Goal: Information Seeking & Learning: Learn about a topic

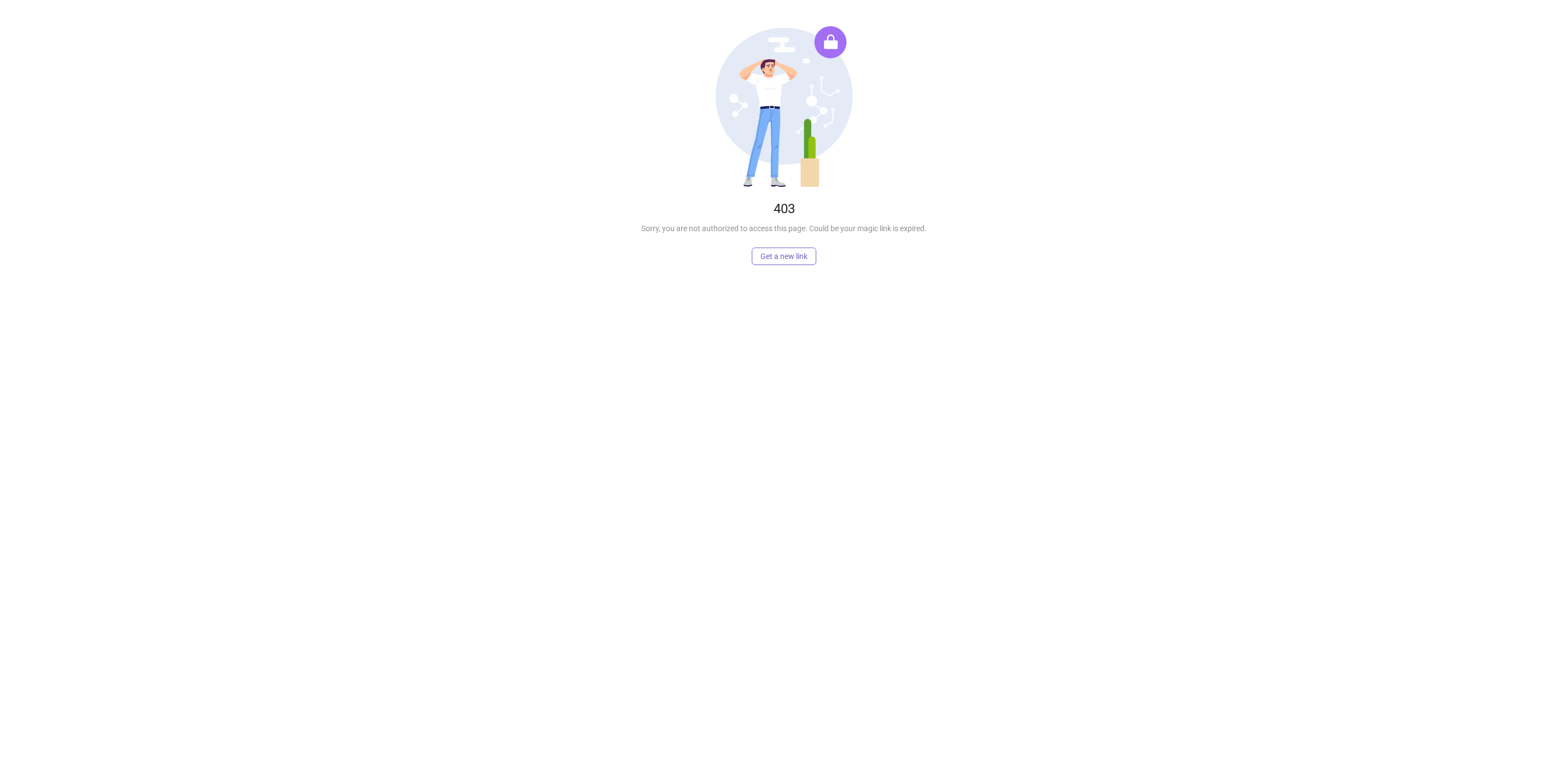
click at [801, 252] on span "Get a new link" at bounding box center [784, 256] width 47 height 9
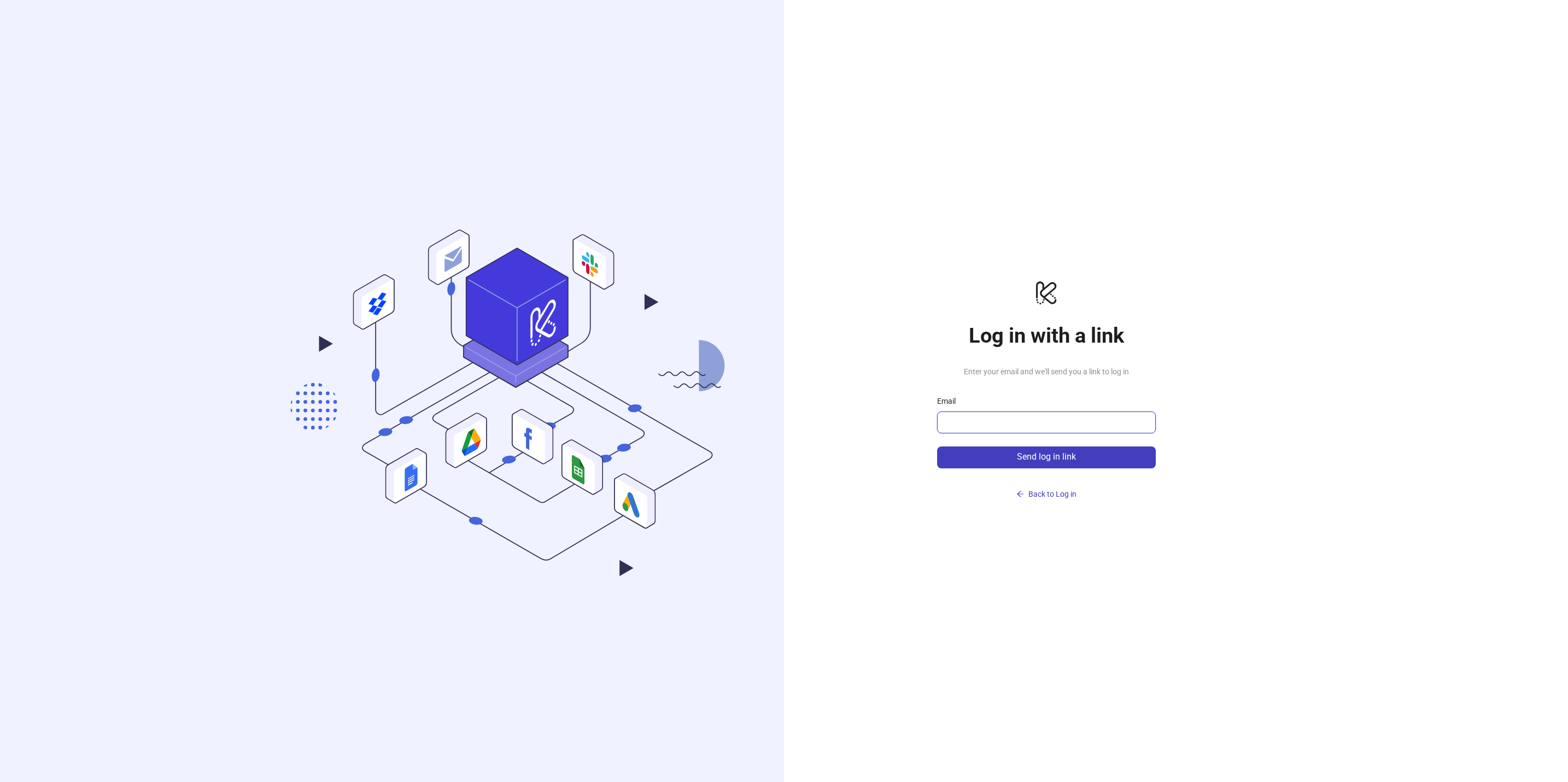
click at [1008, 422] on input "Email" at bounding box center [1044, 422] width 203 height 13
type input "**********"
click at [1036, 454] on span "Send log in link" at bounding box center [1046, 456] width 59 height 9
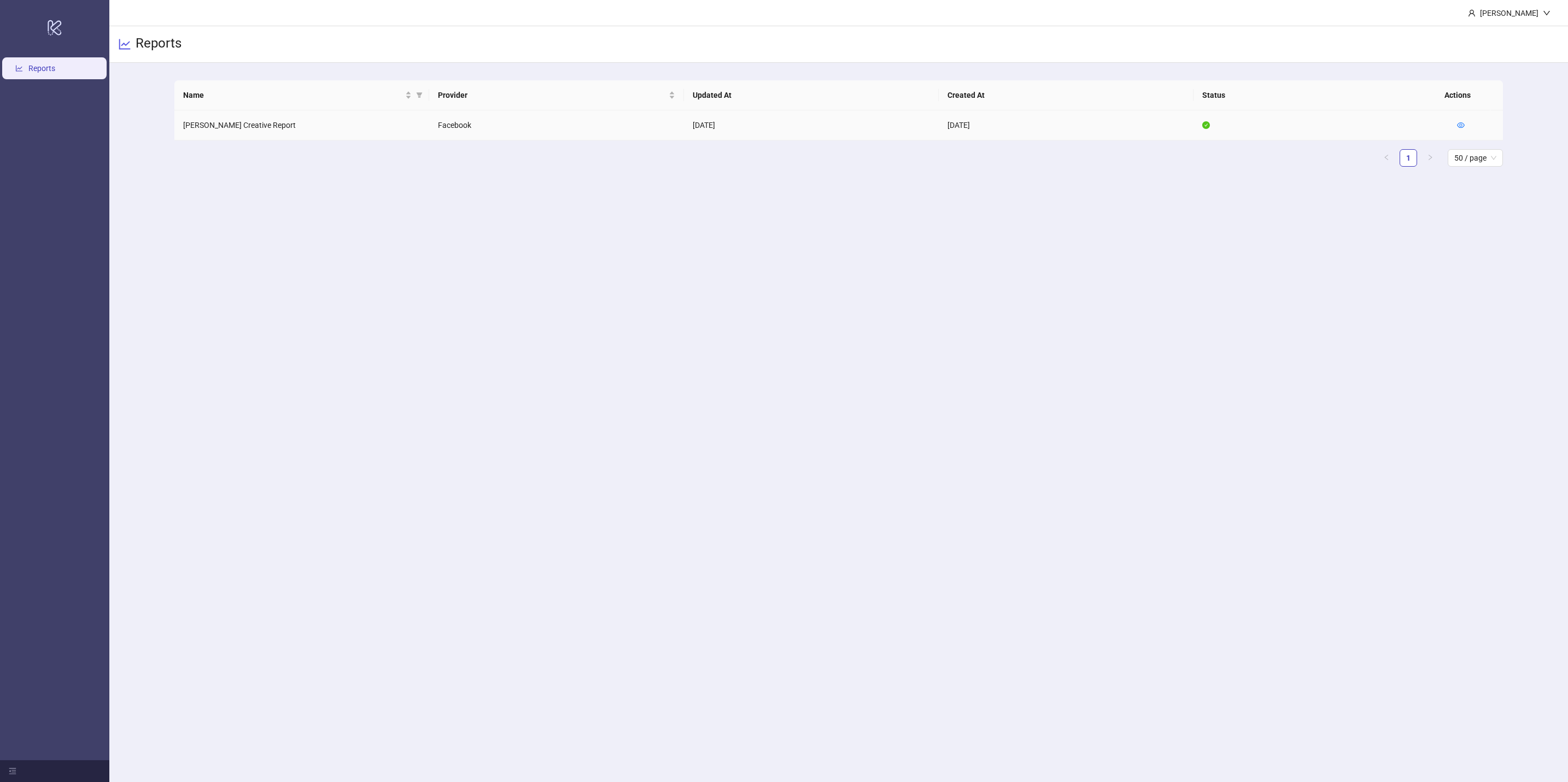
click at [1463, 128] on icon "eye" at bounding box center [1460, 125] width 8 height 8
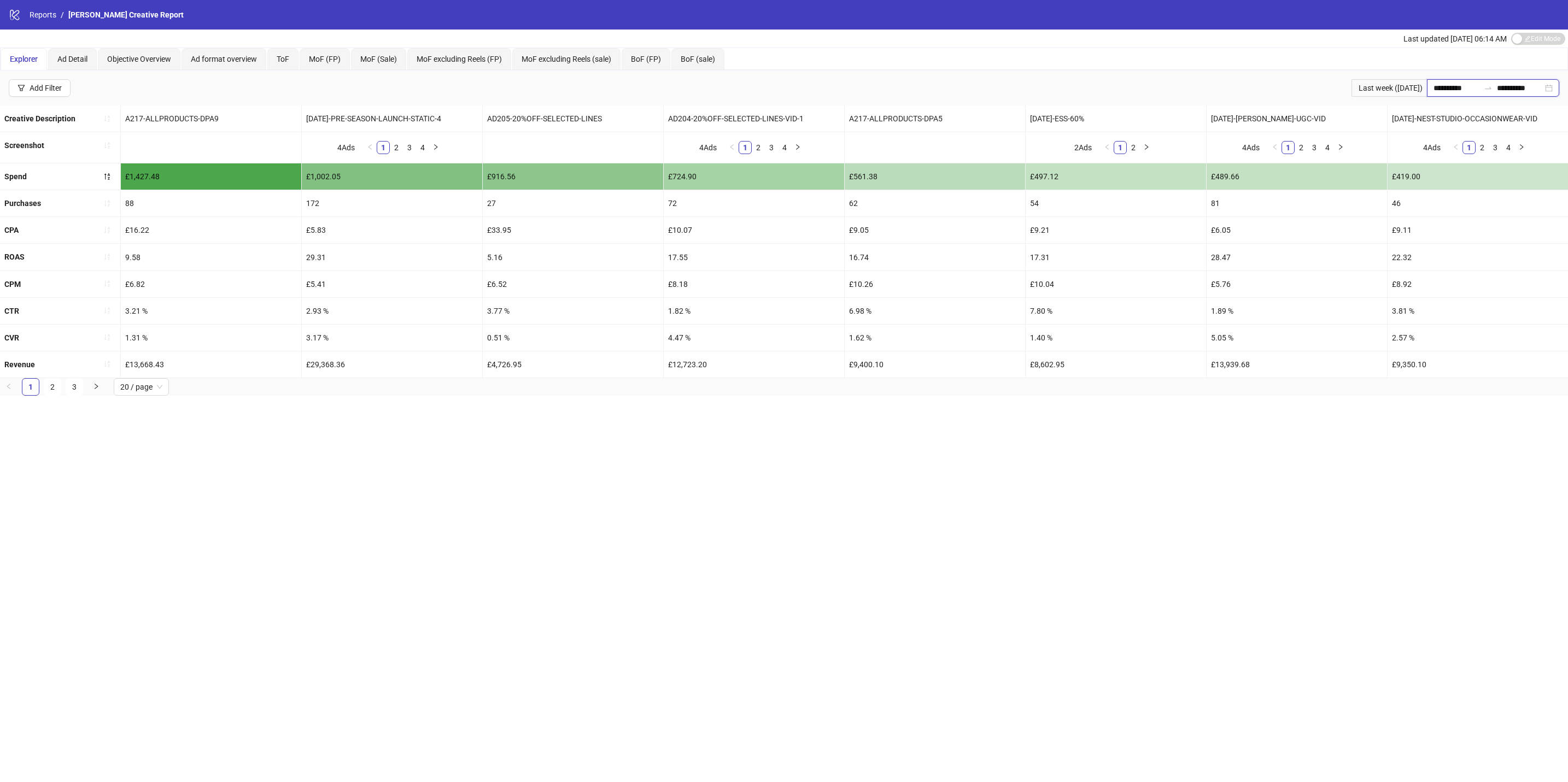
click at [1433, 87] on input "**********" at bounding box center [1457, 88] width 46 height 12
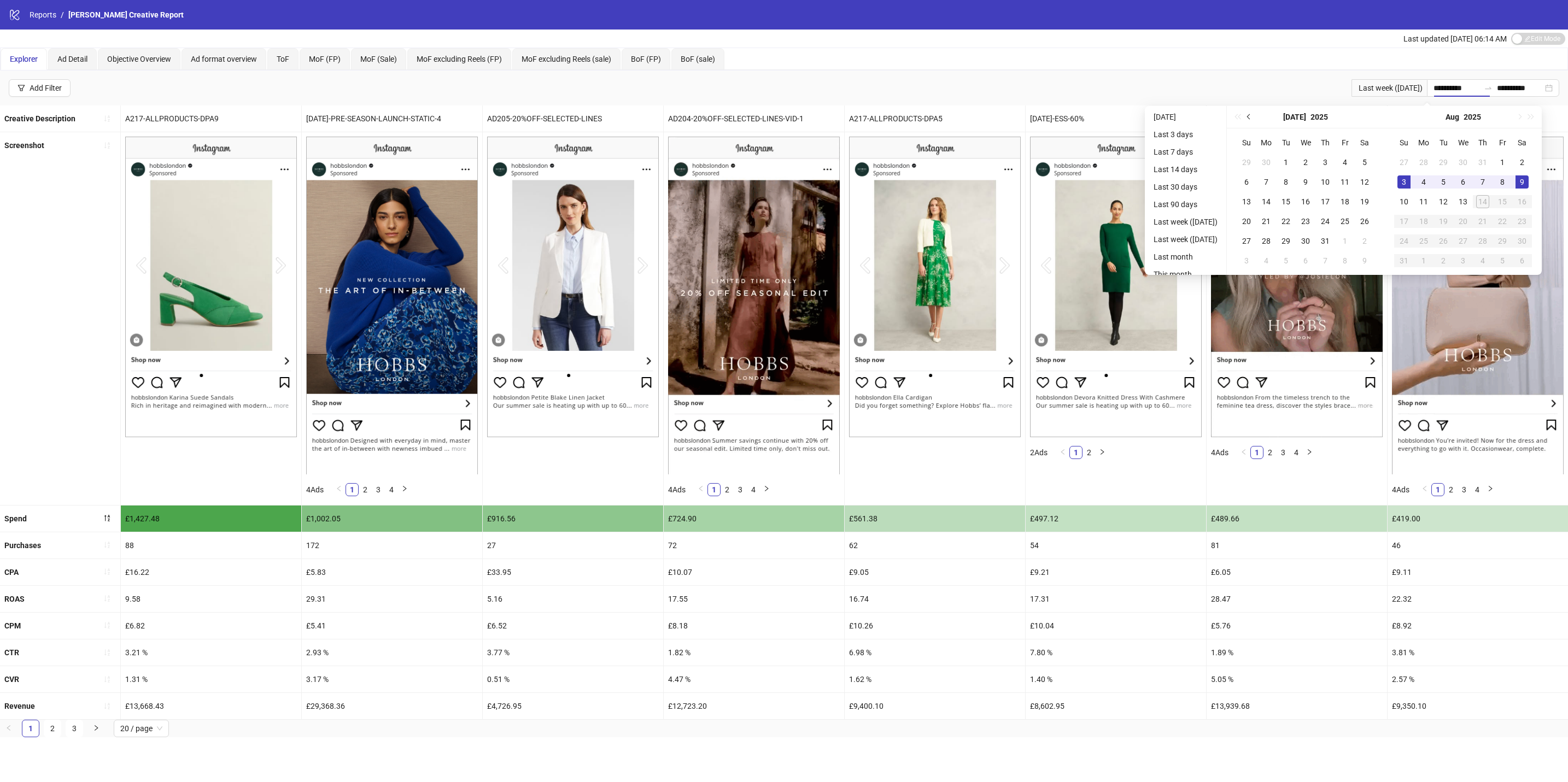
click at [1253, 117] on span "Previous month (PageUp)" at bounding box center [1249, 117] width 5 height 5
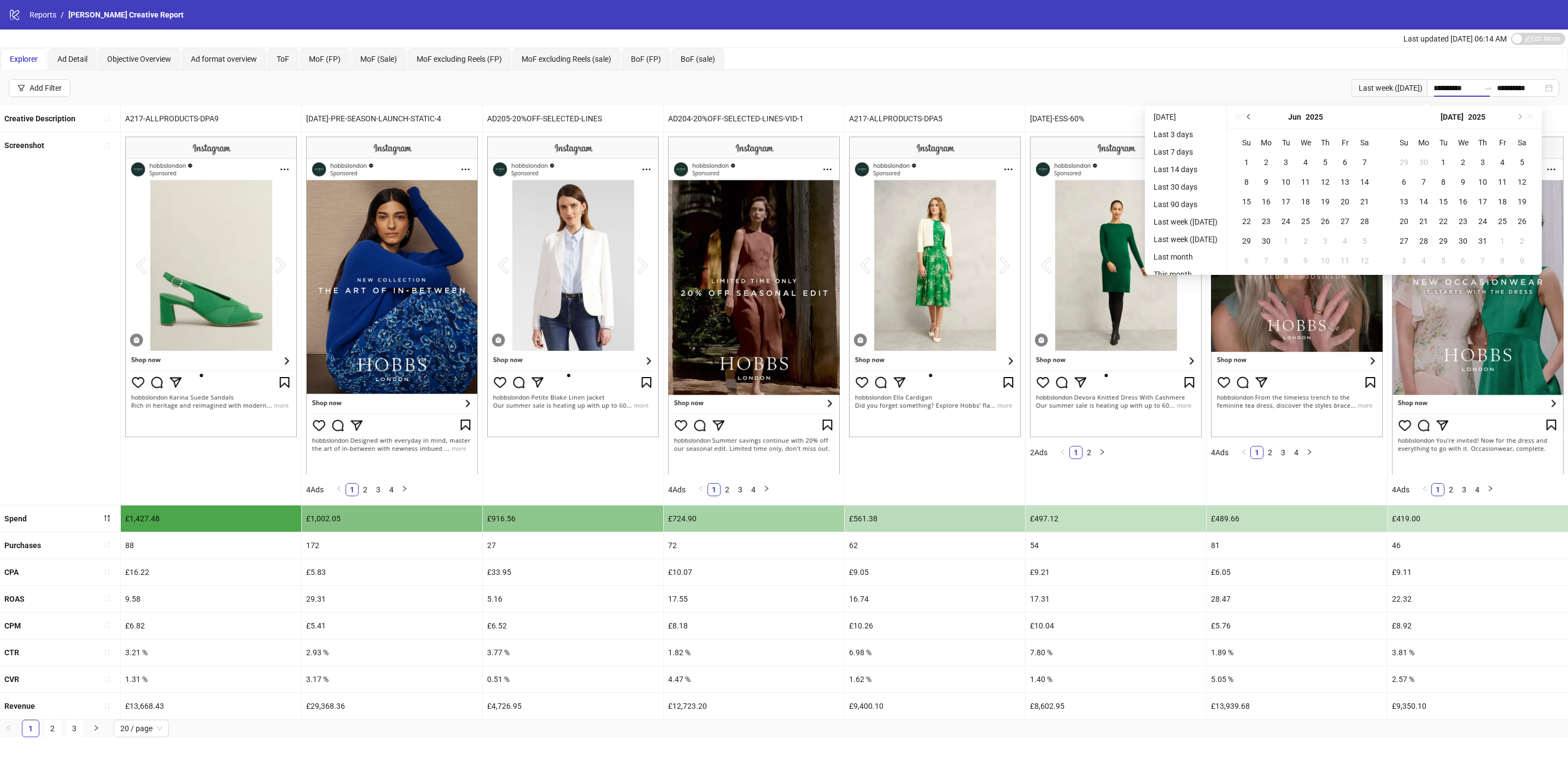
click at [1253, 117] on span "Previous month (PageUp)" at bounding box center [1249, 117] width 5 height 5
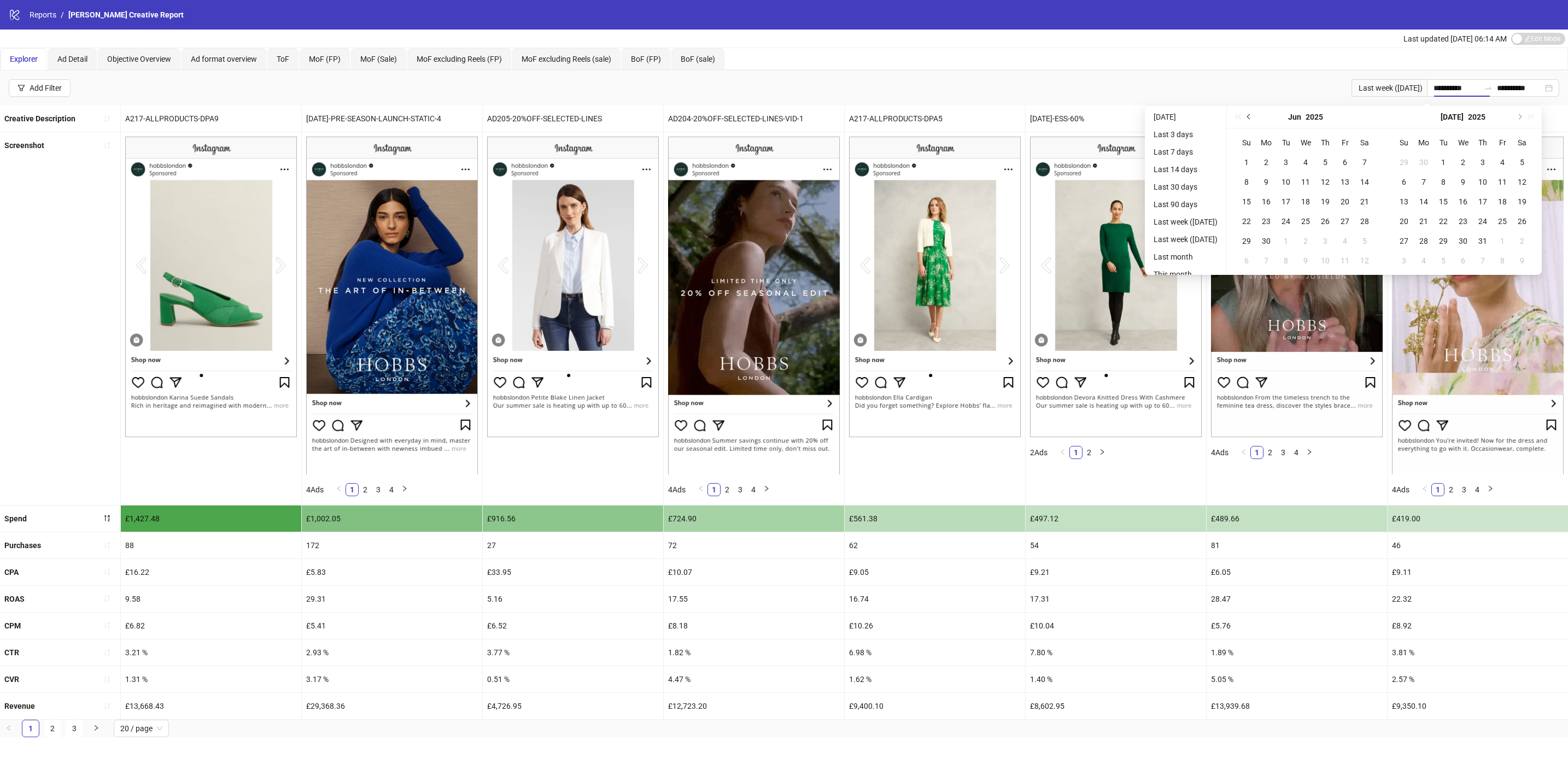
click at [1253, 117] on span "Previous month (PageUp)" at bounding box center [1249, 117] width 5 height 5
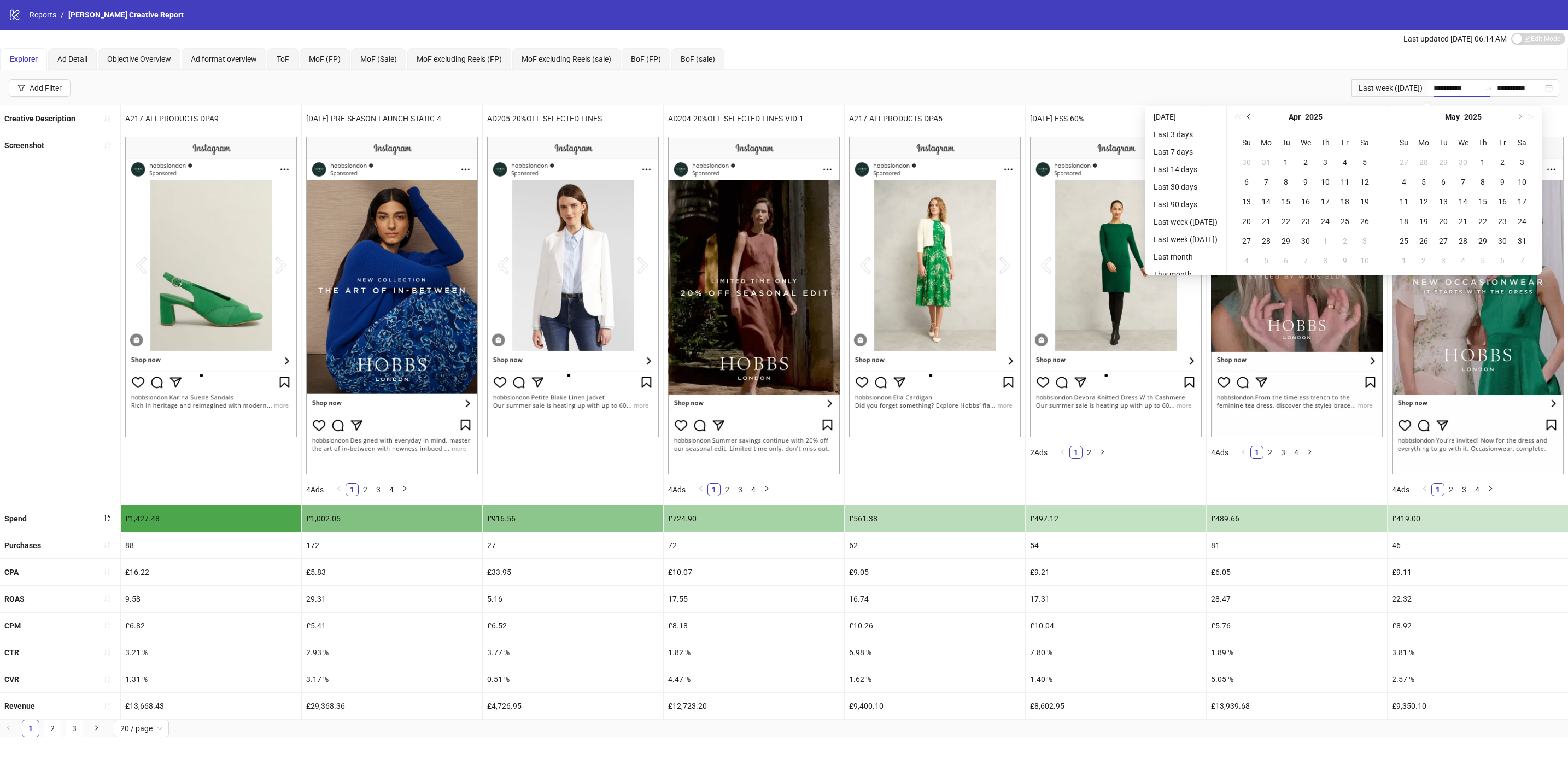
click at [1253, 117] on span "Previous month (PageUp)" at bounding box center [1249, 117] width 5 height 5
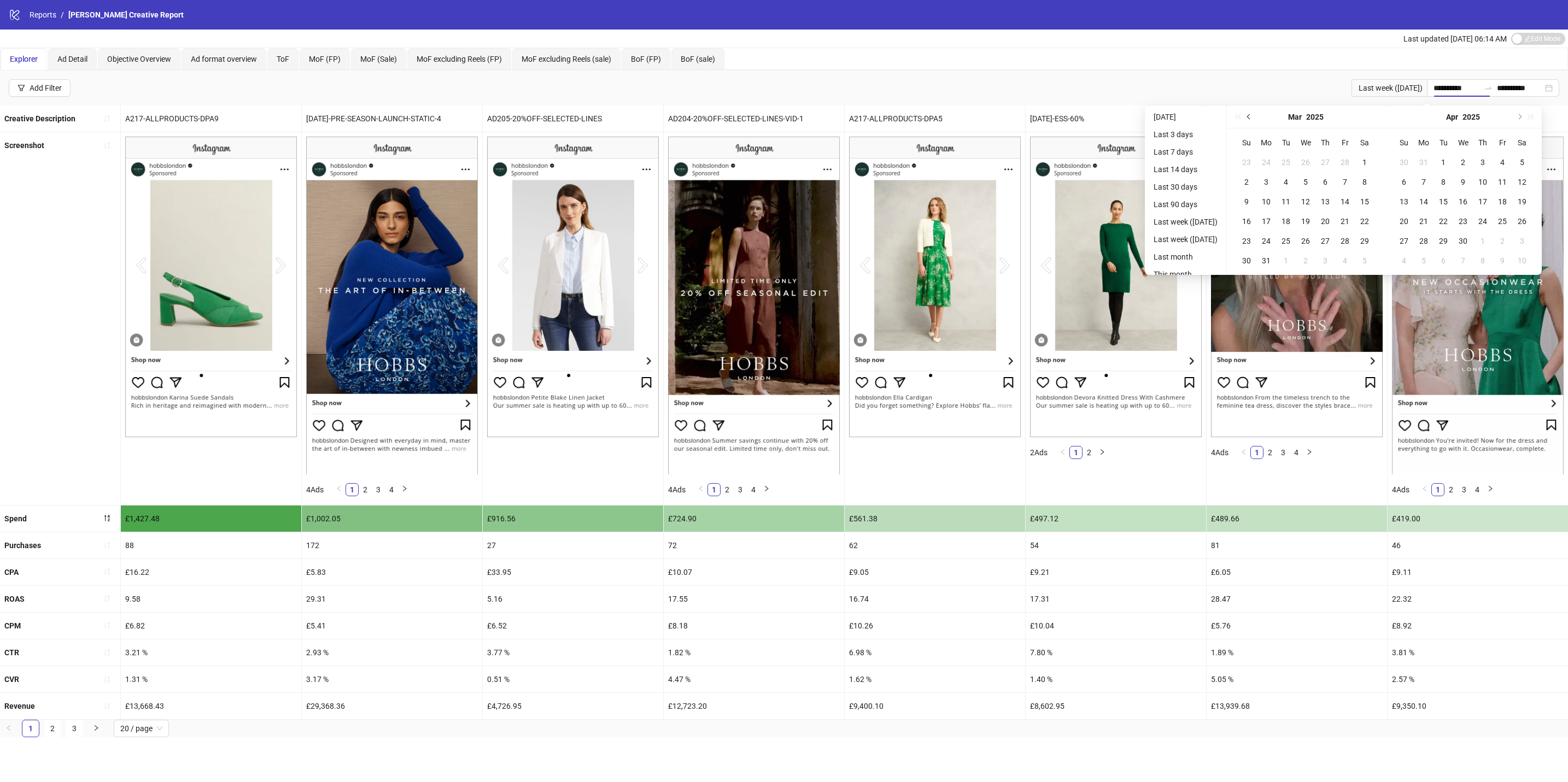
click at [1253, 117] on span "Previous month (PageUp)" at bounding box center [1249, 117] width 5 height 5
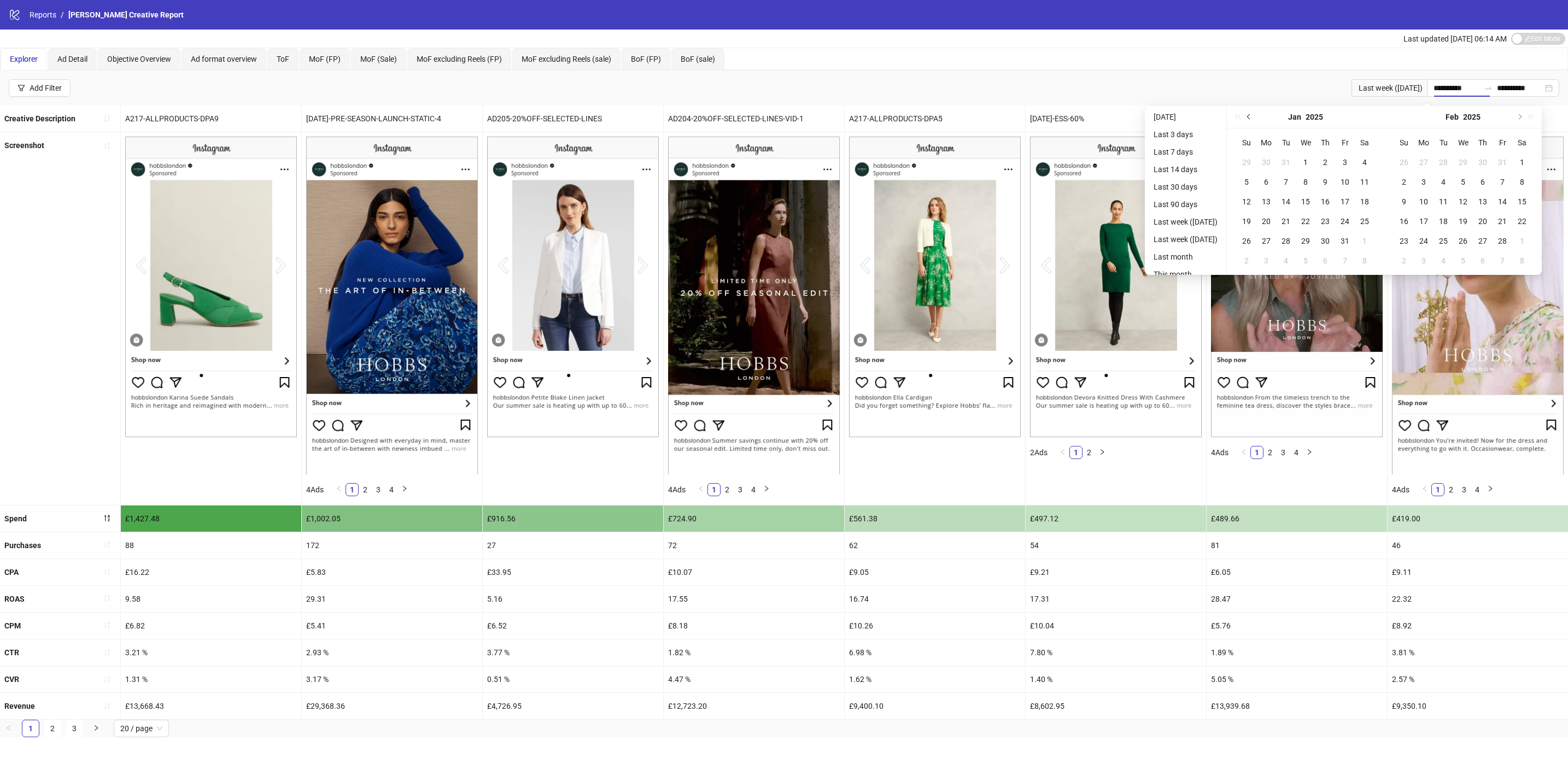
click at [1253, 117] on span "Previous month (PageUp)" at bounding box center [1249, 117] width 5 height 5
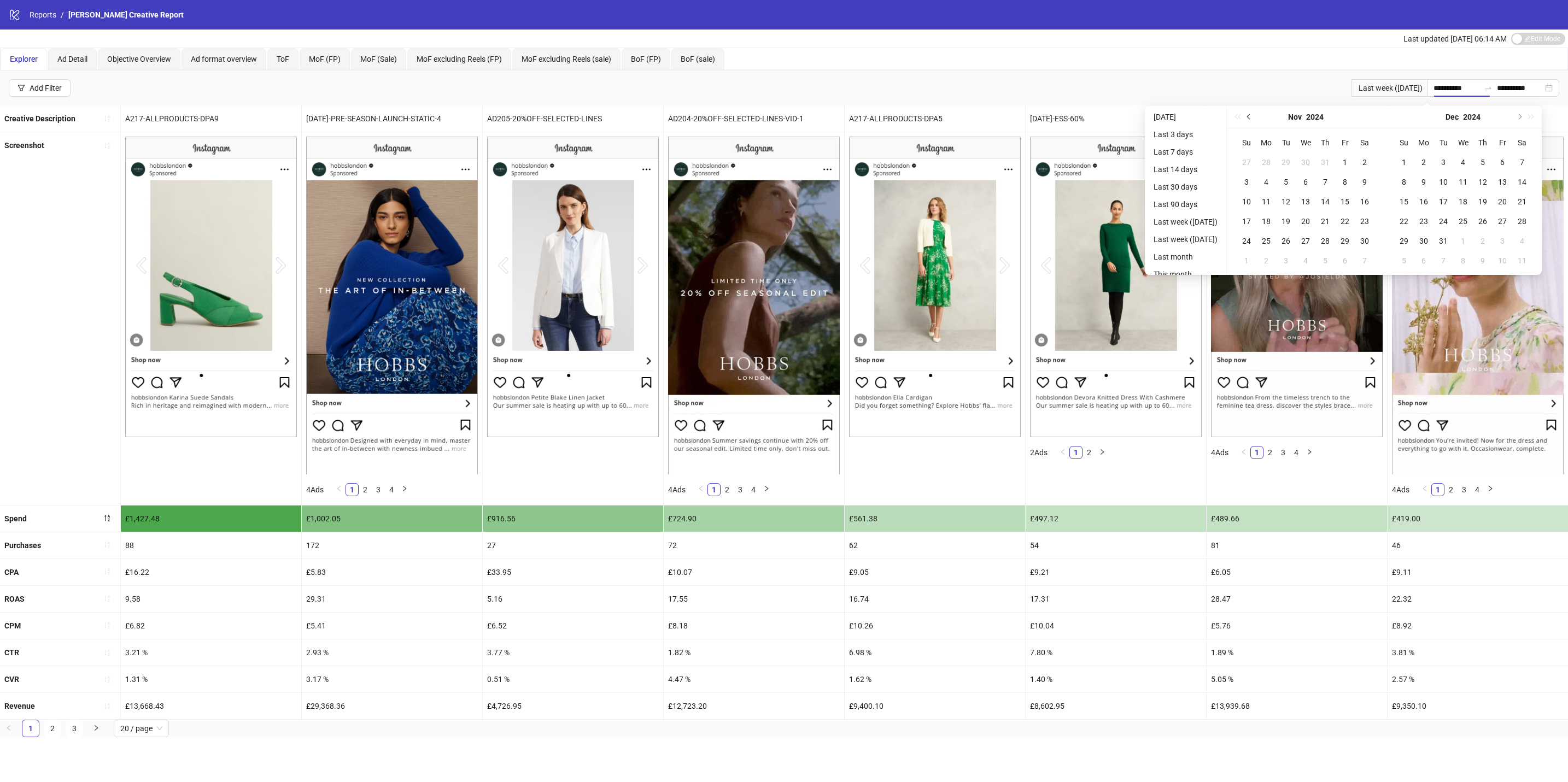
click at [1253, 117] on span "Previous month (PageUp)" at bounding box center [1249, 117] width 5 height 5
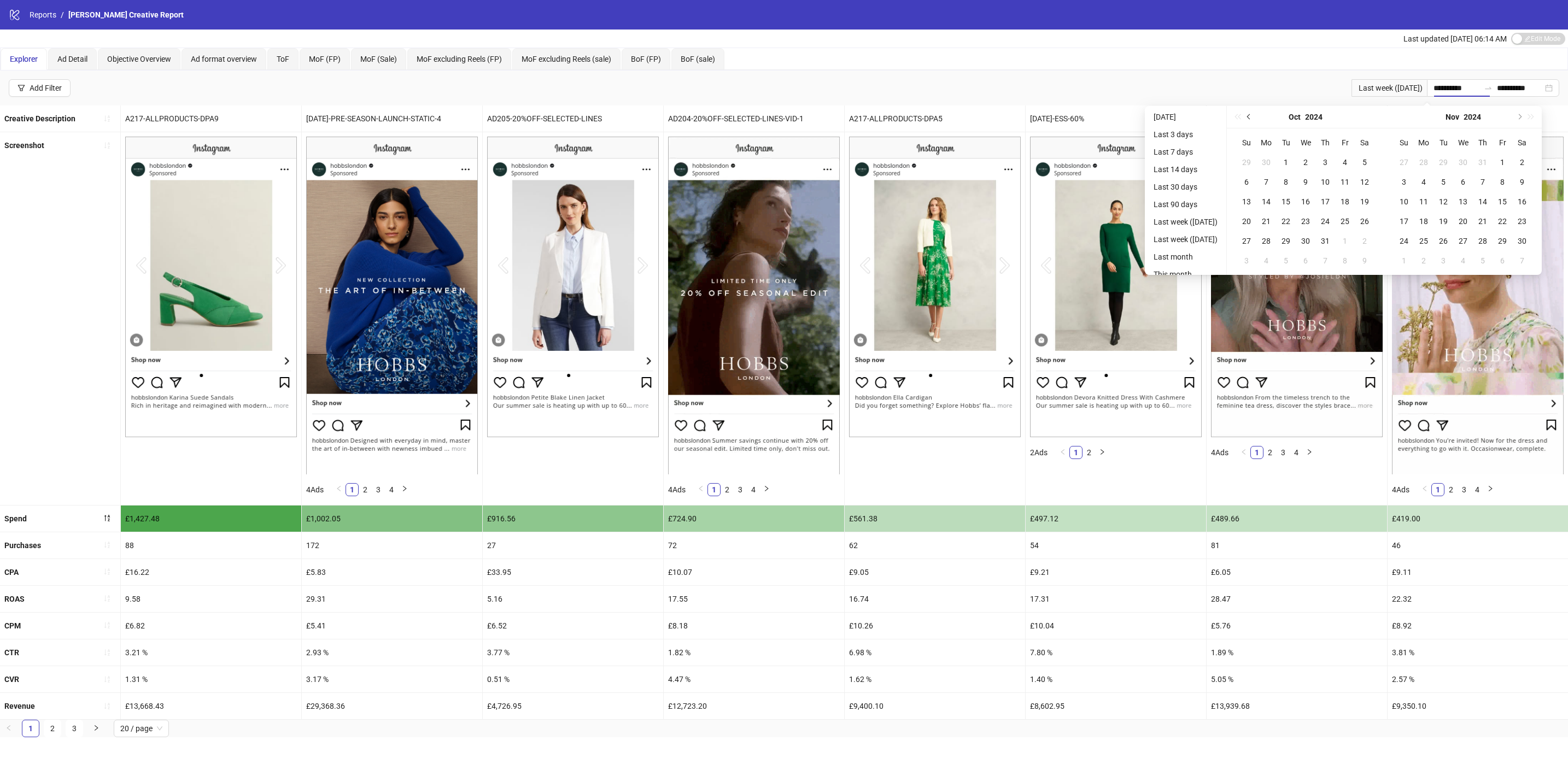
click at [1253, 117] on span "Previous month (PageUp)" at bounding box center [1249, 117] width 5 height 5
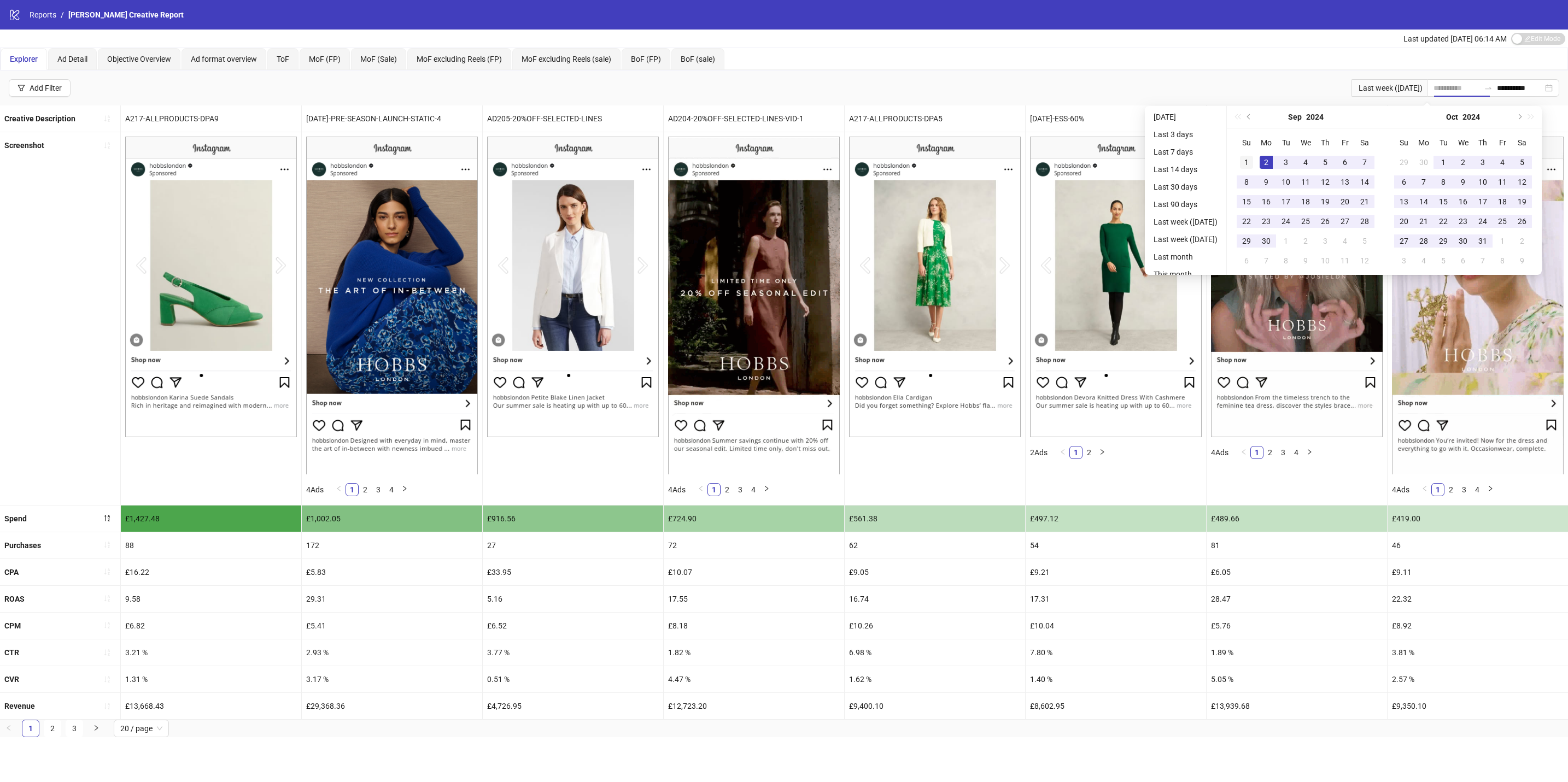
type input "**********"
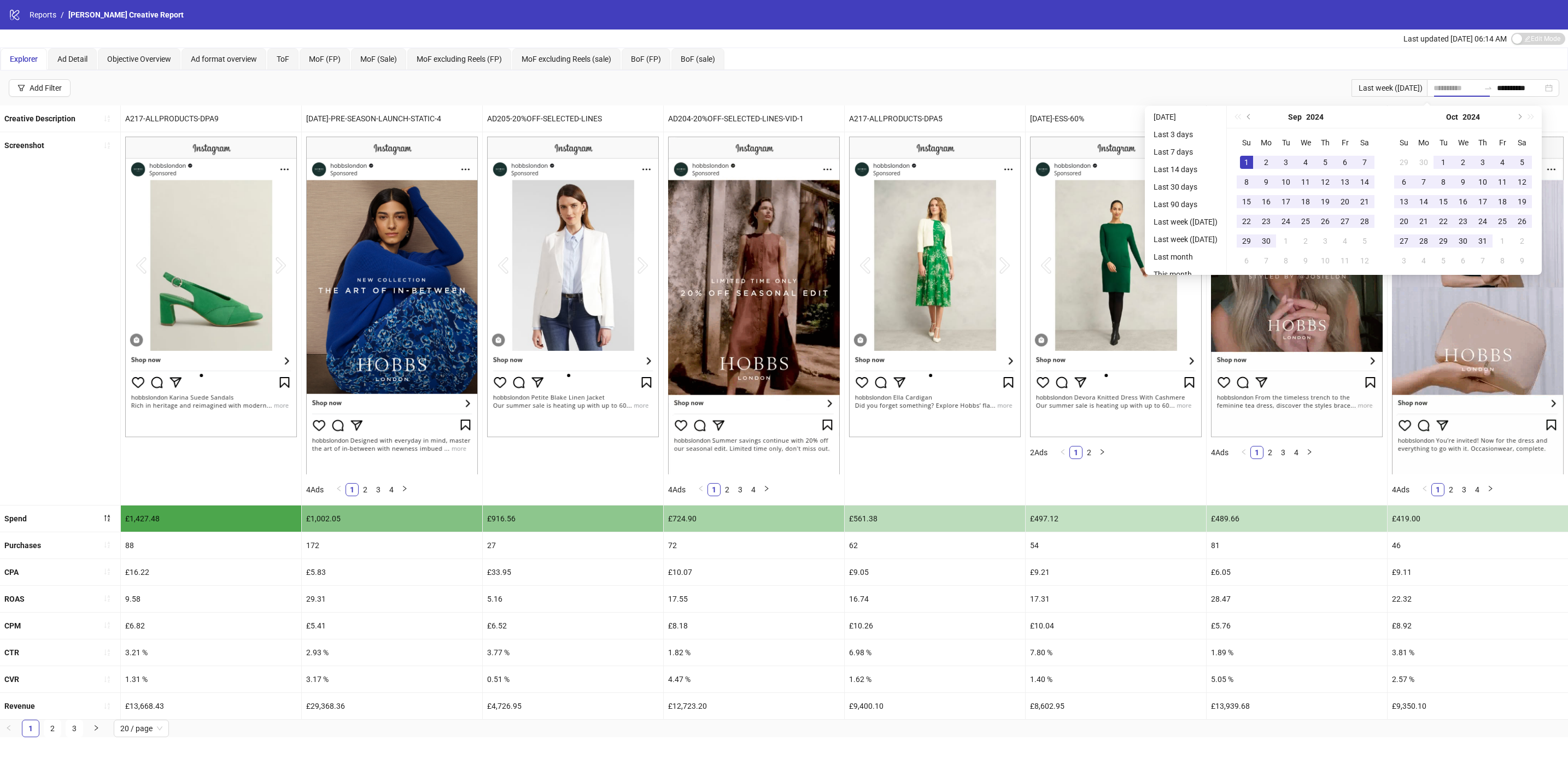
click at [1253, 162] on div "1" at bounding box center [1246, 162] width 13 height 13
click at [1524, 113] on button "Next month (PageDown)" at bounding box center [1518, 117] width 12 height 22
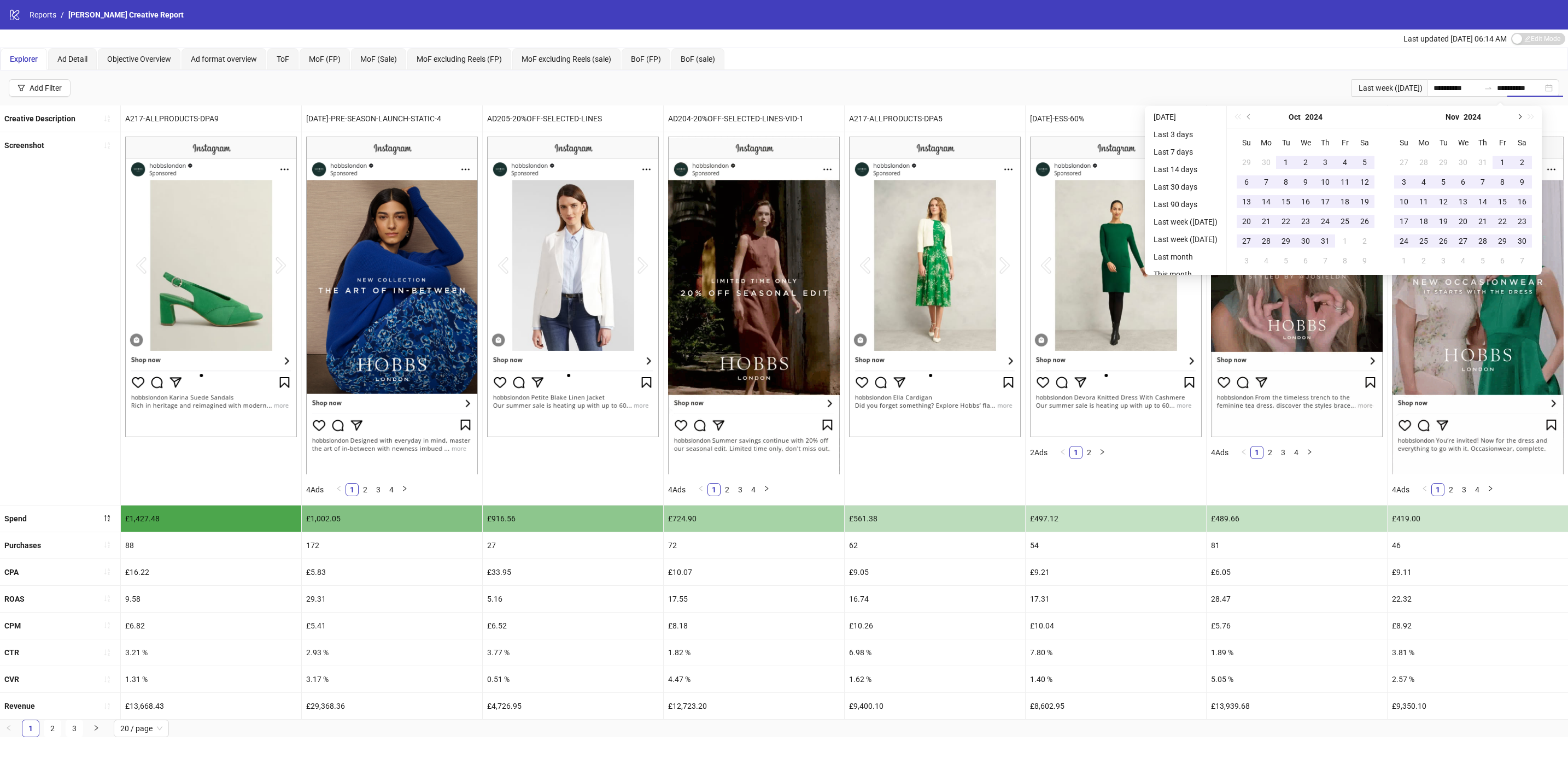
click at [1524, 114] on button "Next month (PageDown)" at bounding box center [1518, 117] width 12 height 22
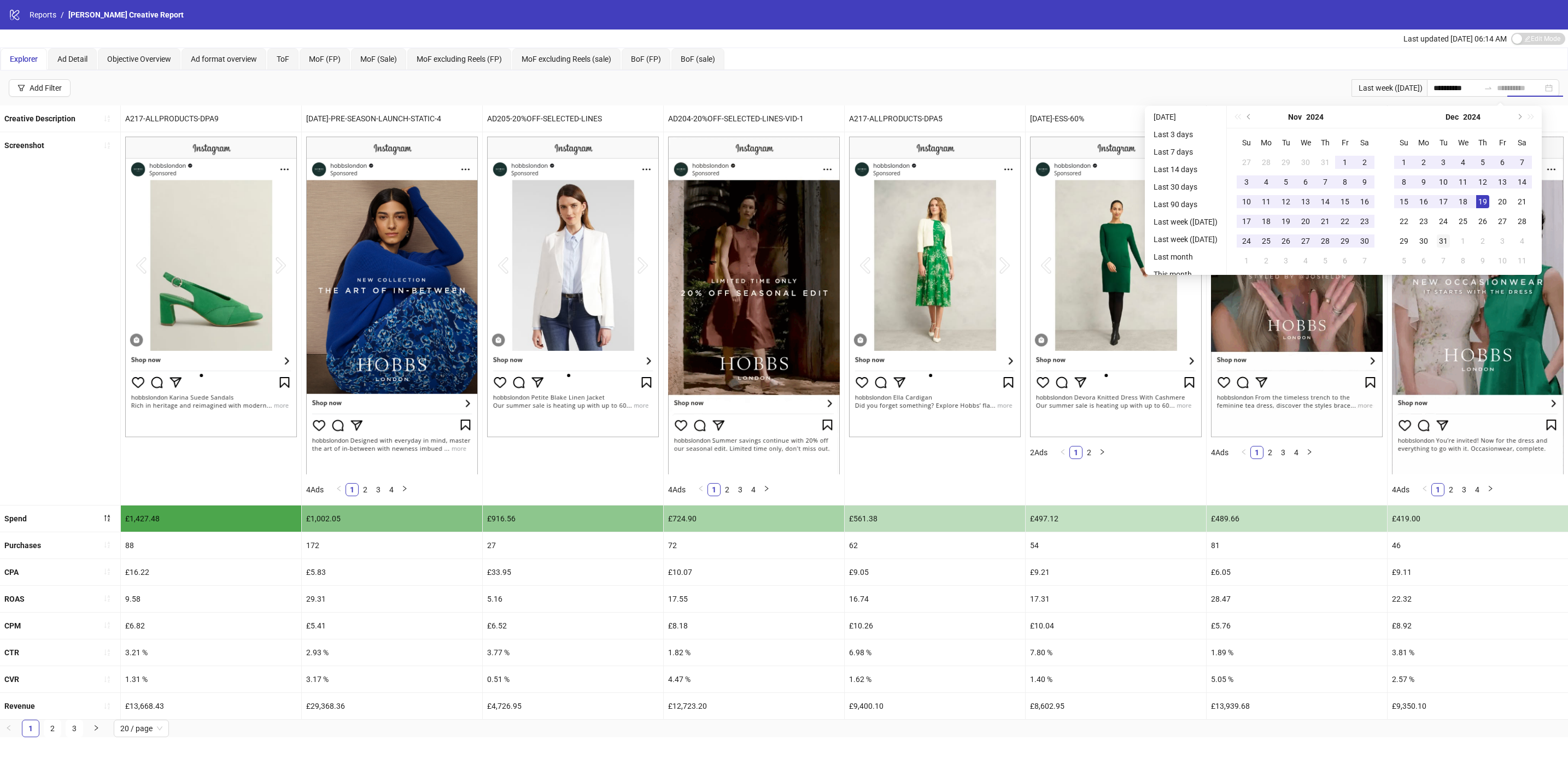
type input "**********"
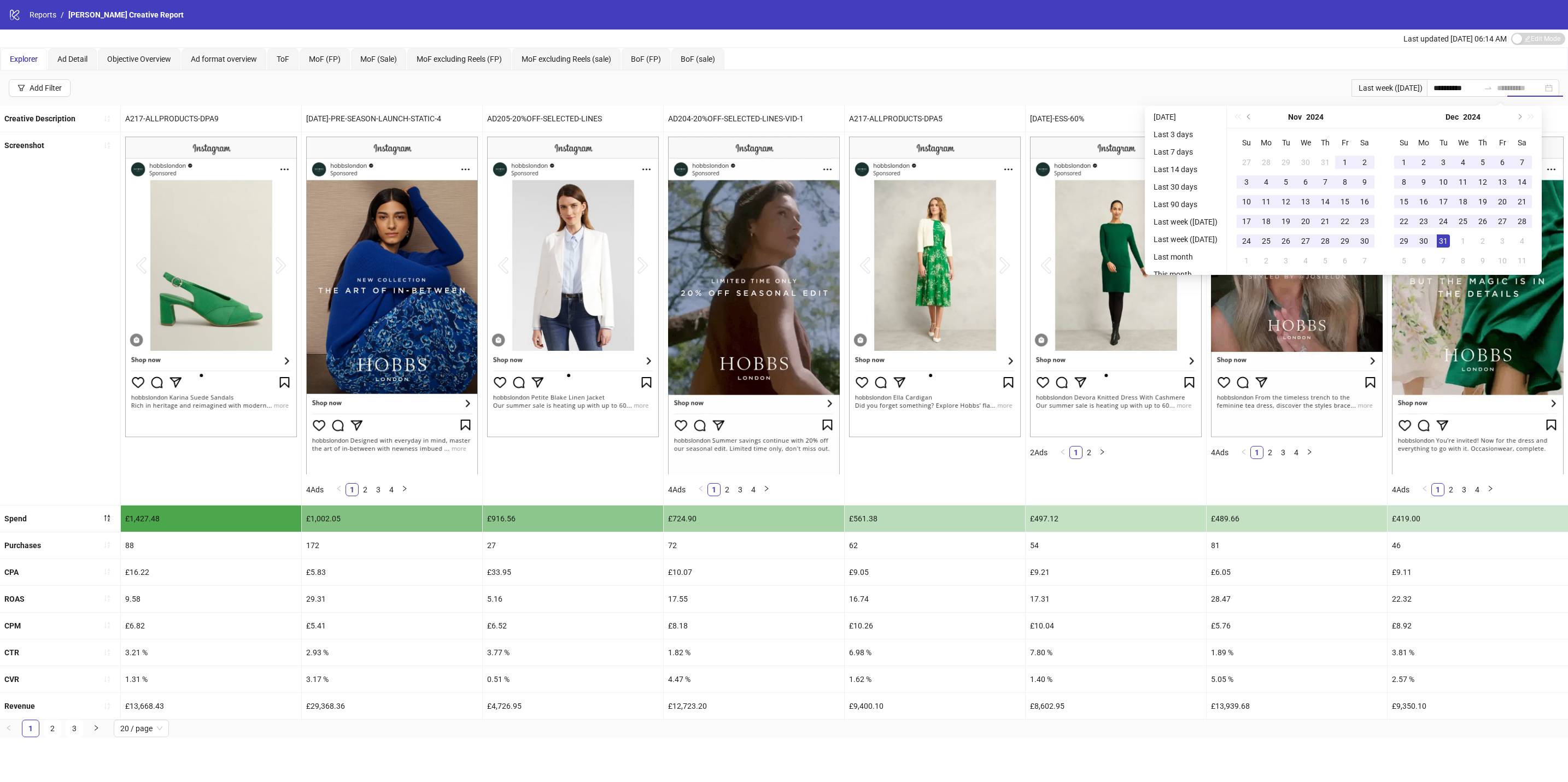
click at [1450, 242] on div "31" at bounding box center [1443, 241] width 13 height 13
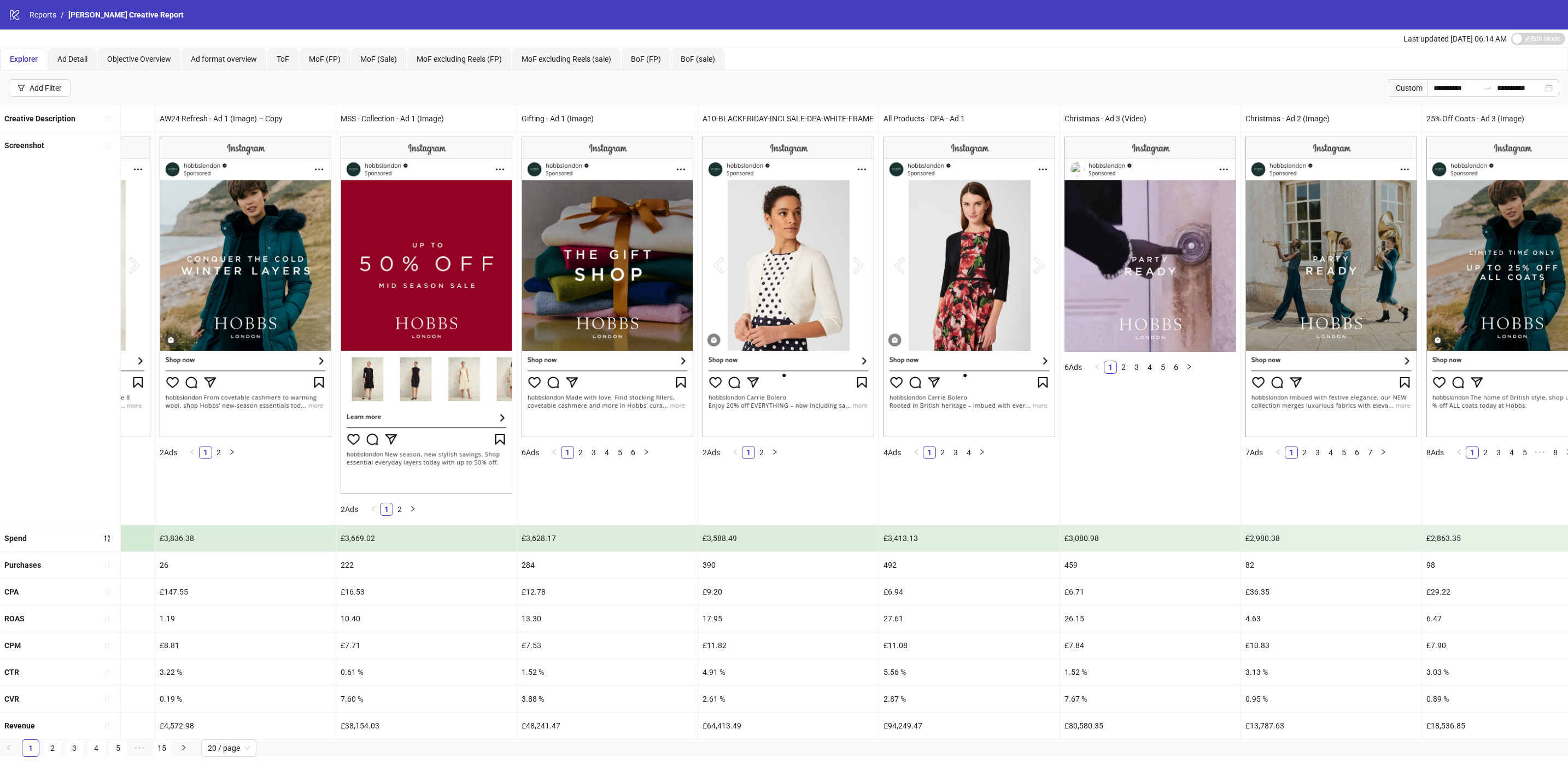
scroll to position [0, 2177]
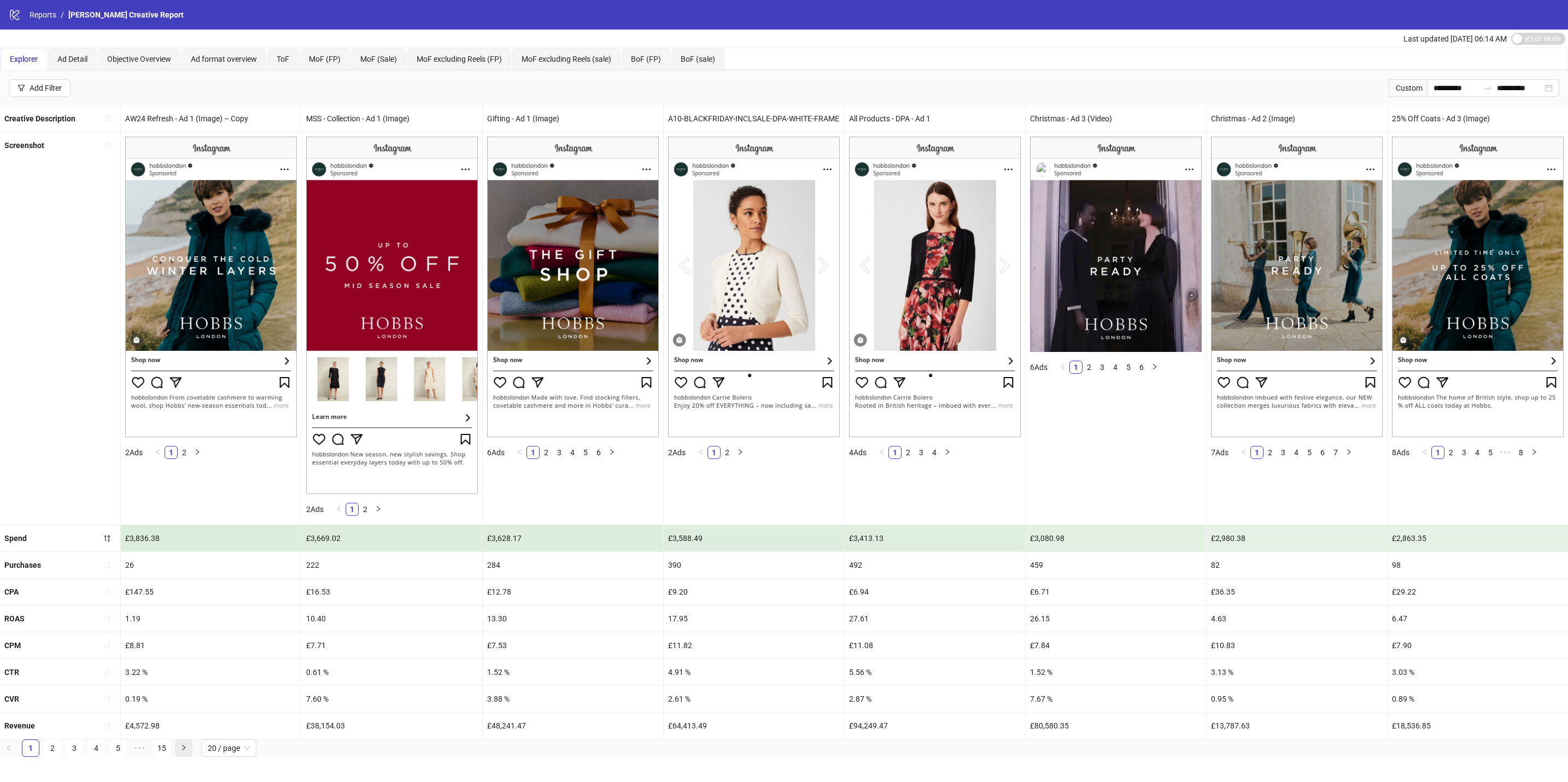
click at [184, 757] on button "button" at bounding box center [183, 749] width 17 height 17
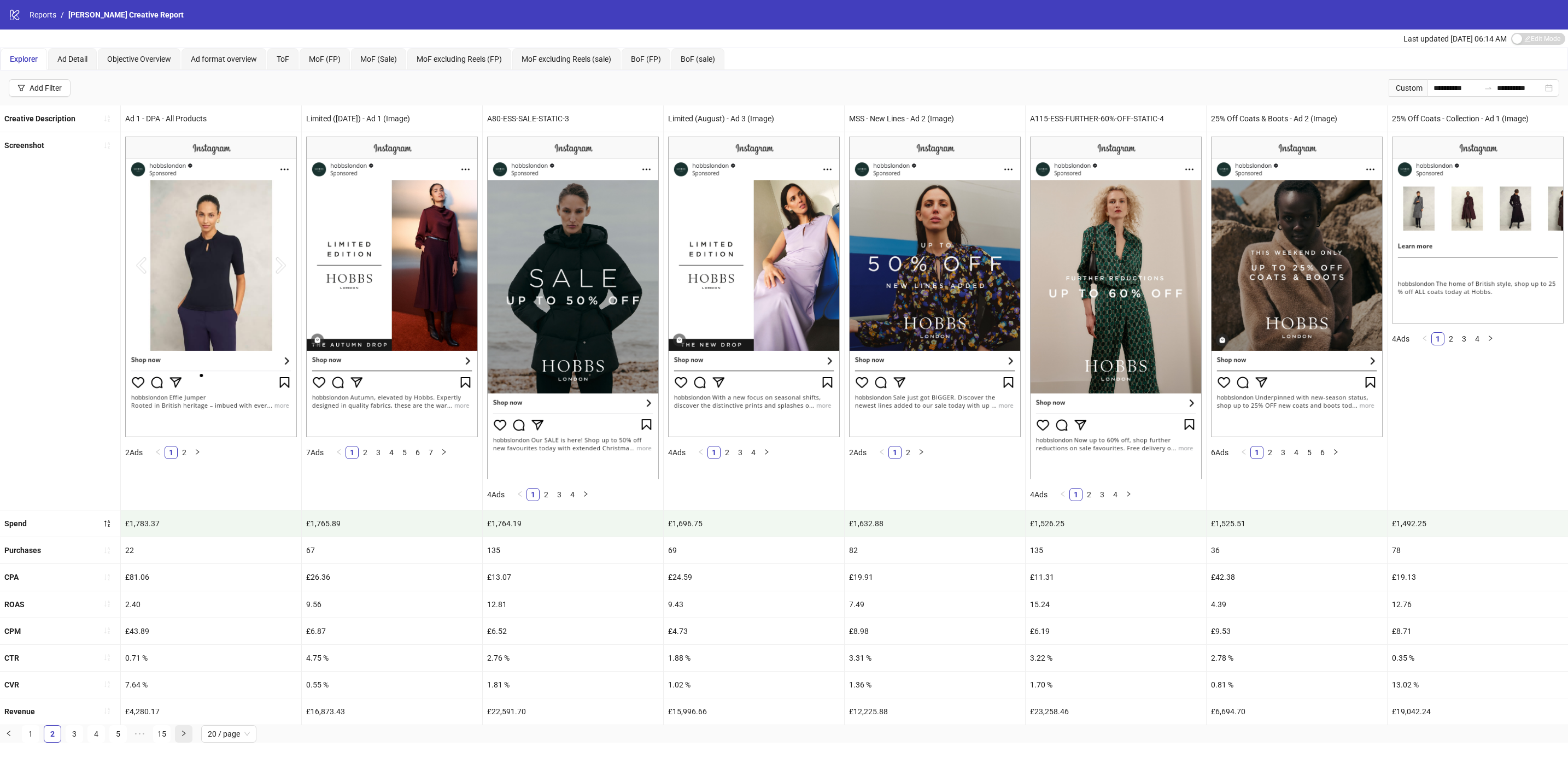
click at [182, 737] on icon "right" at bounding box center [183, 734] width 7 height 7
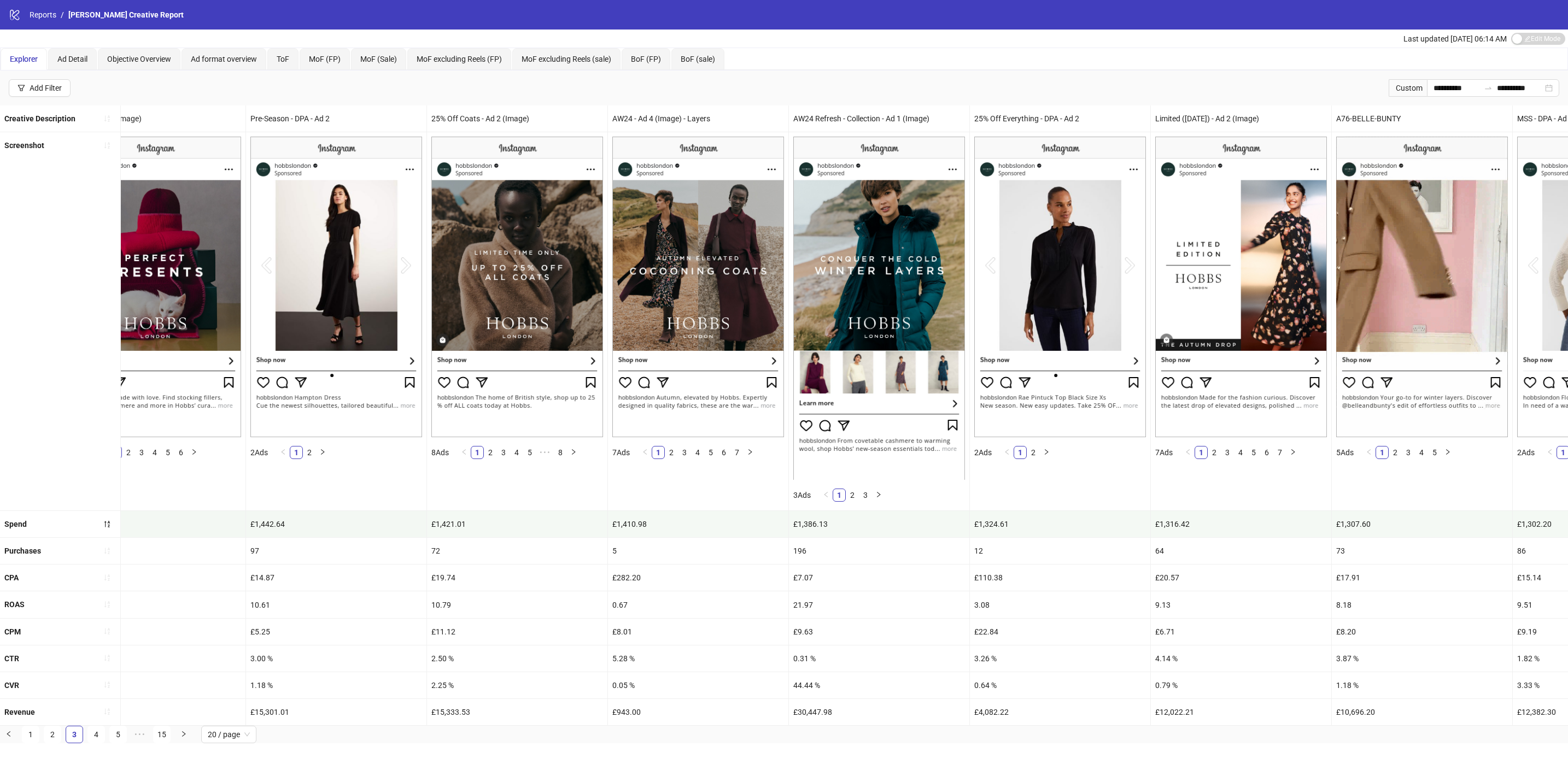
scroll to position [0, 0]
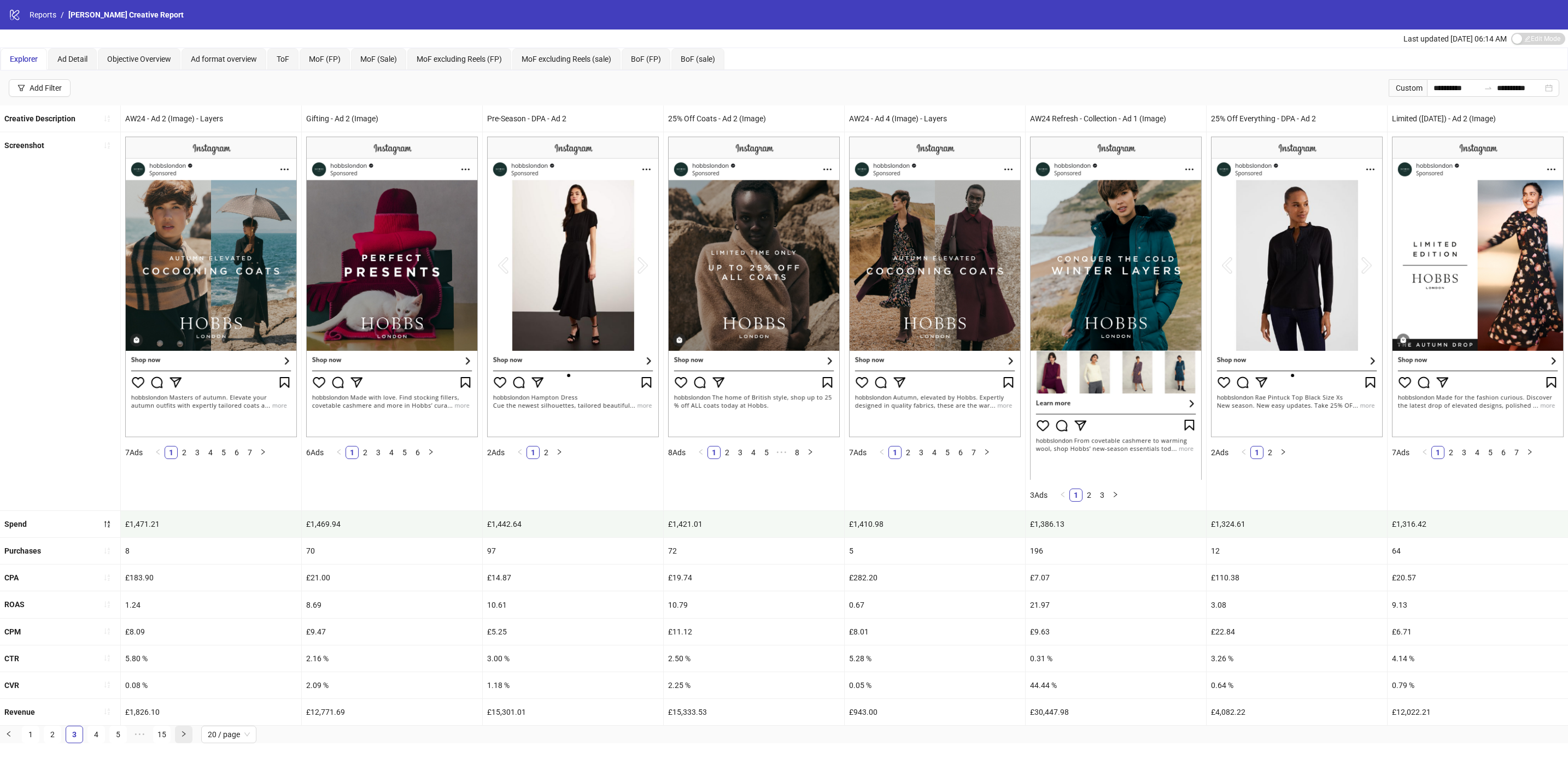
click at [183, 743] on button "button" at bounding box center [183, 735] width 17 height 17
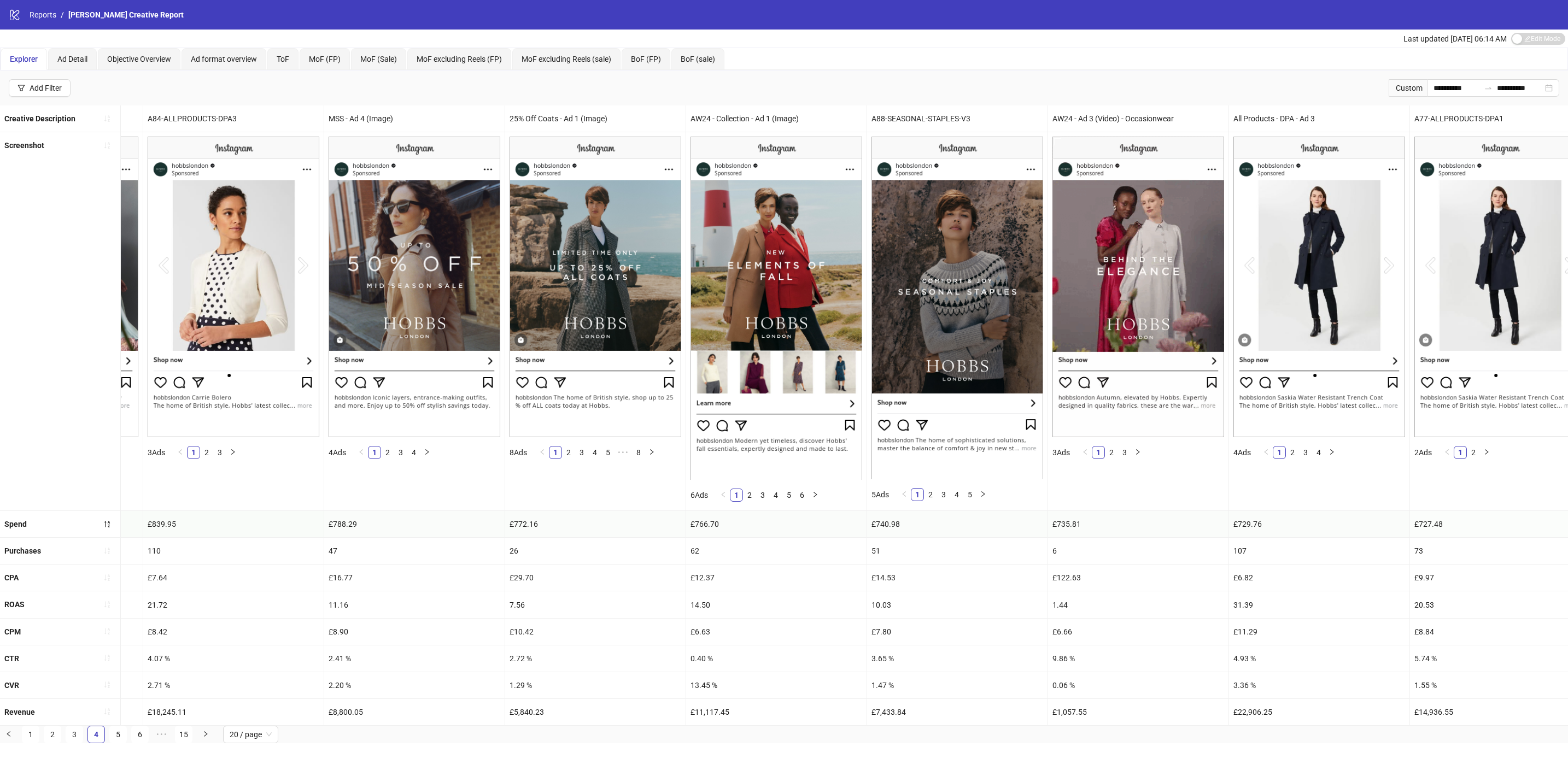
scroll to position [0, 2177]
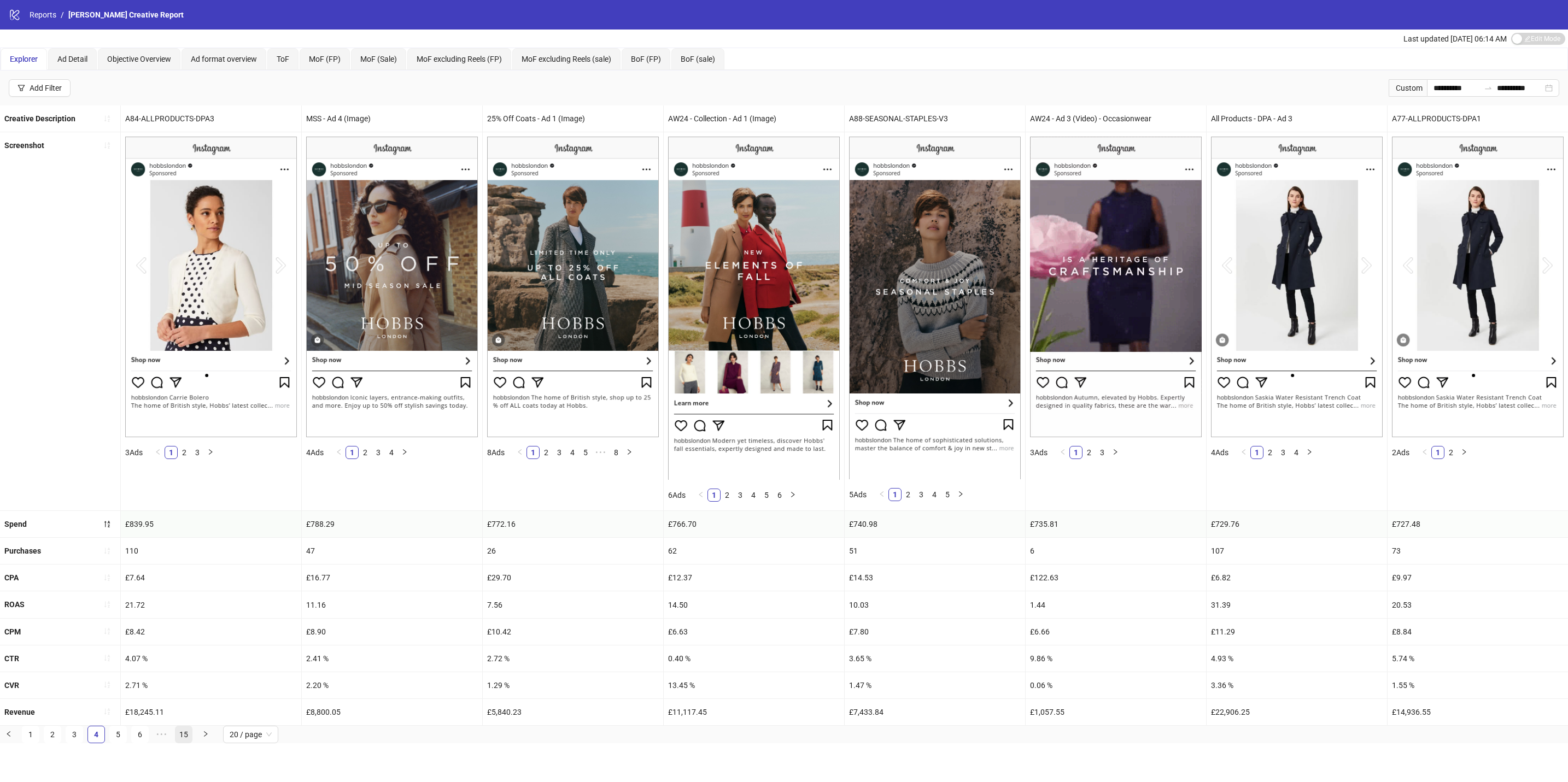
click at [212, 743] on button "button" at bounding box center [206, 735] width 17 height 17
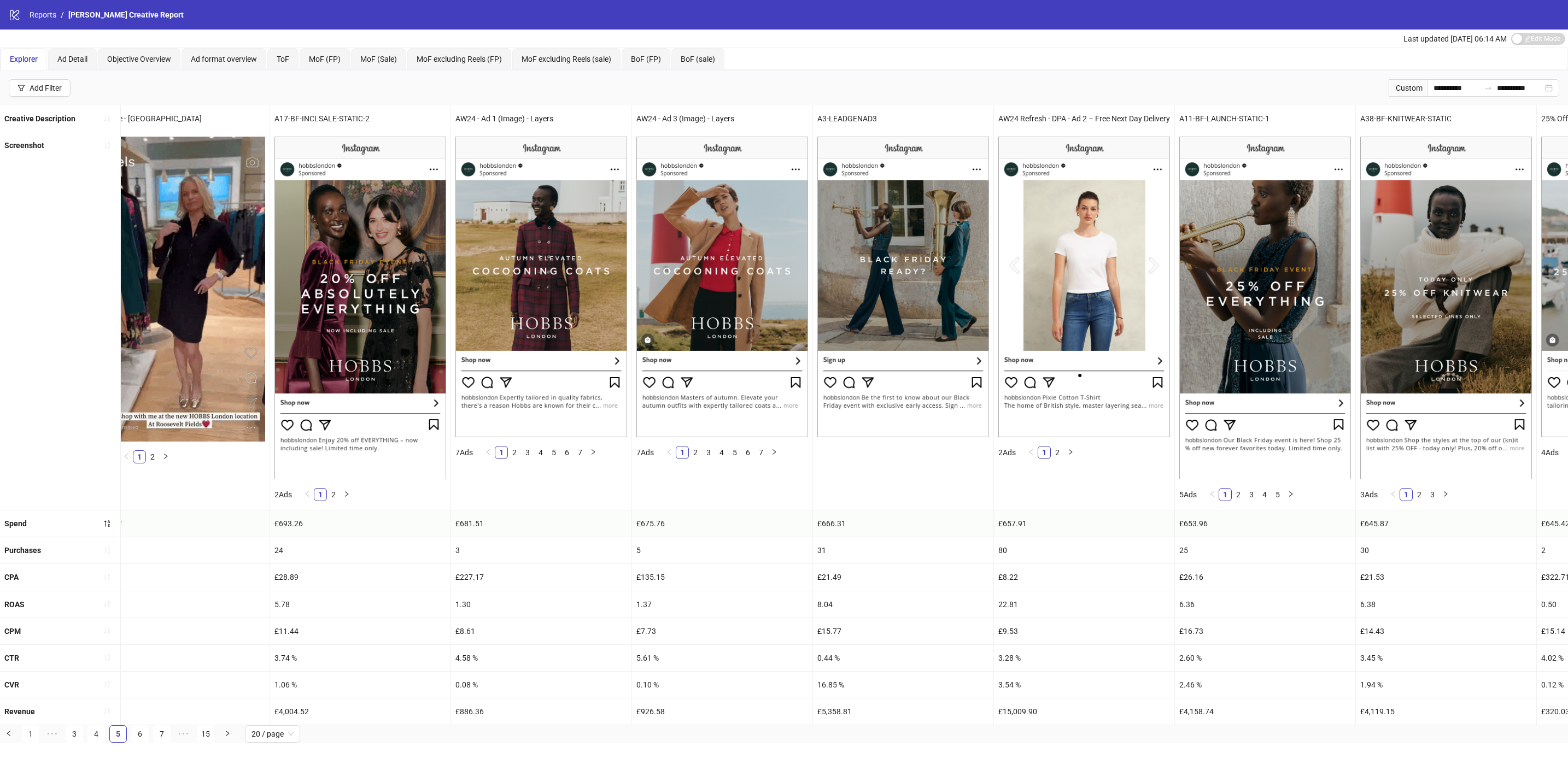
scroll to position [0, 0]
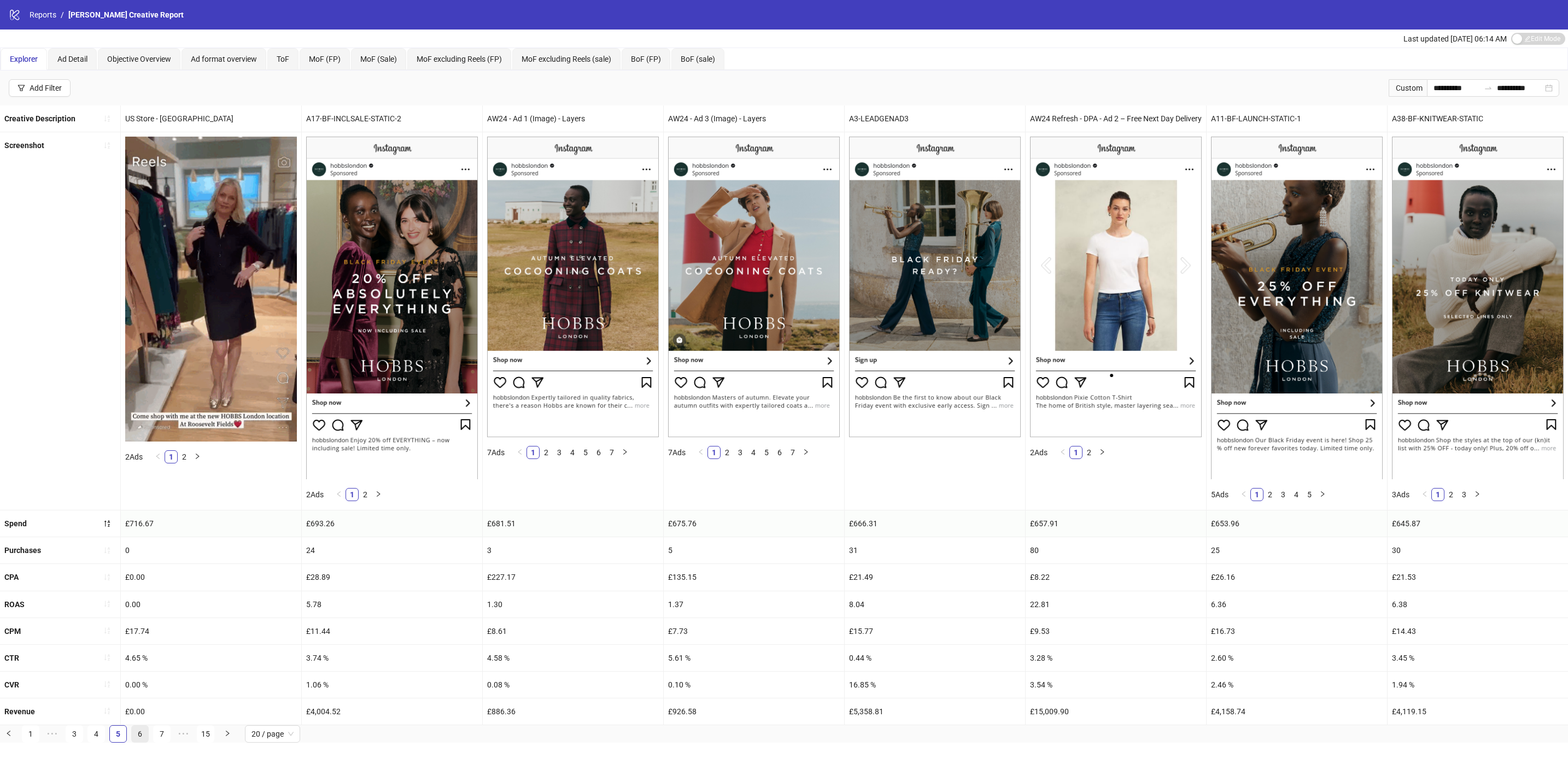
click at [136, 743] on link "6" at bounding box center [140, 734] width 16 height 16
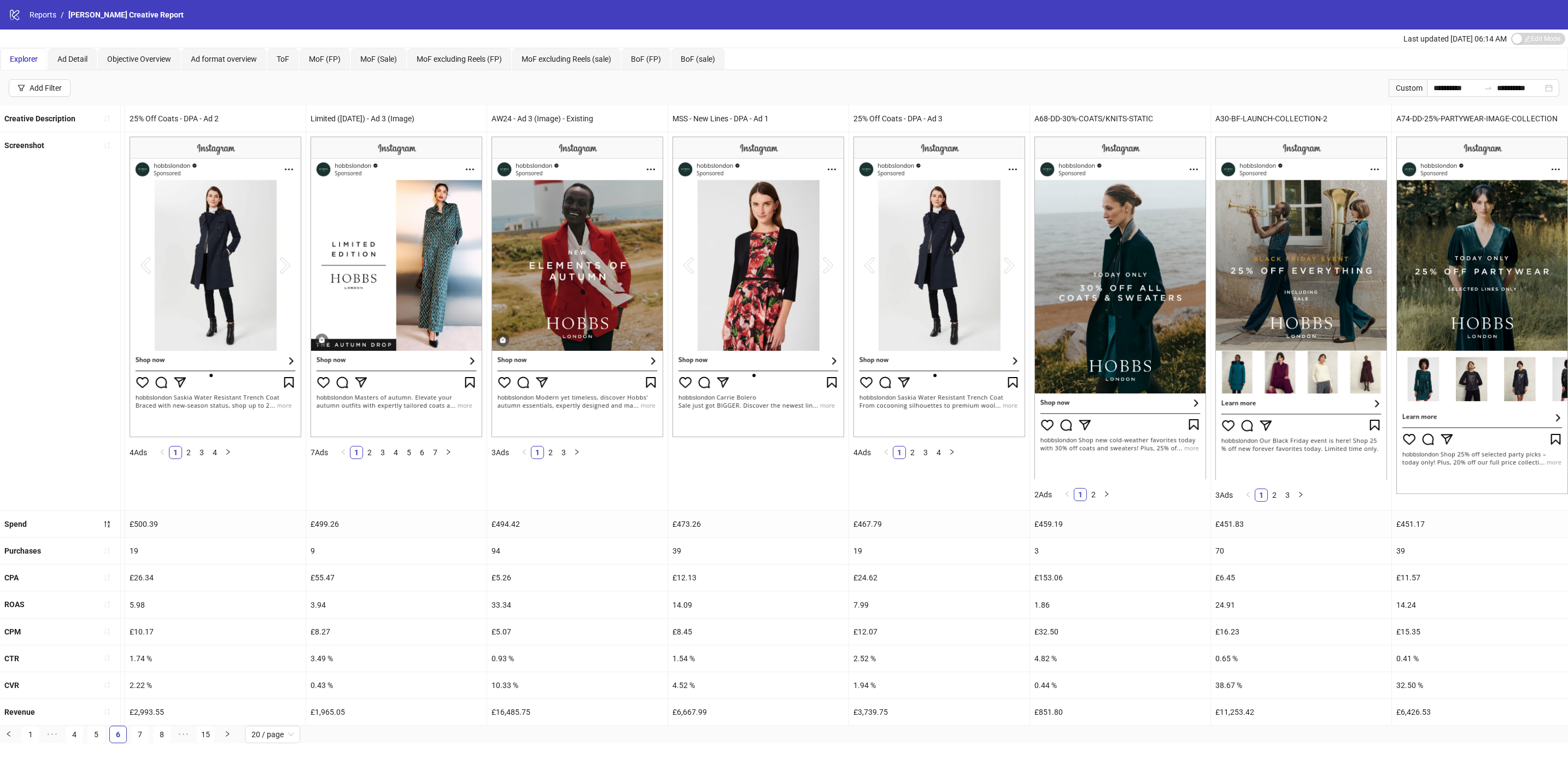
scroll to position [0, 2177]
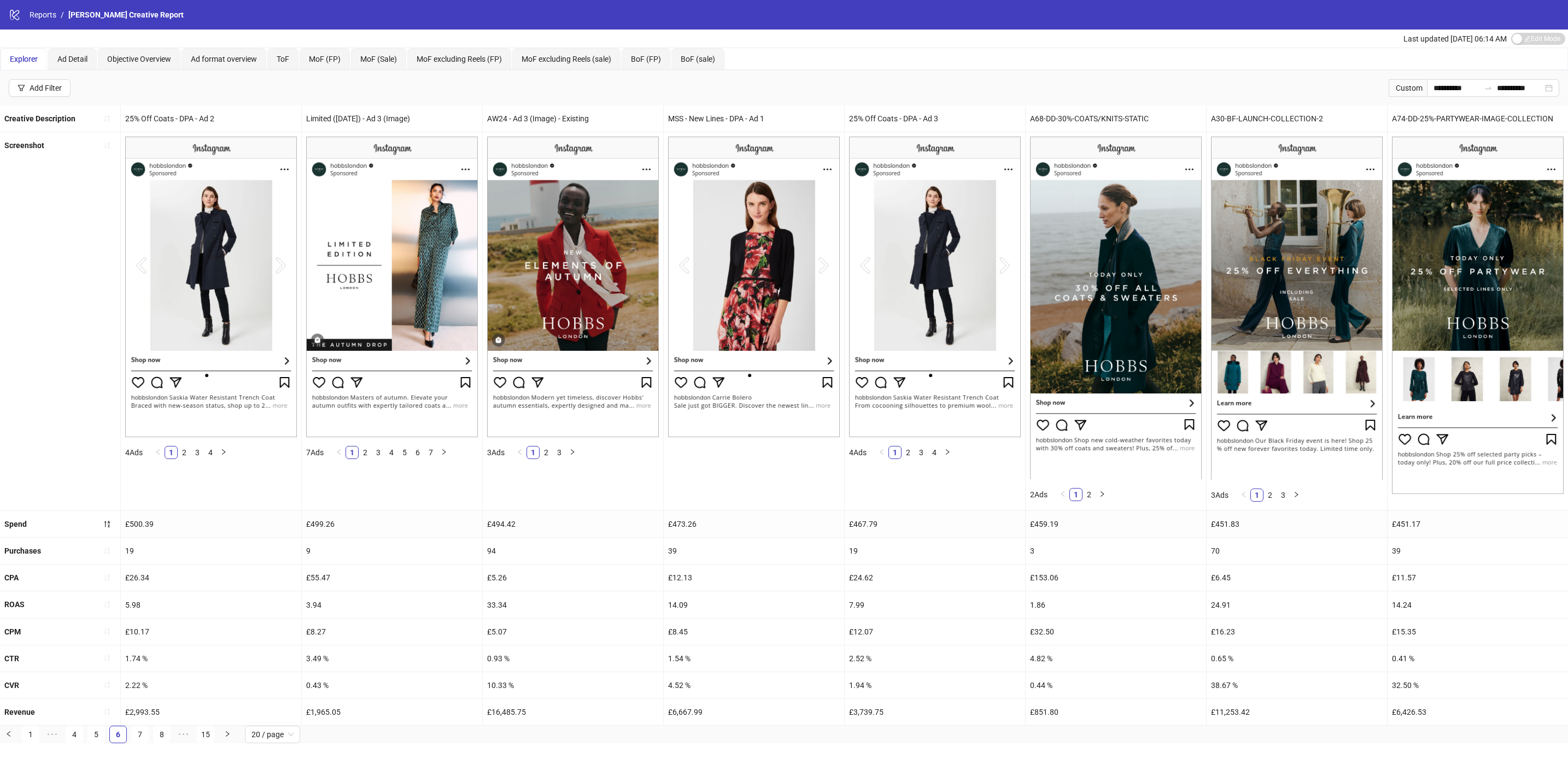
click at [135, 743] on link "7" at bounding box center [140, 734] width 16 height 16
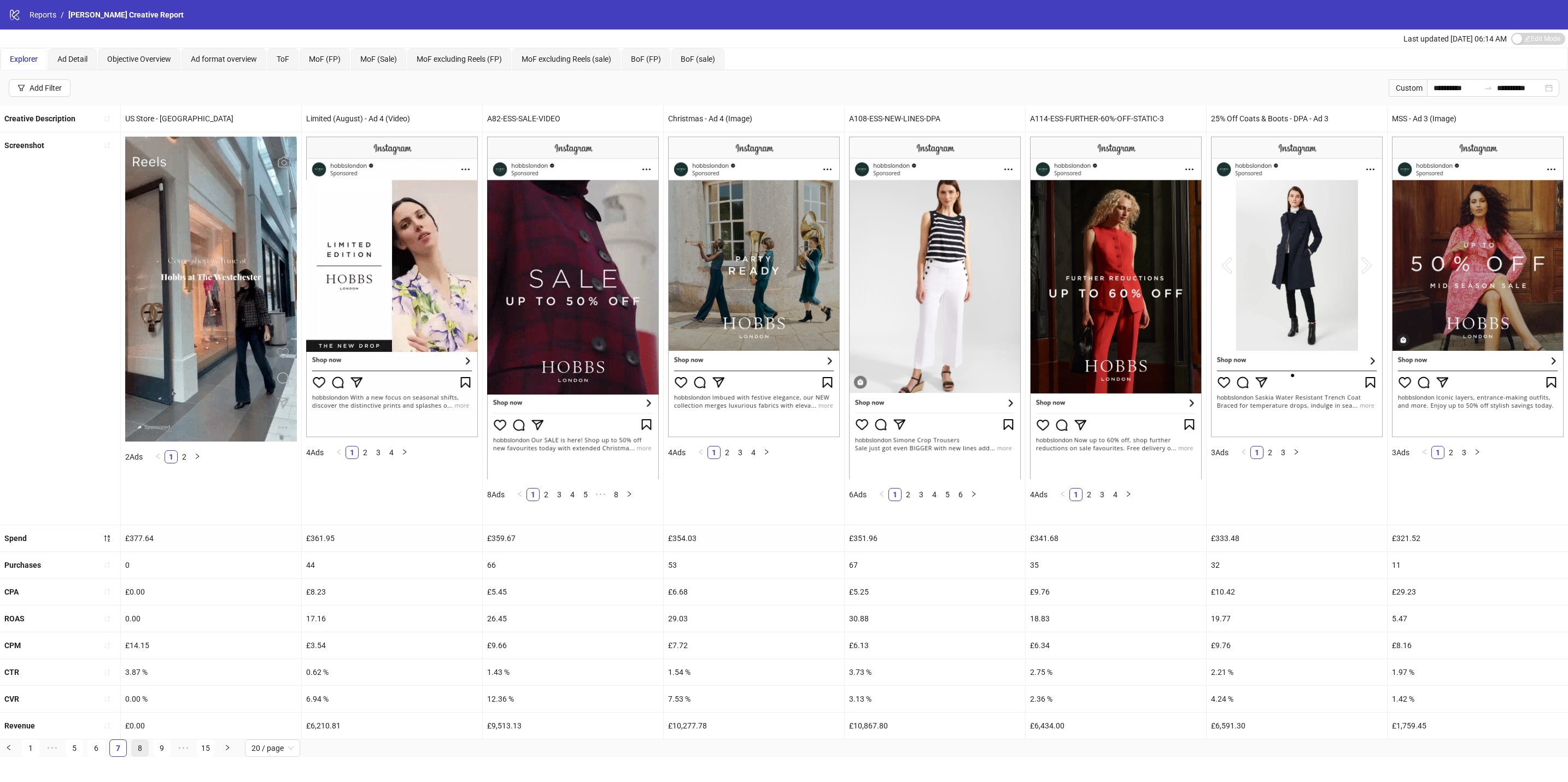
click at [141, 756] on link "8" at bounding box center [140, 748] width 16 height 16
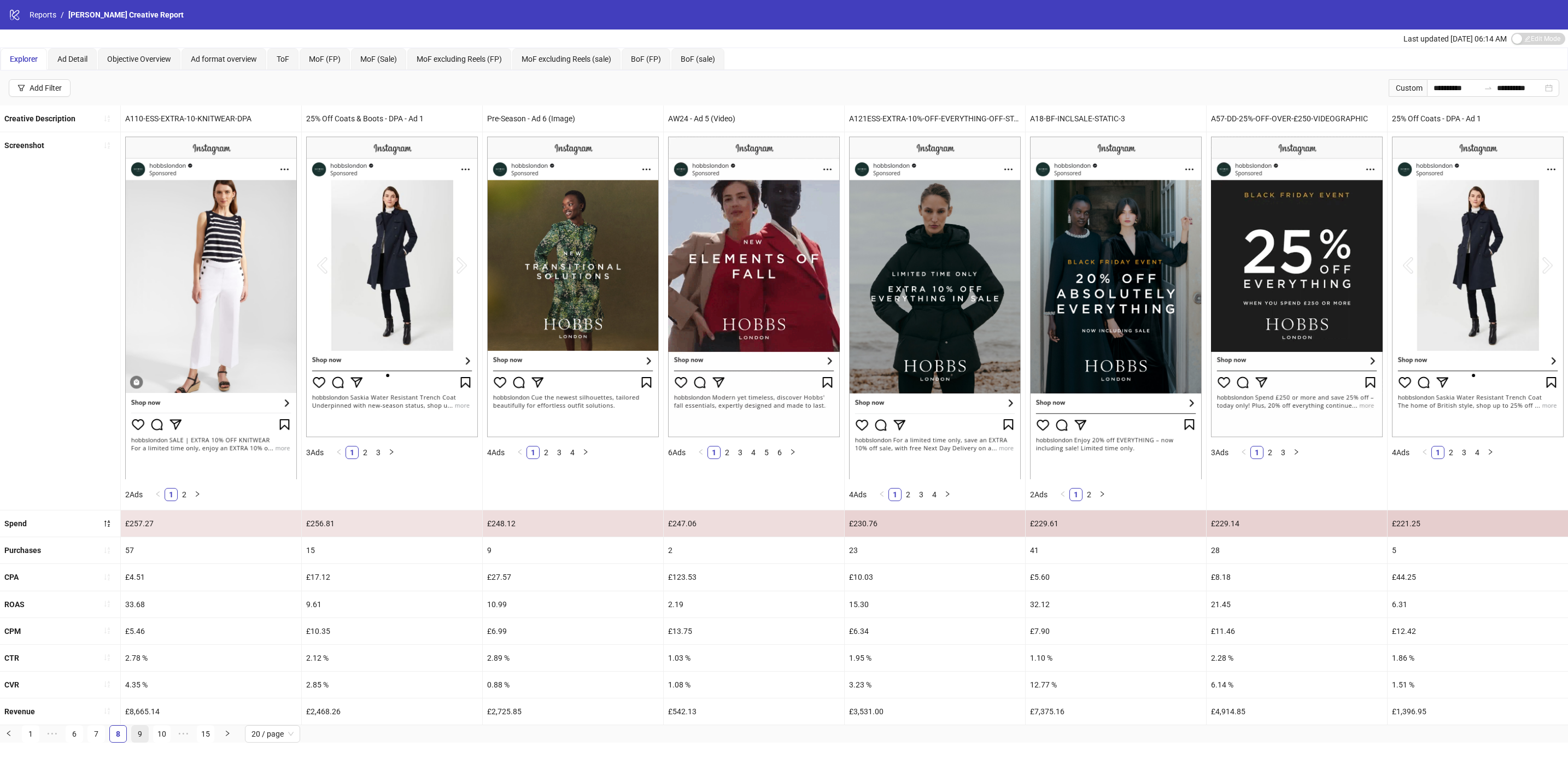
click at [132, 743] on link "9" at bounding box center [140, 734] width 16 height 16
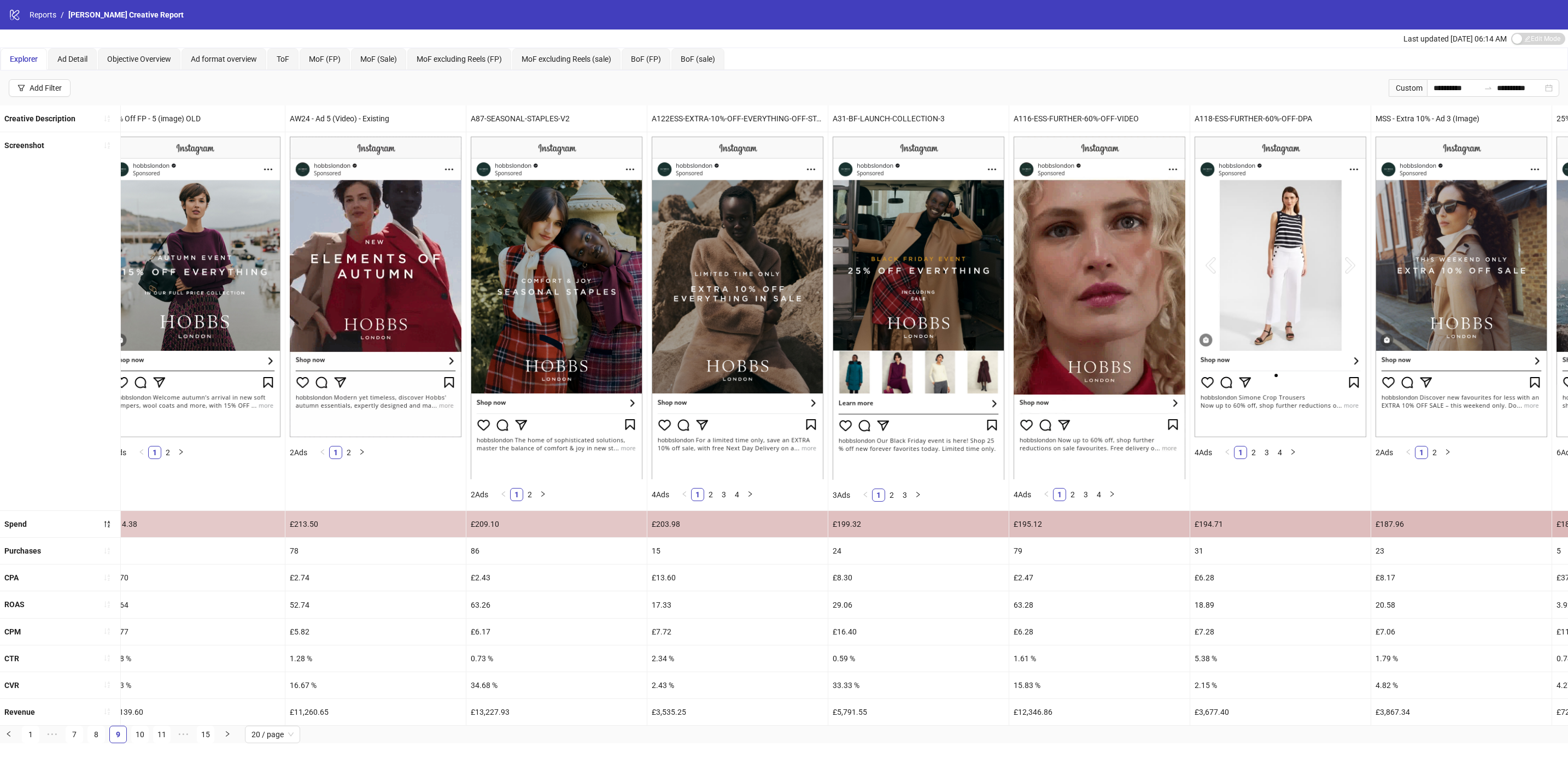
scroll to position [0, 0]
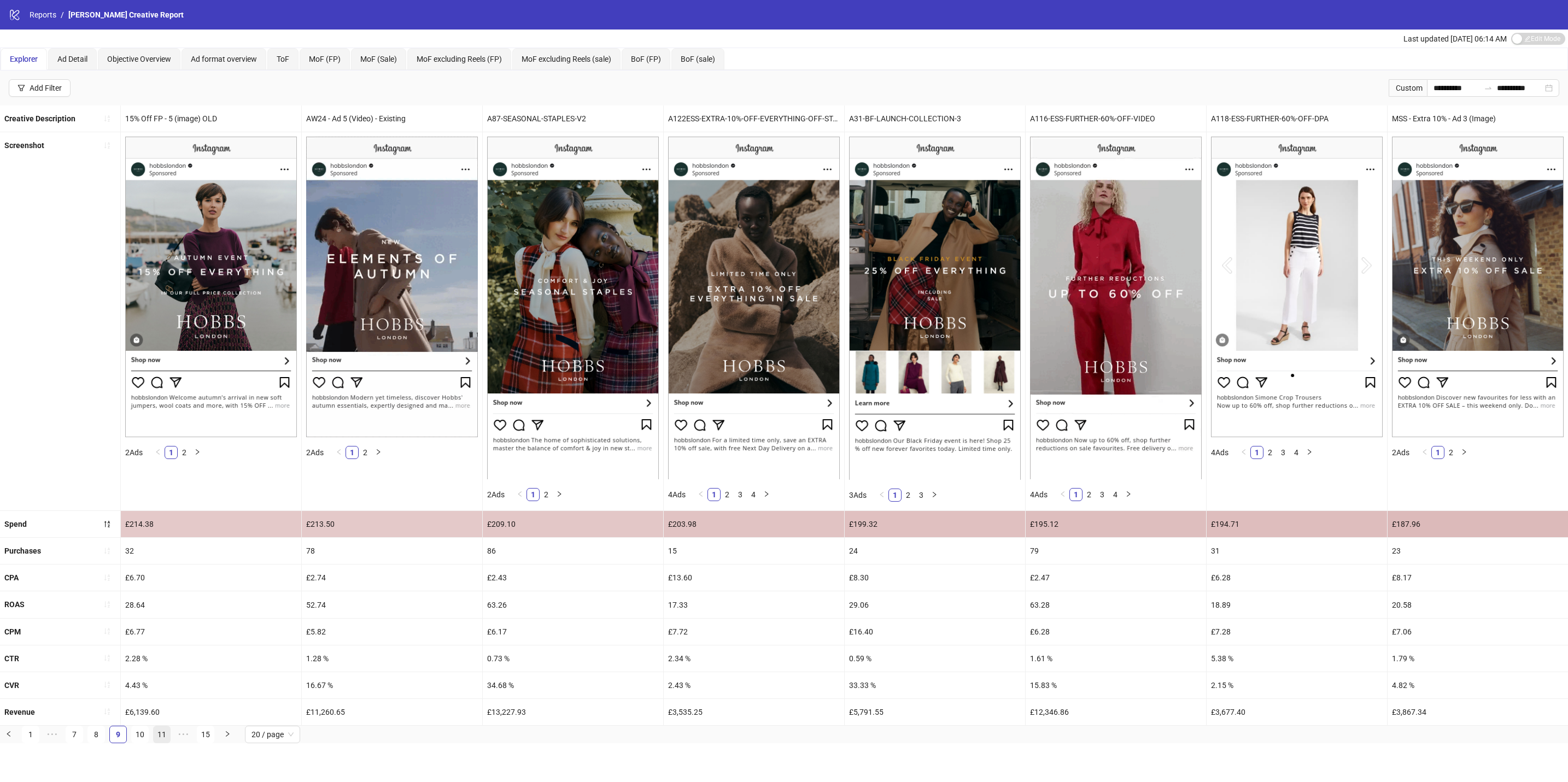
click at [140, 743] on link "10" at bounding box center [140, 734] width 16 height 16
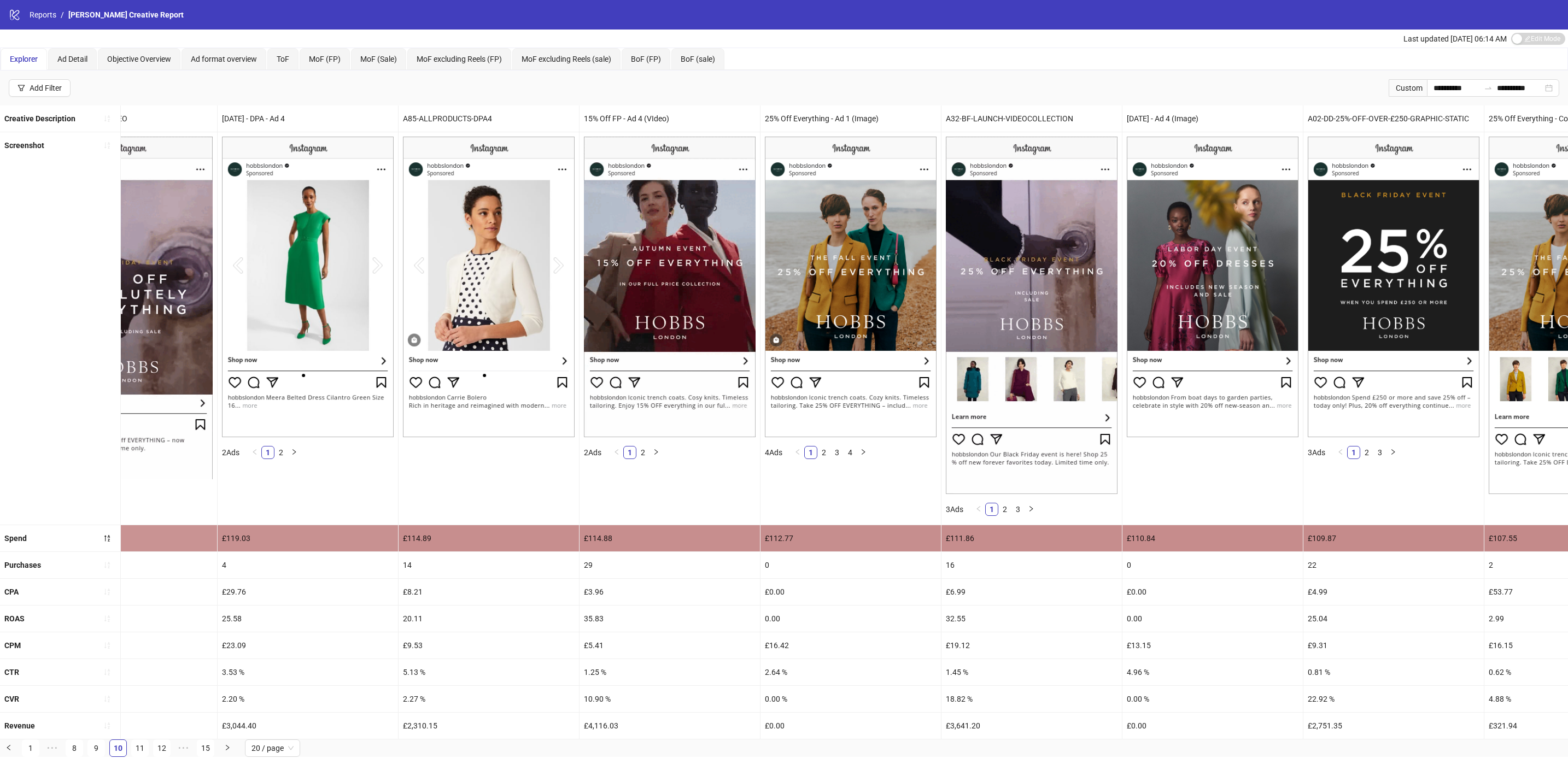
scroll to position [0, 2177]
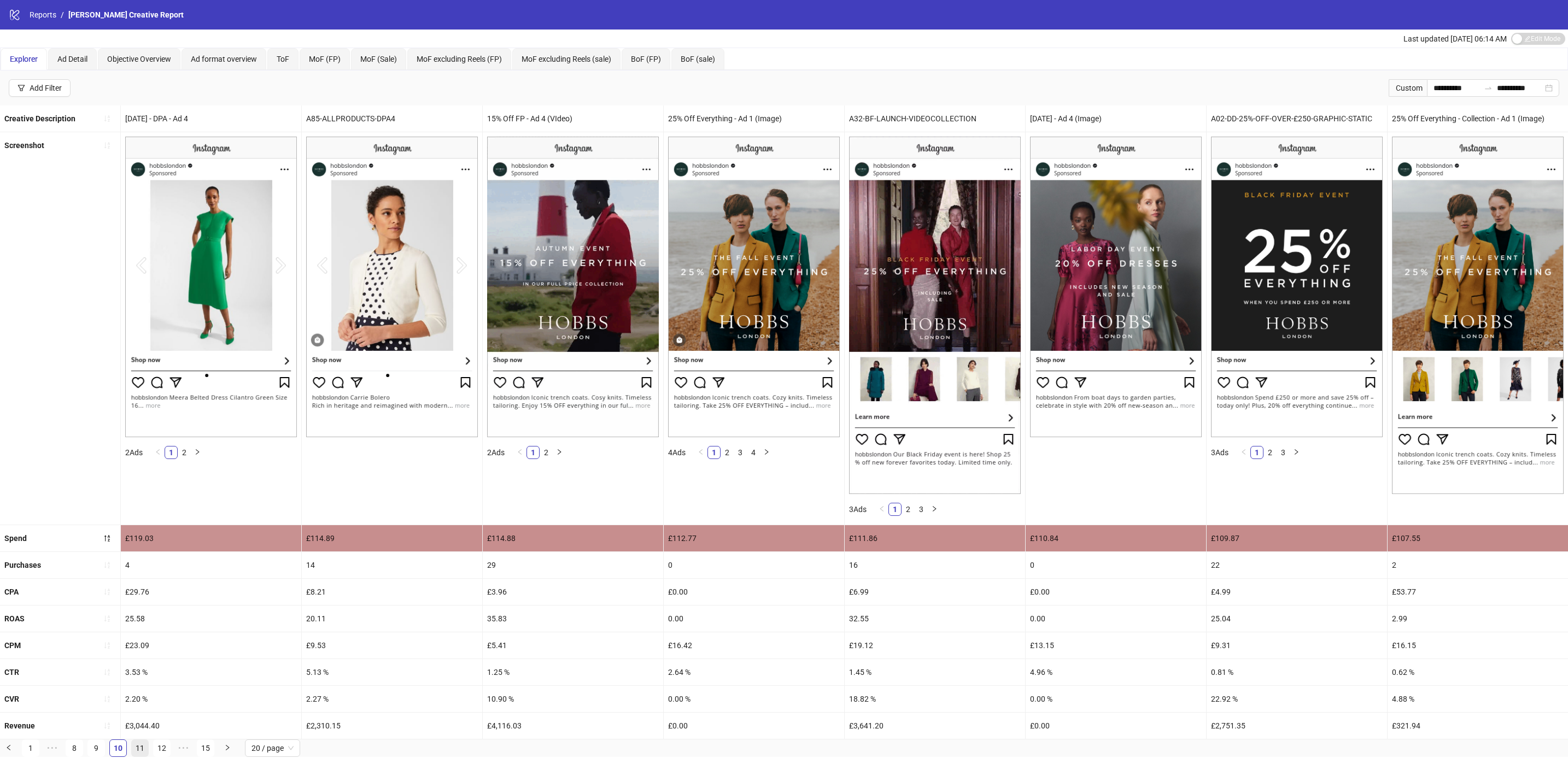
click at [132, 756] on link "11" at bounding box center [140, 748] width 16 height 16
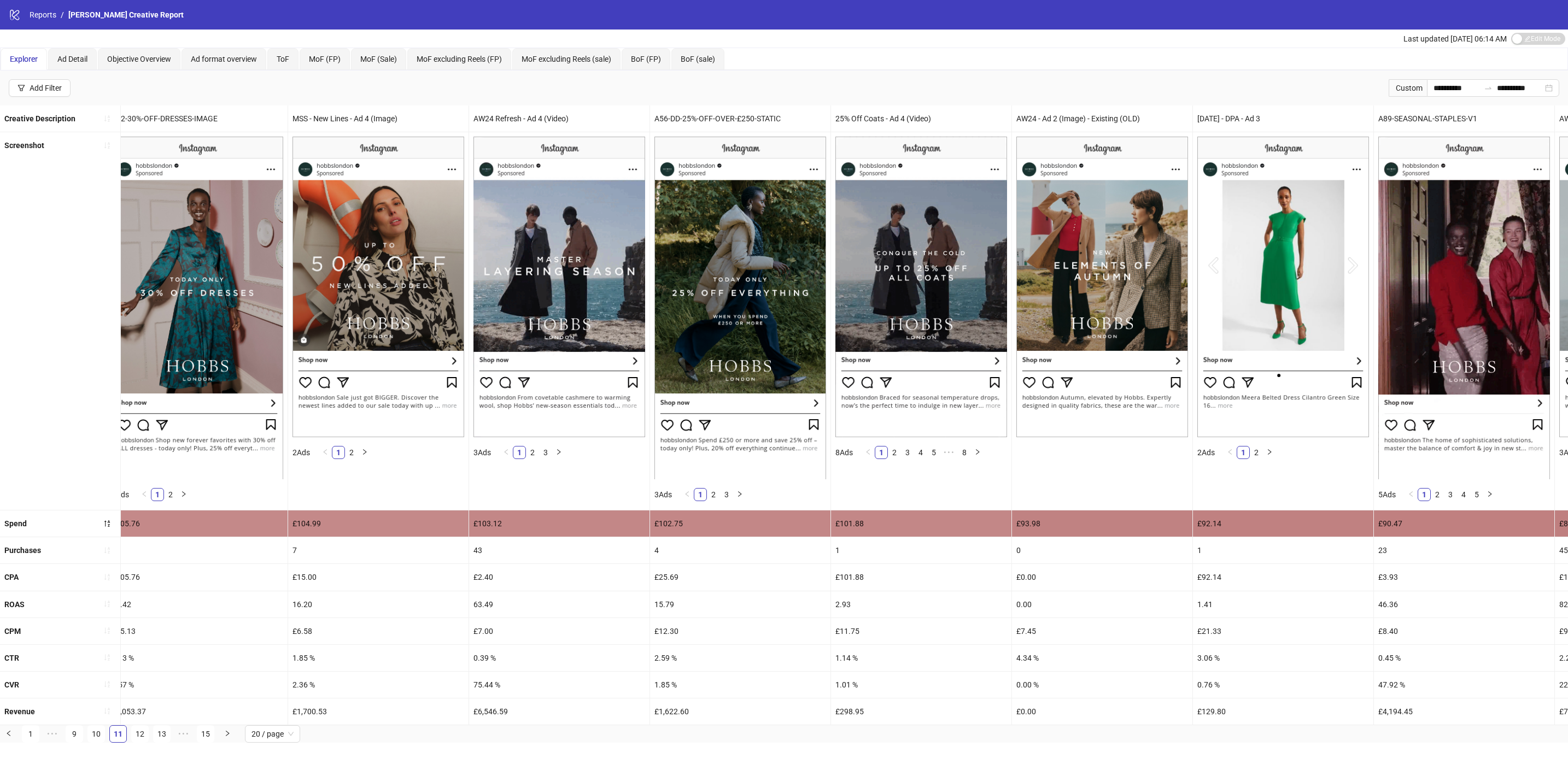
scroll to position [0, 0]
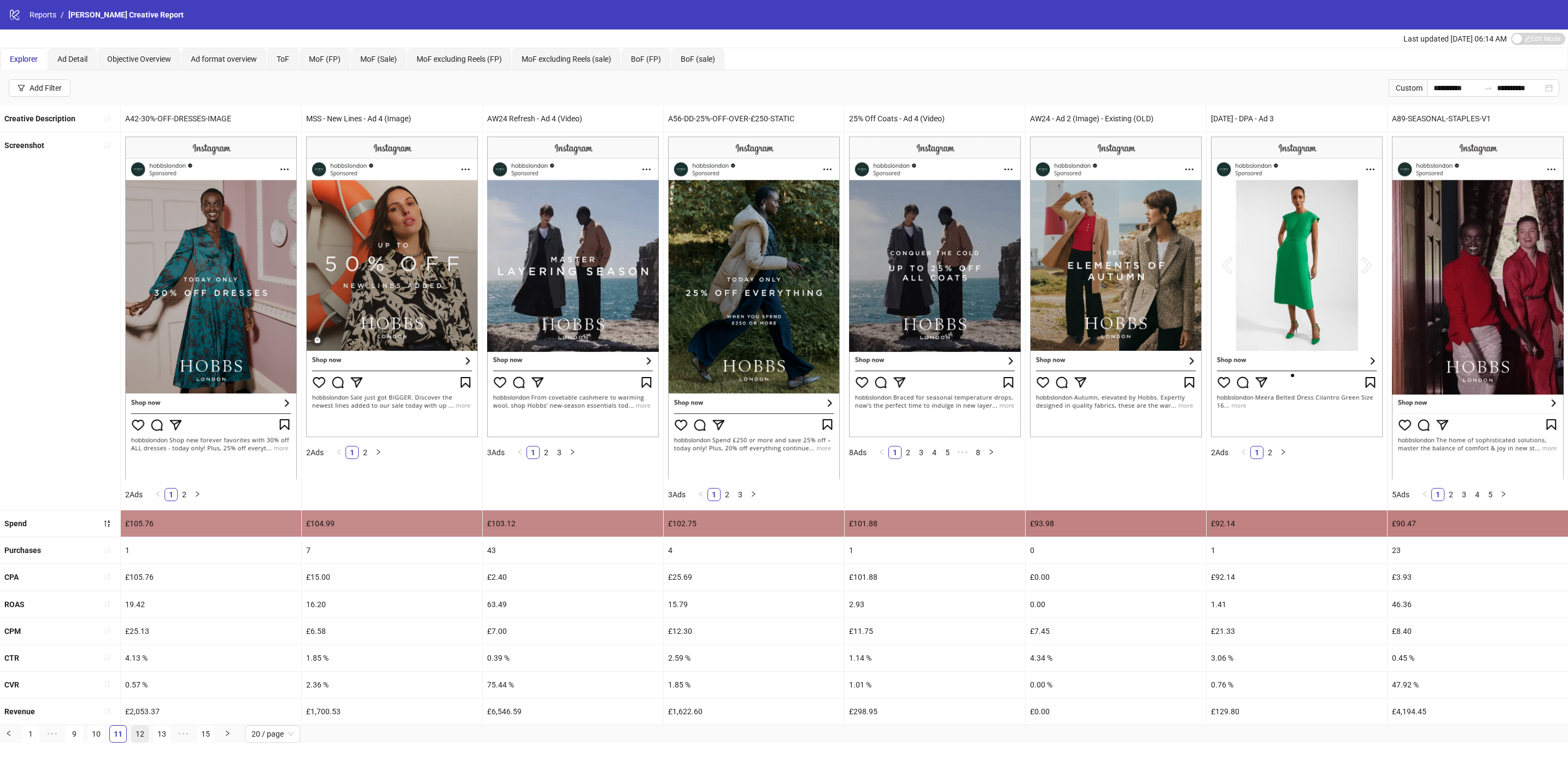
click at [140, 743] on link "12" at bounding box center [140, 734] width 16 height 16
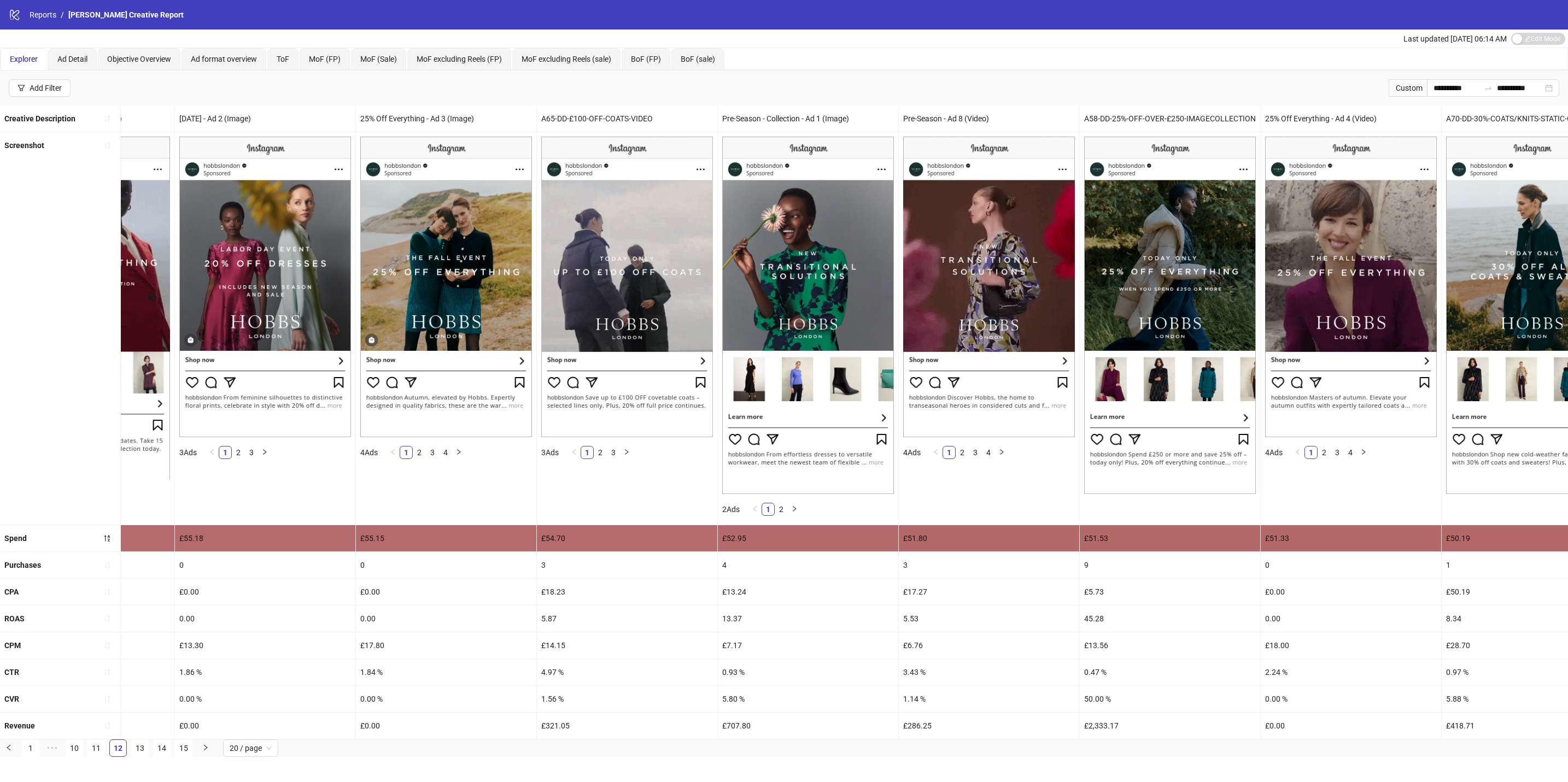
scroll to position [0, 2177]
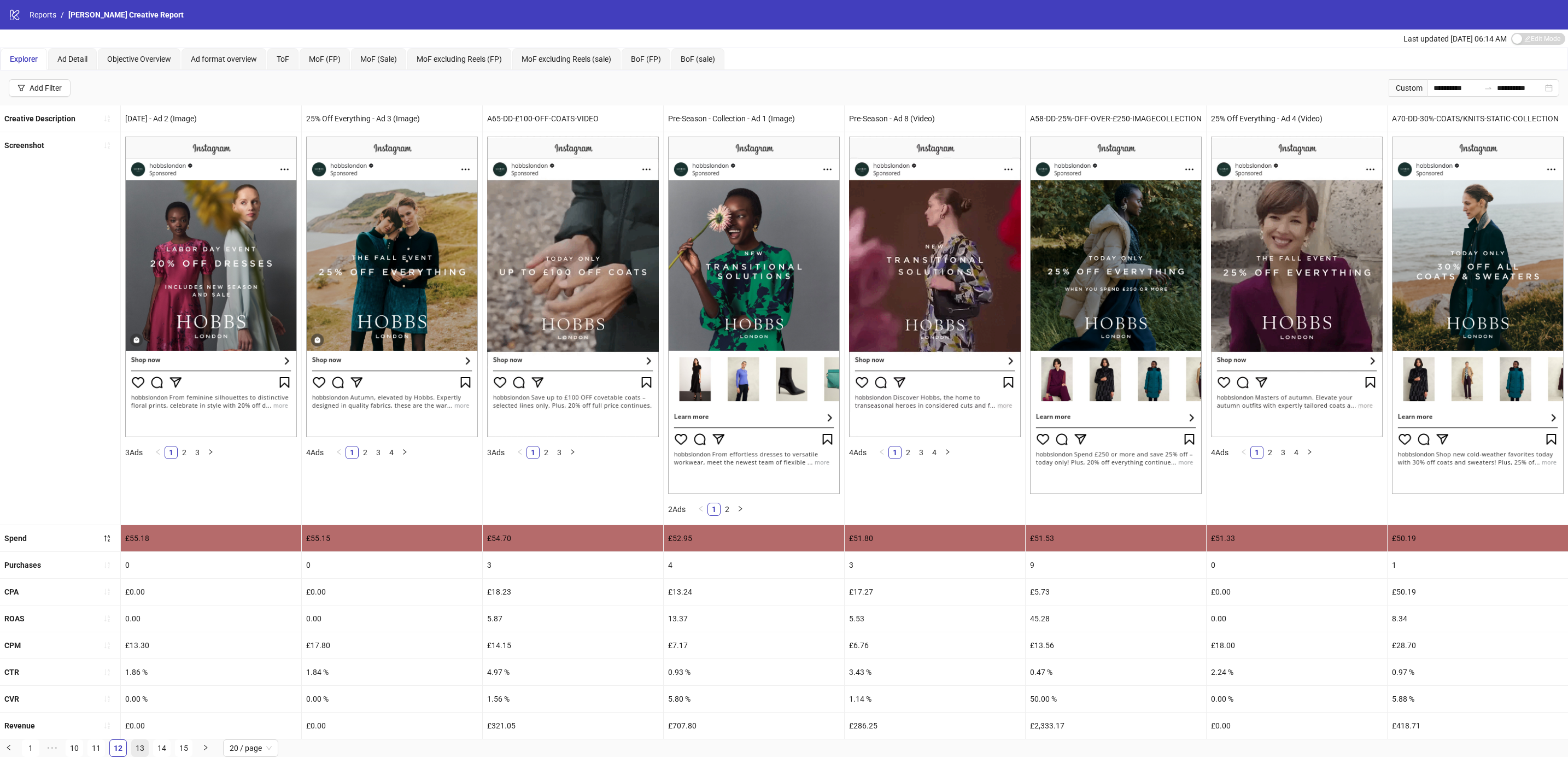
click at [138, 756] on link "13" at bounding box center [140, 748] width 16 height 16
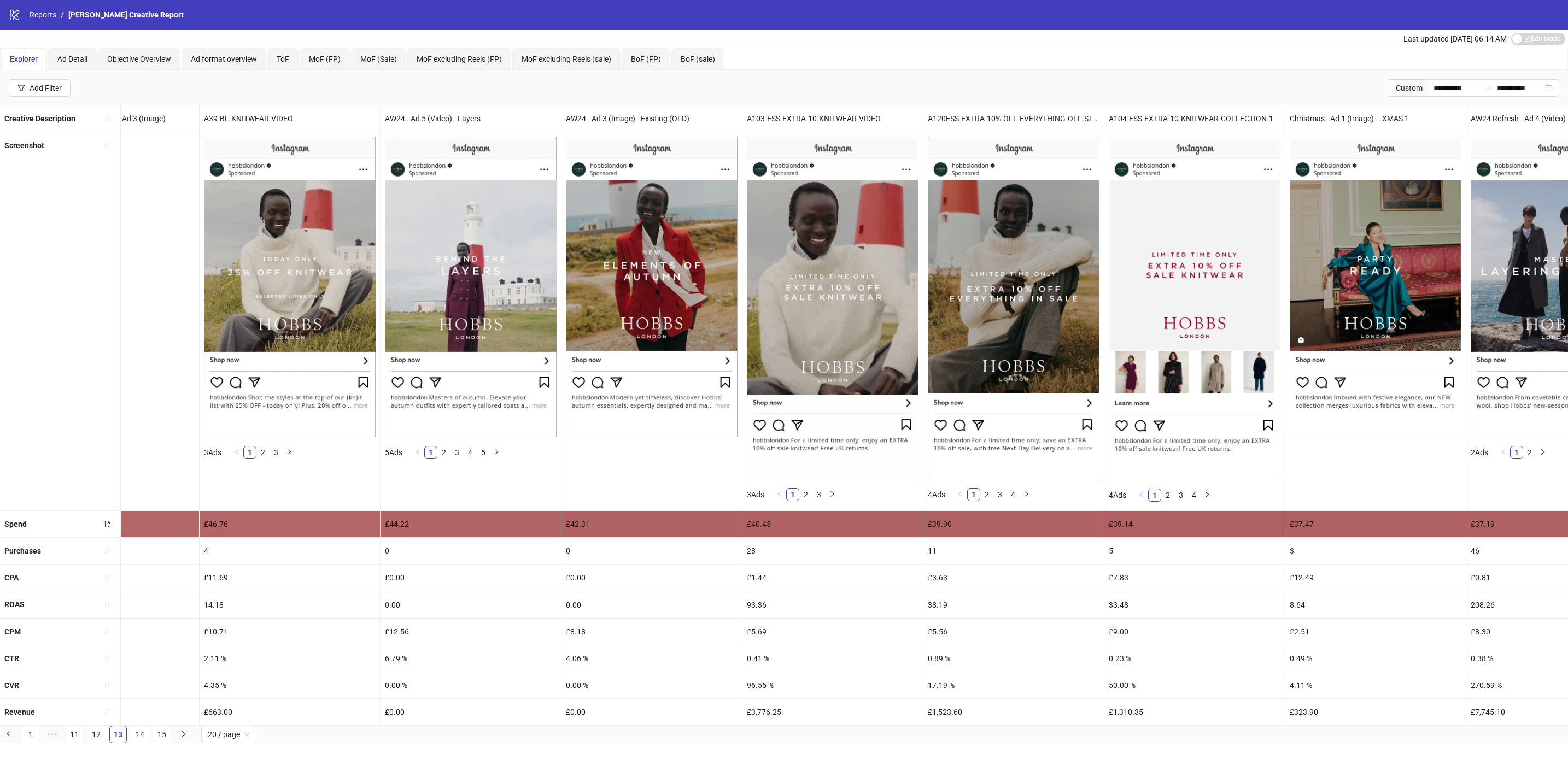
scroll to position [0, 0]
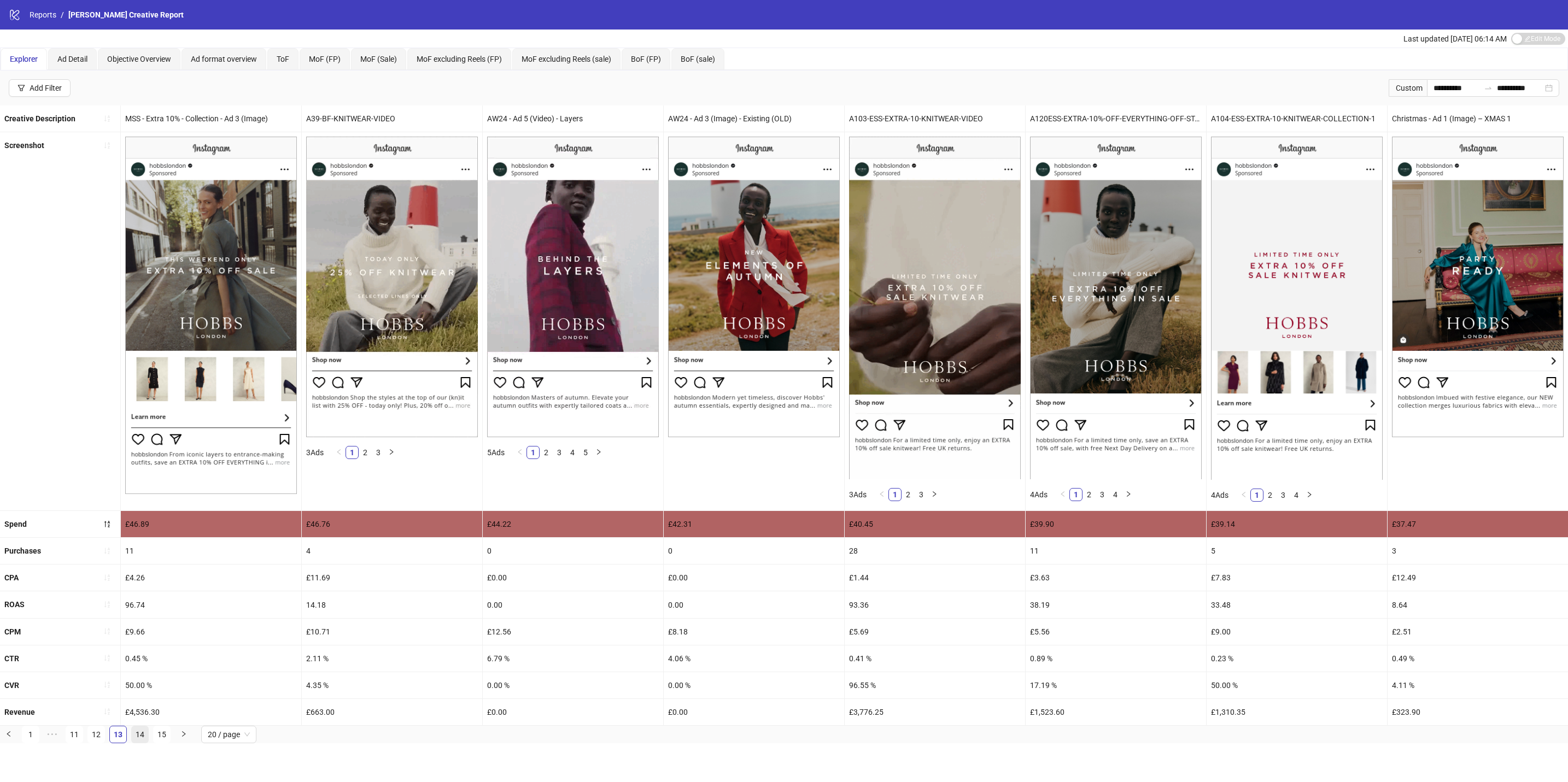
click at [140, 743] on link "14" at bounding box center [140, 734] width 16 height 16
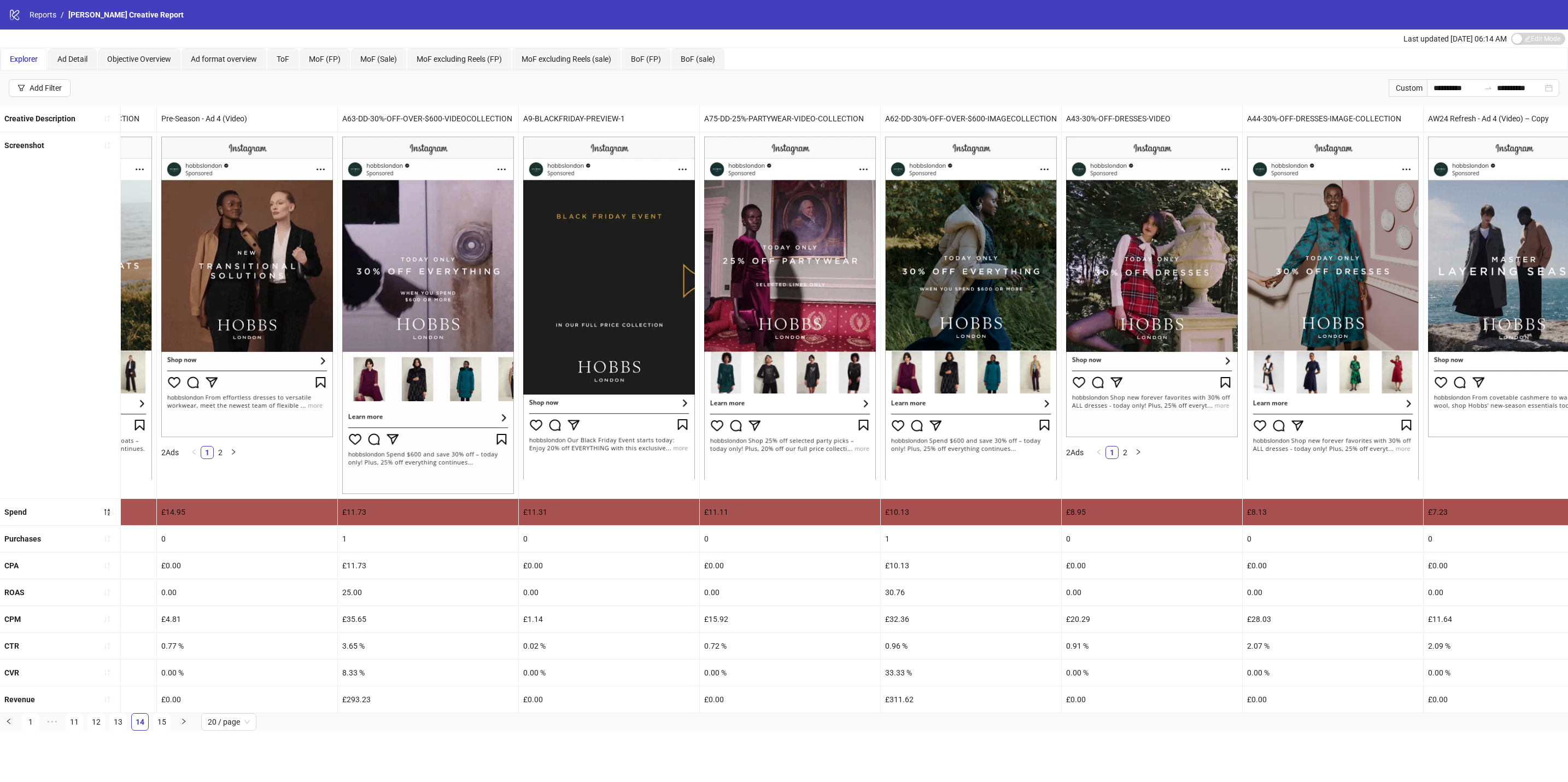
scroll to position [0, 2177]
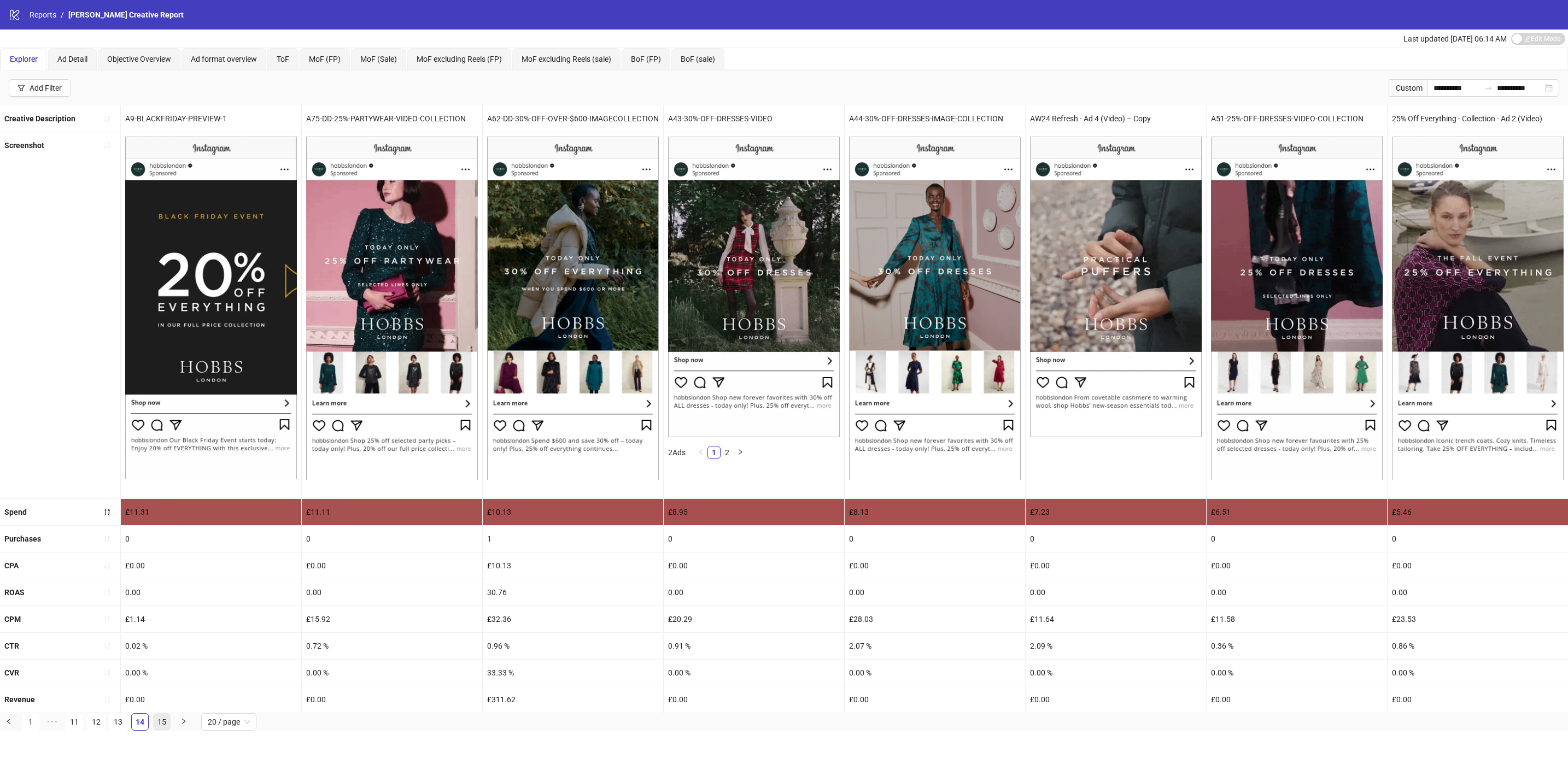
click at [154, 731] on link "15" at bounding box center [161, 722] width 16 height 16
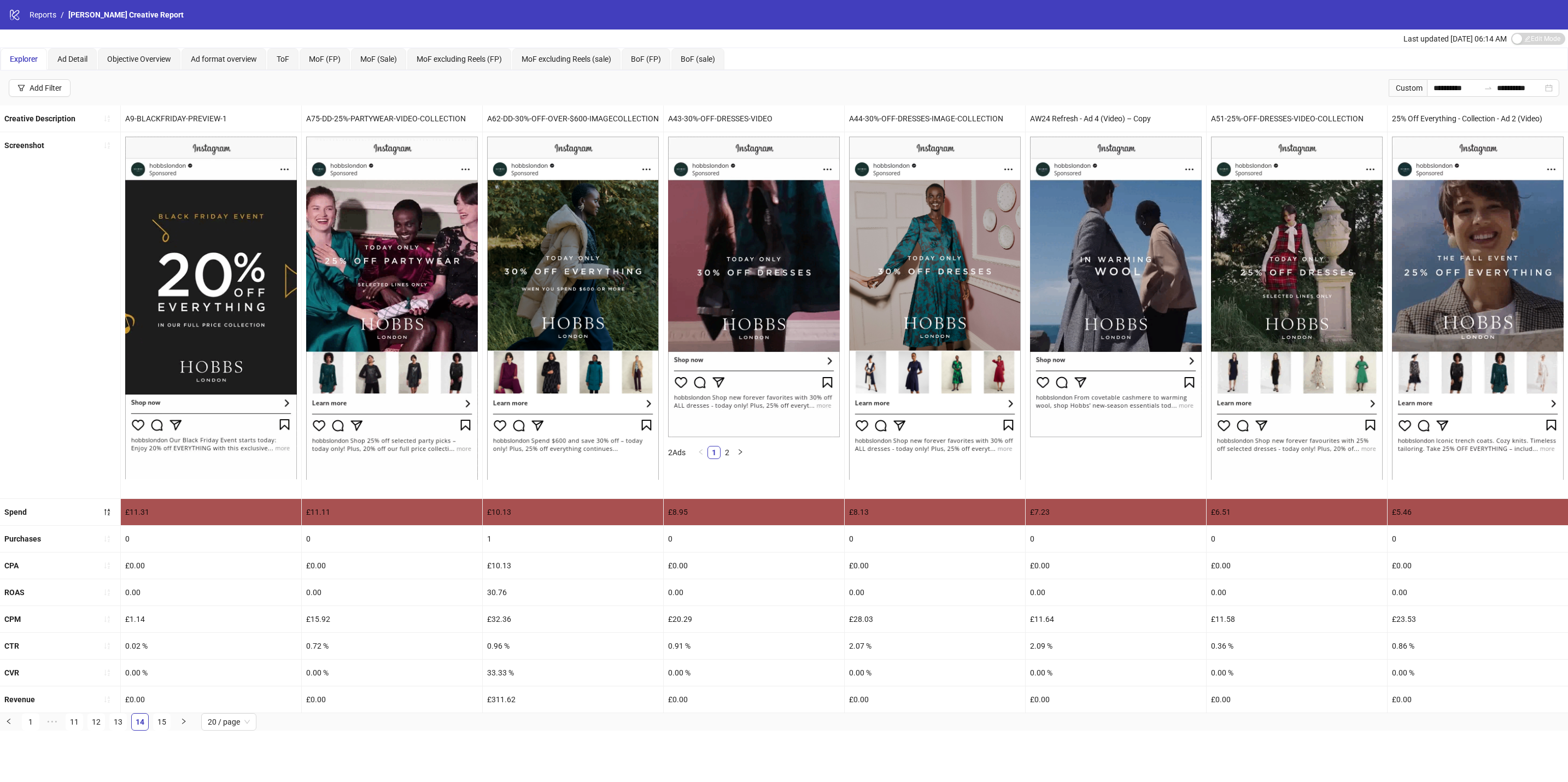
scroll to position [0, 0]
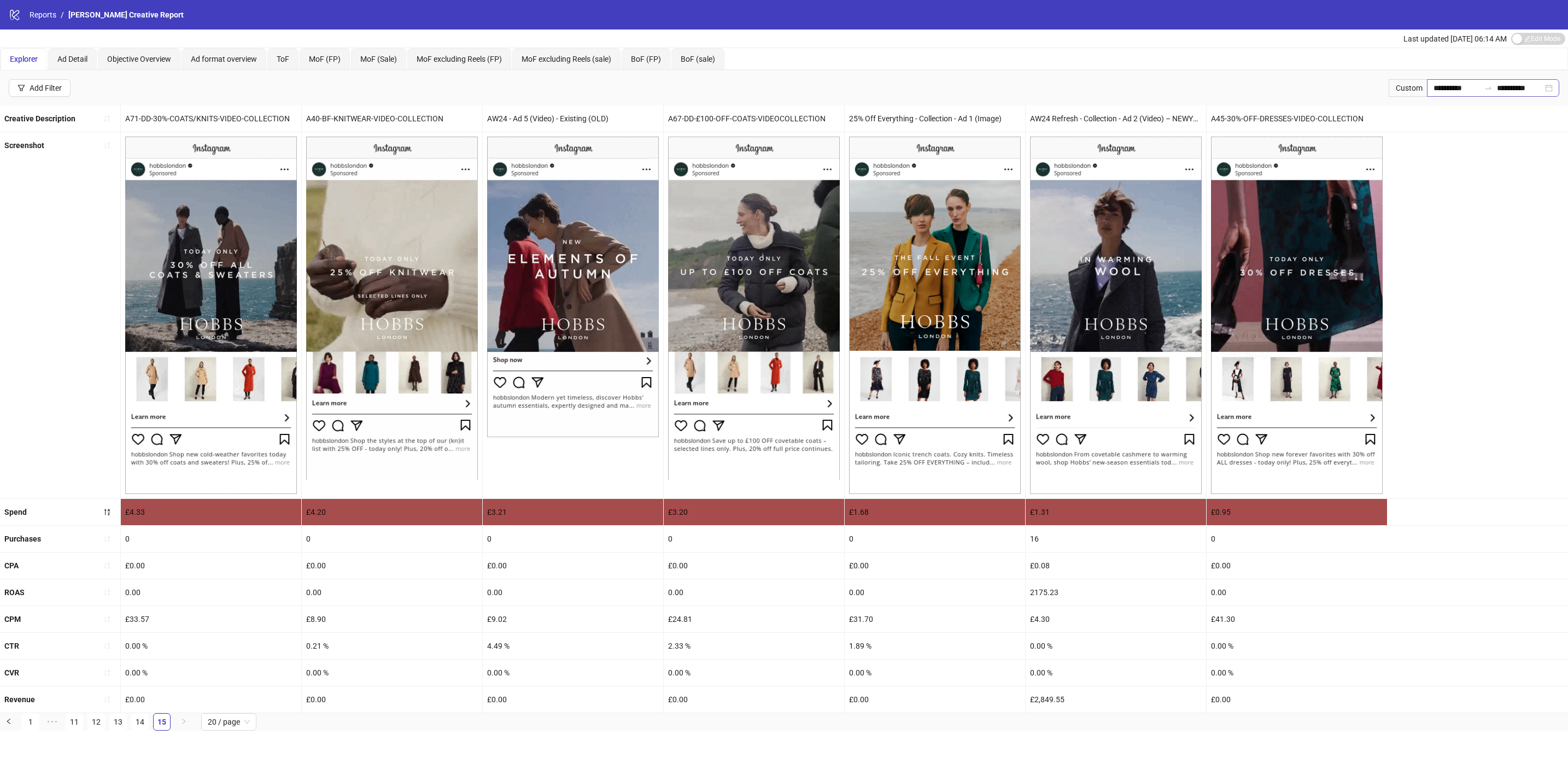
click at [1480, 82] on div "**********" at bounding box center [1493, 87] width 132 height 17
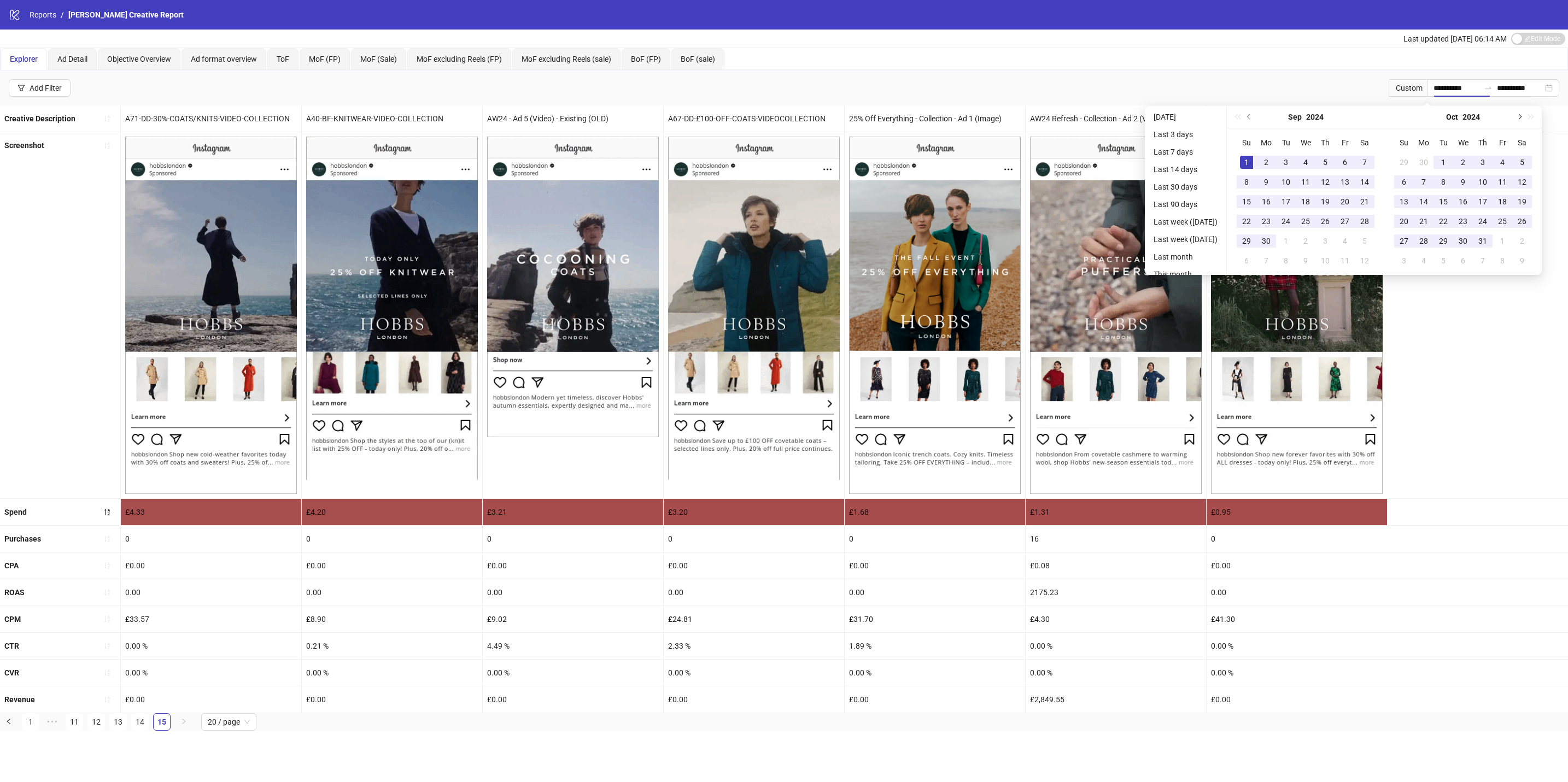
click at [1524, 118] on button "Next month (PageDown)" at bounding box center [1518, 117] width 12 height 22
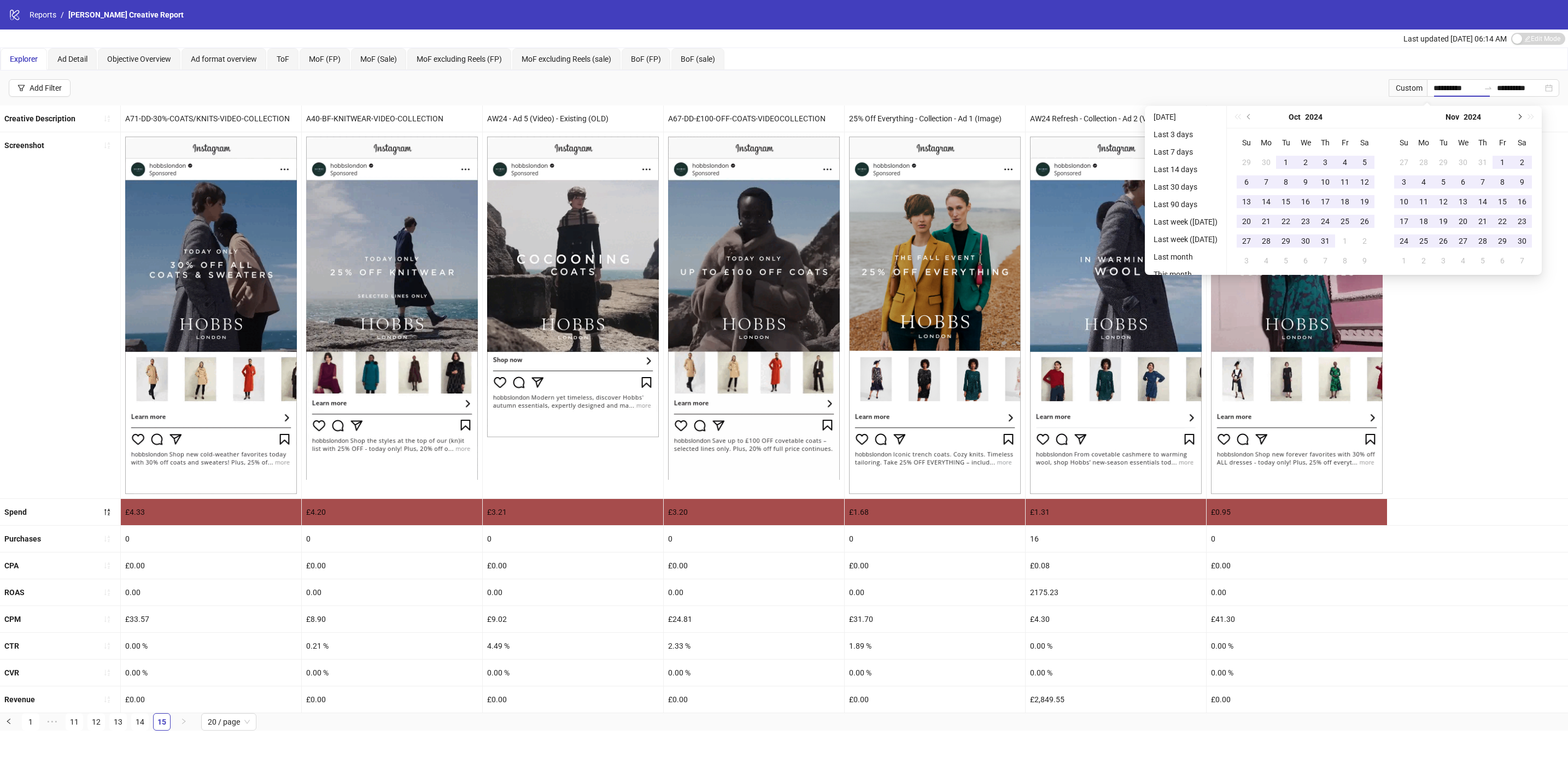
click at [1524, 118] on button "Next month (PageDown)" at bounding box center [1518, 117] width 12 height 22
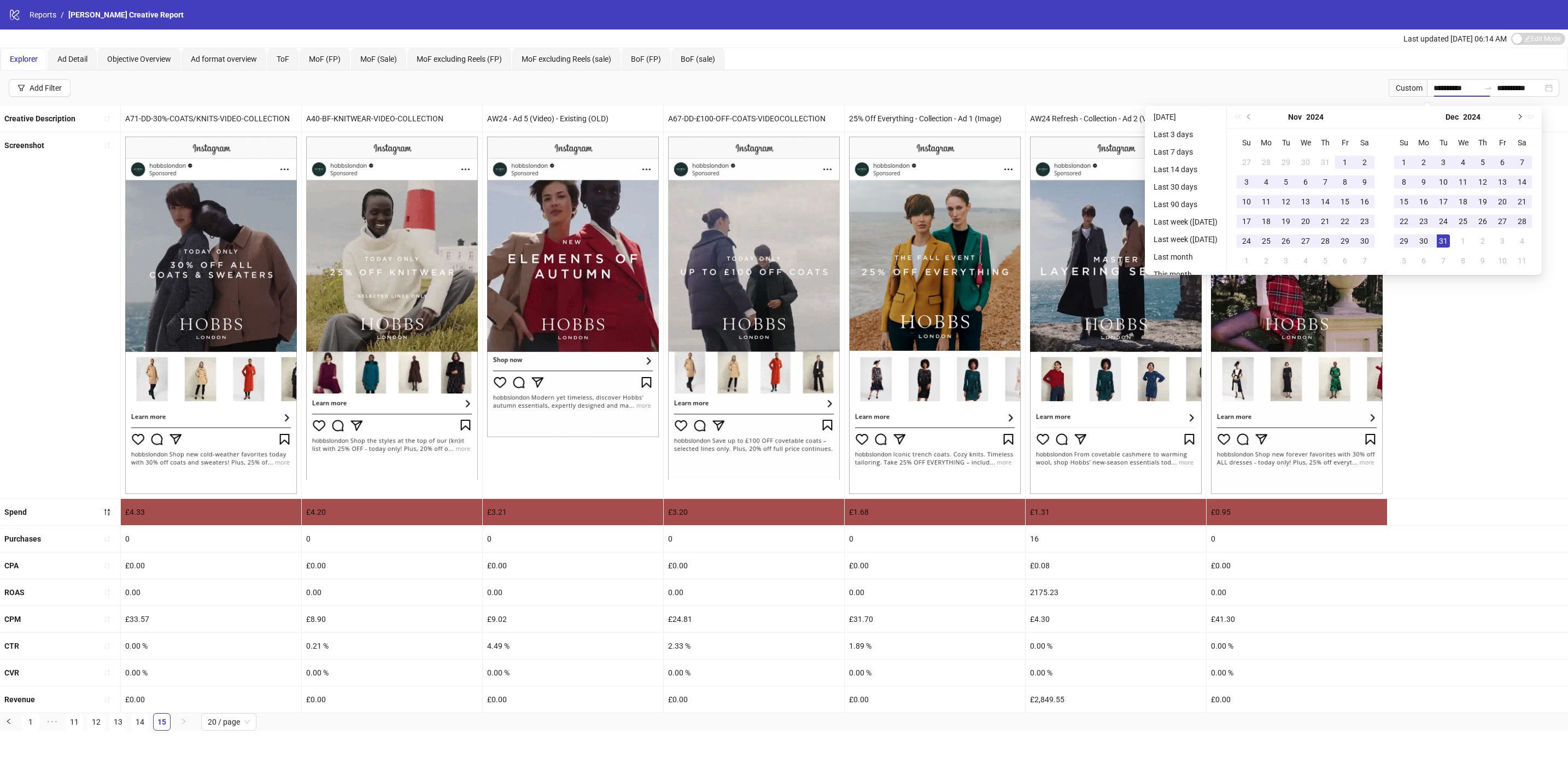
click at [1524, 118] on button "Next month (PageDown)" at bounding box center [1518, 117] width 12 height 22
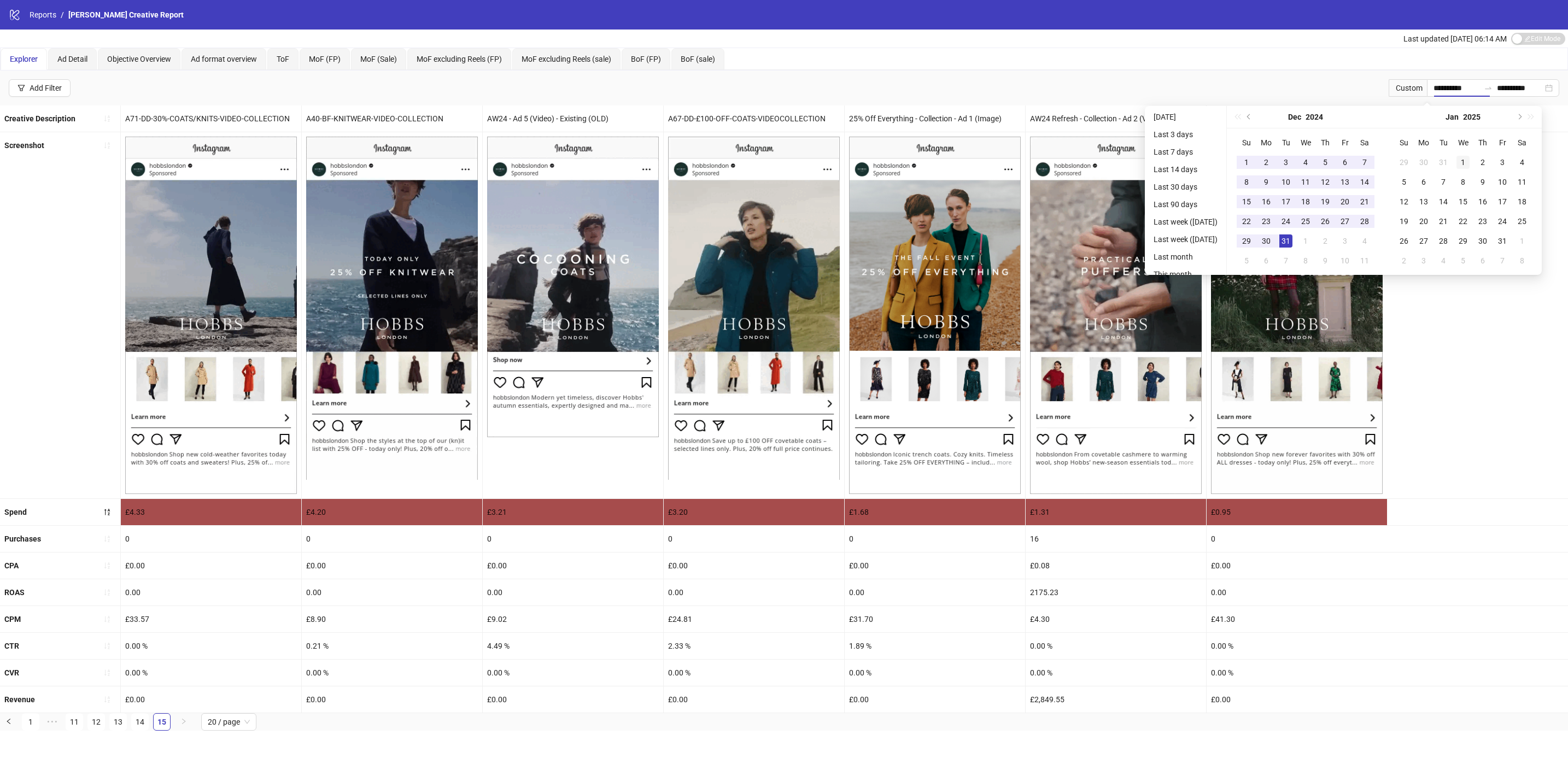
type input "**********"
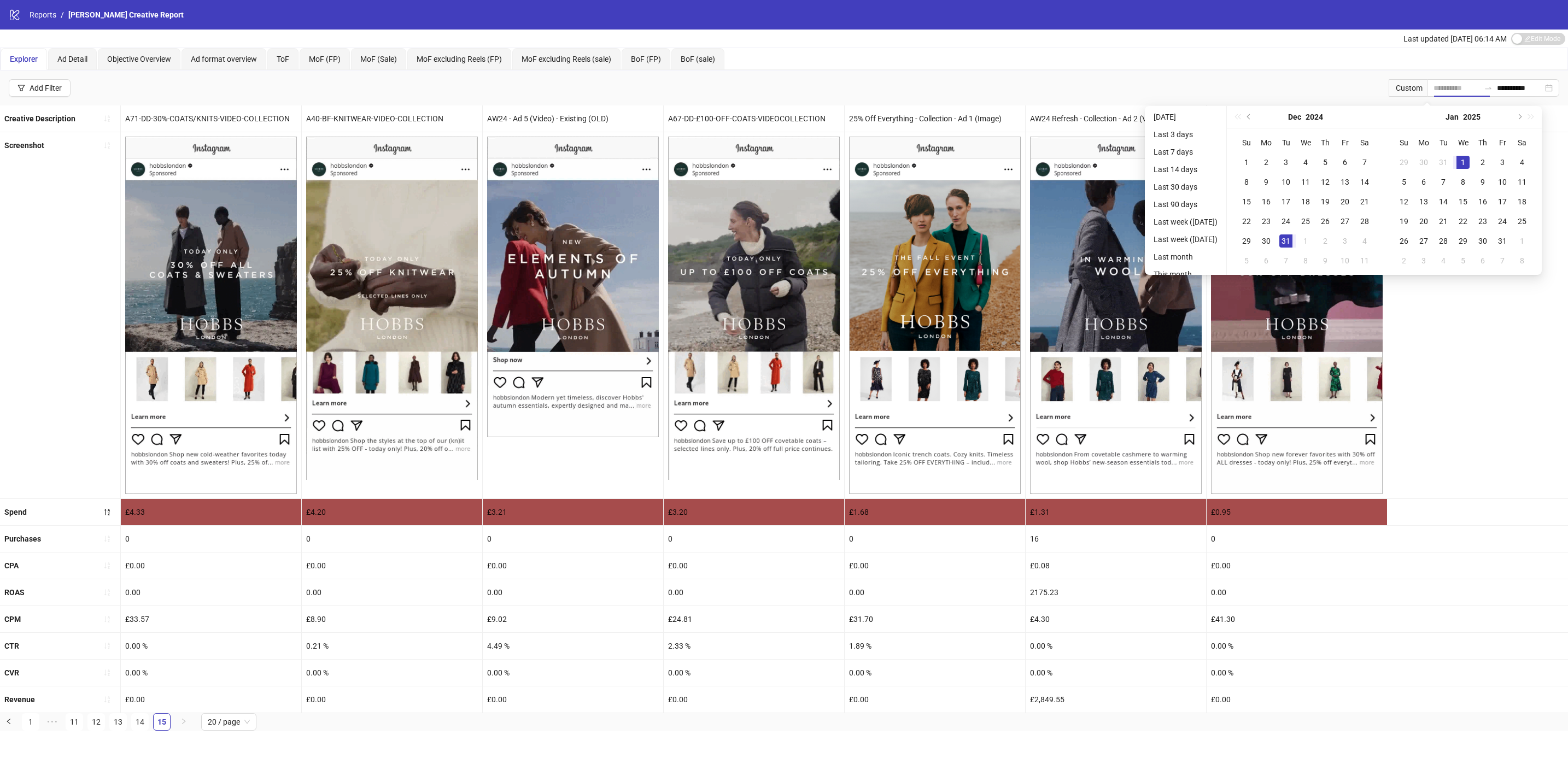
click at [1469, 156] on div "1" at bounding box center [1462, 162] width 13 height 13
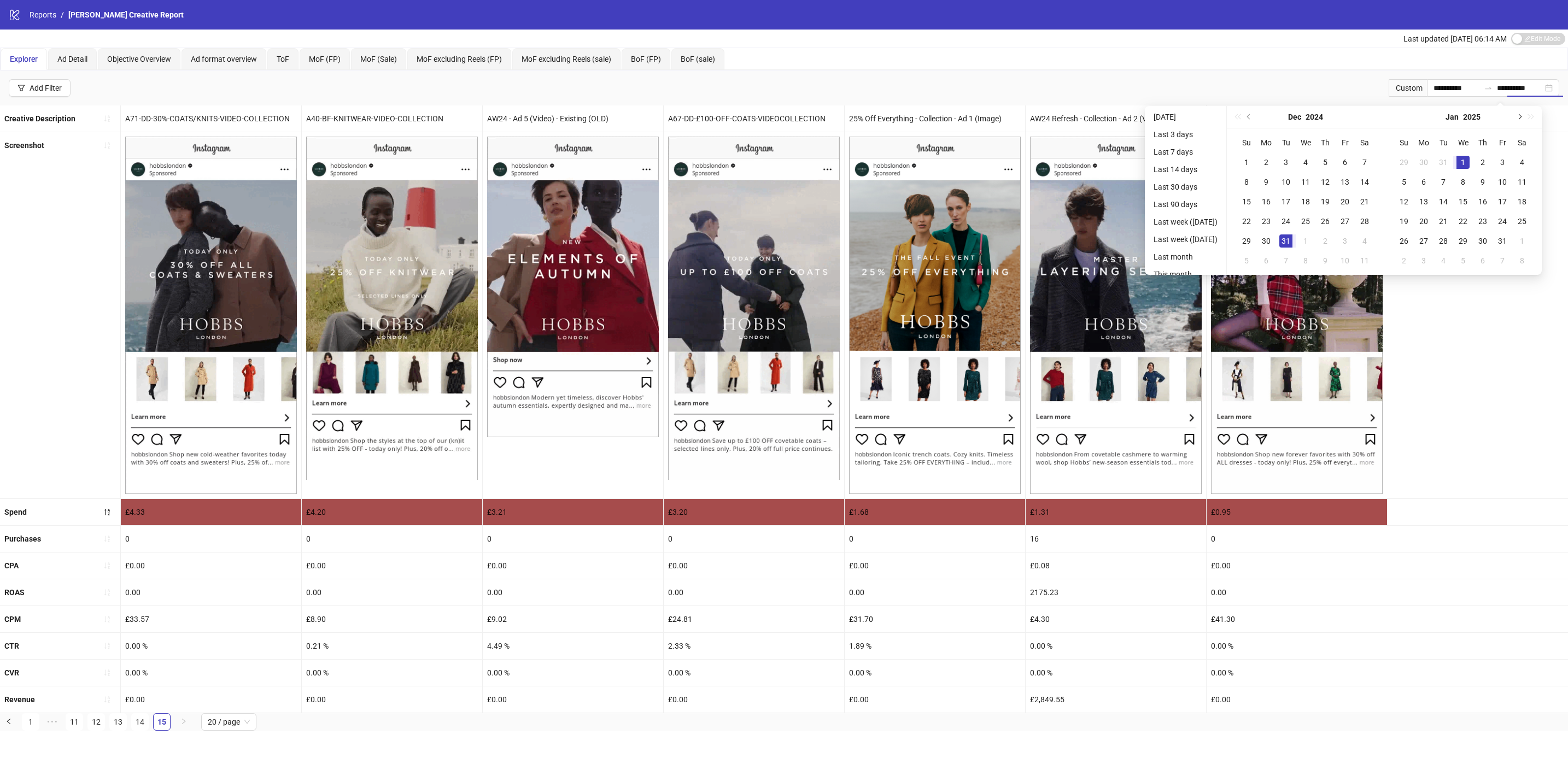
click at [1524, 115] on button "Next month (PageDown)" at bounding box center [1518, 117] width 12 height 22
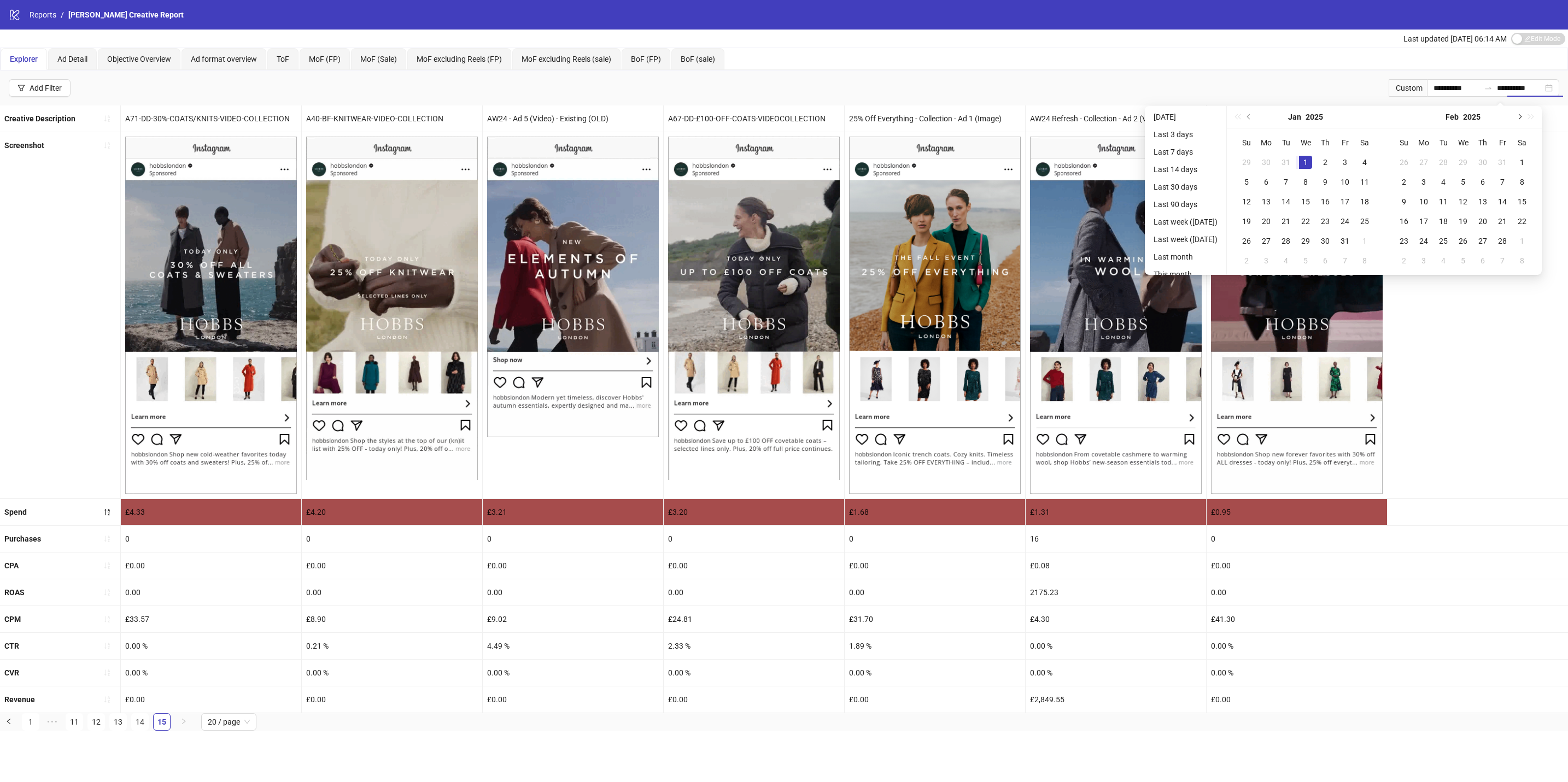
click at [1524, 118] on button "Next month (PageDown)" at bounding box center [1518, 117] width 12 height 22
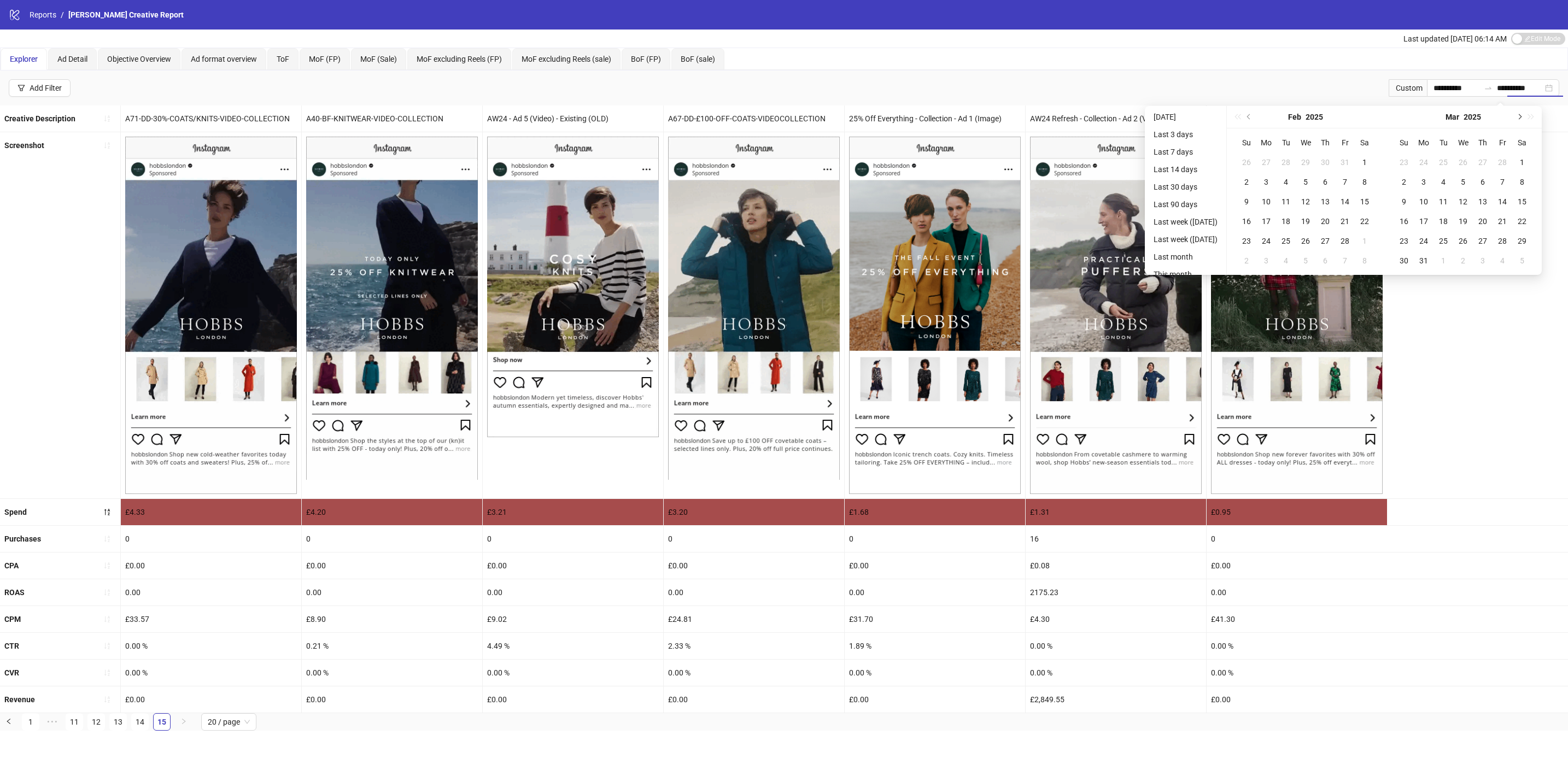
click at [1524, 118] on button "Next month (PageDown)" at bounding box center [1518, 117] width 12 height 22
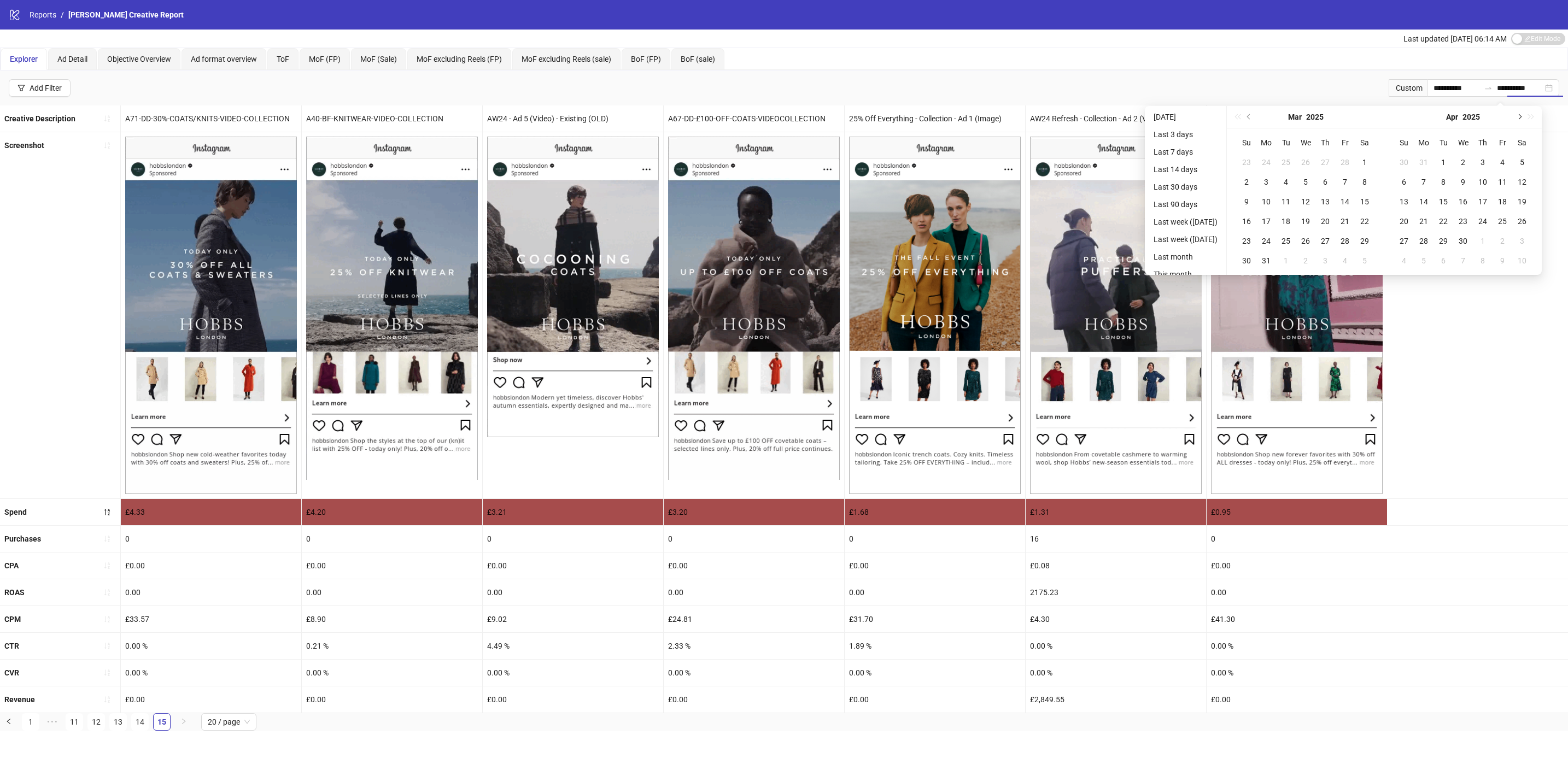
click at [1524, 118] on button "Next month (PageDown)" at bounding box center [1518, 117] width 12 height 22
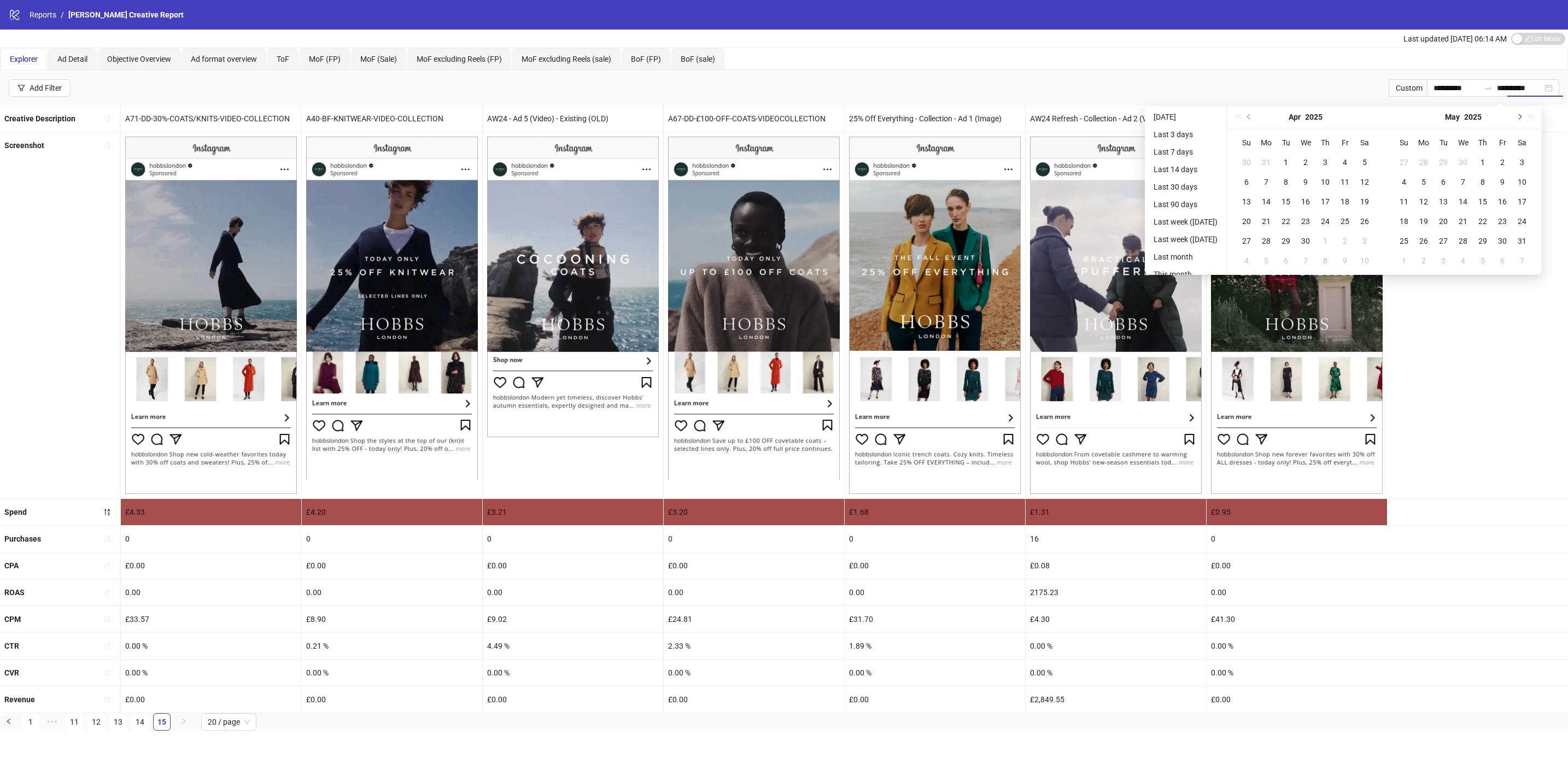
click at [1524, 118] on button "Next month (PageDown)" at bounding box center [1518, 117] width 12 height 22
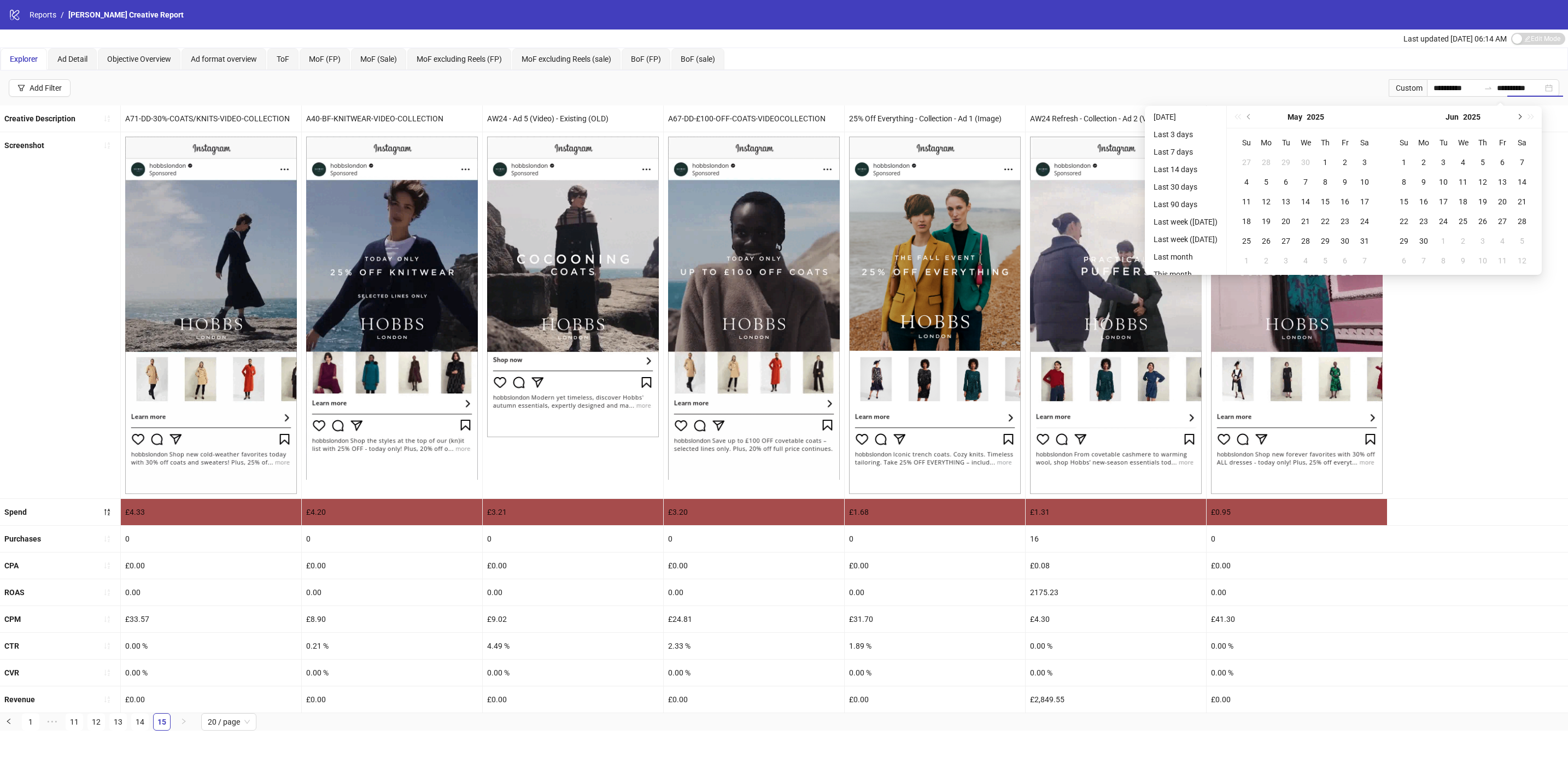
click at [1524, 118] on button "Next month (PageDown)" at bounding box center [1518, 117] width 12 height 22
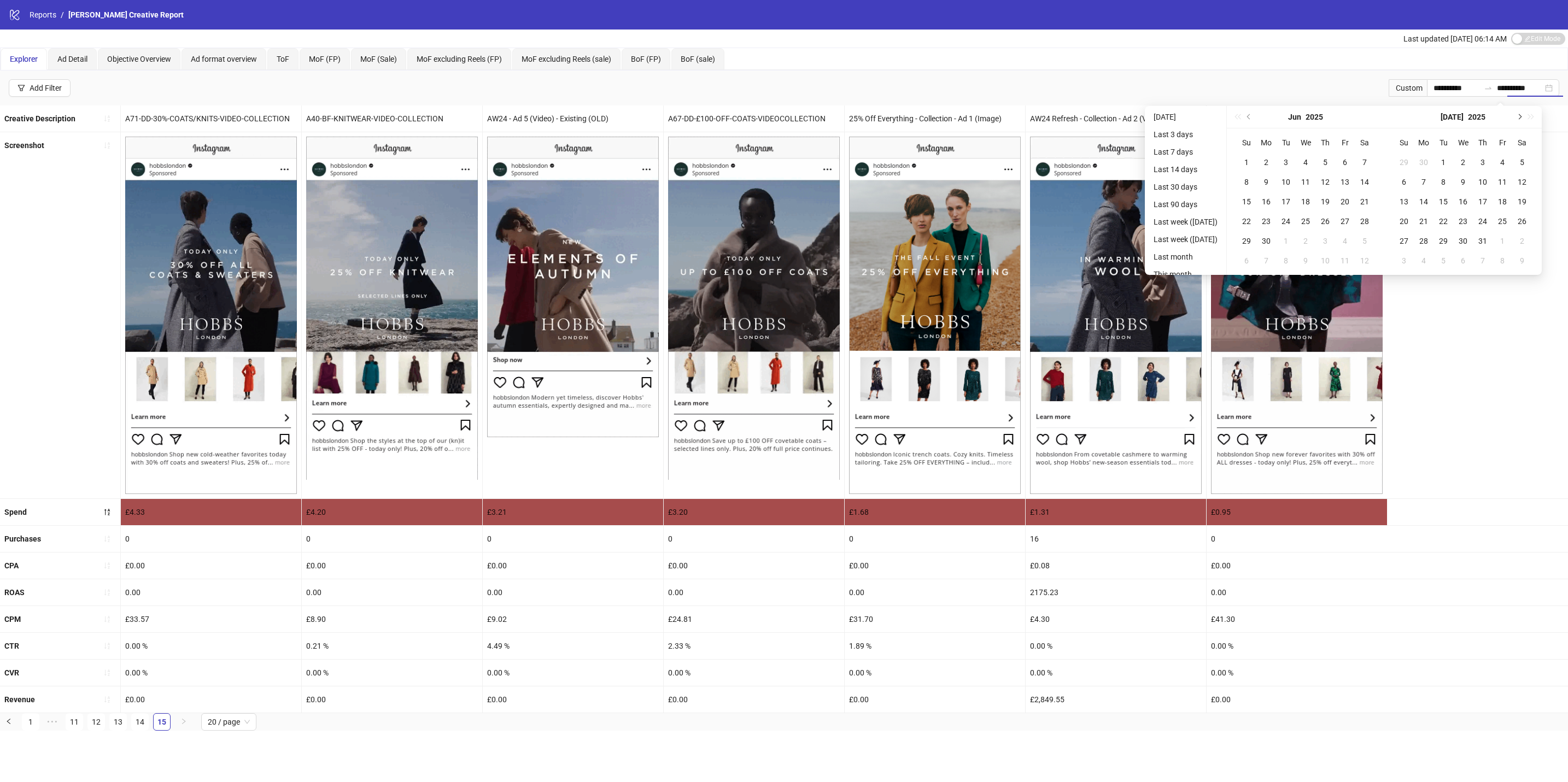
click at [1524, 118] on button "Next month (PageDown)" at bounding box center [1518, 117] width 12 height 22
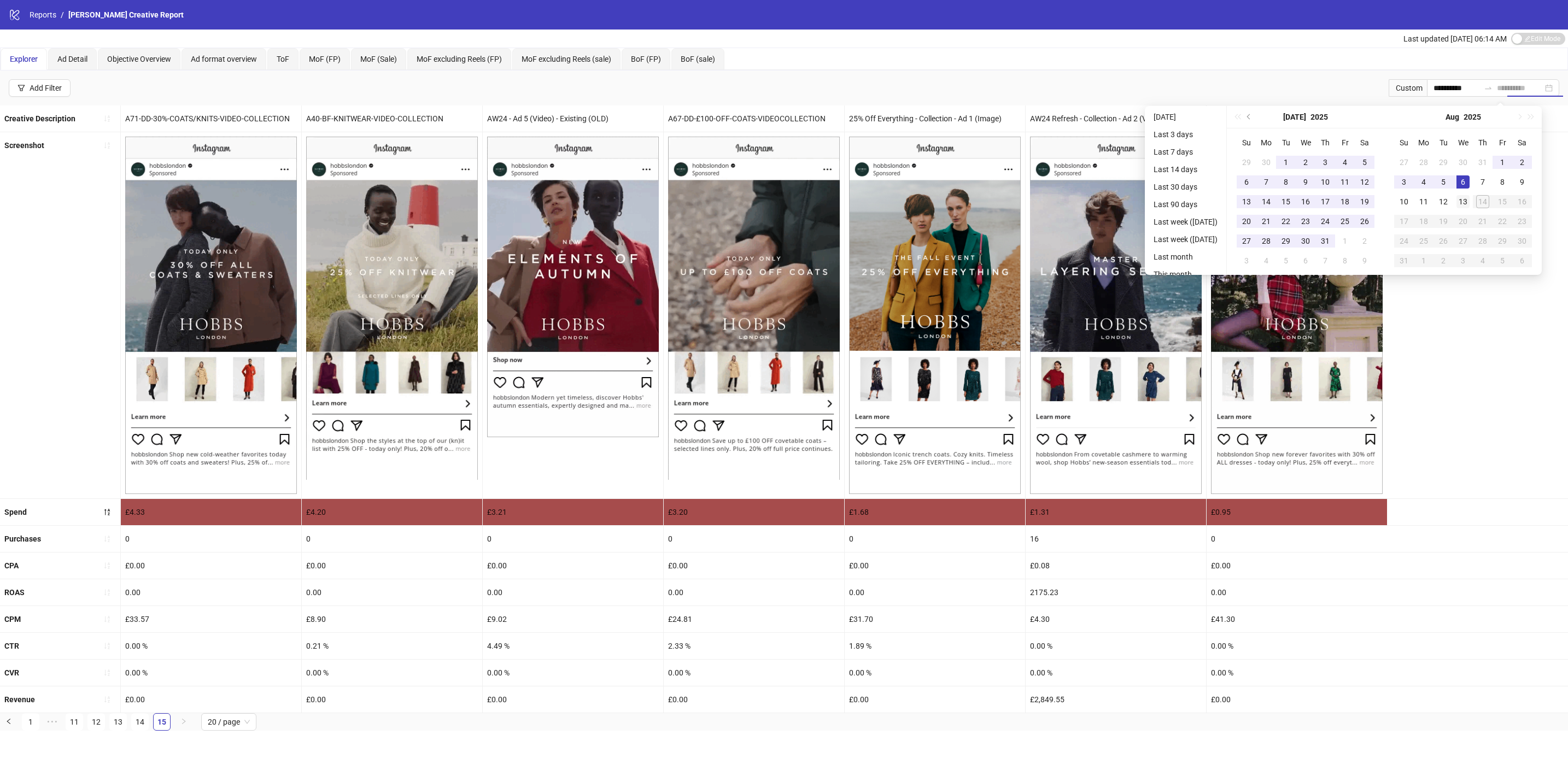
type input "**********"
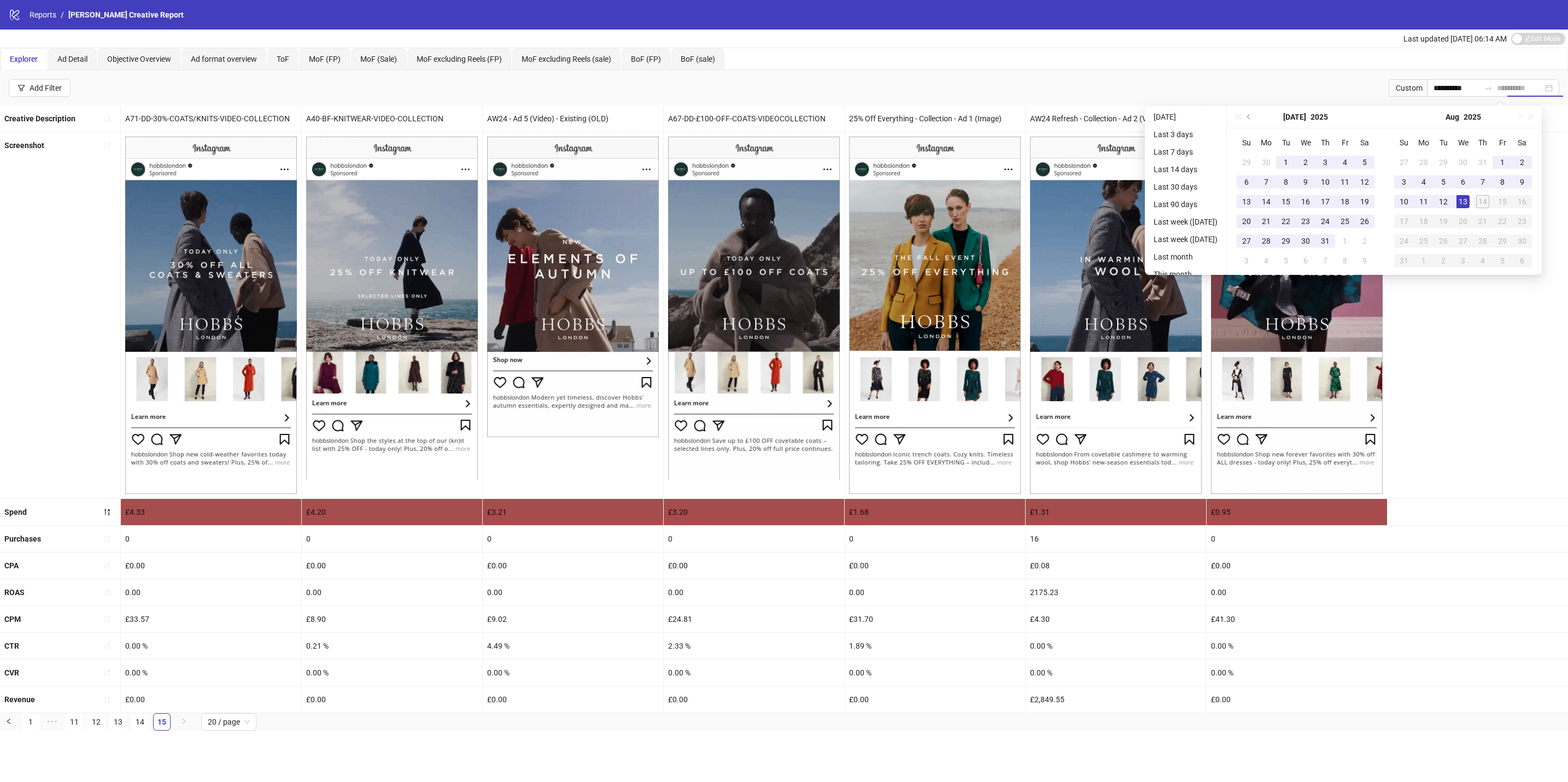
click at [1469, 197] on div "13" at bounding box center [1462, 202] width 13 height 13
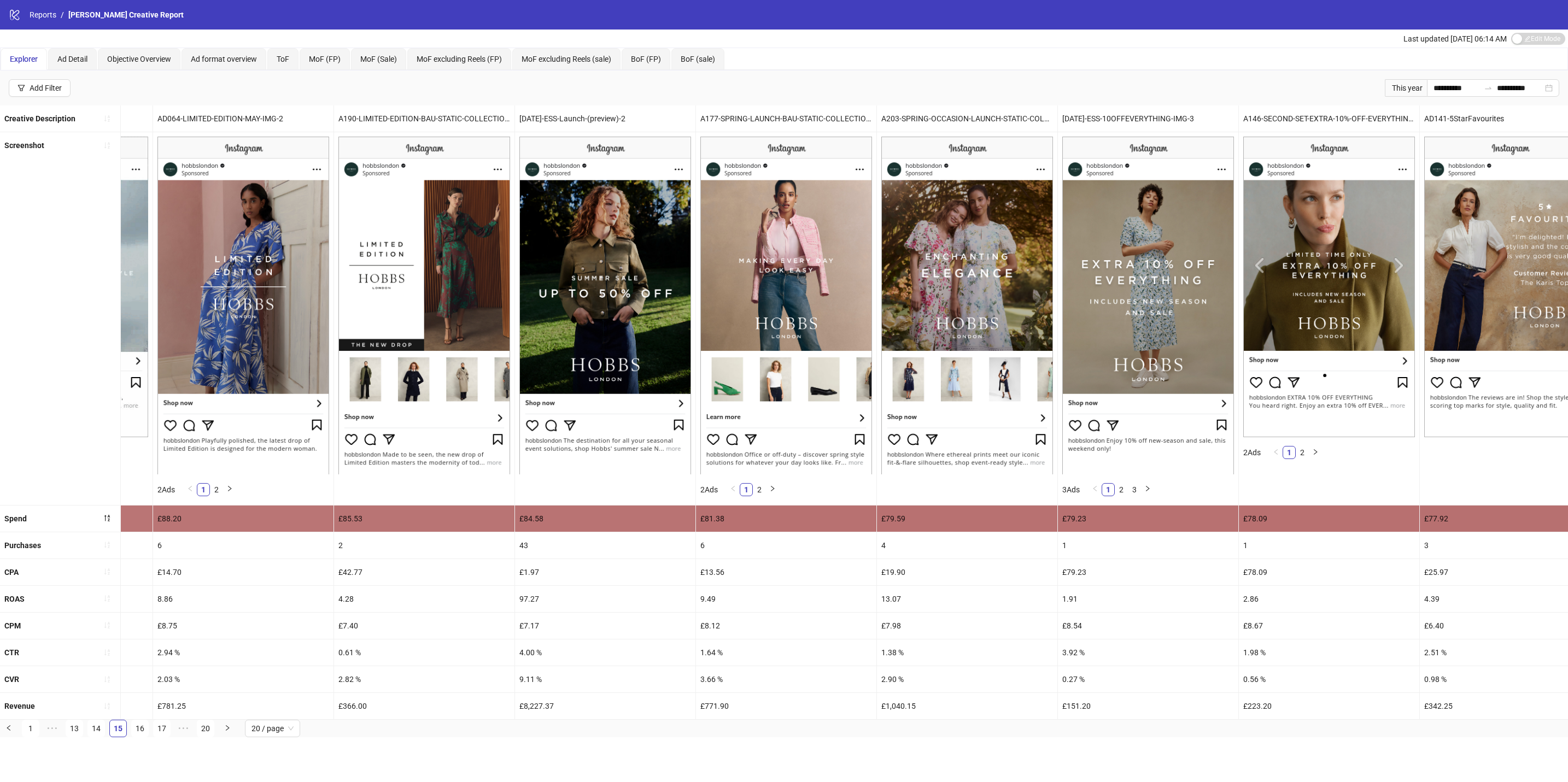
scroll to position [0, 2177]
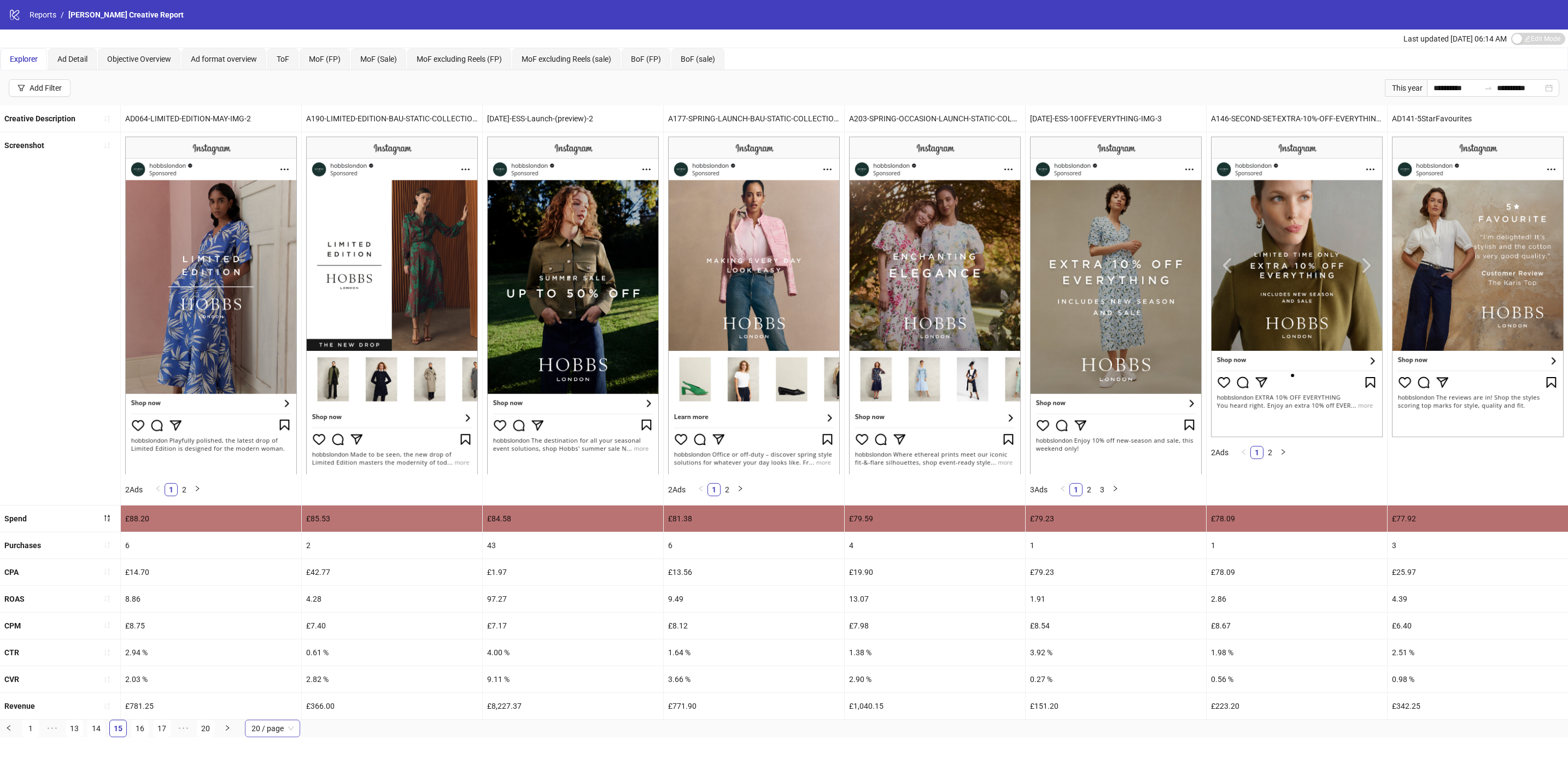
click at [266, 737] on span "20 / page" at bounding box center [272, 728] width 42 height 16
click at [283, 713] on div "100 / page" at bounding box center [273, 707] width 39 height 12
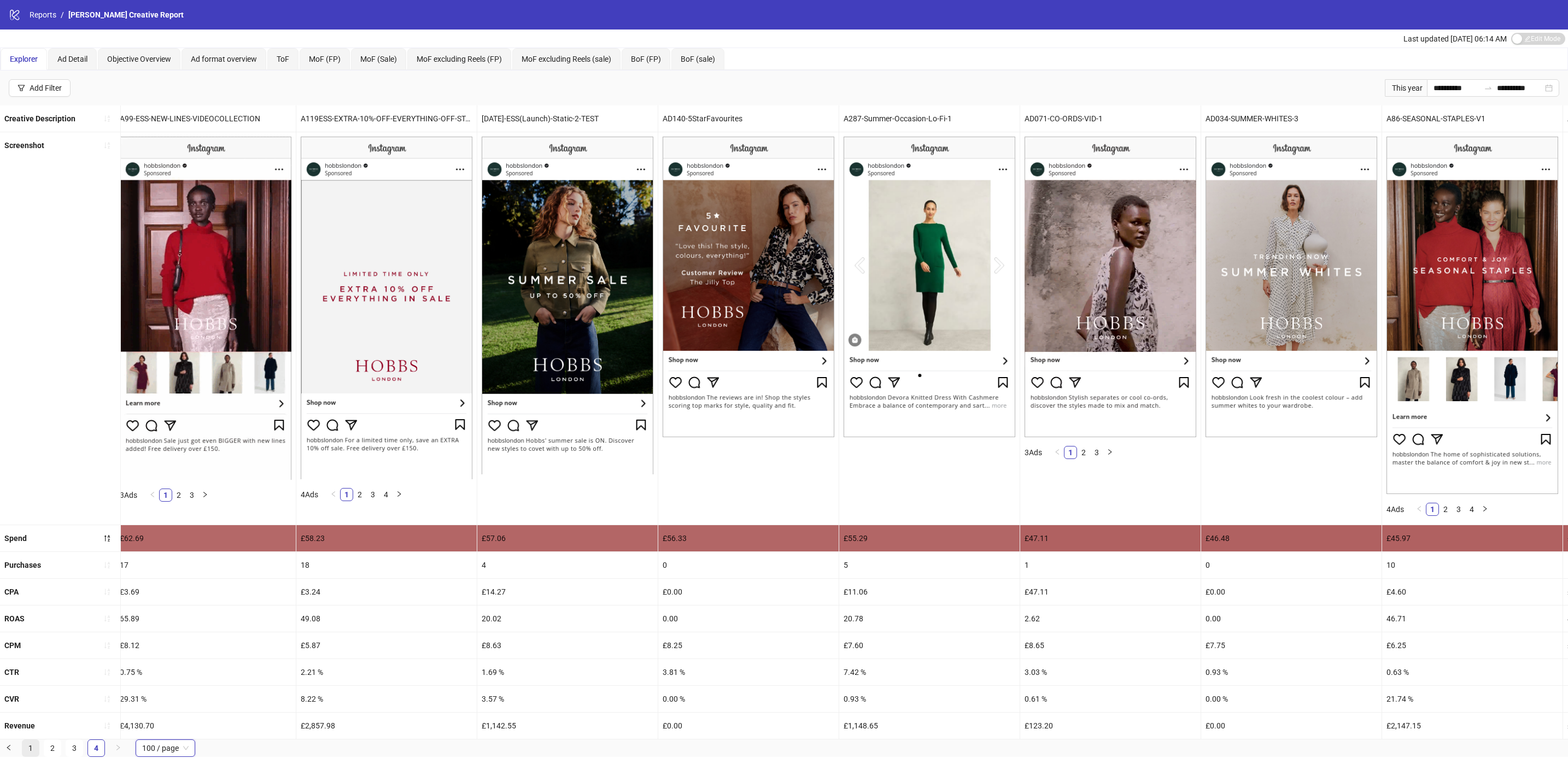
click at [29, 756] on link "1" at bounding box center [30, 748] width 16 height 16
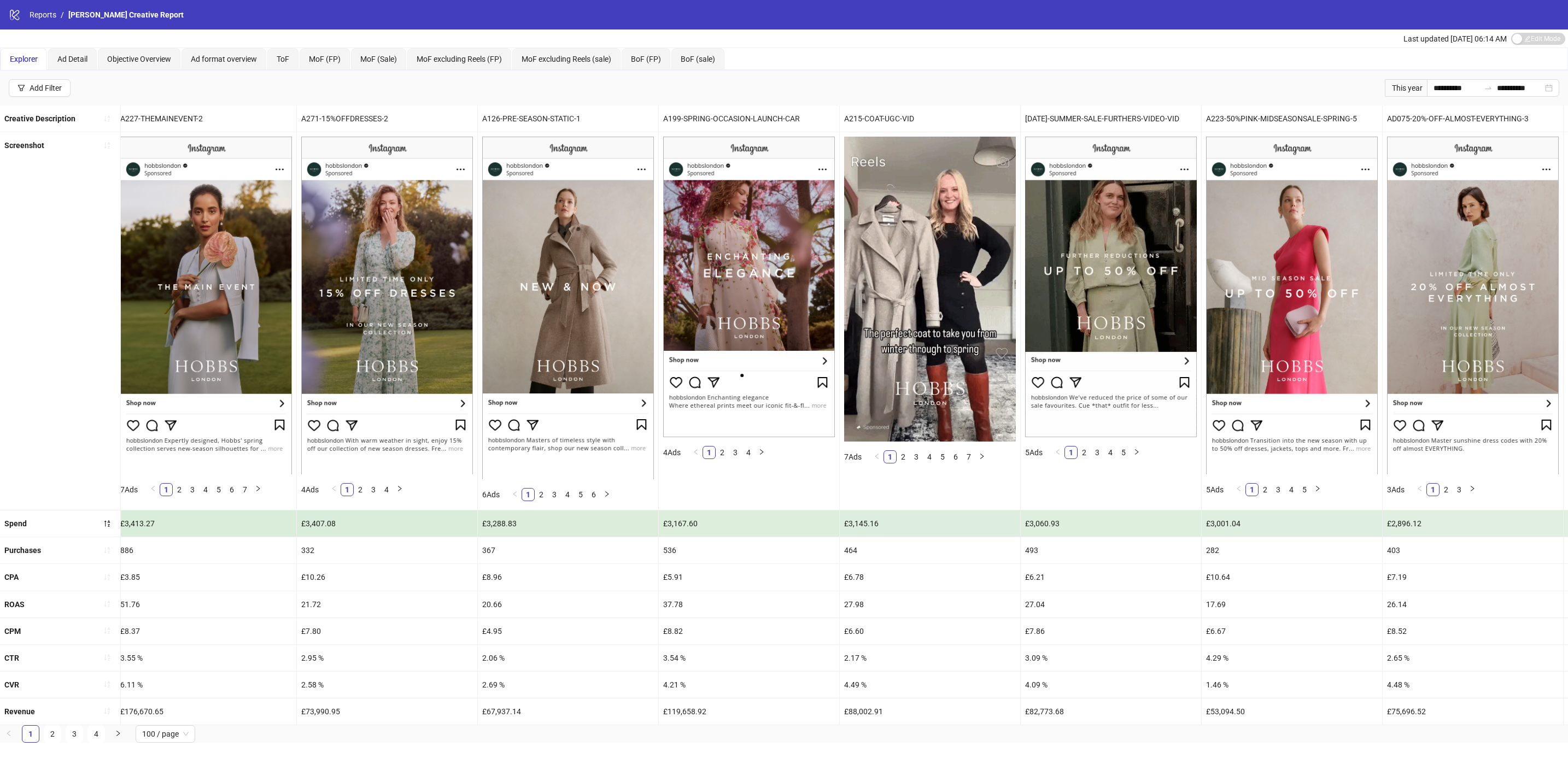
scroll to position [0, 6606]
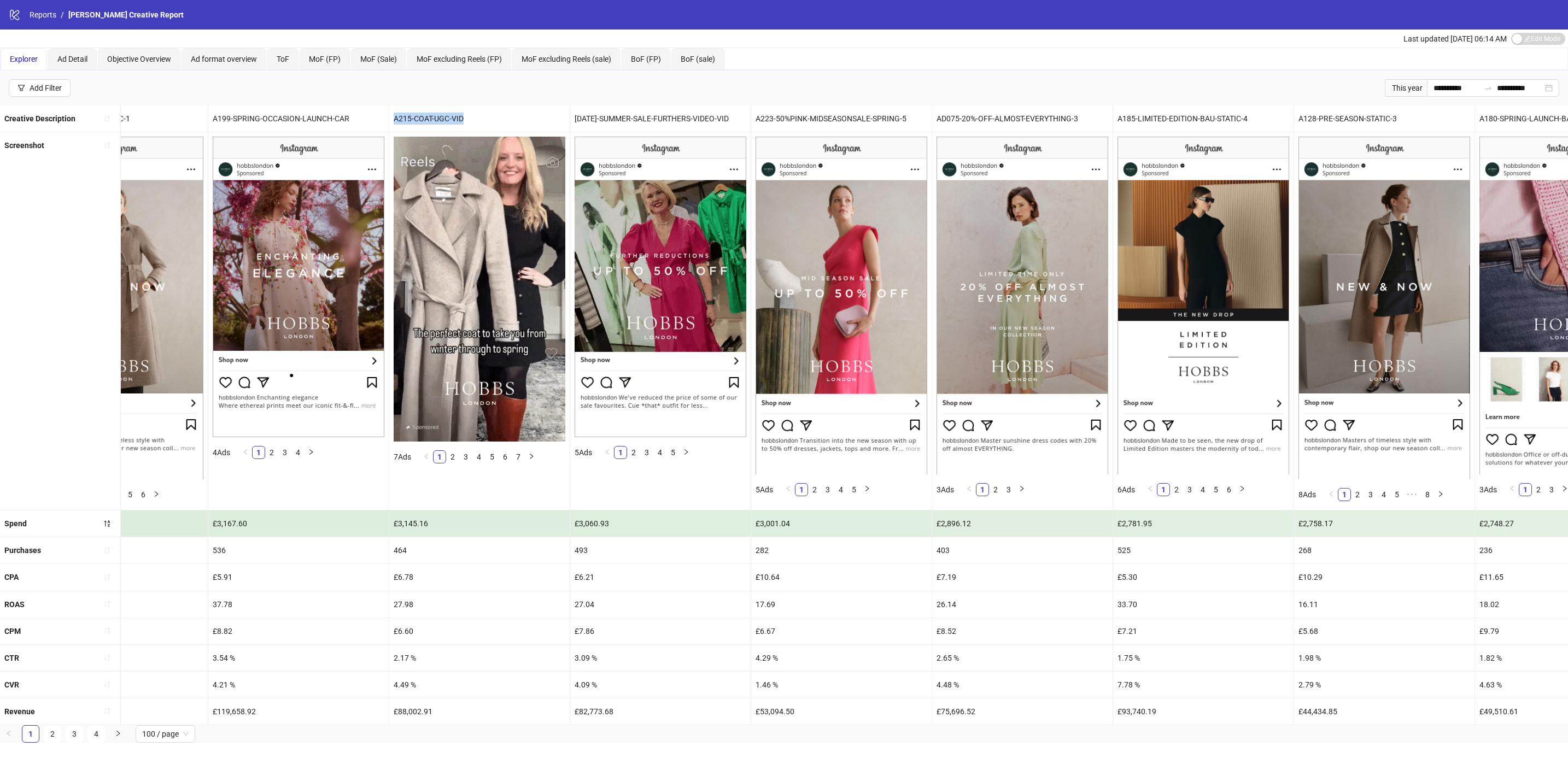
drag, startPoint x: 496, startPoint y: 117, endPoint x: 404, endPoint y: 120, distance: 92.0
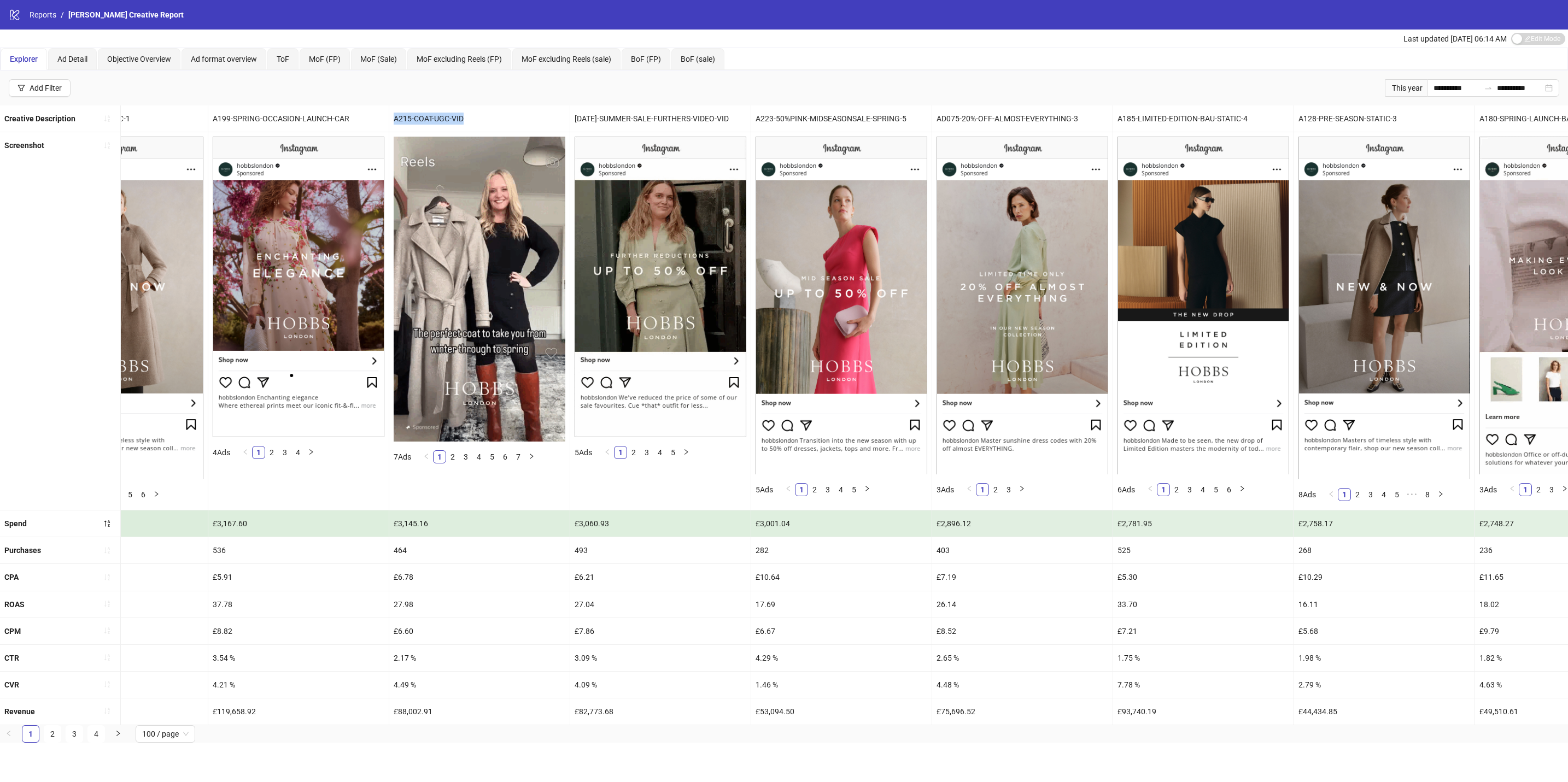
click at [404, 120] on div "A215-COAT-UGC-VID" at bounding box center [479, 118] width 180 height 27
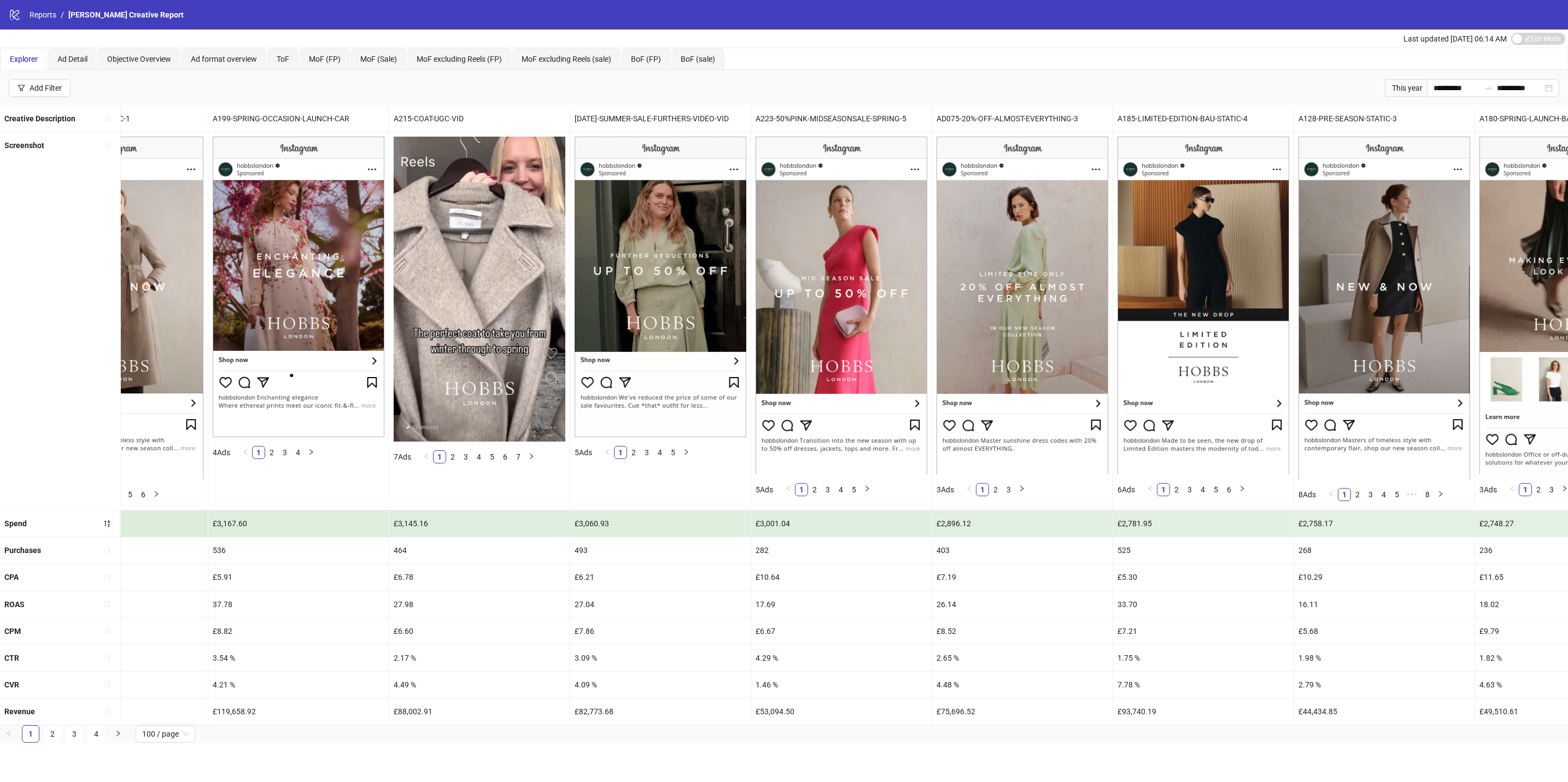
drag, startPoint x: 404, startPoint y: 120, endPoint x: 369, endPoint y: 99, distance: 40.8
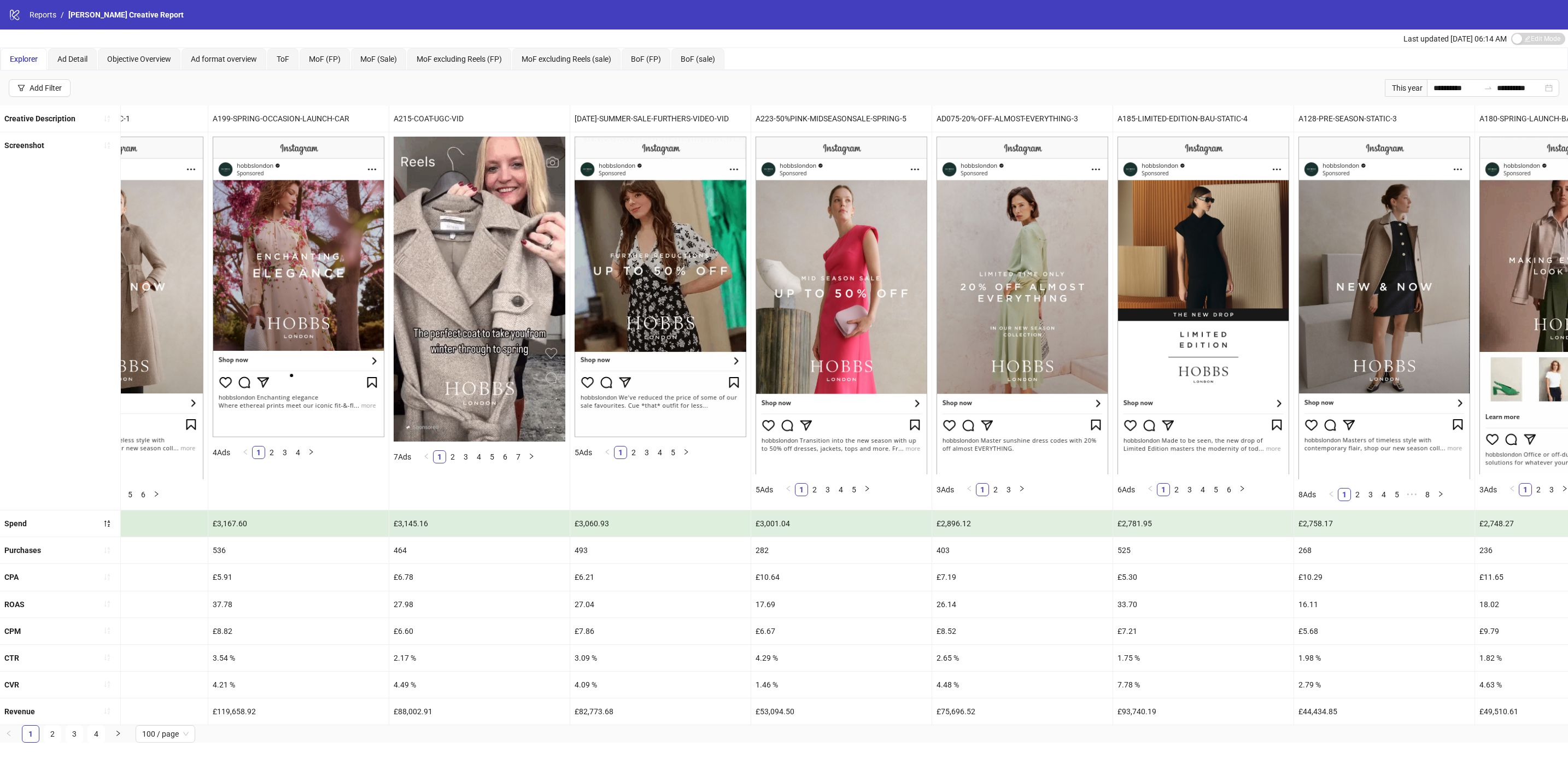
click at [369, 99] on div "**********" at bounding box center [784, 87] width 1568 height 35
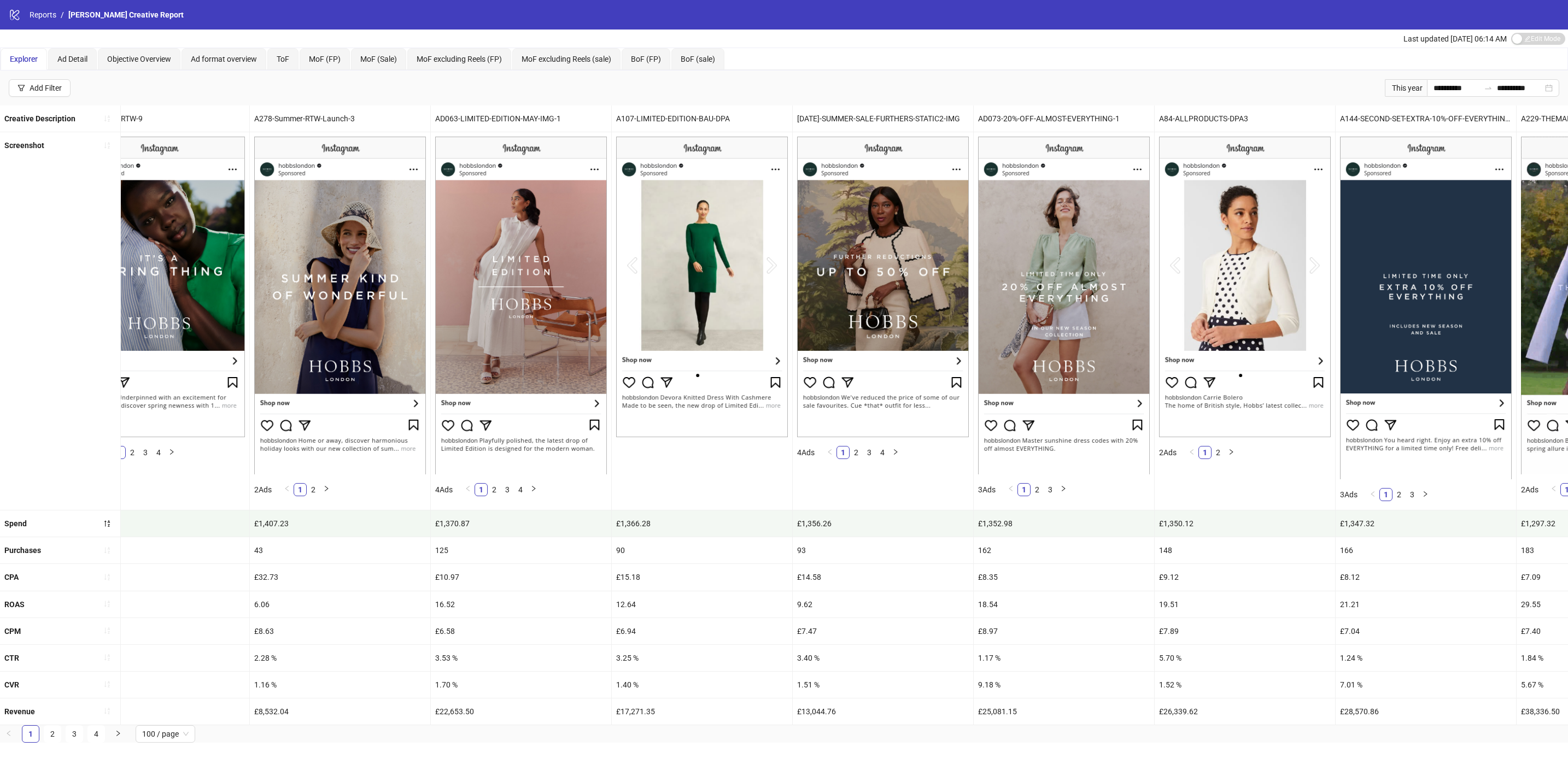
scroll to position [0, 16672]
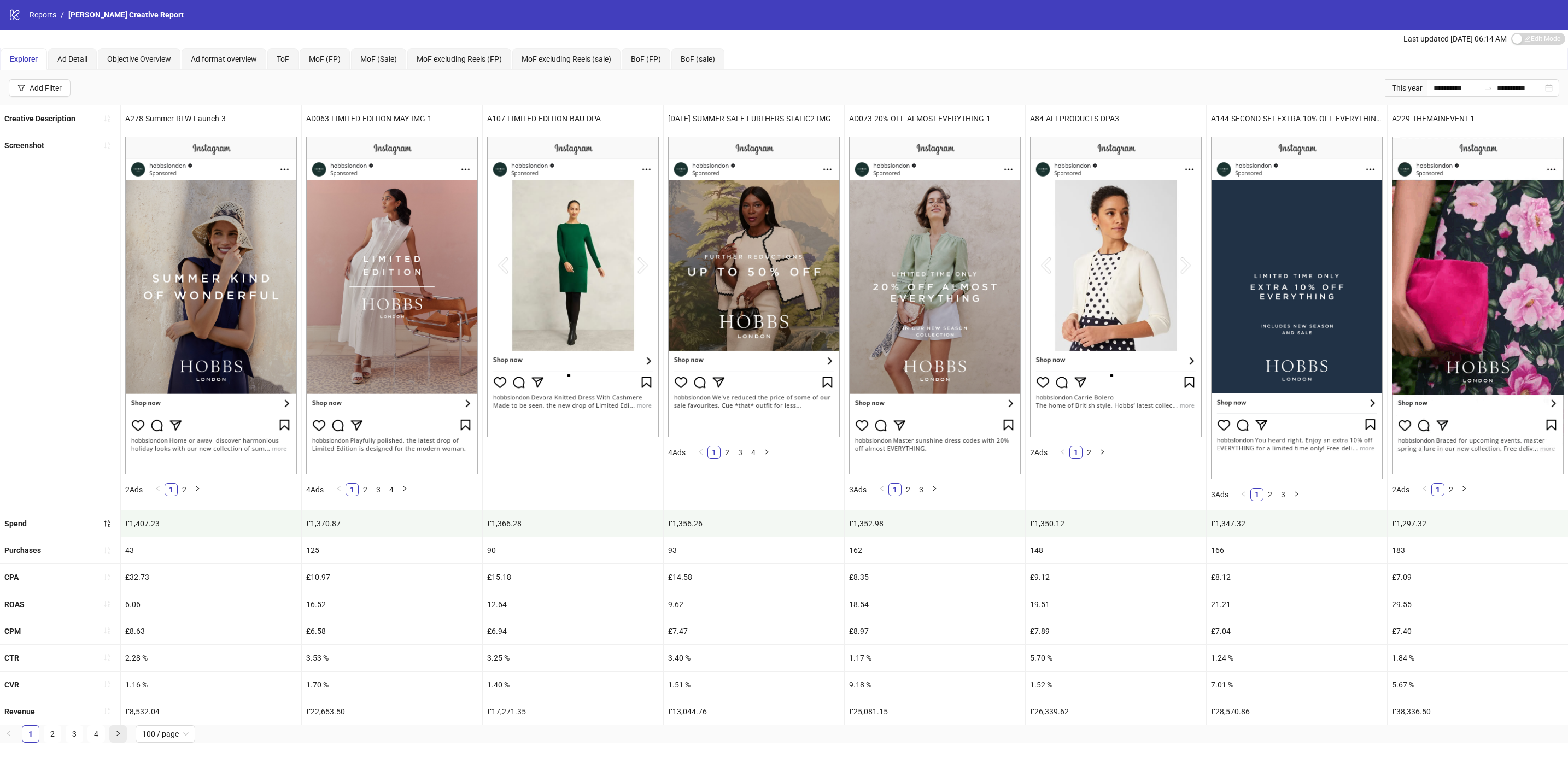
click at [125, 743] on button "button" at bounding box center [118, 734] width 17 height 17
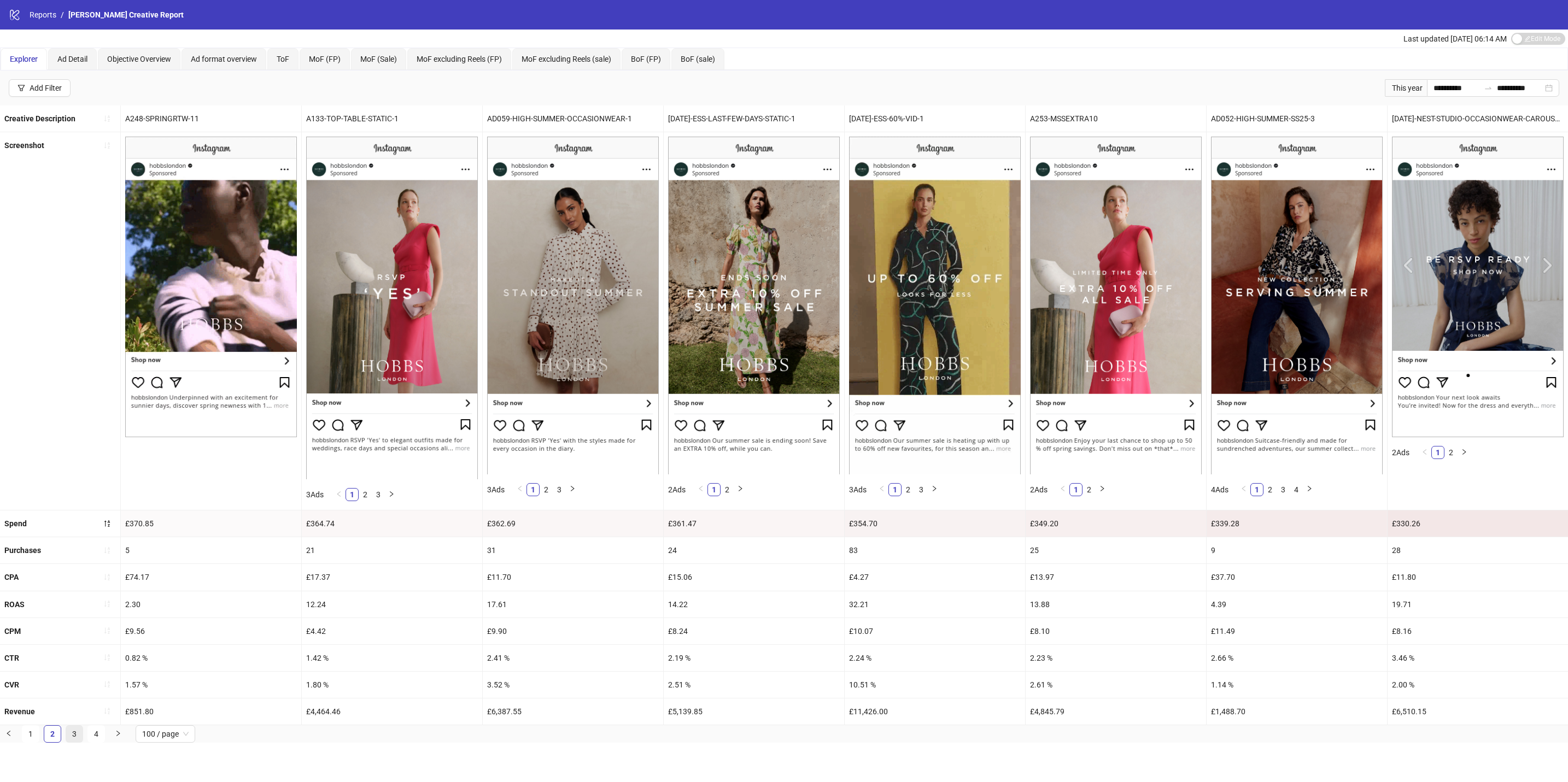
click at [82, 743] on li "3" at bounding box center [75, 734] width 17 height 17
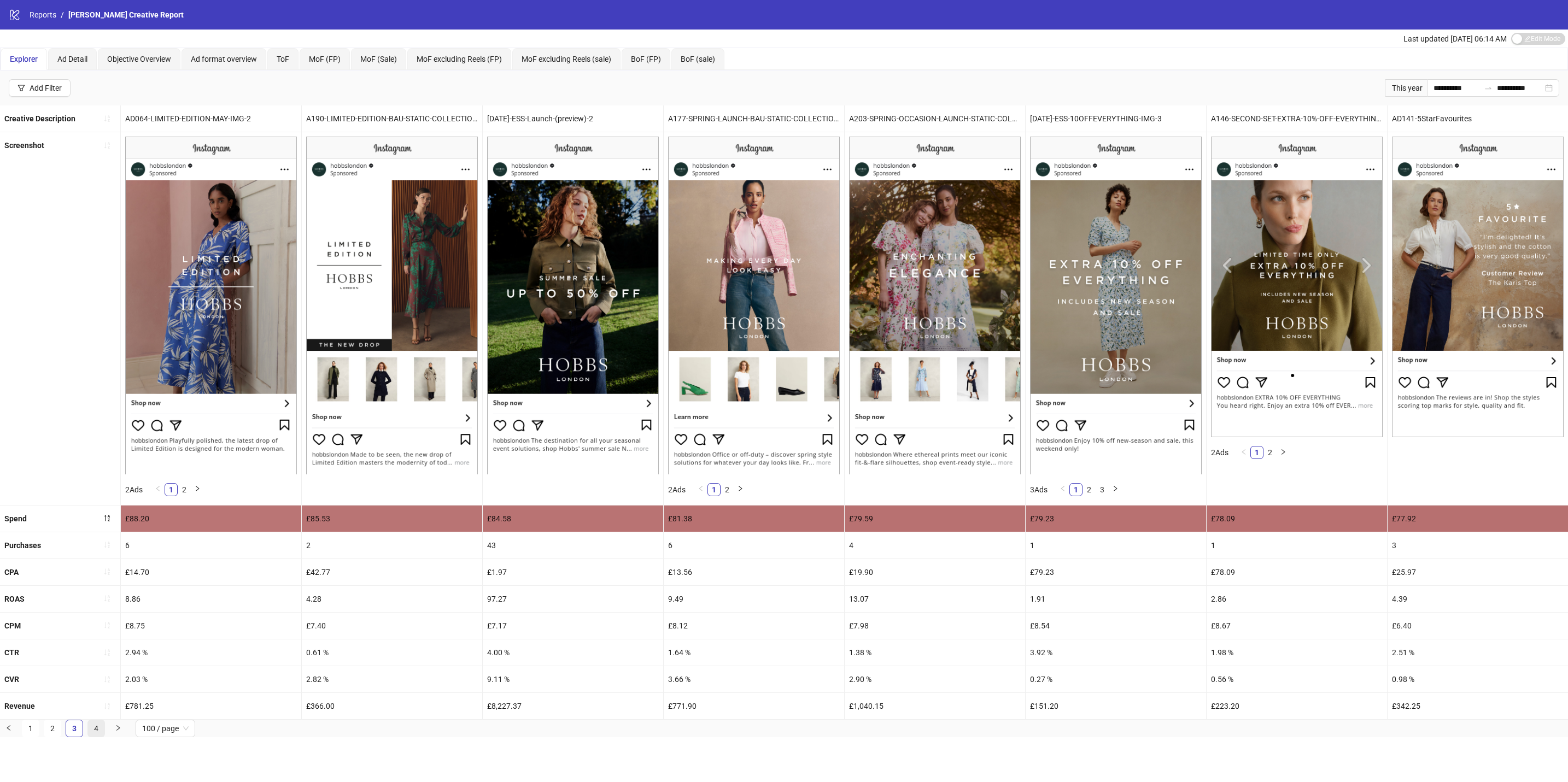
click at [99, 737] on link "4" at bounding box center [96, 728] width 16 height 16
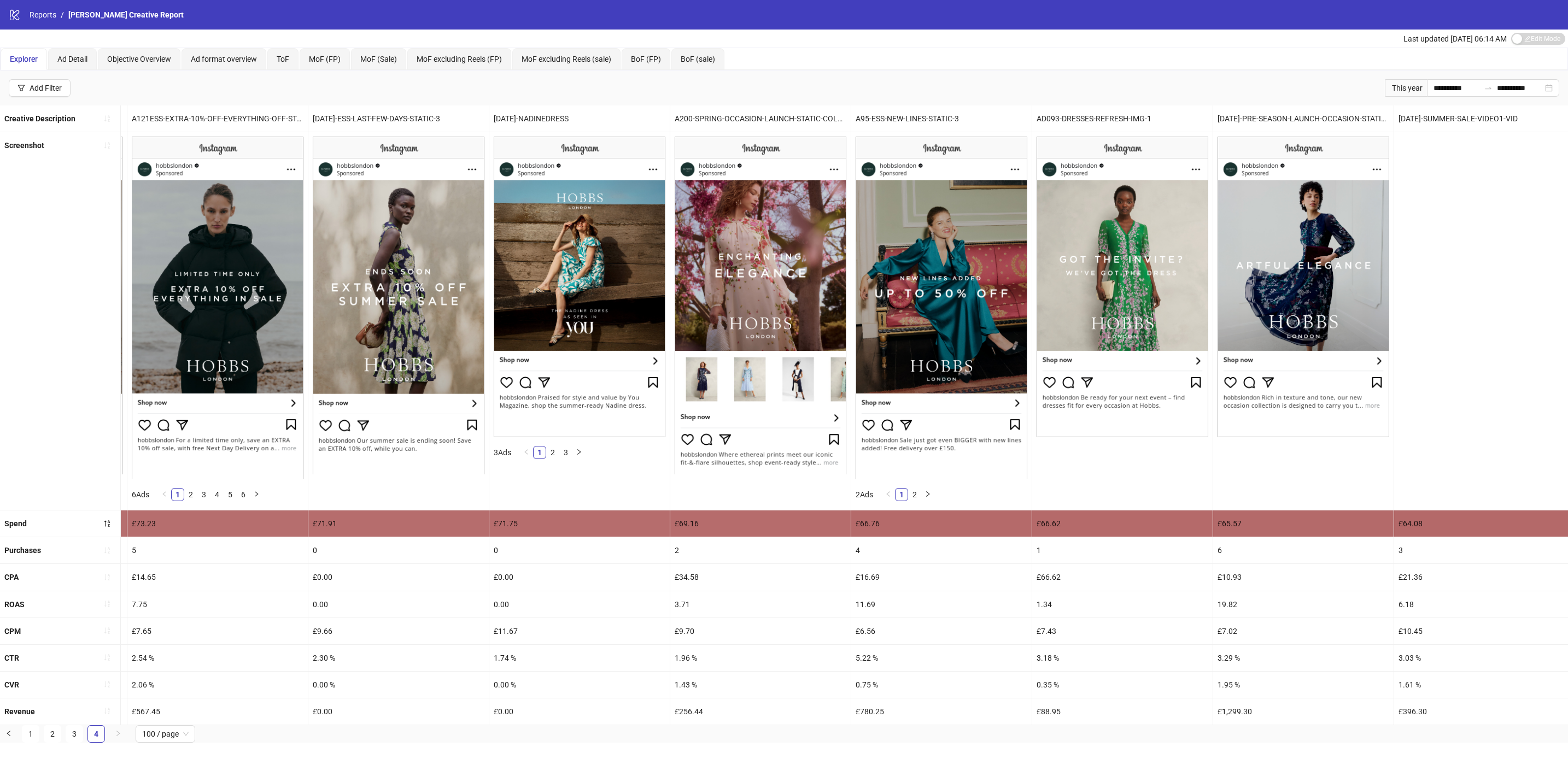
scroll to position [0, 0]
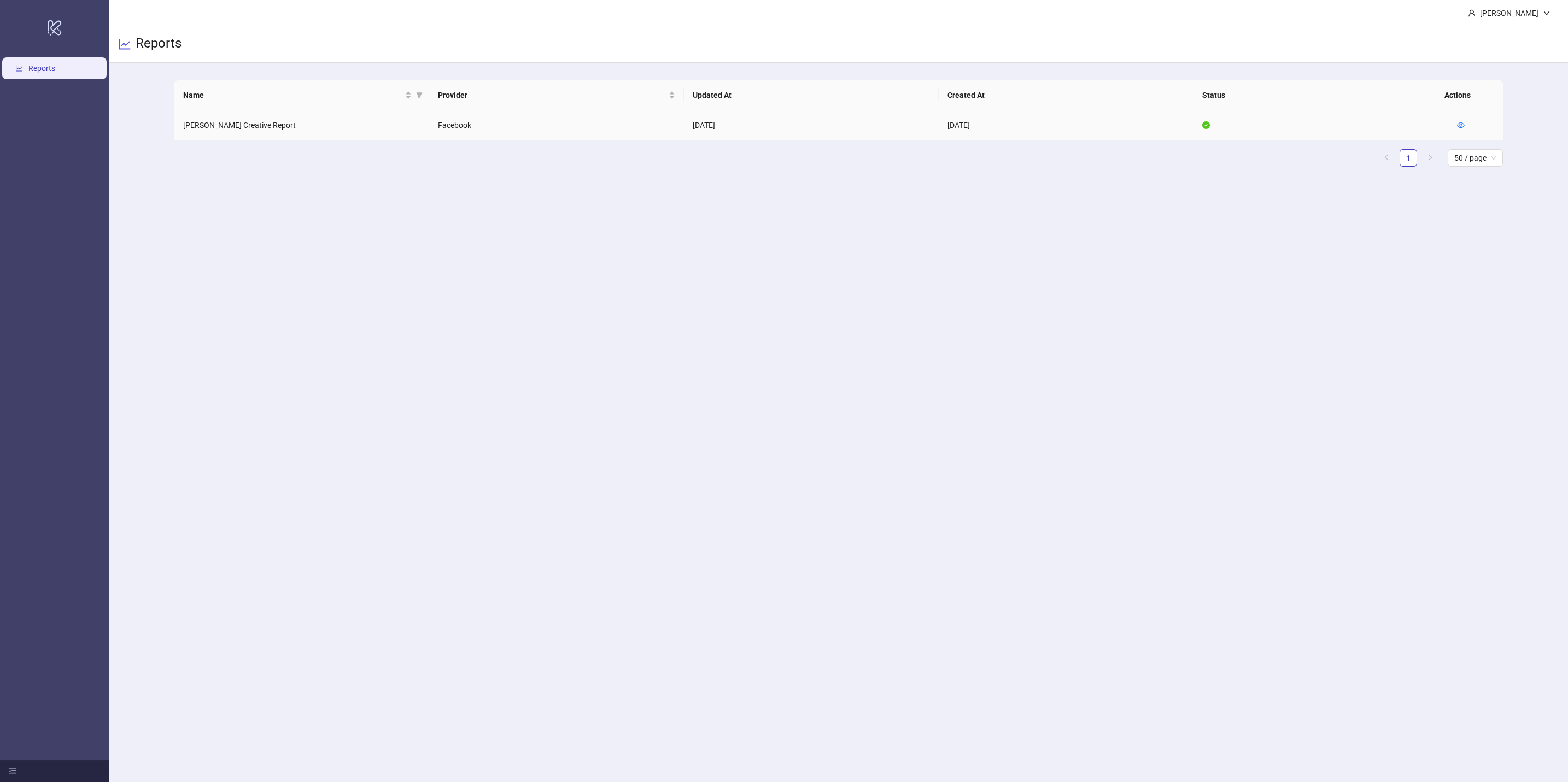
click at [1463, 124] on icon "eye" at bounding box center [1460, 125] width 8 height 8
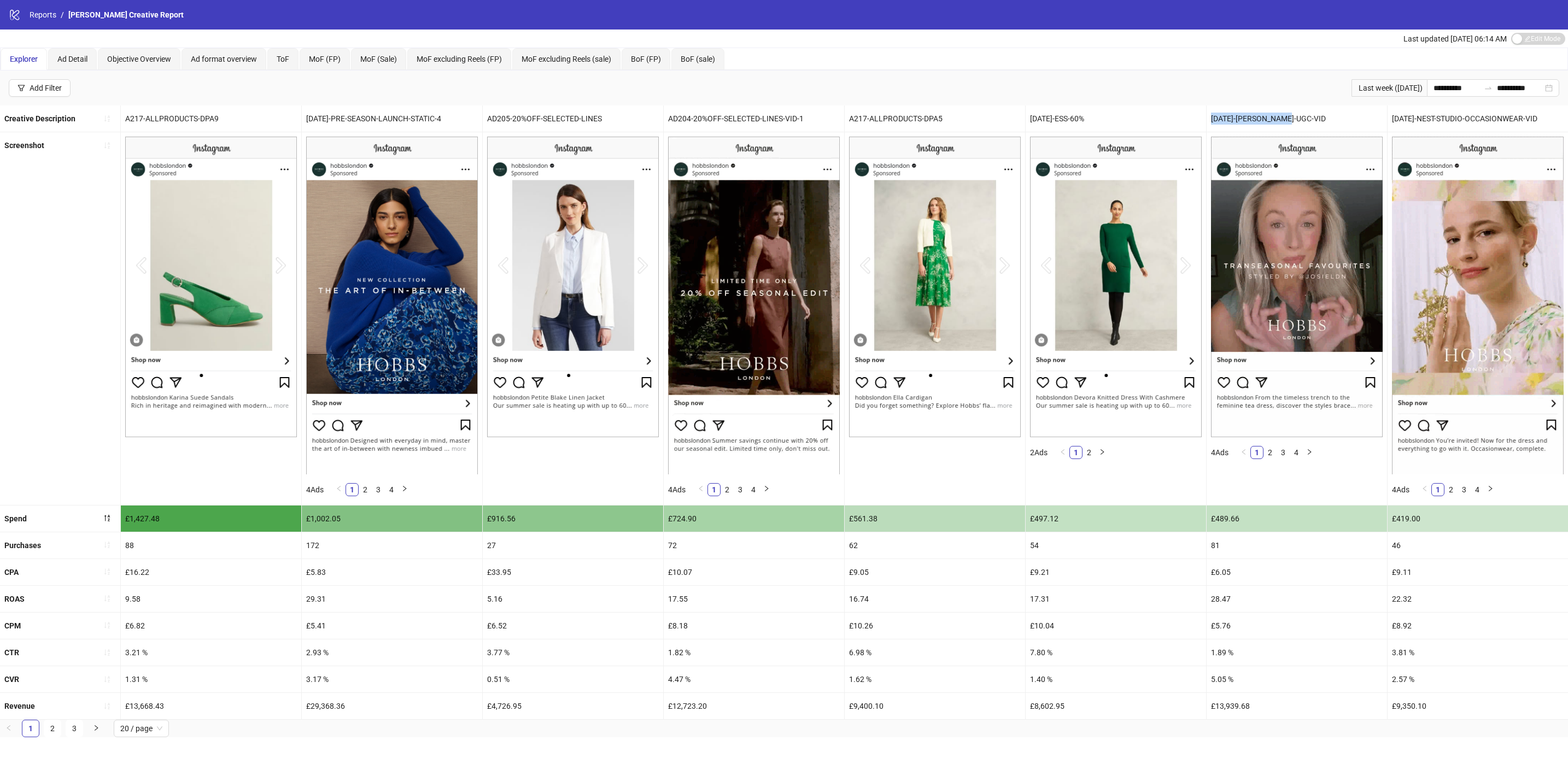
drag, startPoint x: 1212, startPoint y: 120, endPoint x: 1295, endPoint y: 123, distance: 83.1
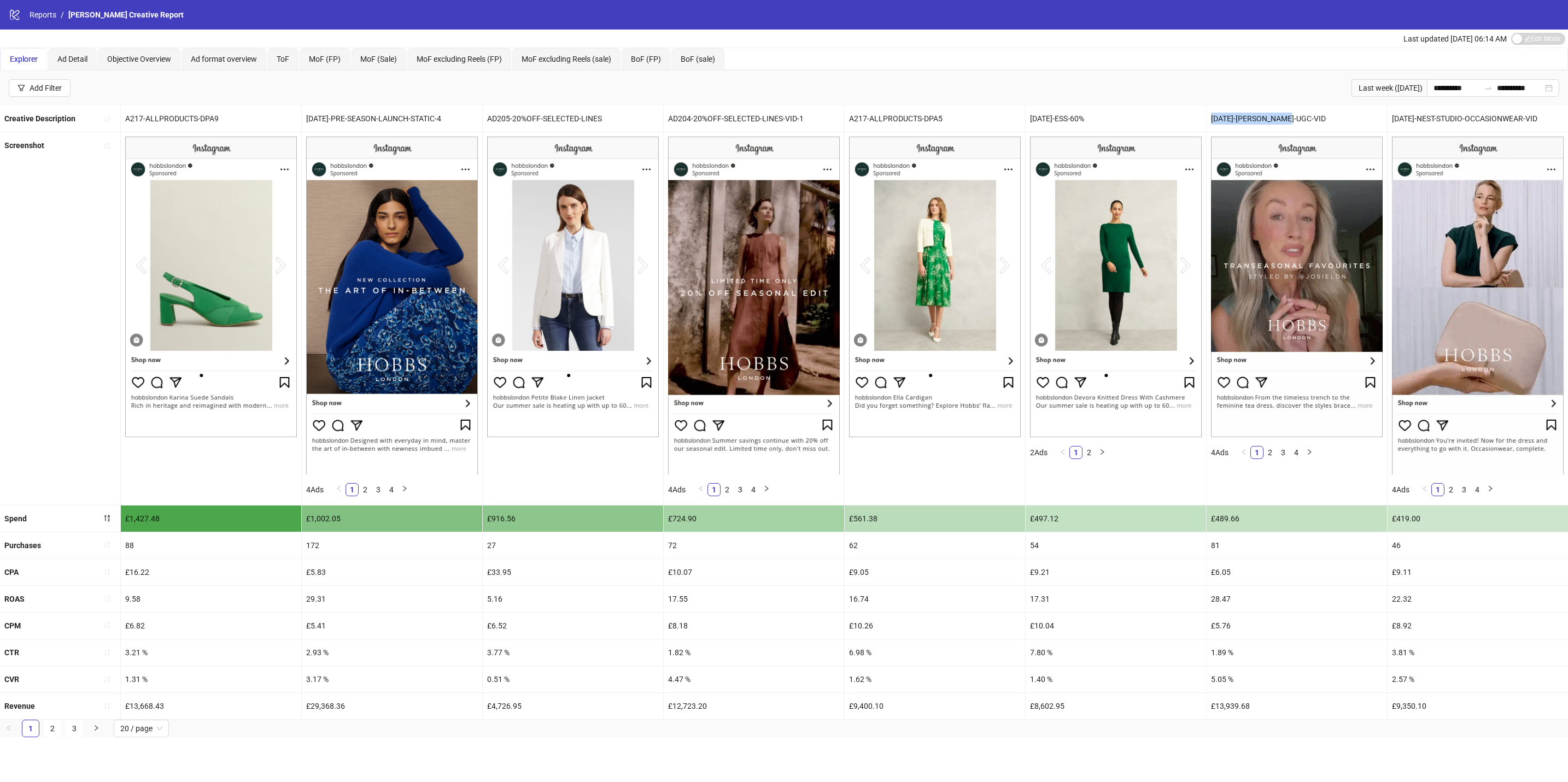
click at [1295, 123] on div "[DATE]-[PERSON_NAME]-UGC-VID" at bounding box center [1296, 118] width 180 height 27
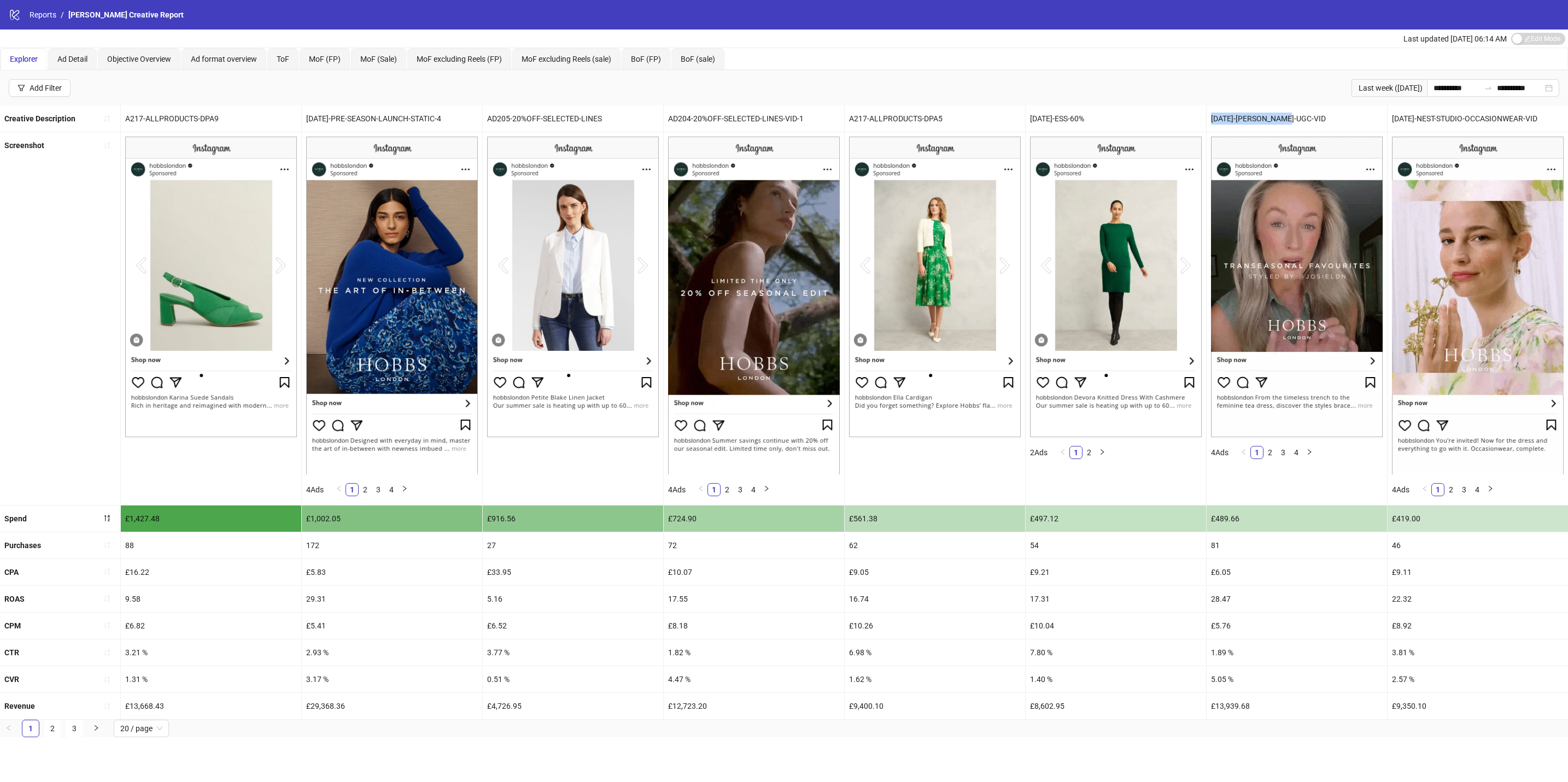
drag, startPoint x: 1295, startPoint y: 123, endPoint x: 1216, endPoint y: 115, distance: 79.4
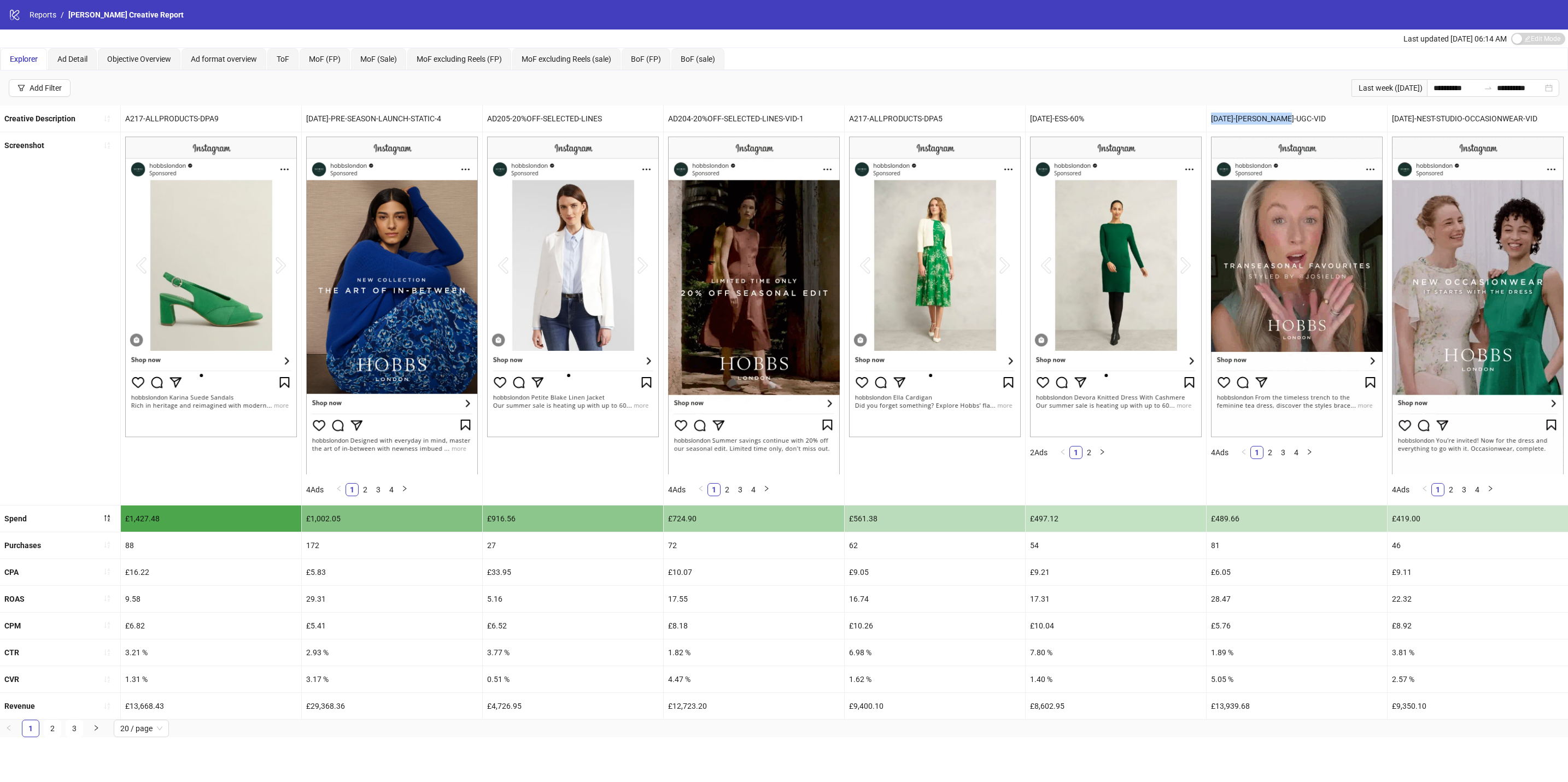
click at [1216, 115] on div "[DATE]-[PERSON_NAME]-UGC-VID" at bounding box center [1296, 118] width 180 height 27
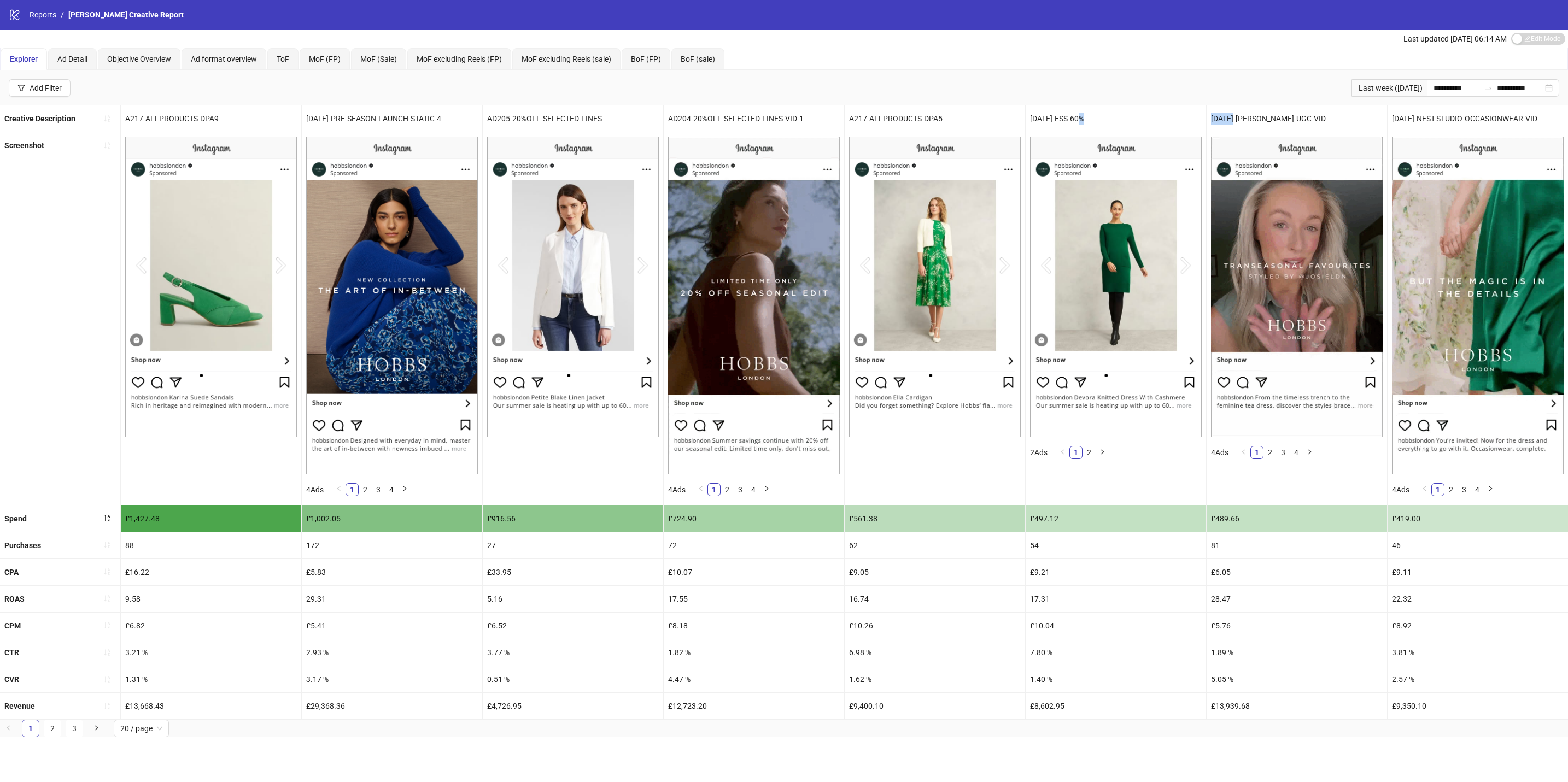
drag, startPoint x: 1237, startPoint y: 118, endPoint x: 1205, endPoint y: 118, distance: 32.0
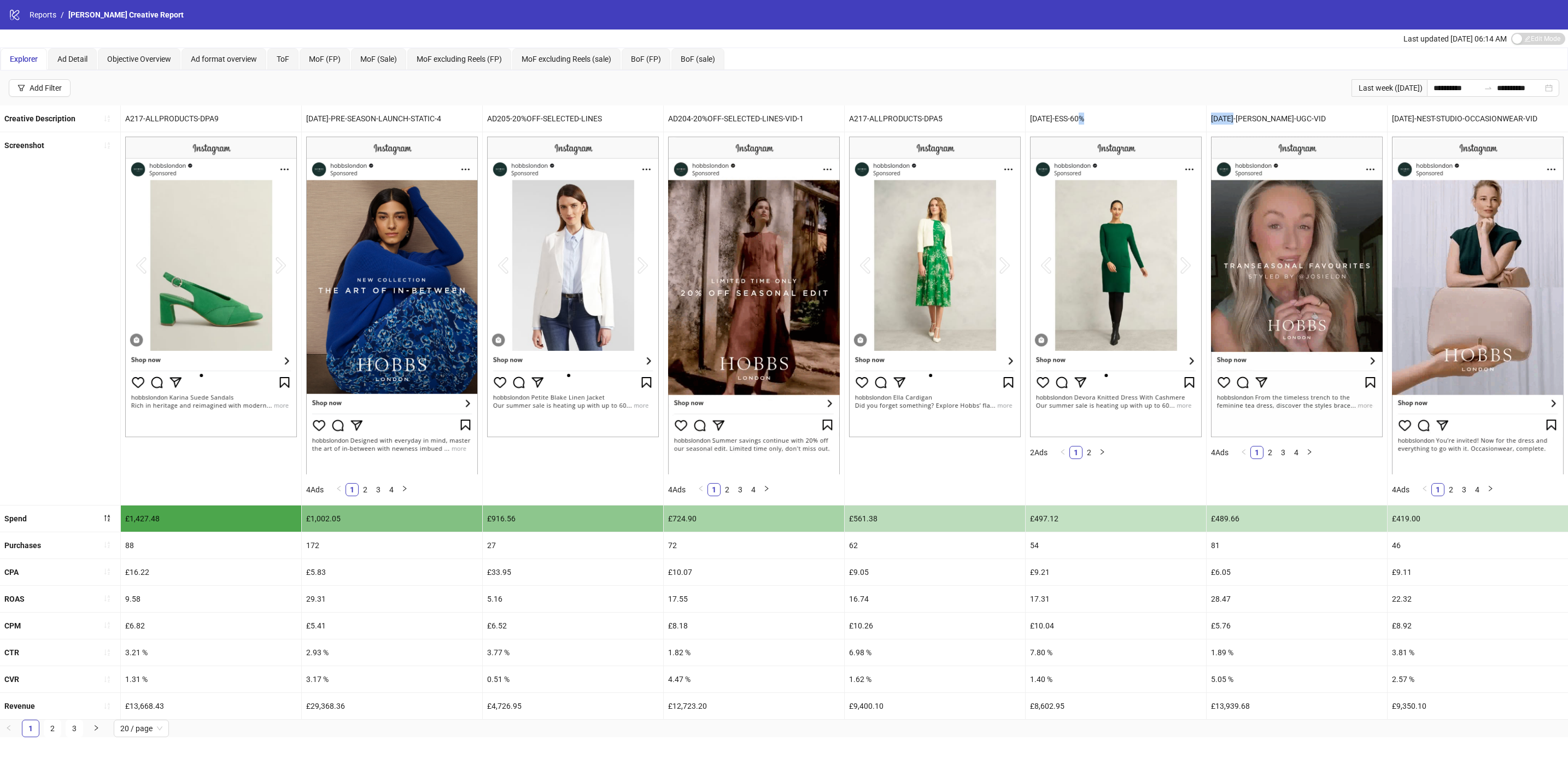
drag, startPoint x: 1205, startPoint y: 118, endPoint x: 1223, endPoint y: 120, distance: 18.1
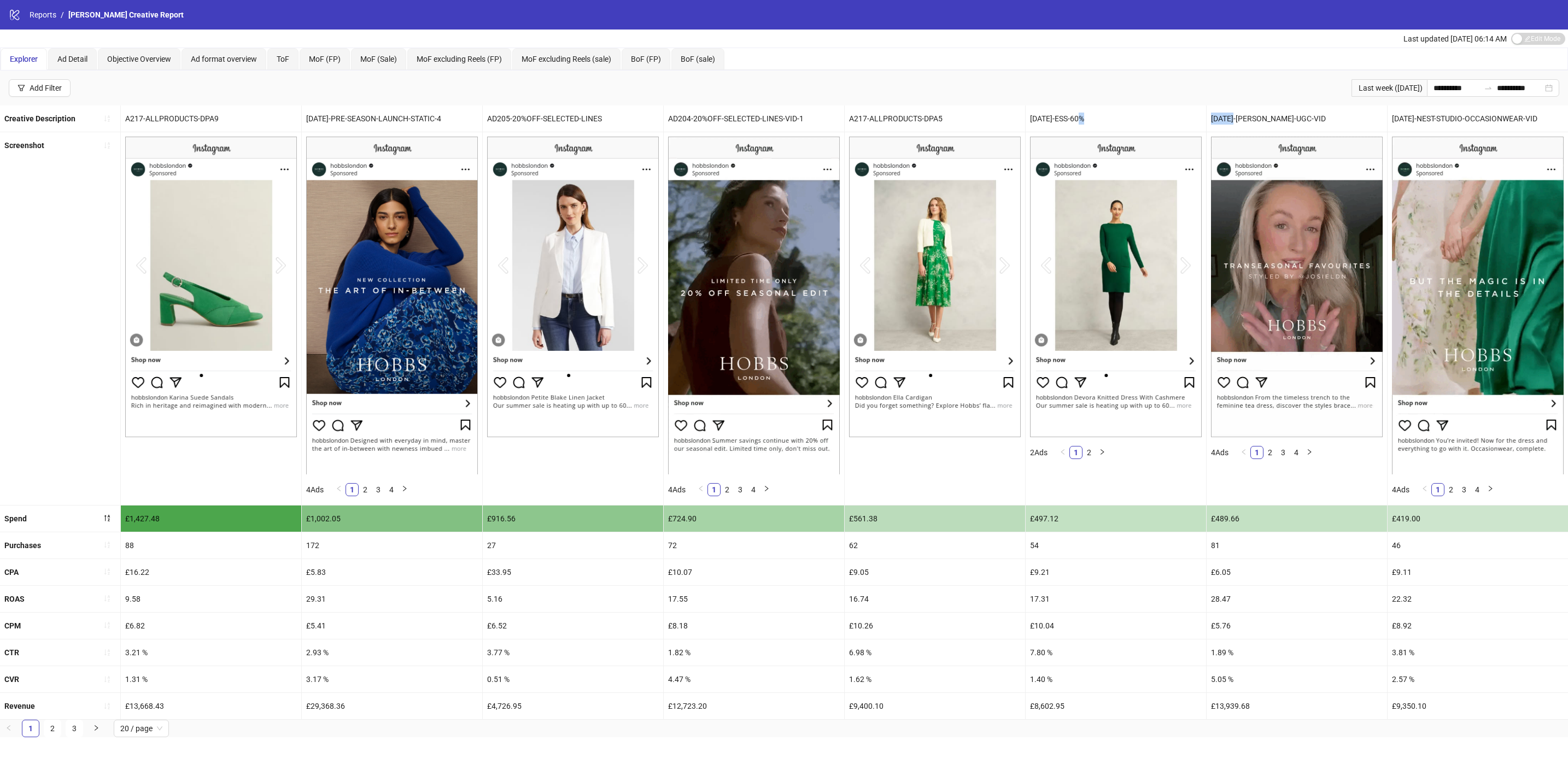
copy div "AD195-"
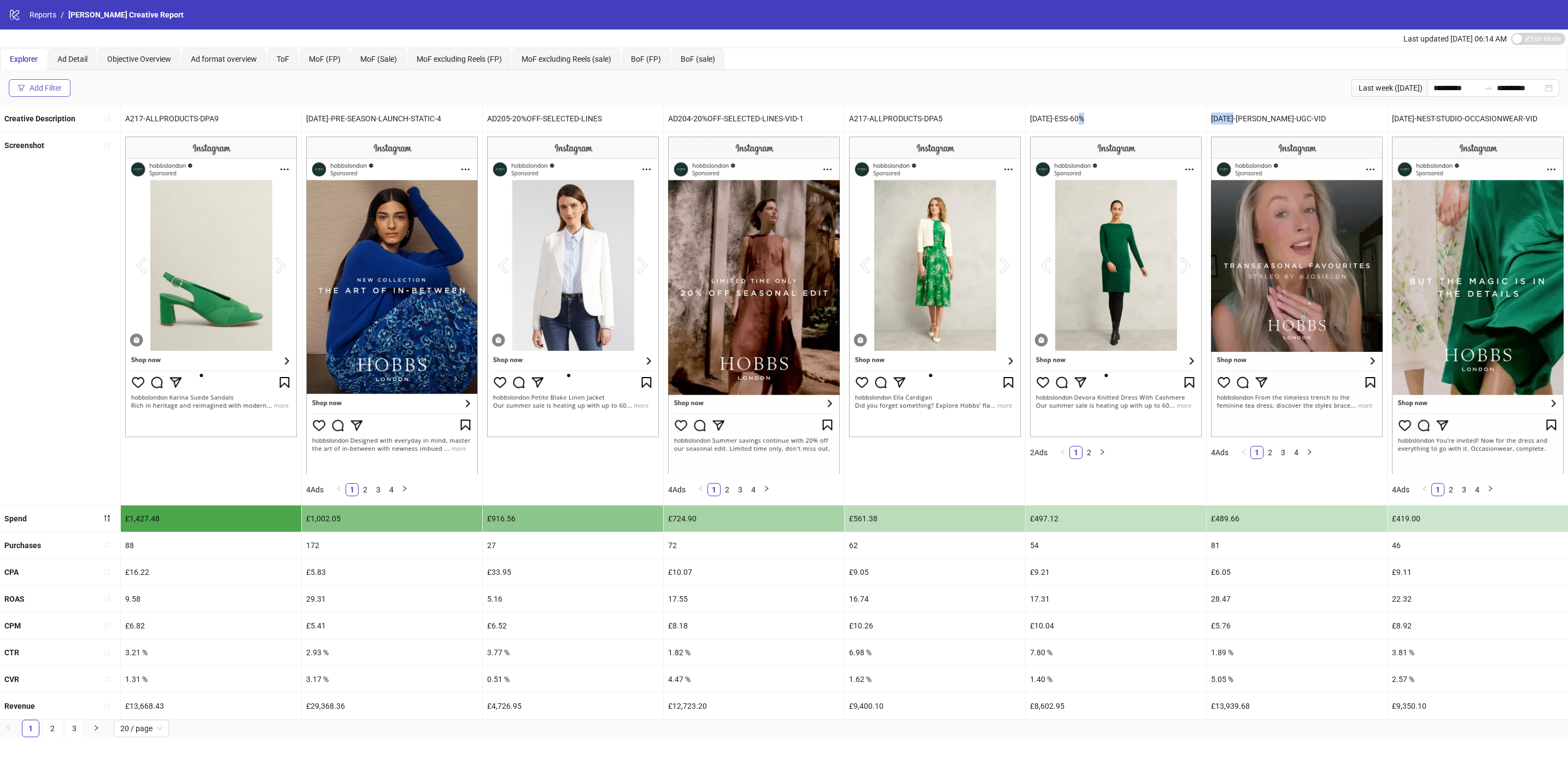
click at [55, 85] on div "Add Filter" at bounding box center [45, 88] width 33 height 9
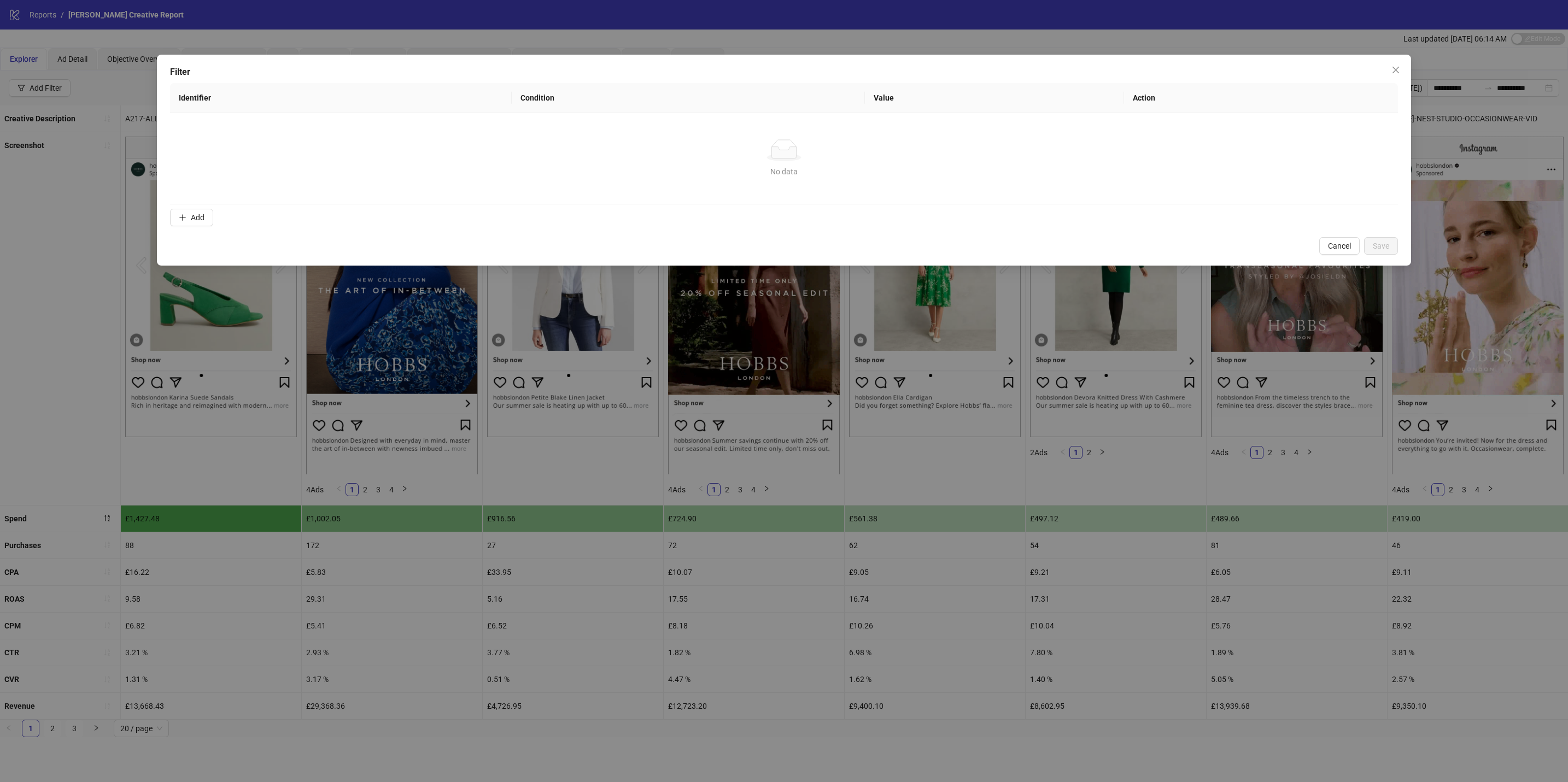
click at [198, 216] on span "Add" at bounding box center [198, 218] width 14 height 9
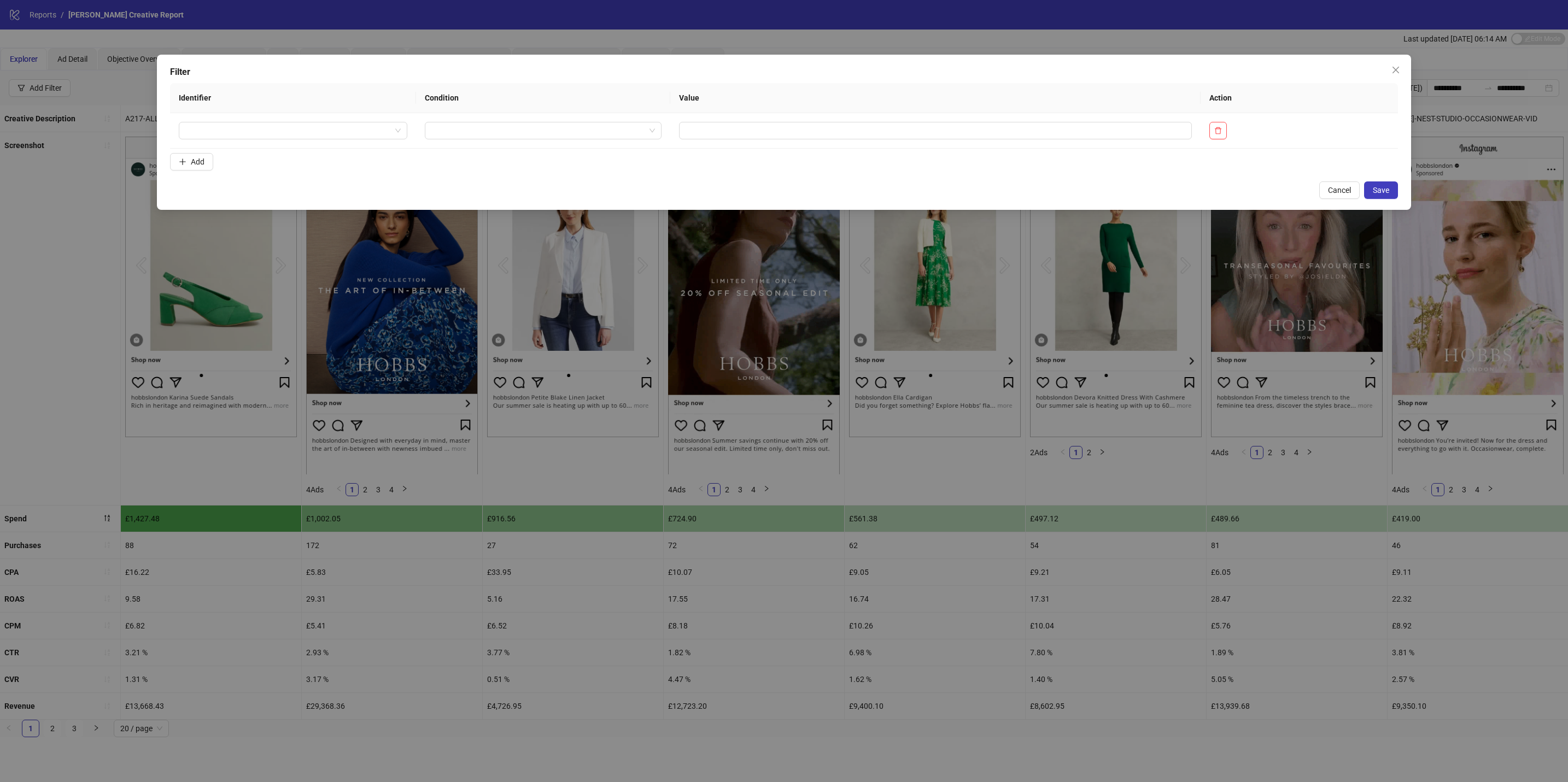
drag, startPoint x: 1324, startPoint y: 190, endPoint x: 1317, endPoint y: 191, distance: 7.1
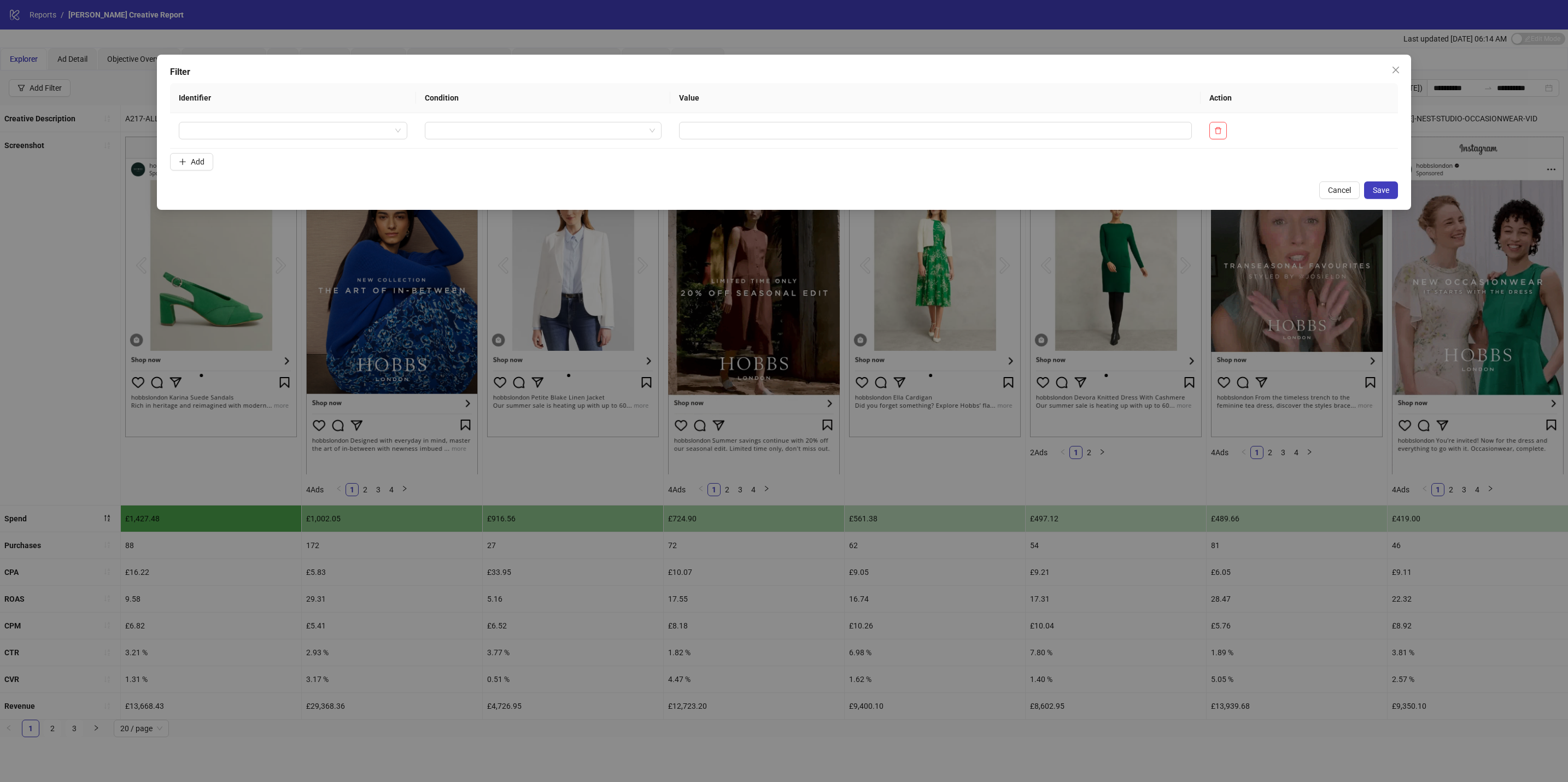
click at [1322, 191] on button "Cancel" at bounding box center [1338, 190] width 40 height 17
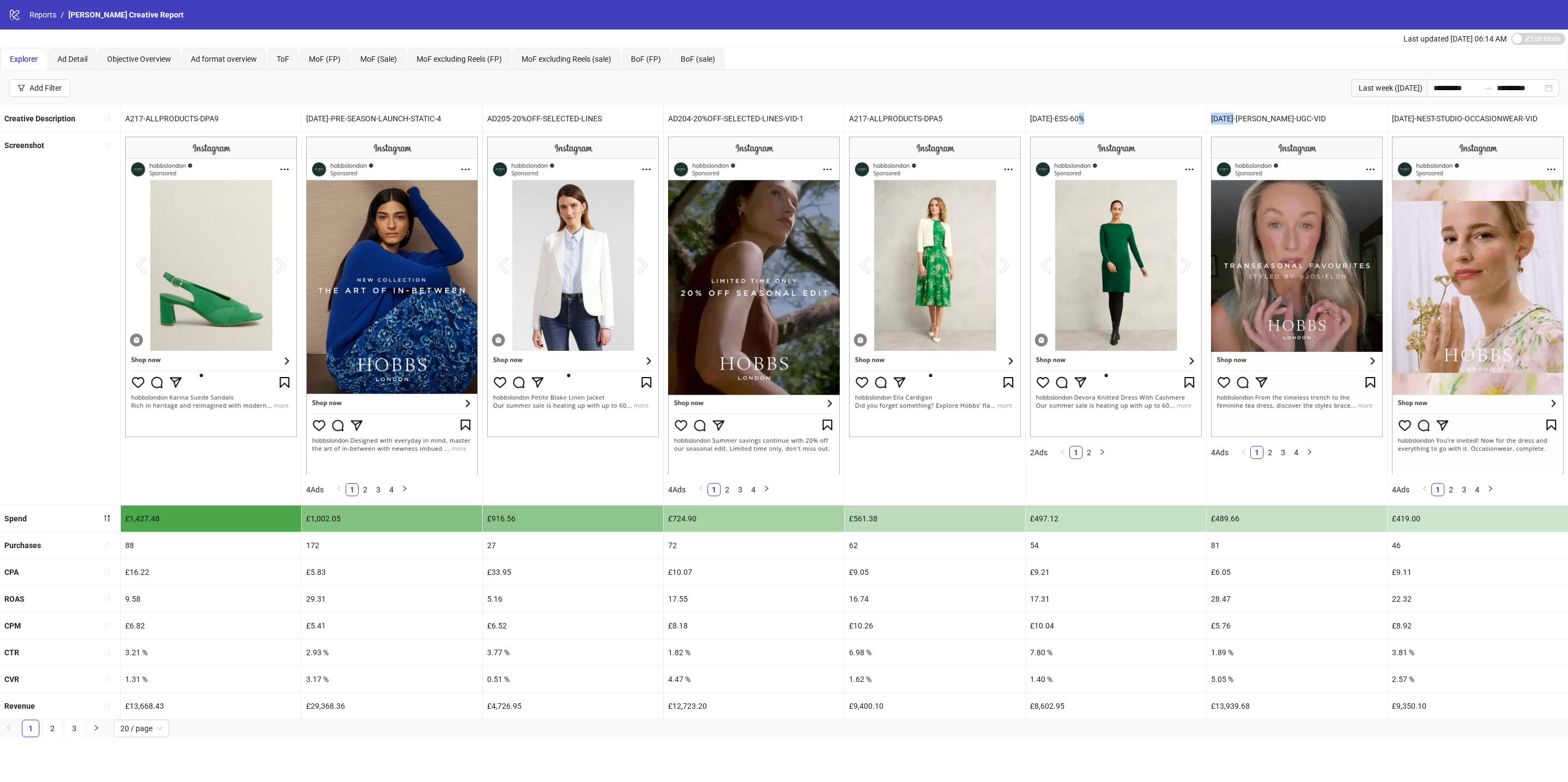
copy div "AD195-"
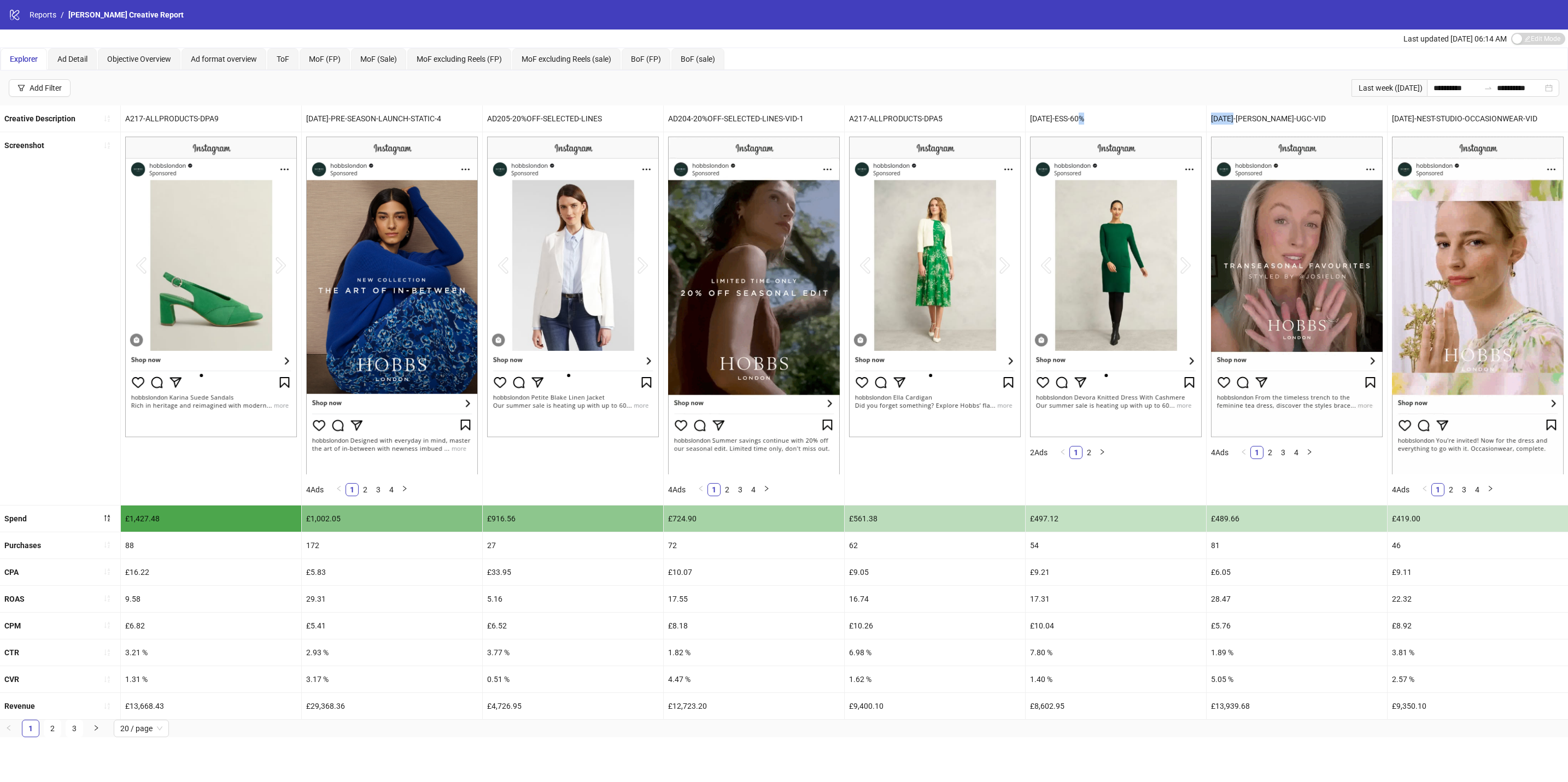
copy div "AD195-"
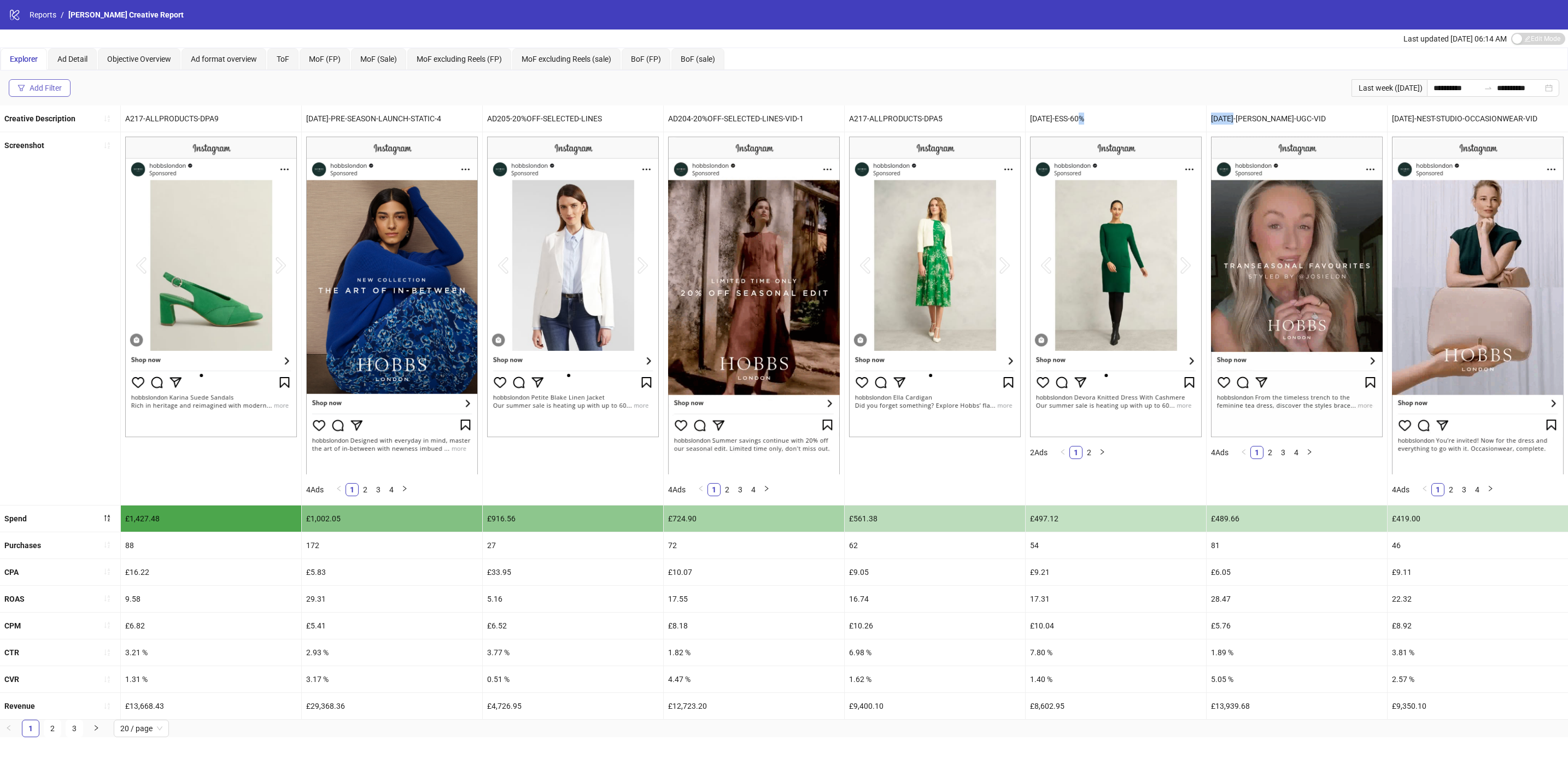
click at [43, 93] on div "Add Filter" at bounding box center [45, 88] width 33 height 9
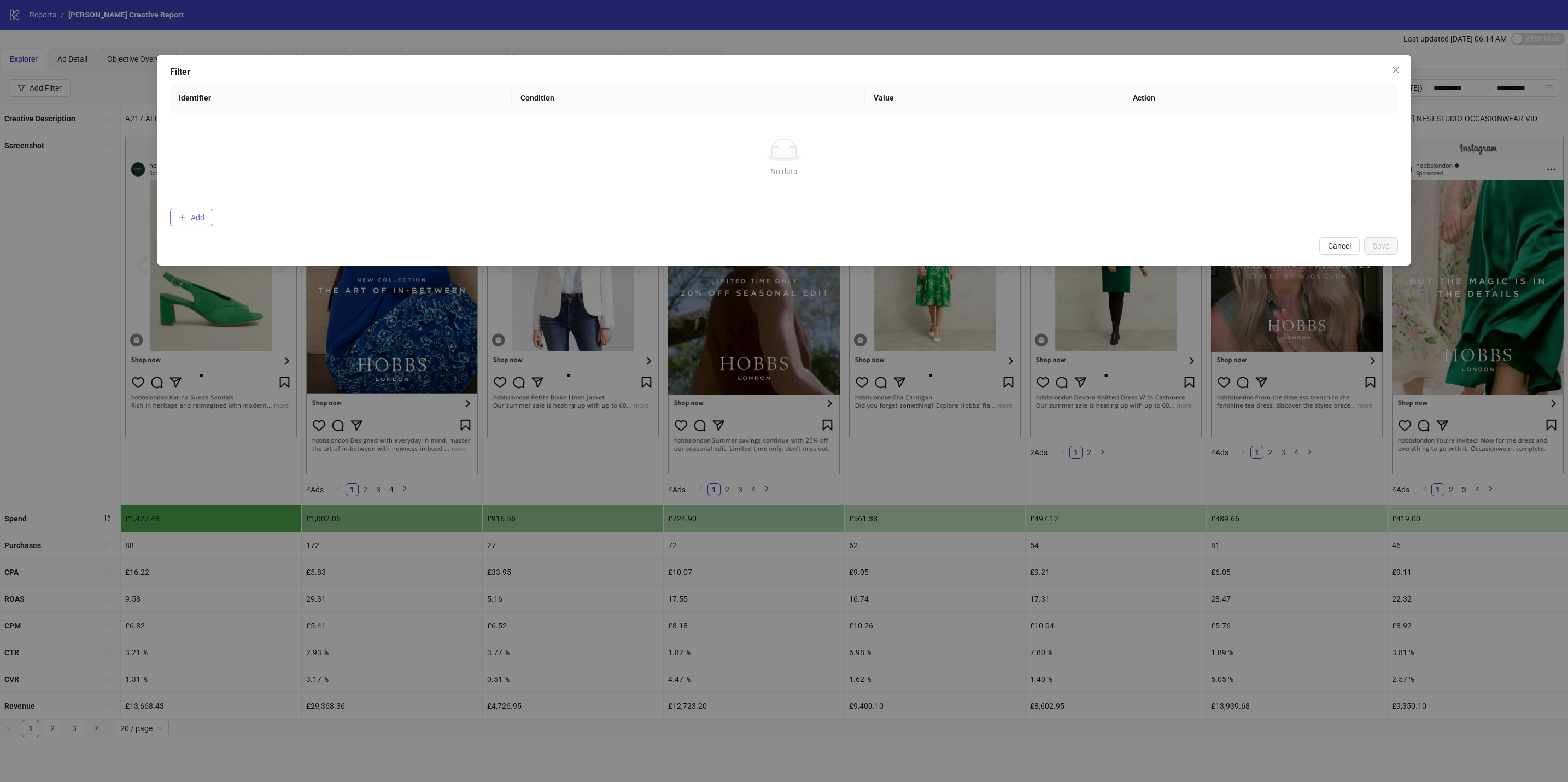
click at [189, 215] on button "Add" at bounding box center [191, 218] width 43 height 17
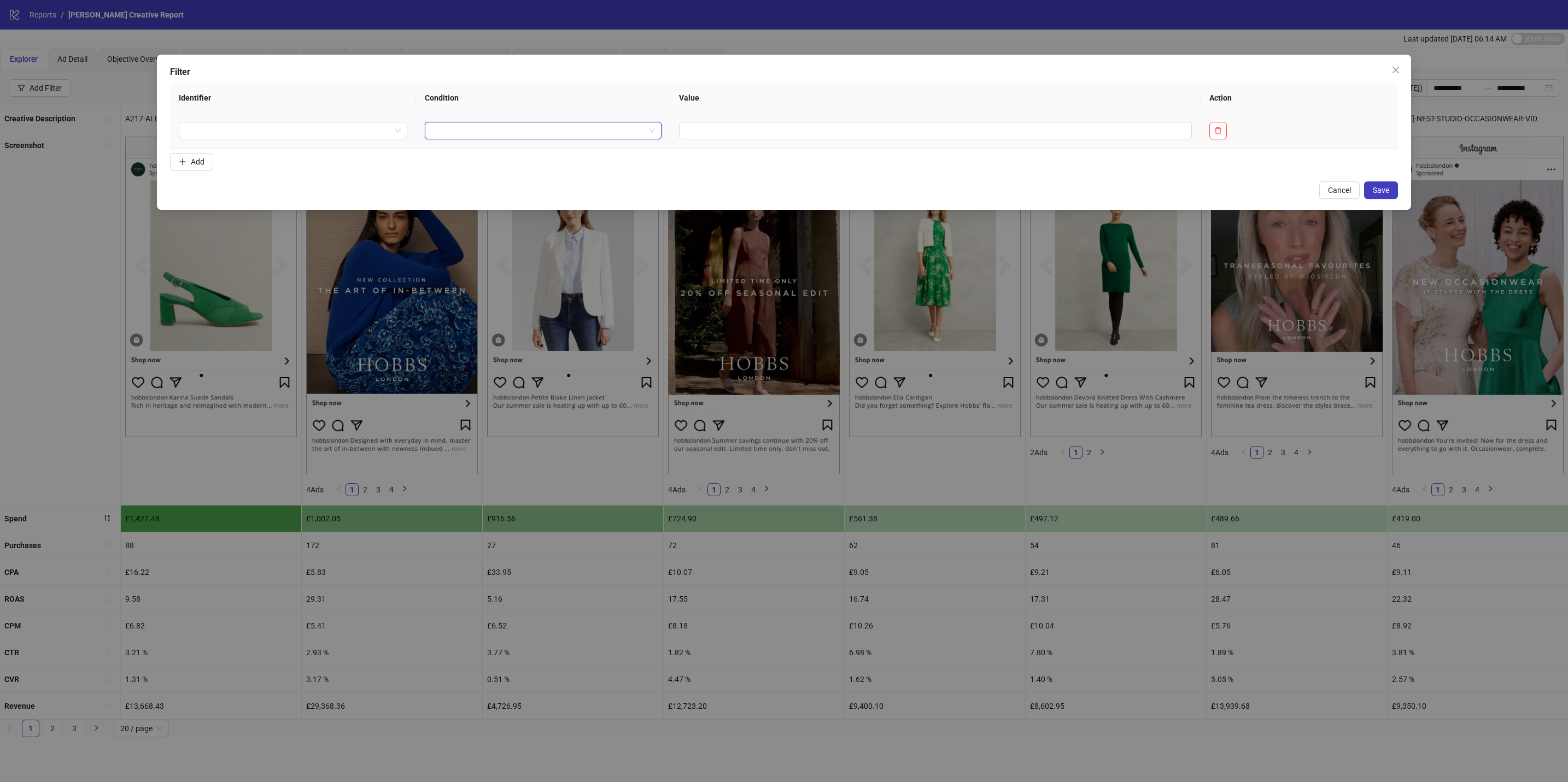
click at [593, 132] on input "search" at bounding box center [538, 130] width 213 height 16
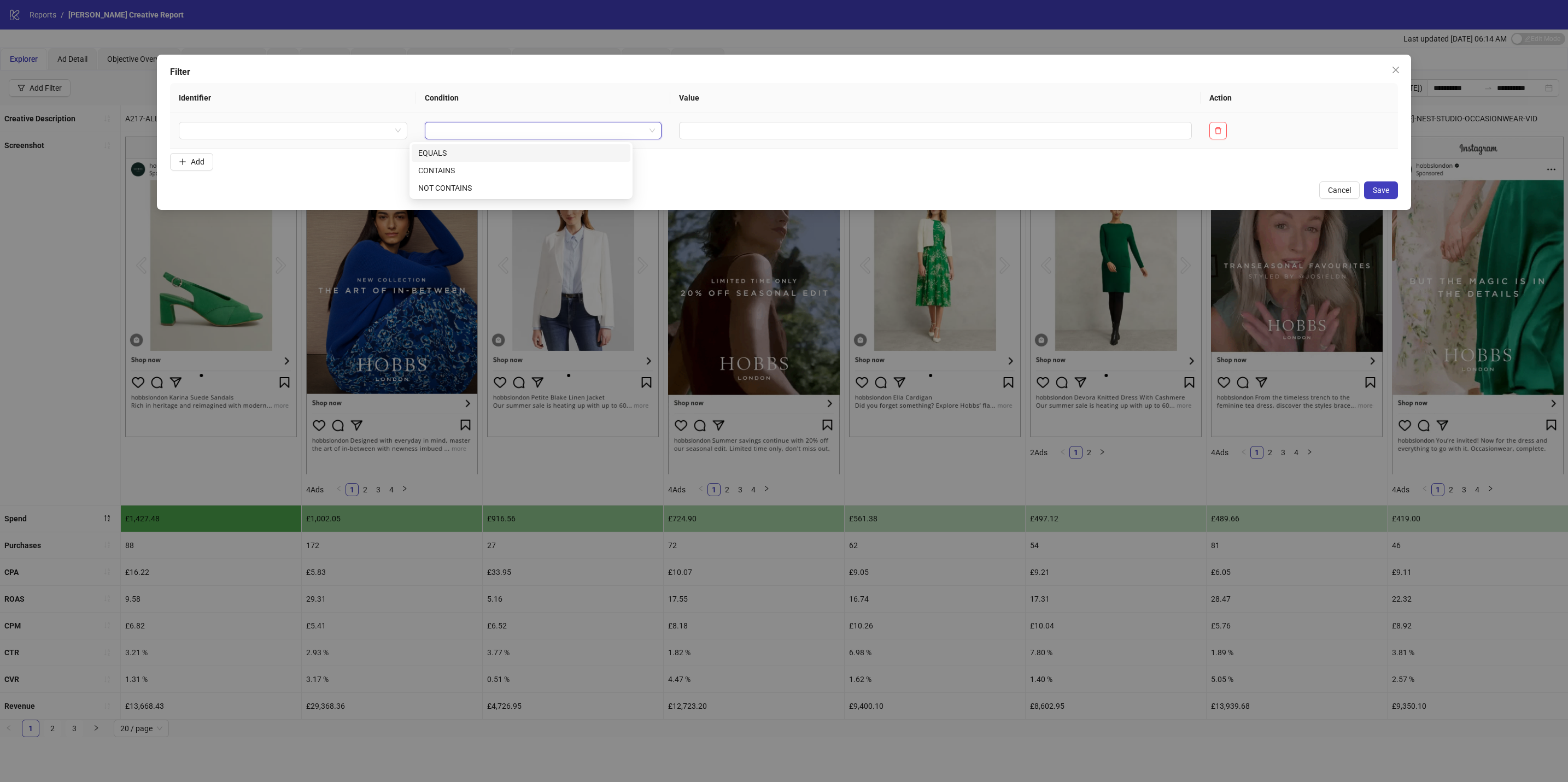
click at [593, 132] on input "search" at bounding box center [538, 130] width 213 height 16
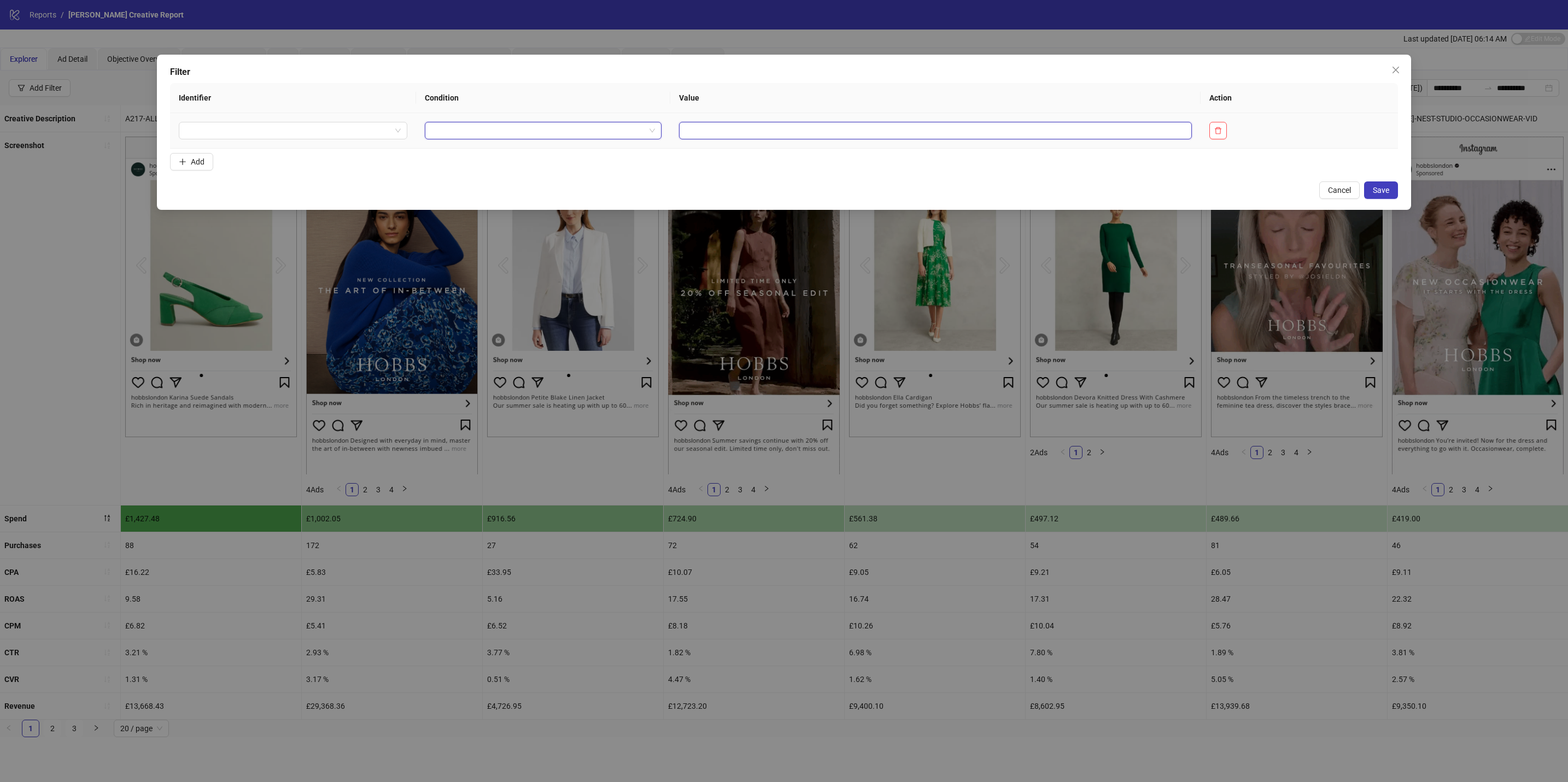
click at [768, 135] on input "text" at bounding box center [935, 130] width 513 height 17
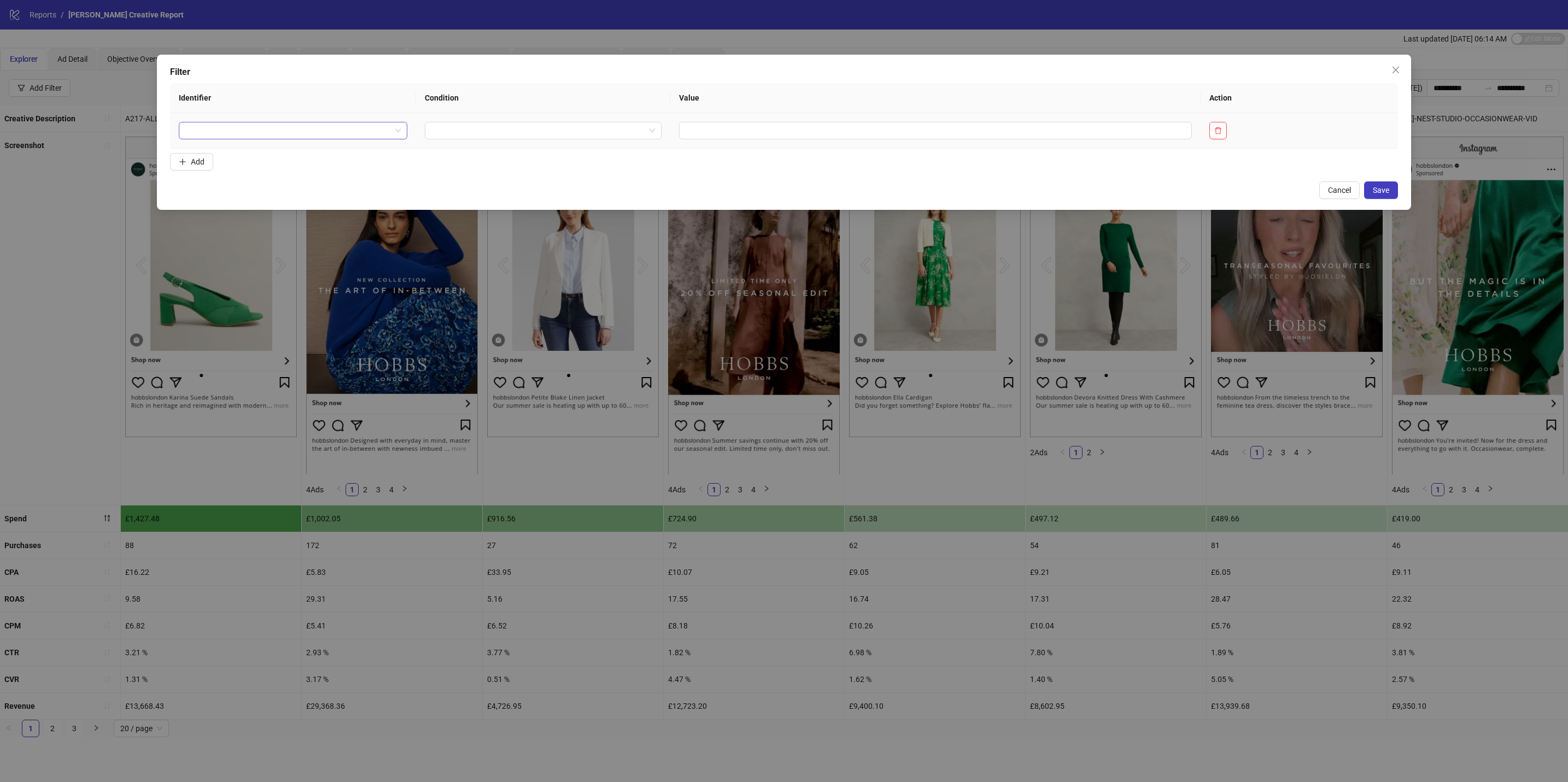
click at [346, 127] on input "search" at bounding box center [288, 130] width 206 height 16
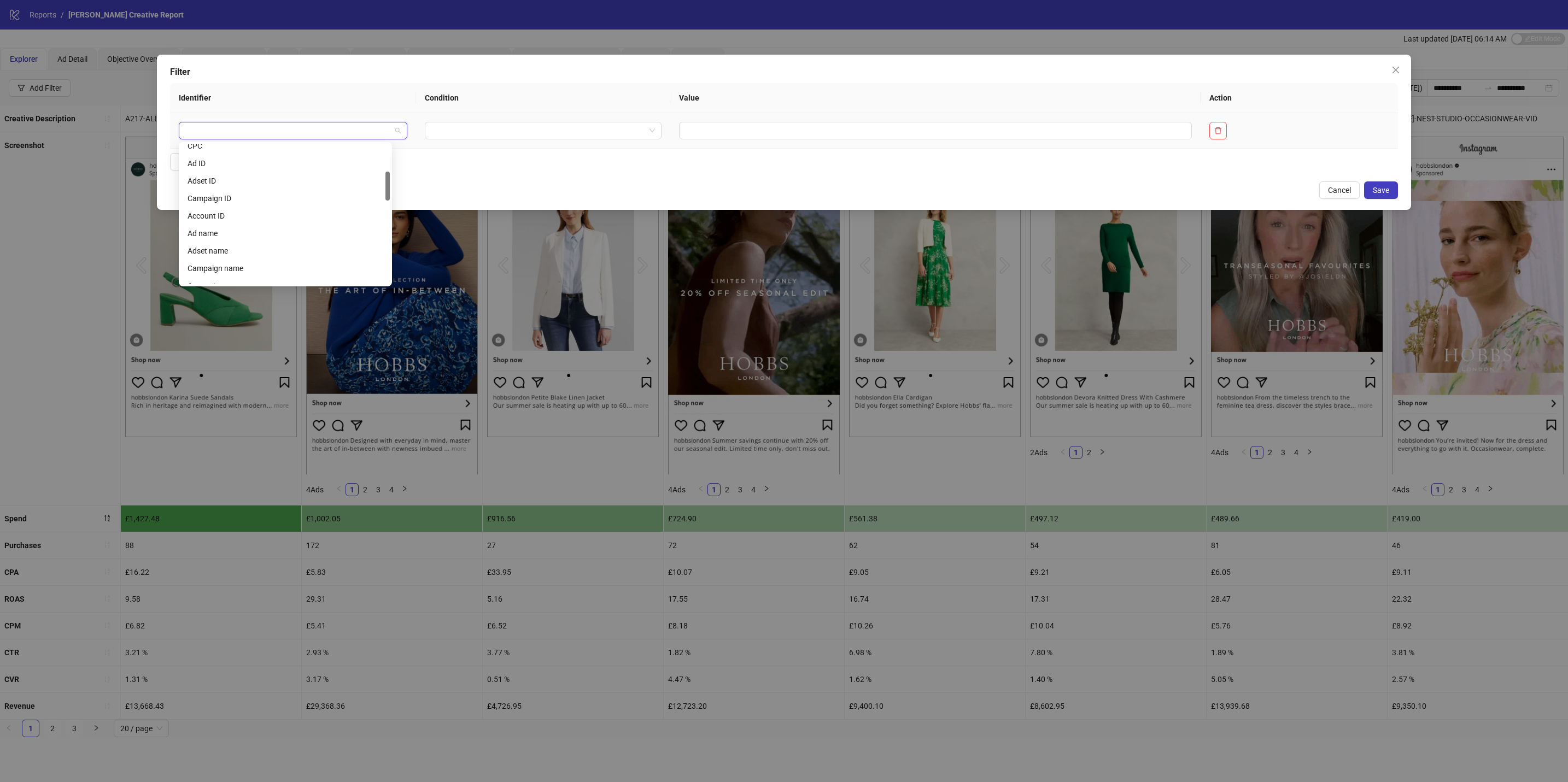
scroll to position [140, 0]
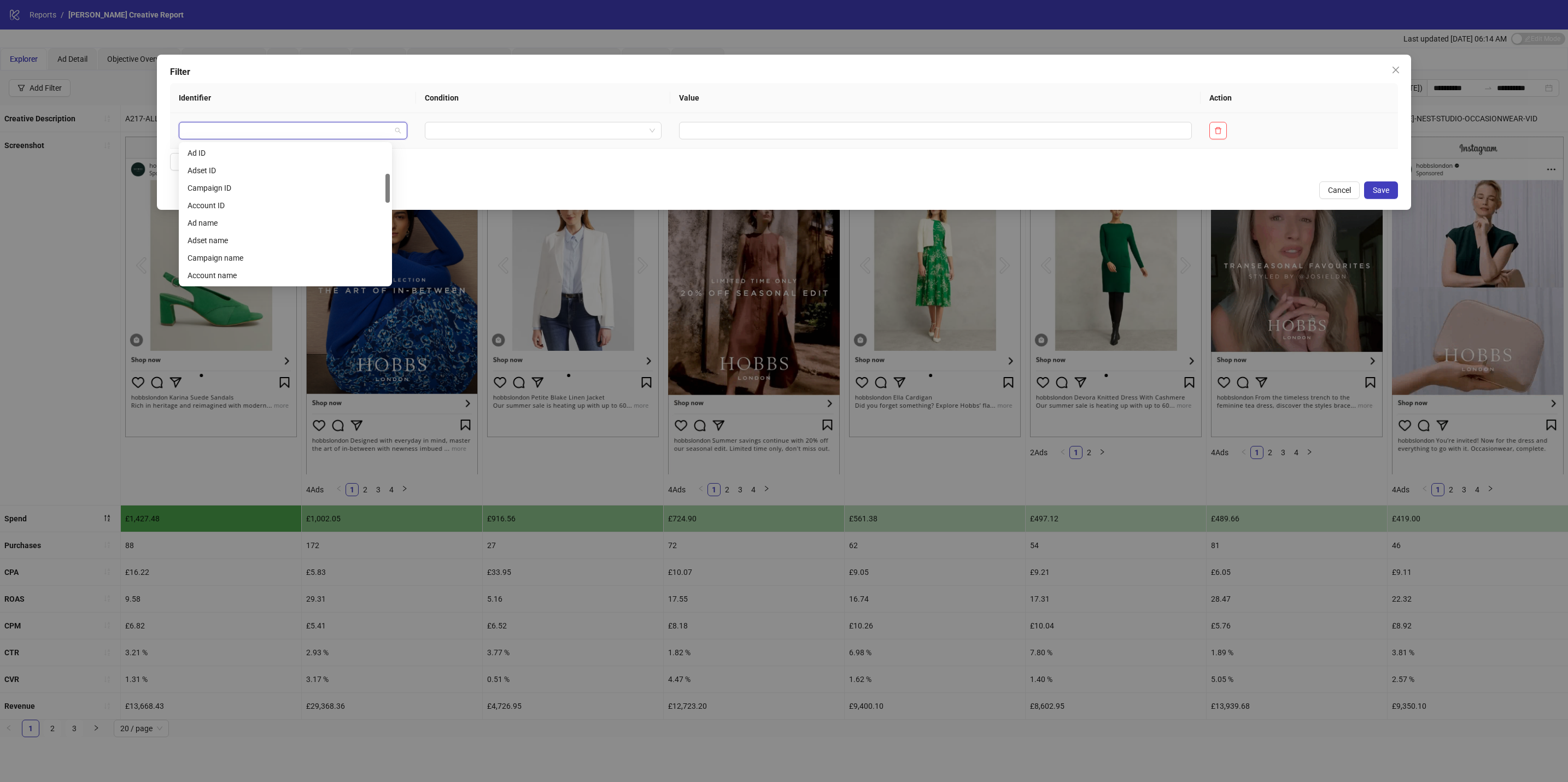
drag, startPoint x: 387, startPoint y: 153, endPoint x: 364, endPoint y: 188, distance: 41.9
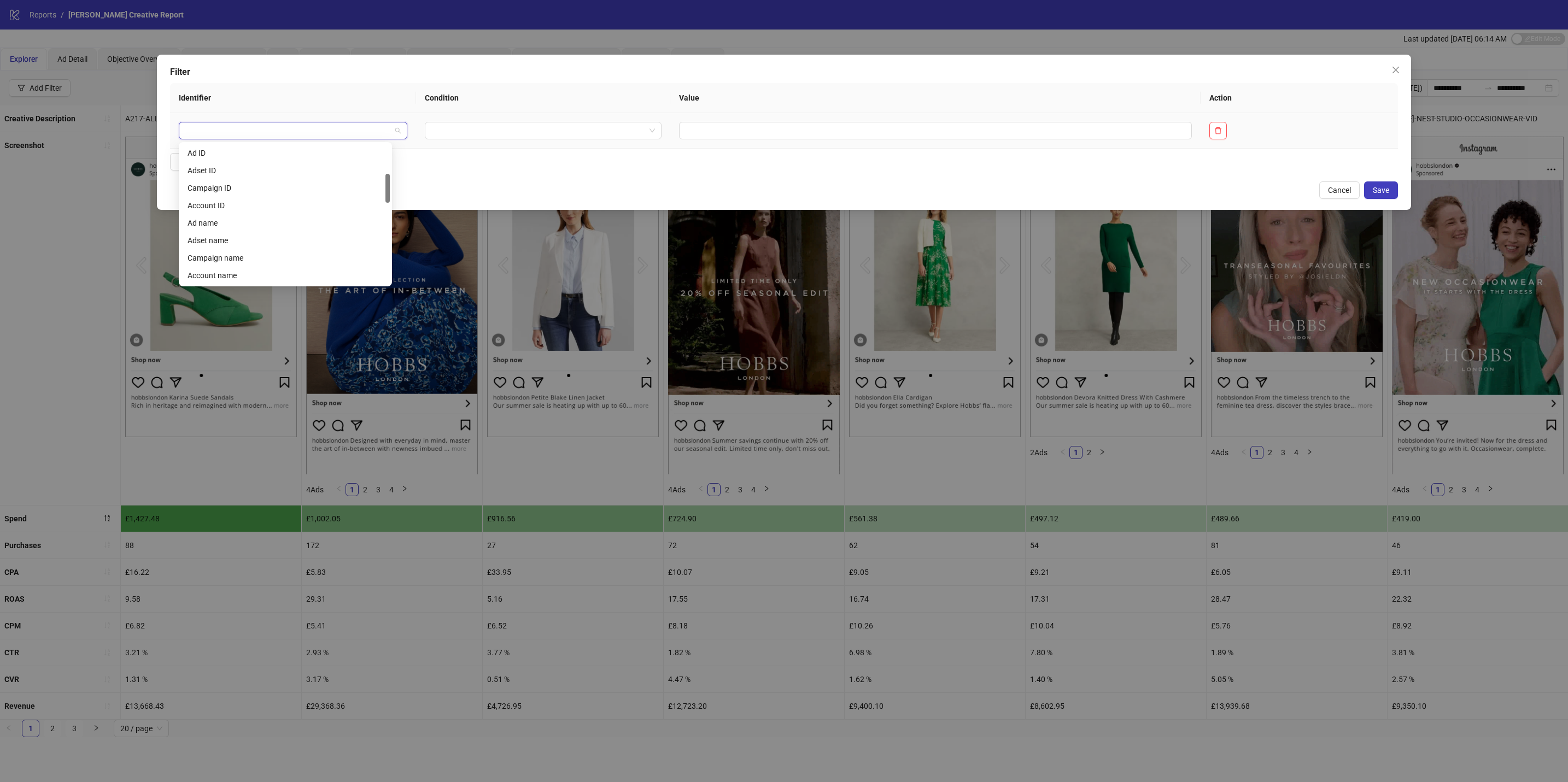
click at [381, 183] on div "Ad ID Adset ID Campaign ID Account ID Ad name Adset name Campaign name Account …" at bounding box center [285, 214] width 209 height 140
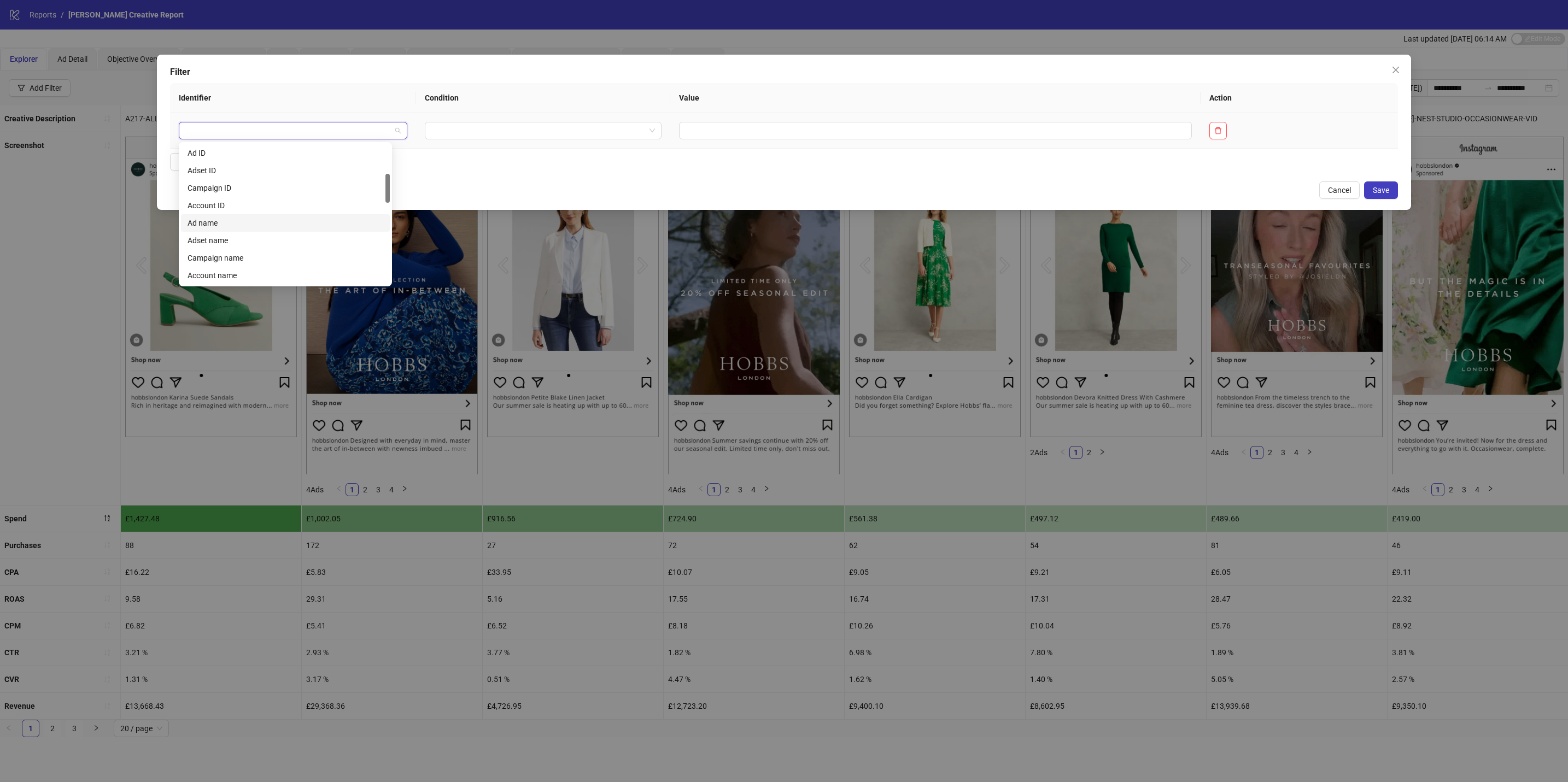
click at [316, 221] on div "Ad name" at bounding box center [285, 223] width 195 height 12
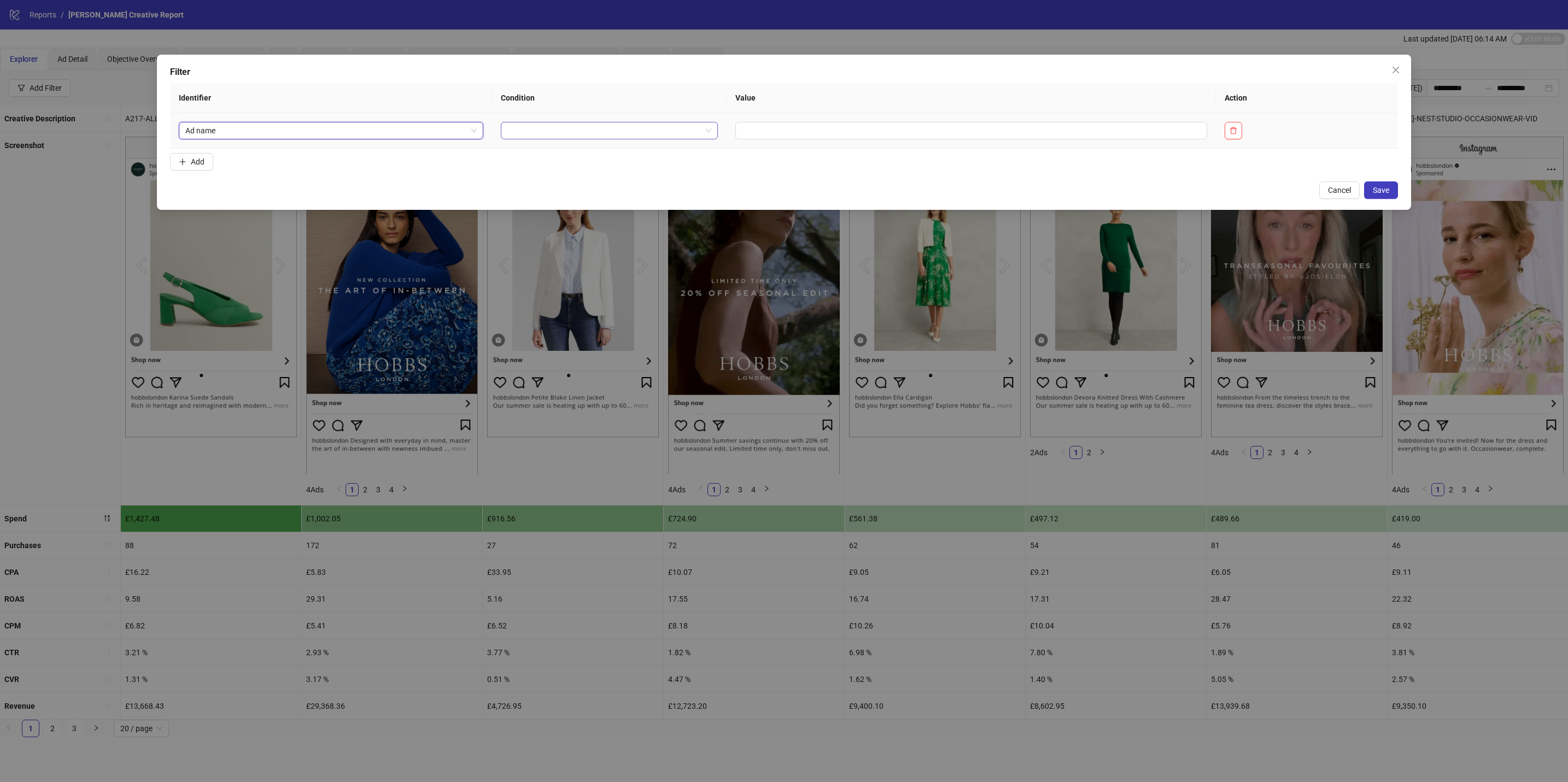
click at [628, 134] on input "search" at bounding box center [604, 130] width 194 height 16
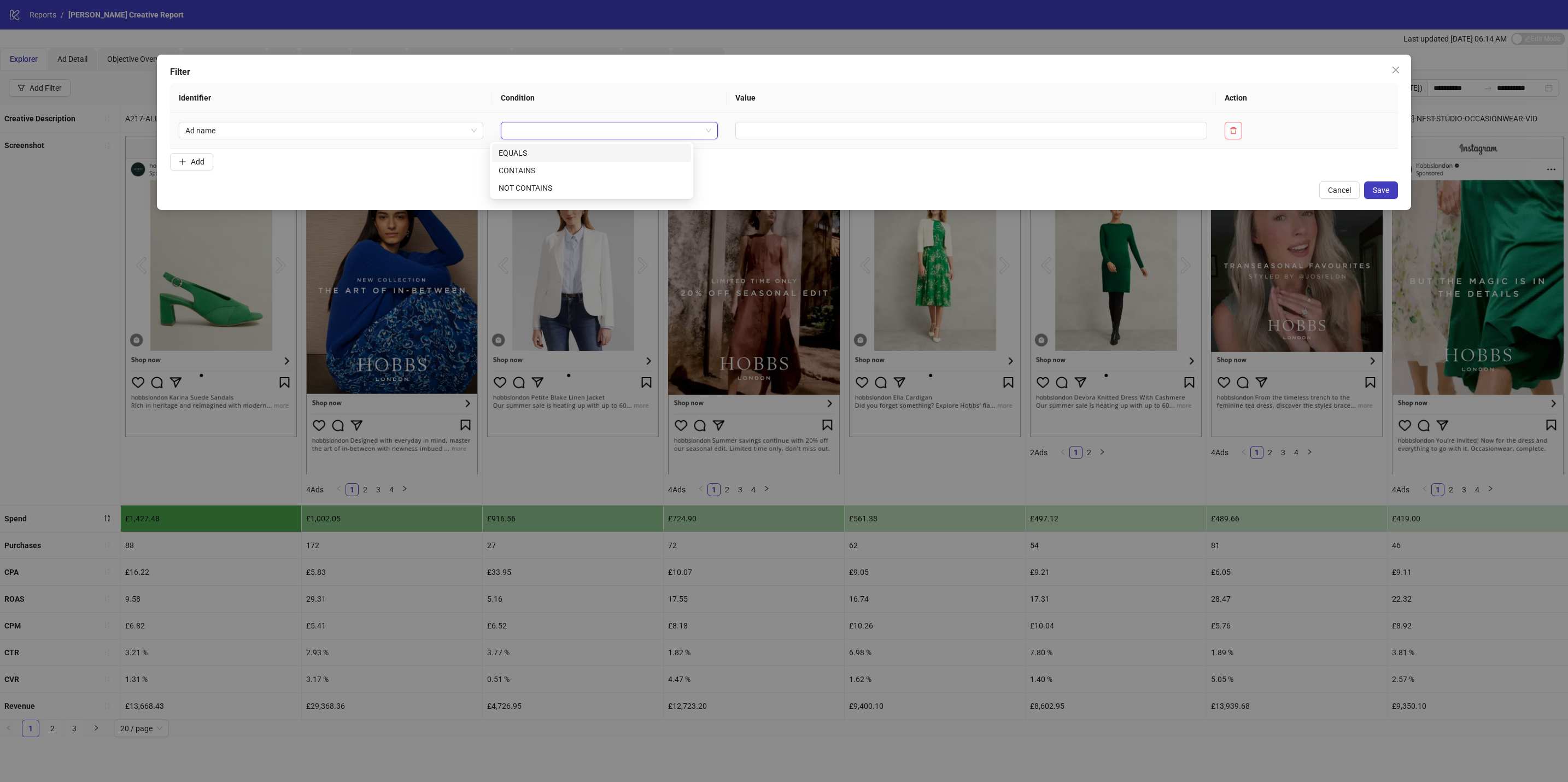
click at [617, 146] on div "EQUALS" at bounding box center [592, 153] width 199 height 17
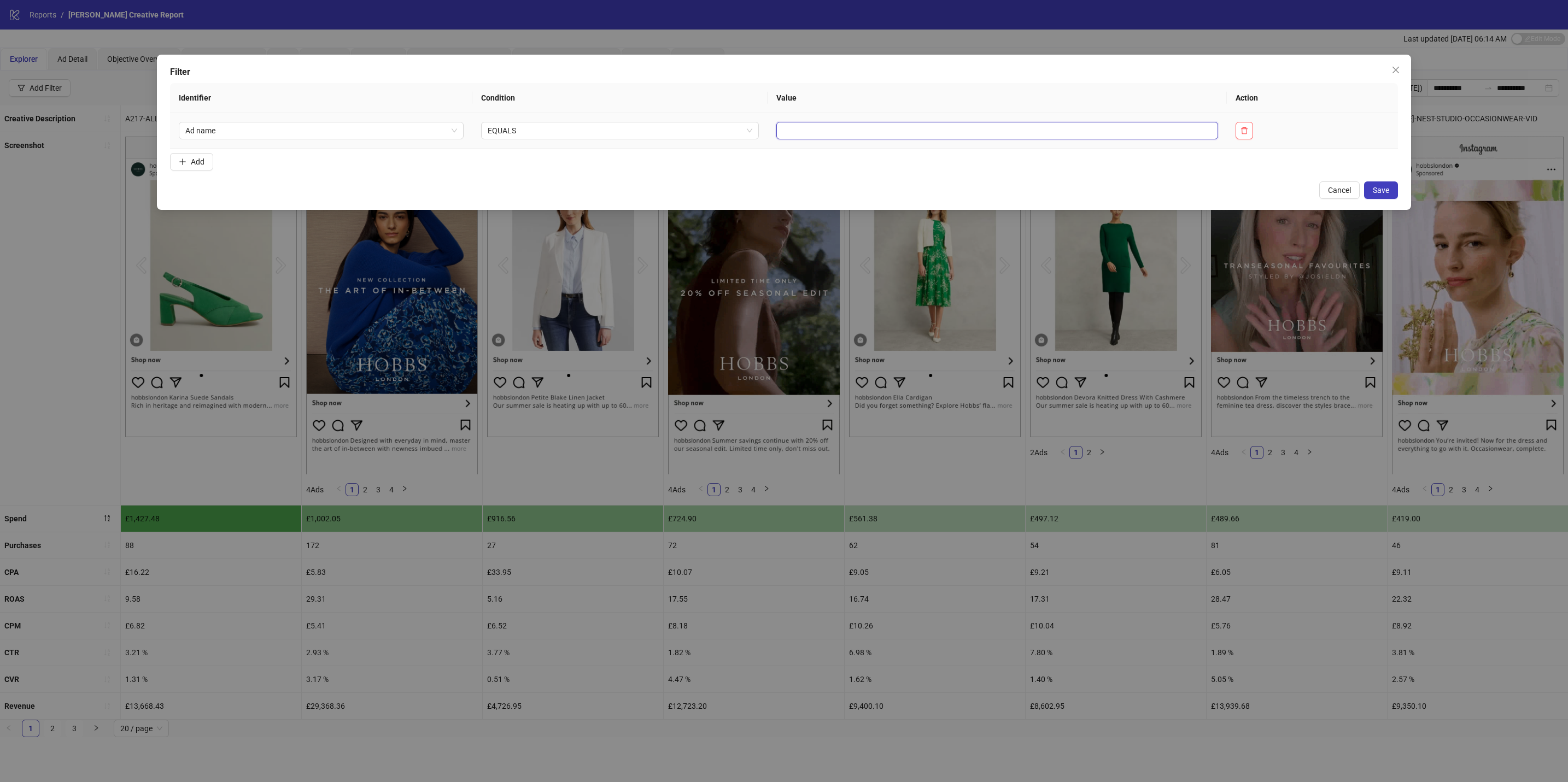
click at [776, 123] on input "text" at bounding box center [996, 130] width 442 height 17
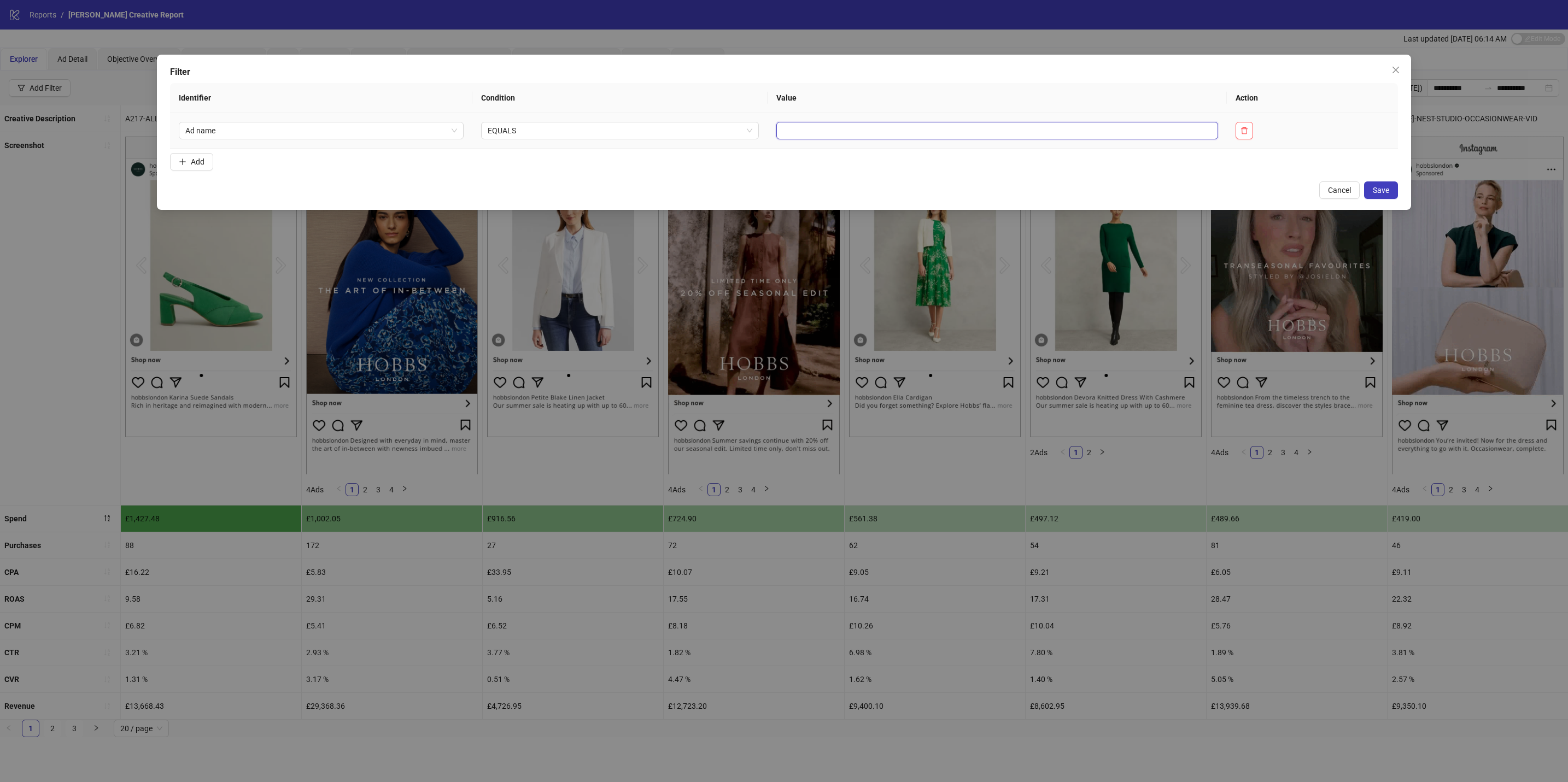
paste input "******"
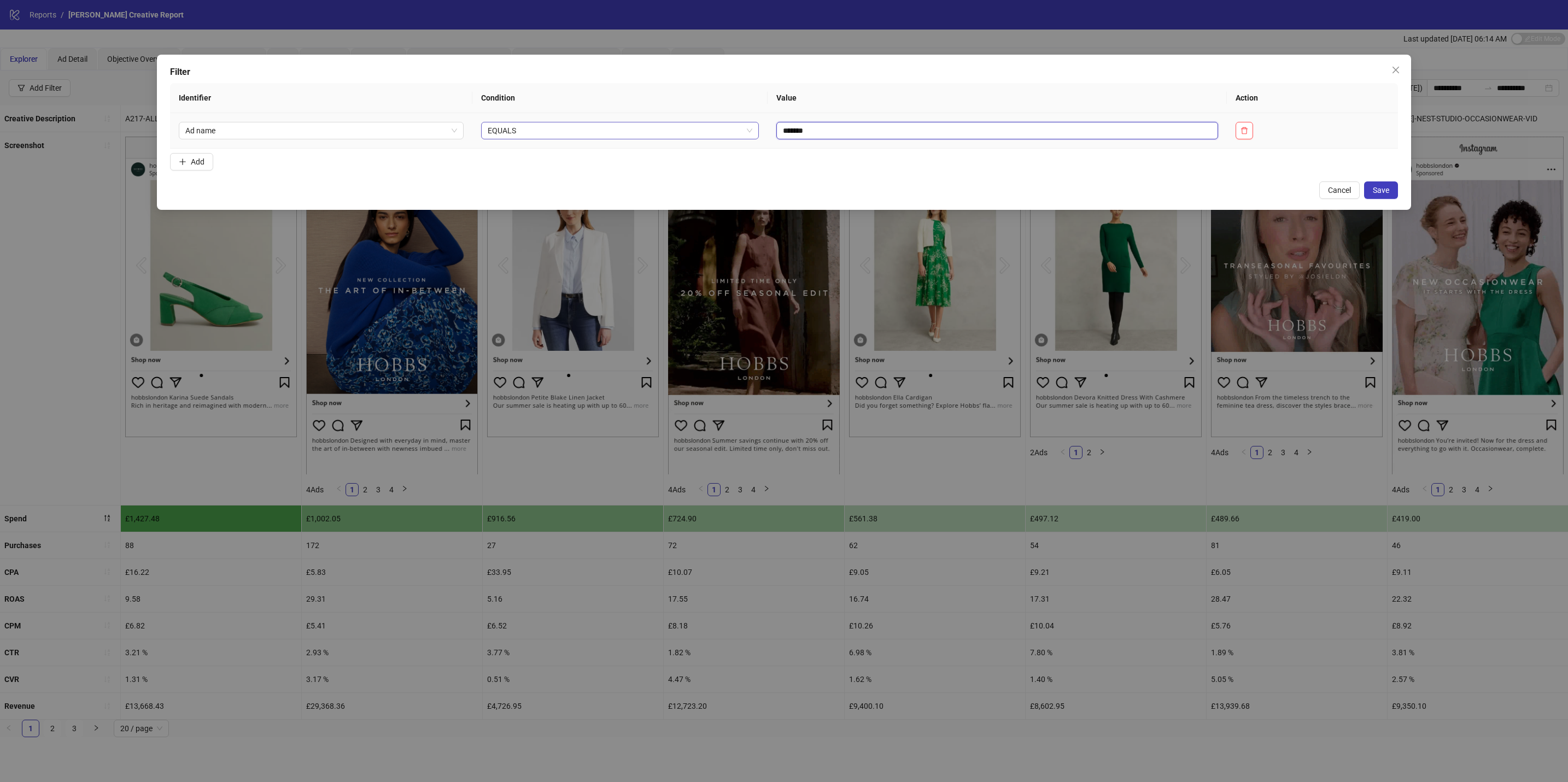
click at [528, 140] on div "EQUALS" at bounding box center [620, 130] width 278 height 17
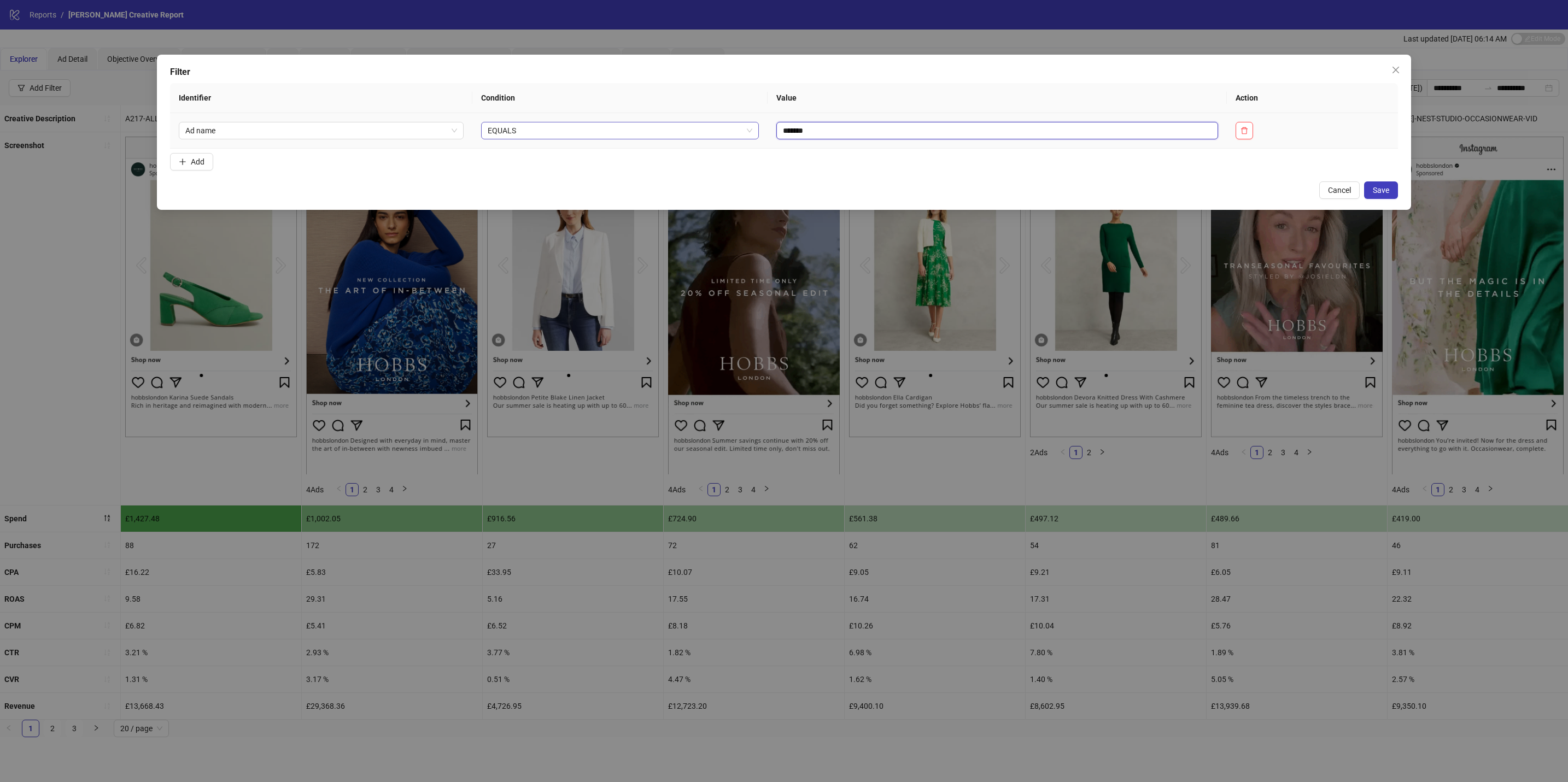
type input "******"
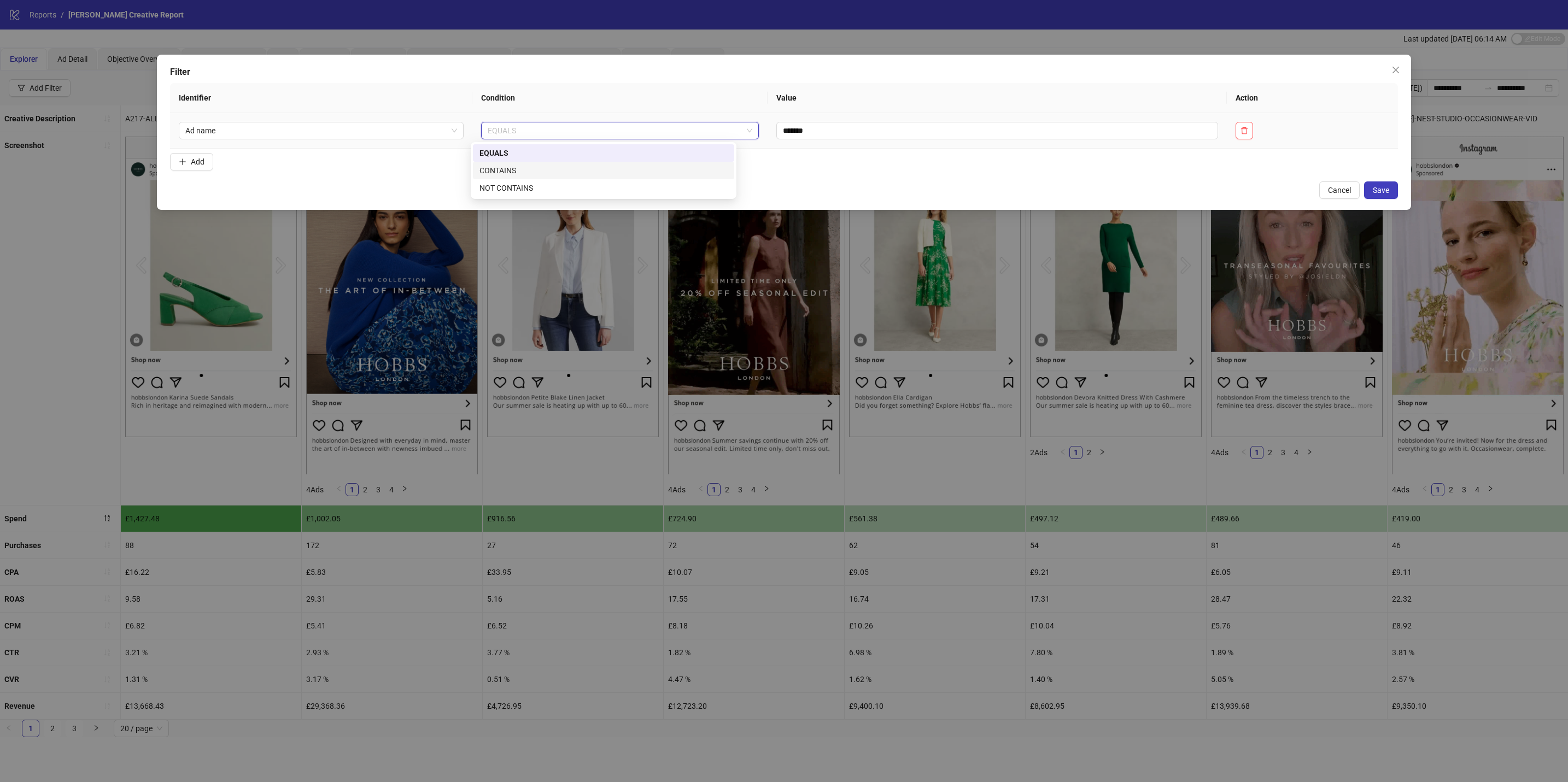
click at [535, 165] on div "CONTAINS" at bounding box center [603, 171] width 248 height 12
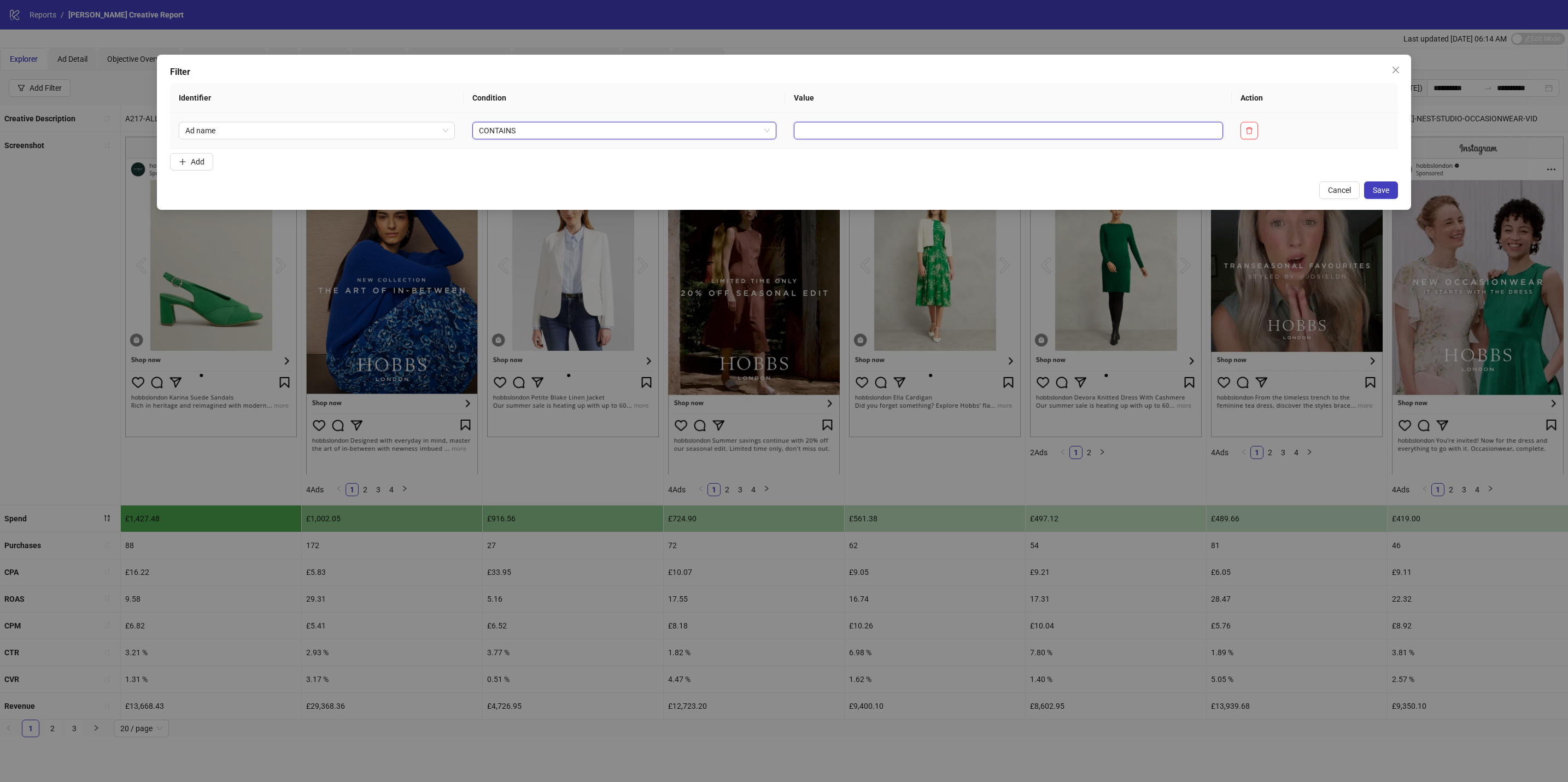
click at [904, 129] on input "text" at bounding box center [1008, 130] width 429 height 17
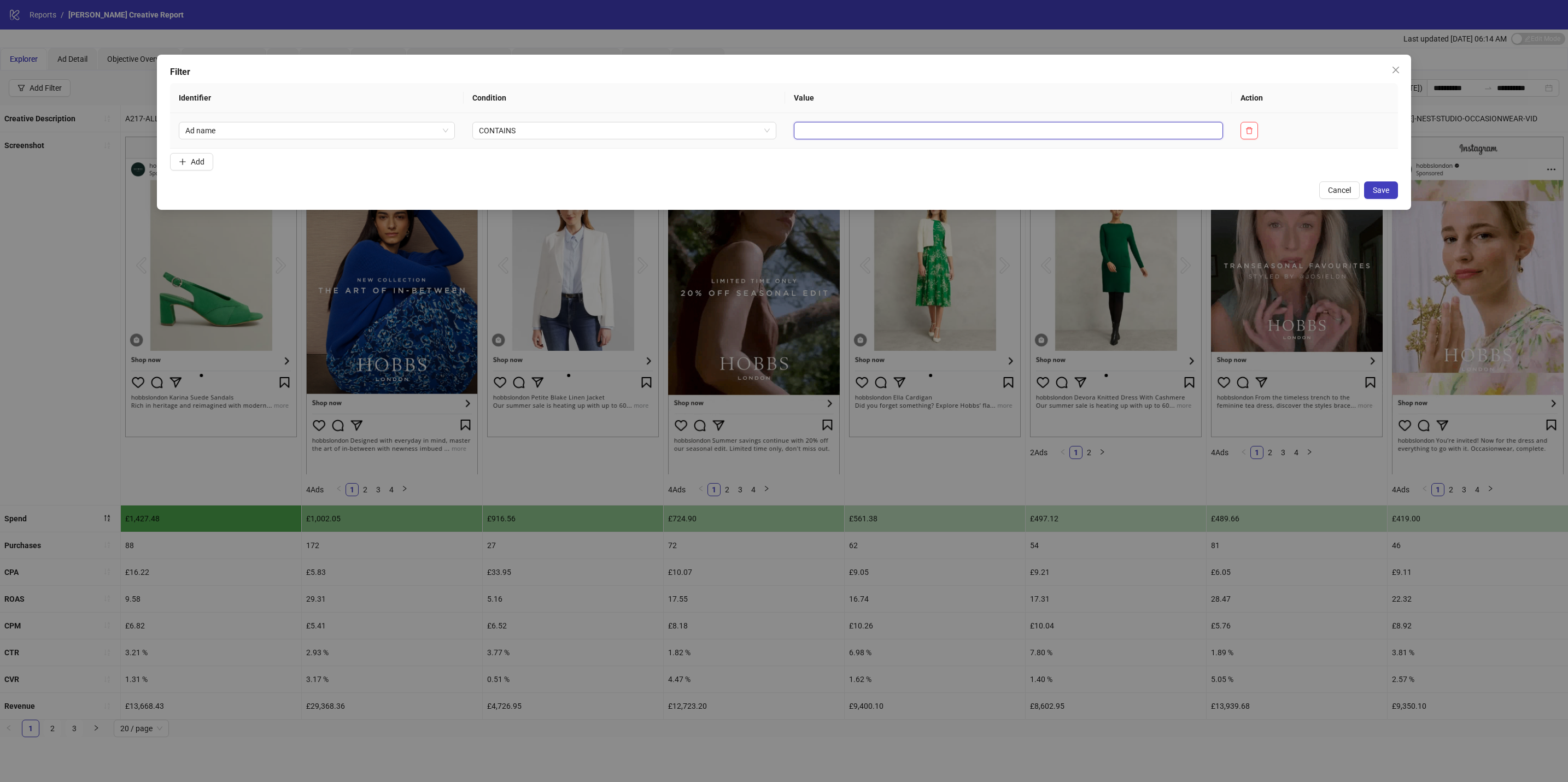
paste input "******"
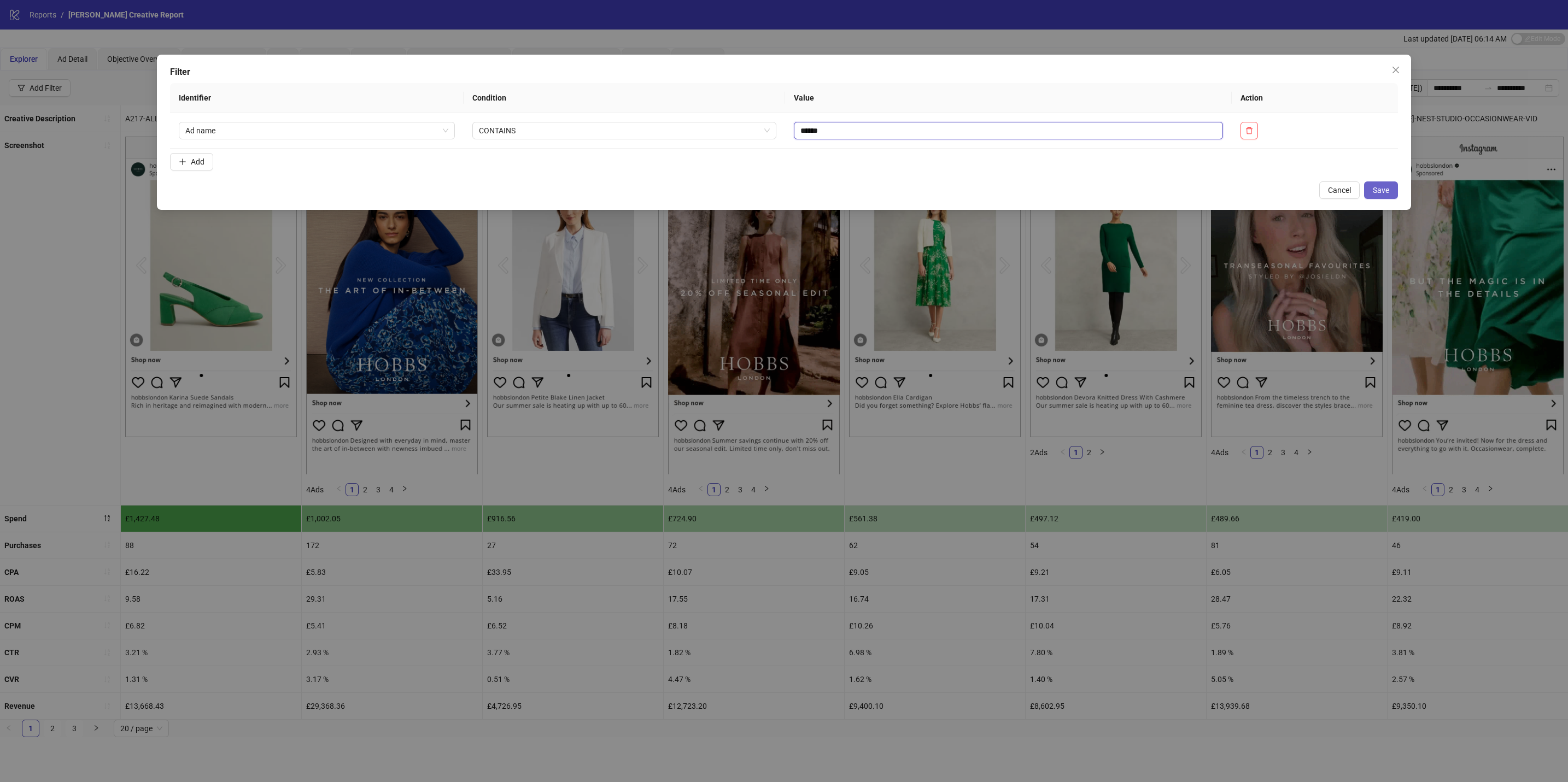
type input "*****"
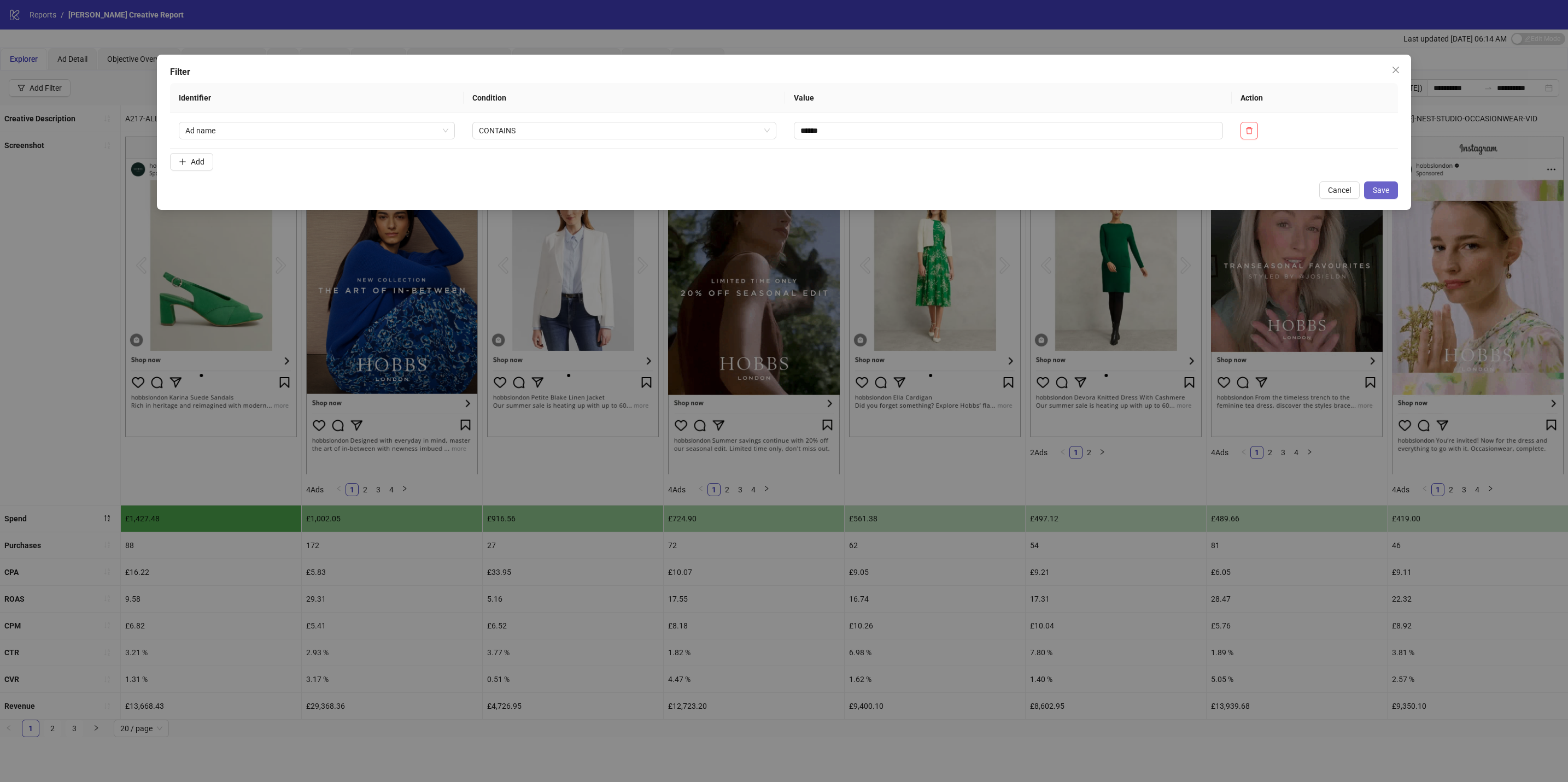
click at [1373, 194] on span "Save" at bounding box center [1380, 190] width 16 height 9
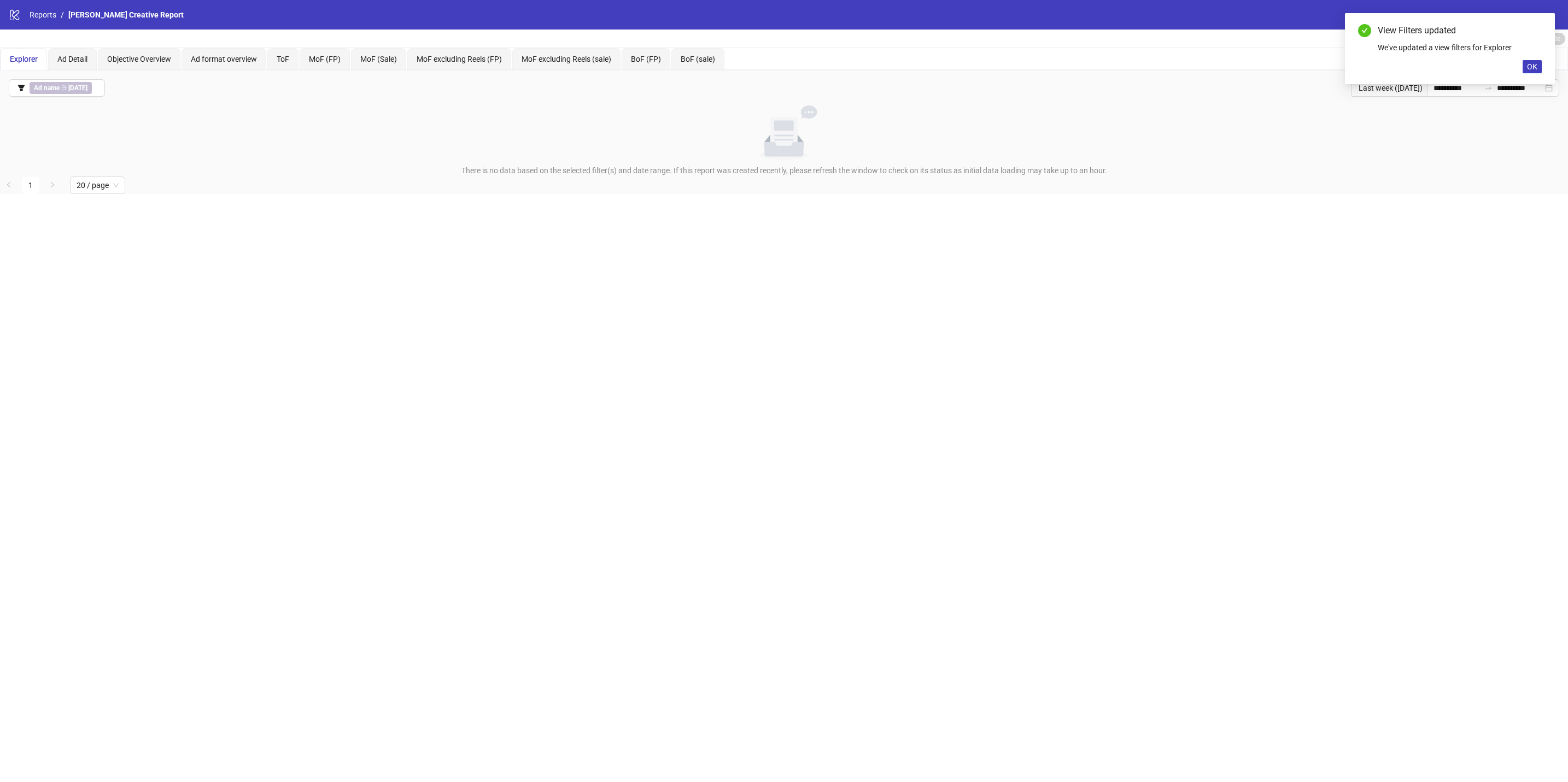
click at [1451, 84] on div "View Filters updated We've updated a view filters for Explorer OK" at bounding box center [1449, 48] width 210 height 71
click at [1531, 64] on span "OK" at bounding box center [1532, 67] width 10 height 9
click at [1520, 84] on input "**********" at bounding box center [1520, 88] width 46 height 12
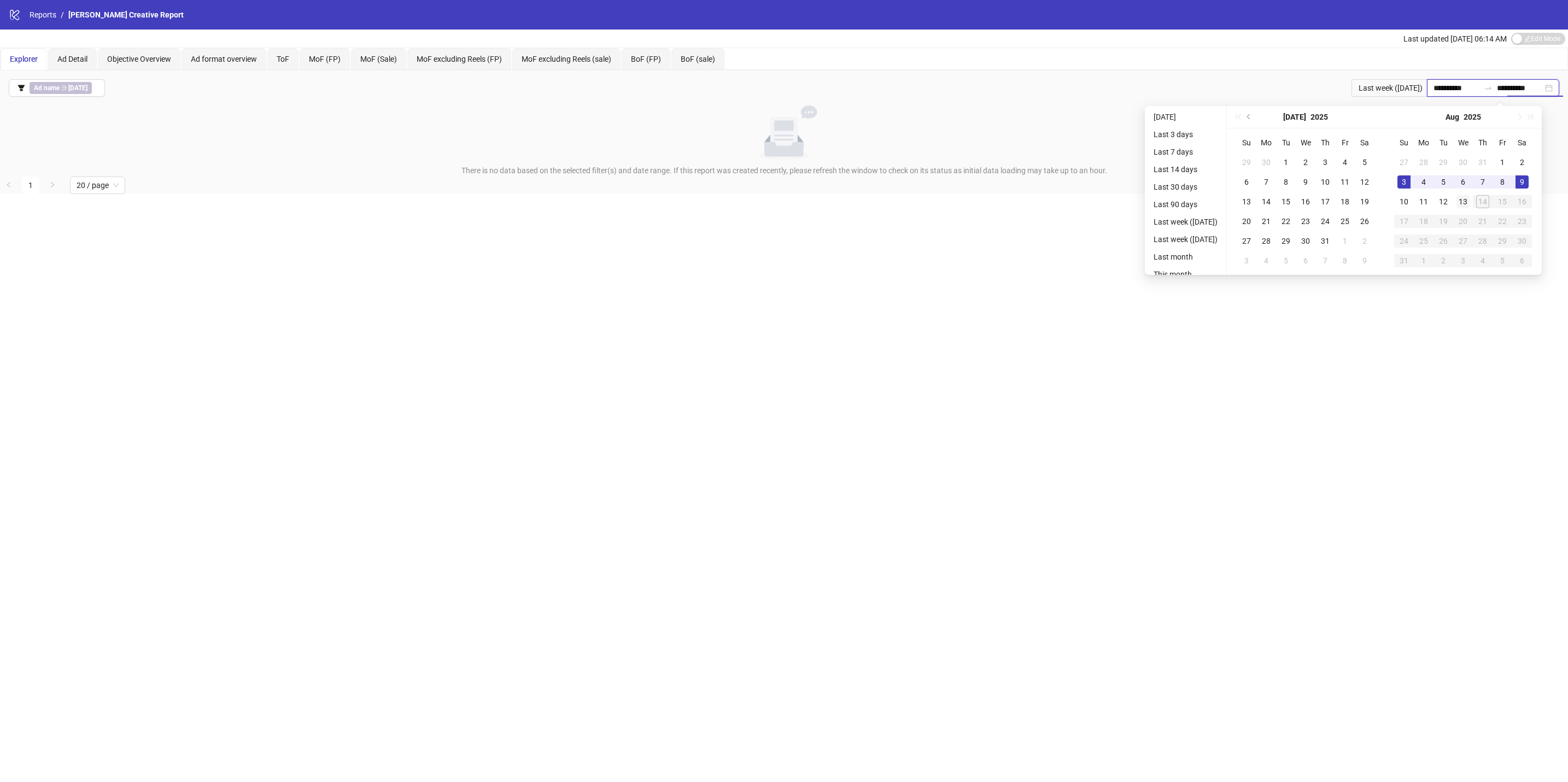
type input "**********"
click at [1469, 205] on div "13" at bounding box center [1462, 202] width 13 height 13
type input "**********"
click at [1410, 177] on div "3" at bounding box center [1403, 182] width 13 height 13
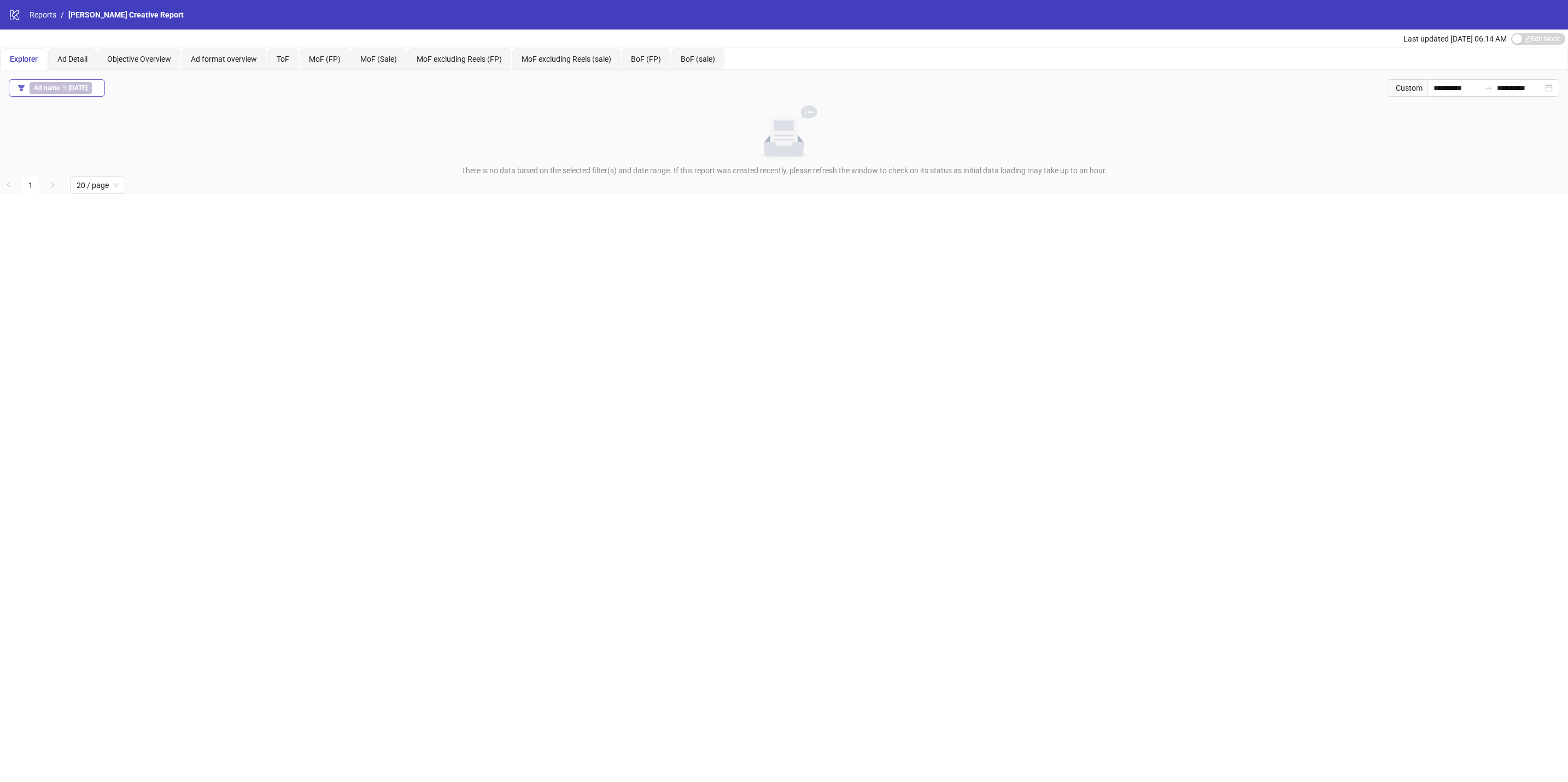
click at [82, 86] on b "AD195" at bounding box center [78, 87] width 19 height 8
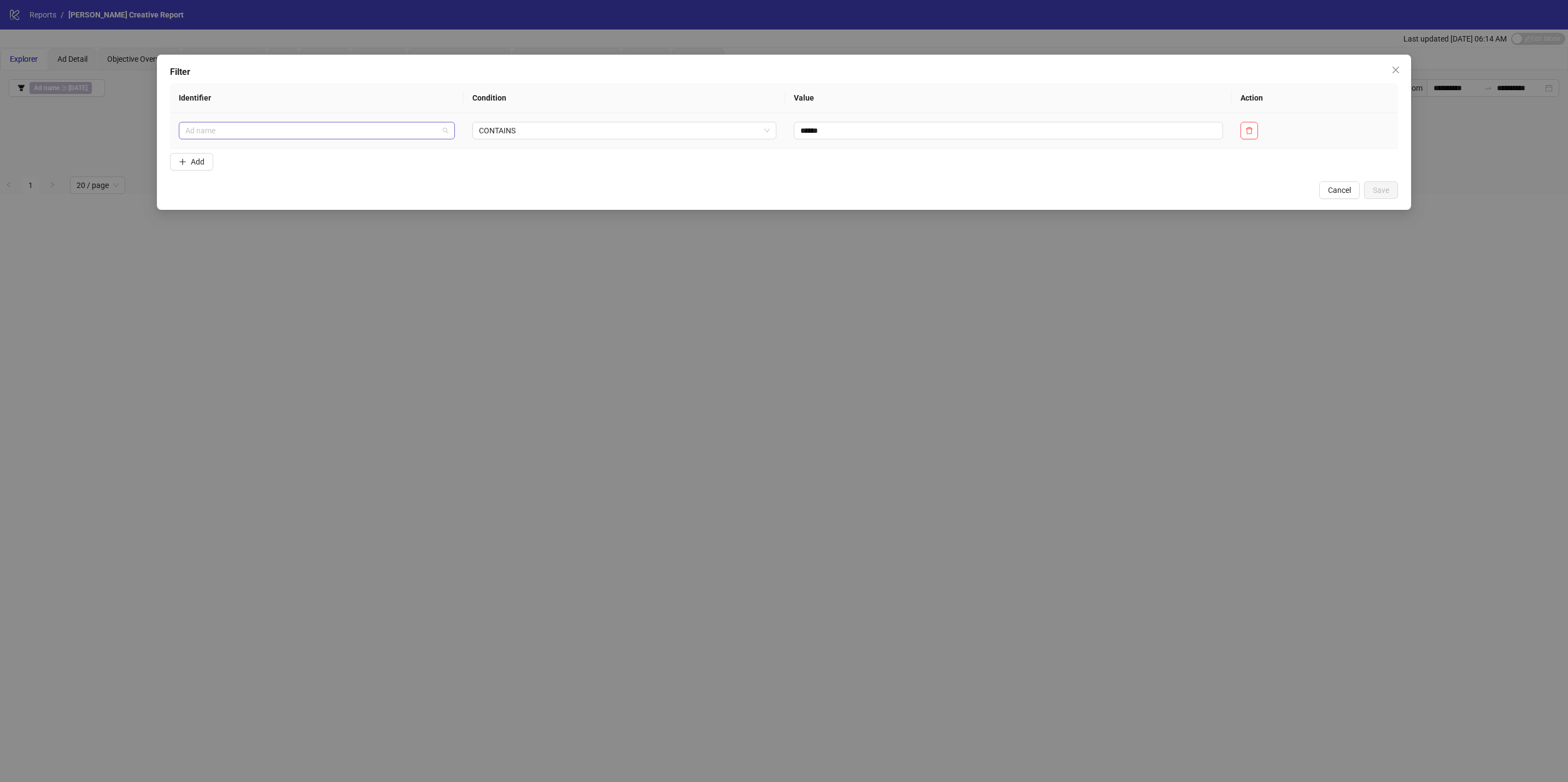
click at [245, 128] on span "Ad name" at bounding box center [316, 130] width 263 height 16
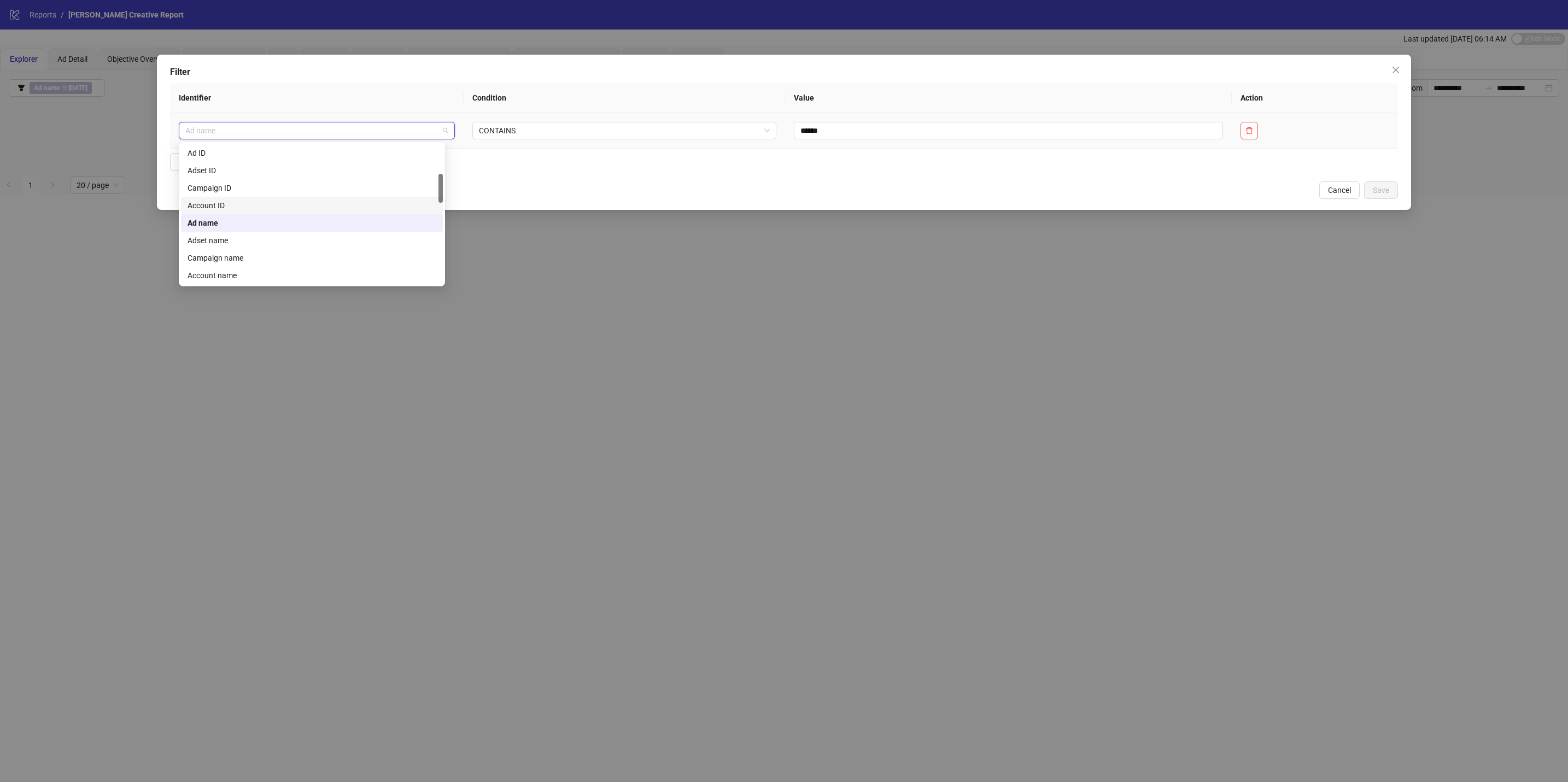
drag, startPoint x: 444, startPoint y: 190, endPoint x: 442, endPoint y: 196, distance: 6.3
click at [442, 197] on div "campaign_id account_id ad_name Ad ID Adset ID Campaign ID Account ID Ad name Ad…" at bounding box center [311, 214] width 266 height 144
drag, startPoint x: 442, startPoint y: 189, endPoint x: 375, endPoint y: 273, distance: 107.4
click at [418, 278] on div "Purchases Revenue ThruPlays 100% Thruplays Market Strategy Objective Creative D…" at bounding box center [311, 214] width 261 height 140
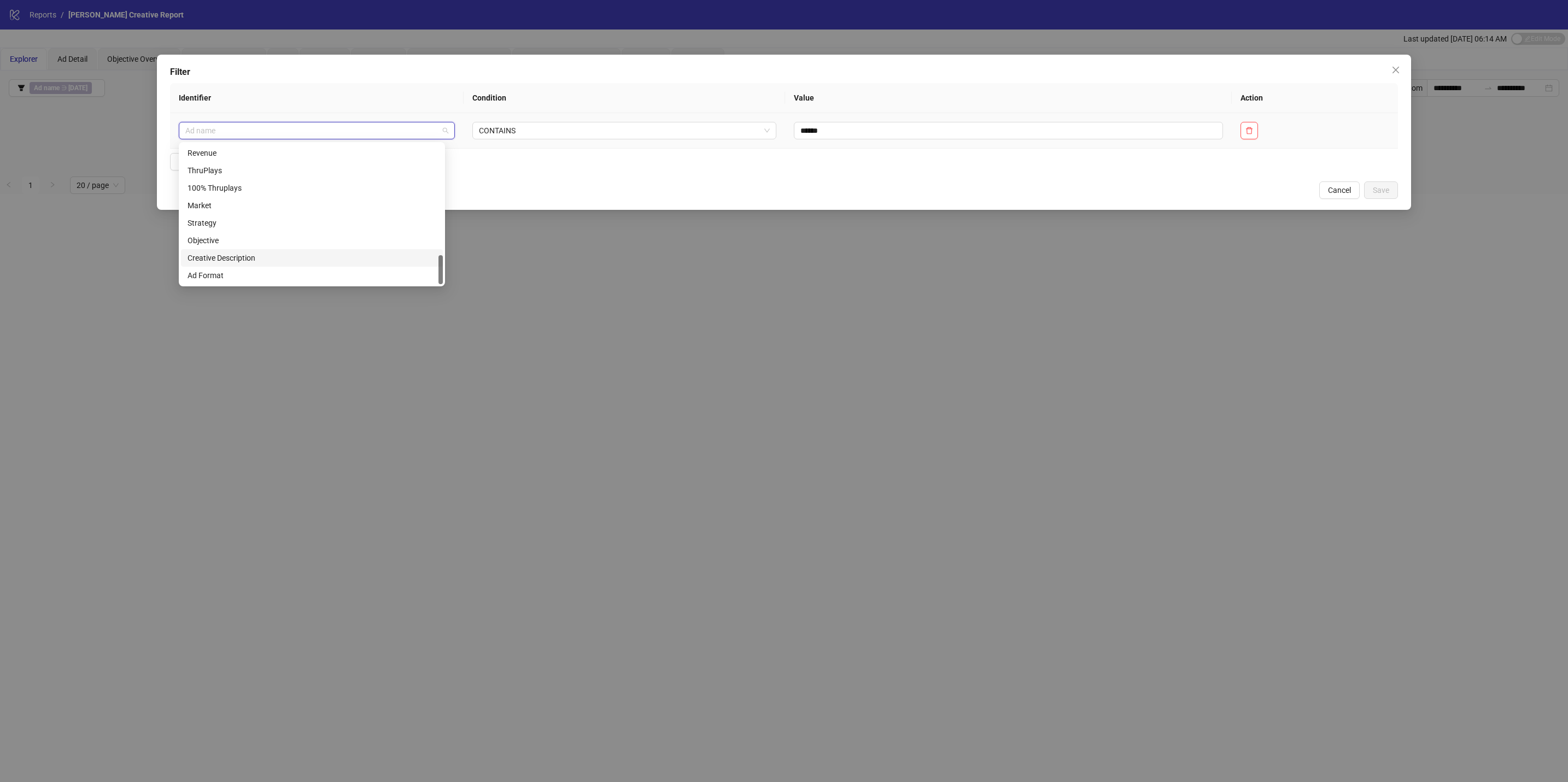
click at [259, 257] on div "Creative Description" at bounding box center [312, 258] width 249 height 12
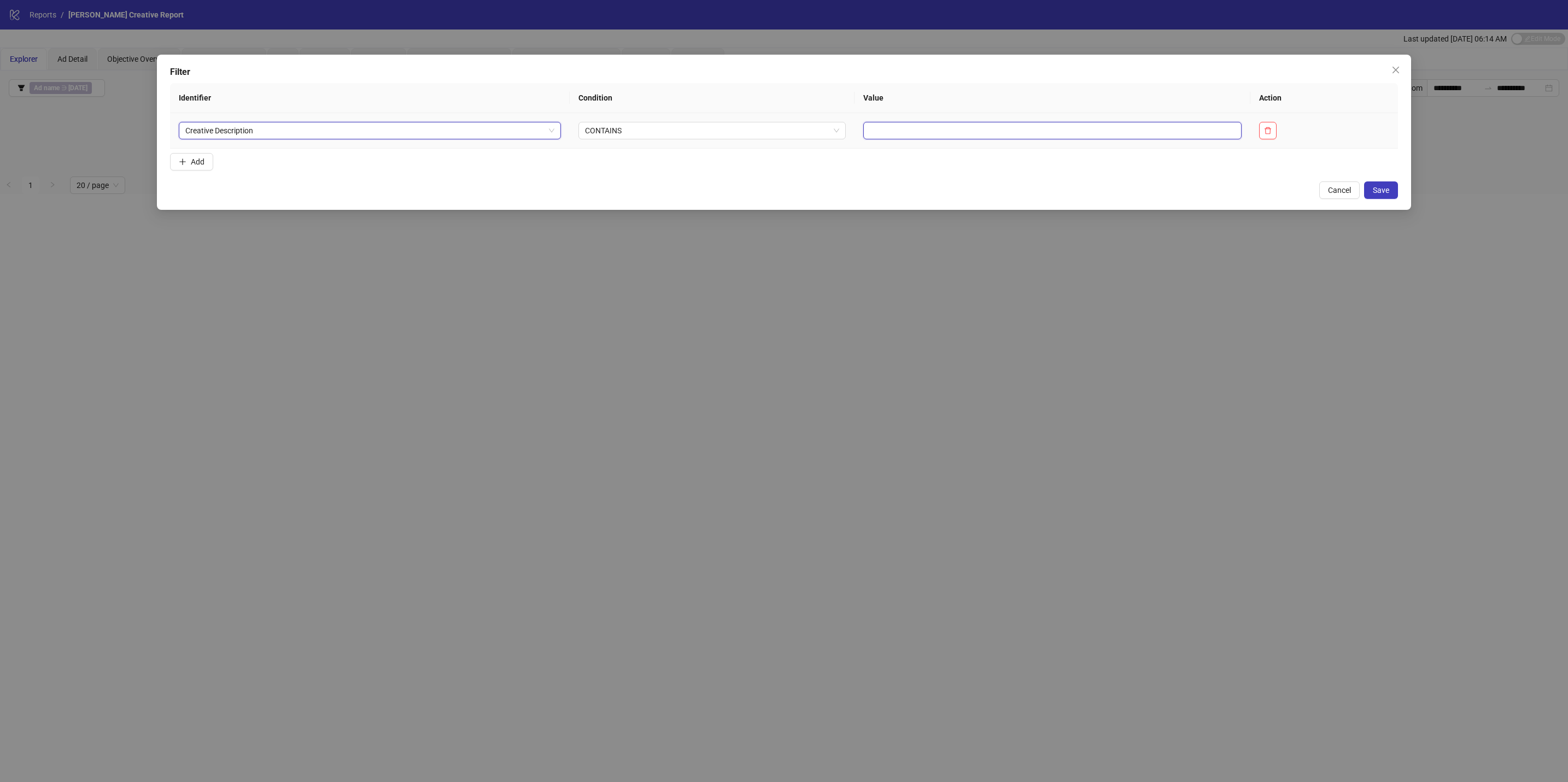
click at [910, 127] on input "text" at bounding box center [1052, 130] width 378 height 17
paste input "******"
type input "*****"
click at [1379, 190] on span "Save" at bounding box center [1380, 190] width 16 height 9
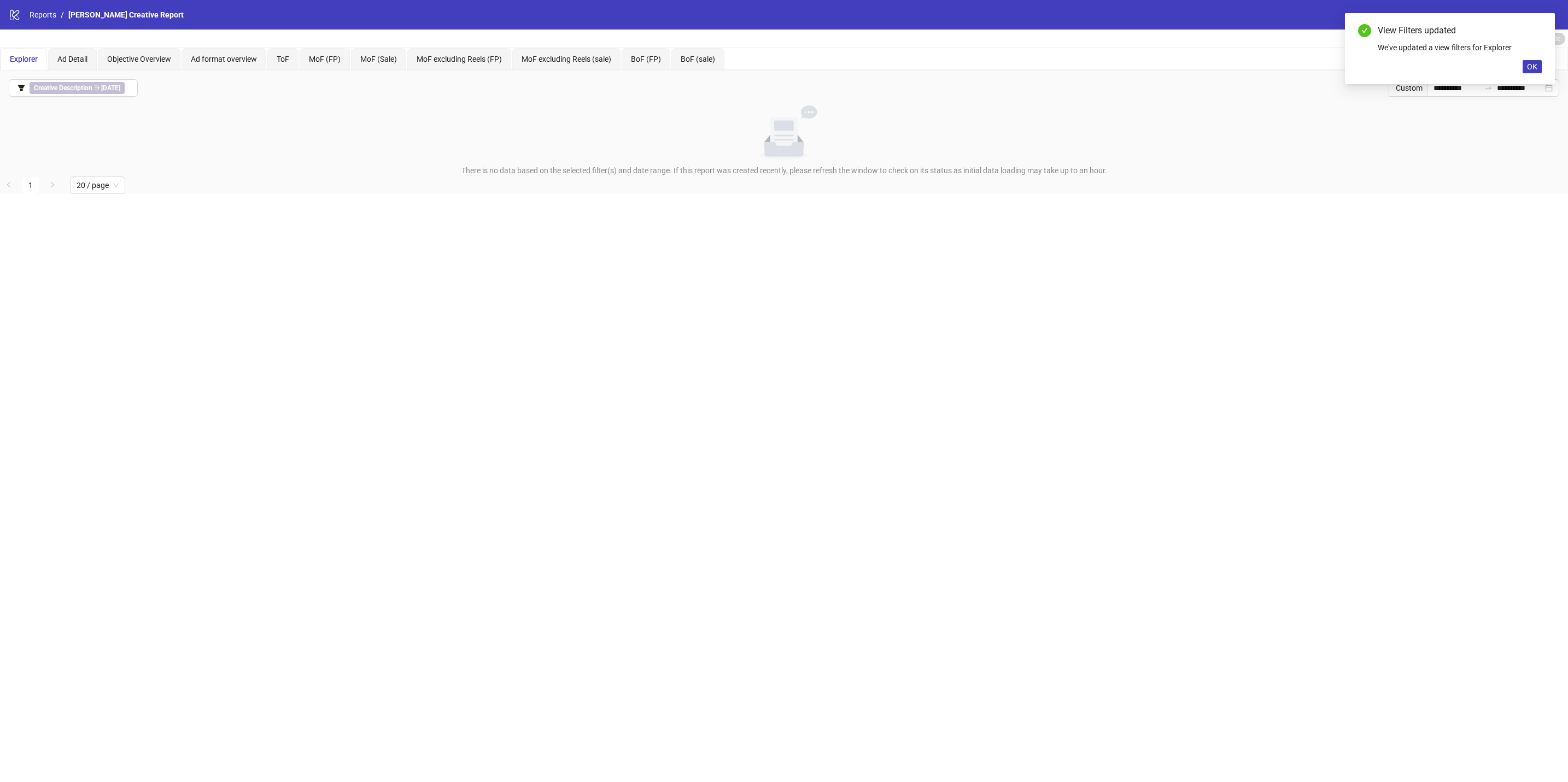
drag, startPoint x: 1532, startPoint y: 69, endPoint x: 1034, endPoint y: 61, distance: 498.1
click at [1530, 68] on span "OK" at bounding box center [1532, 67] width 10 height 9
click at [58, 91] on b "Creative Description" at bounding box center [63, 87] width 58 height 8
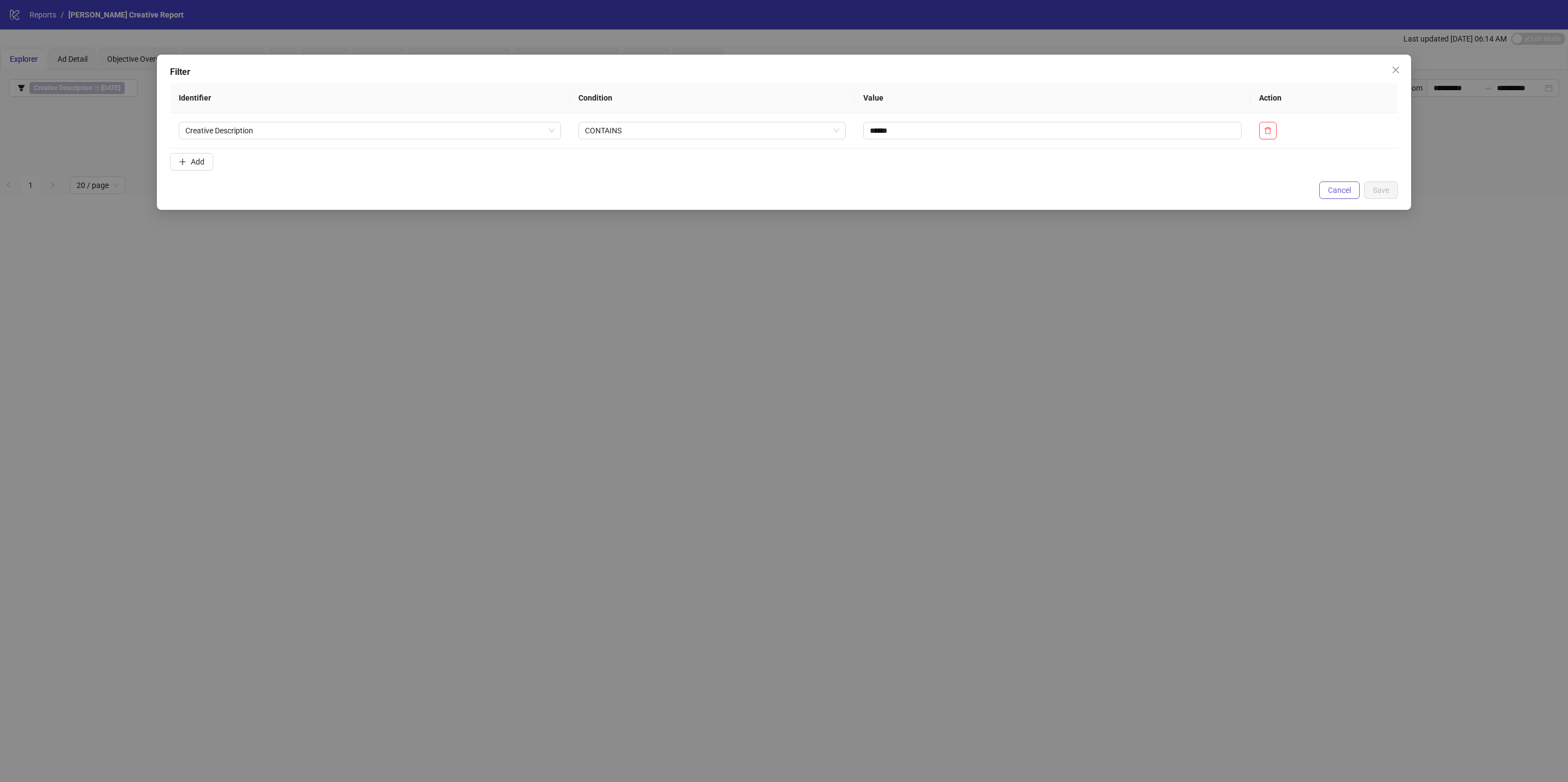
click at [1333, 195] on span "Cancel" at bounding box center [1339, 190] width 23 height 9
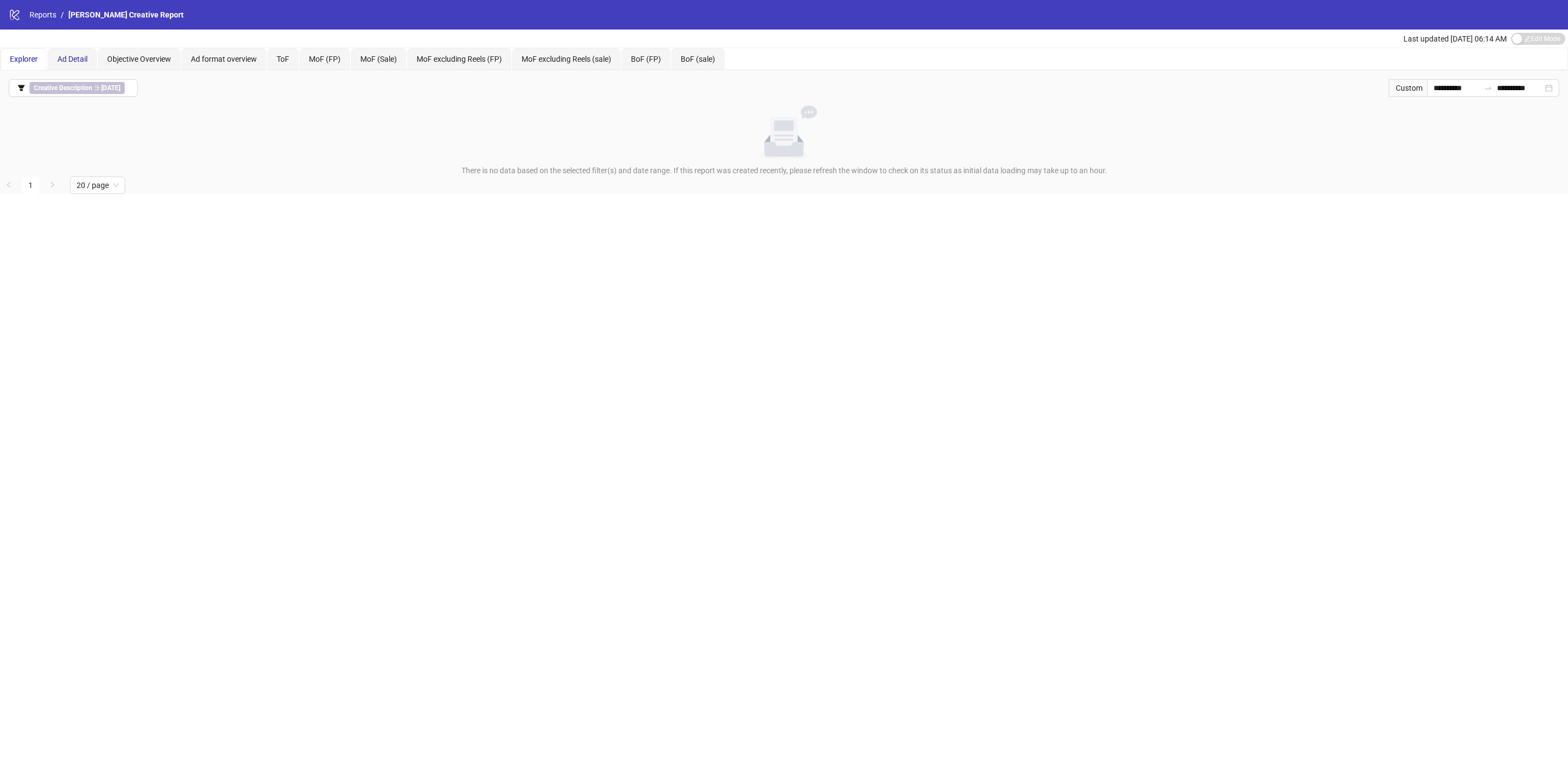
click at [75, 63] on div "Ad Detail" at bounding box center [72, 59] width 30 height 12
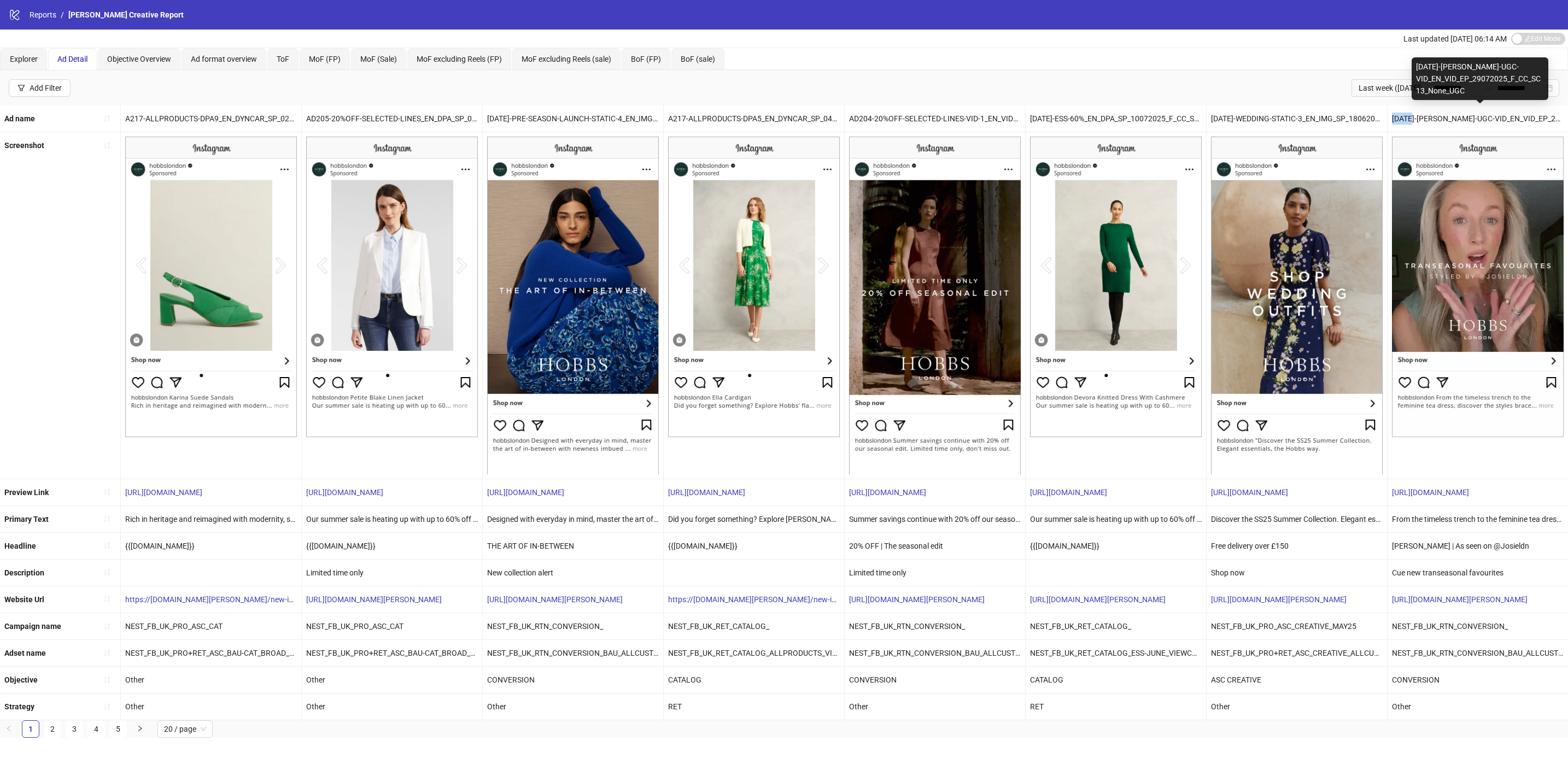
drag, startPoint x: 1396, startPoint y: 122, endPoint x: 1417, endPoint y: 123, distance: 21.0
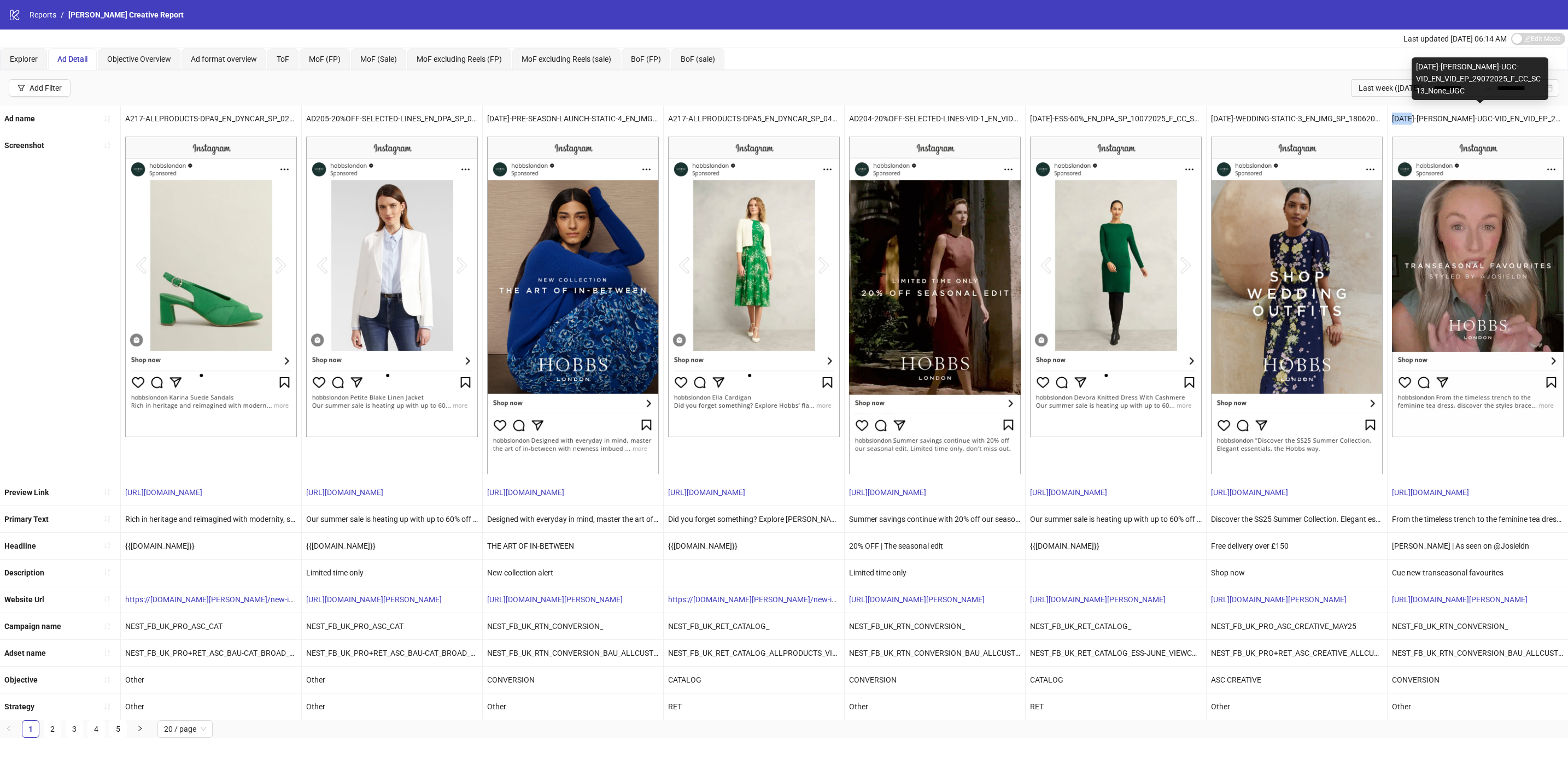
click at [1417, 123] on div "AD195-Josie-UGC-VID_EN_VID_EP_29072025_F_CC_SC13_None_UGC" at bounding box center [1477, 118] width 180 height 27
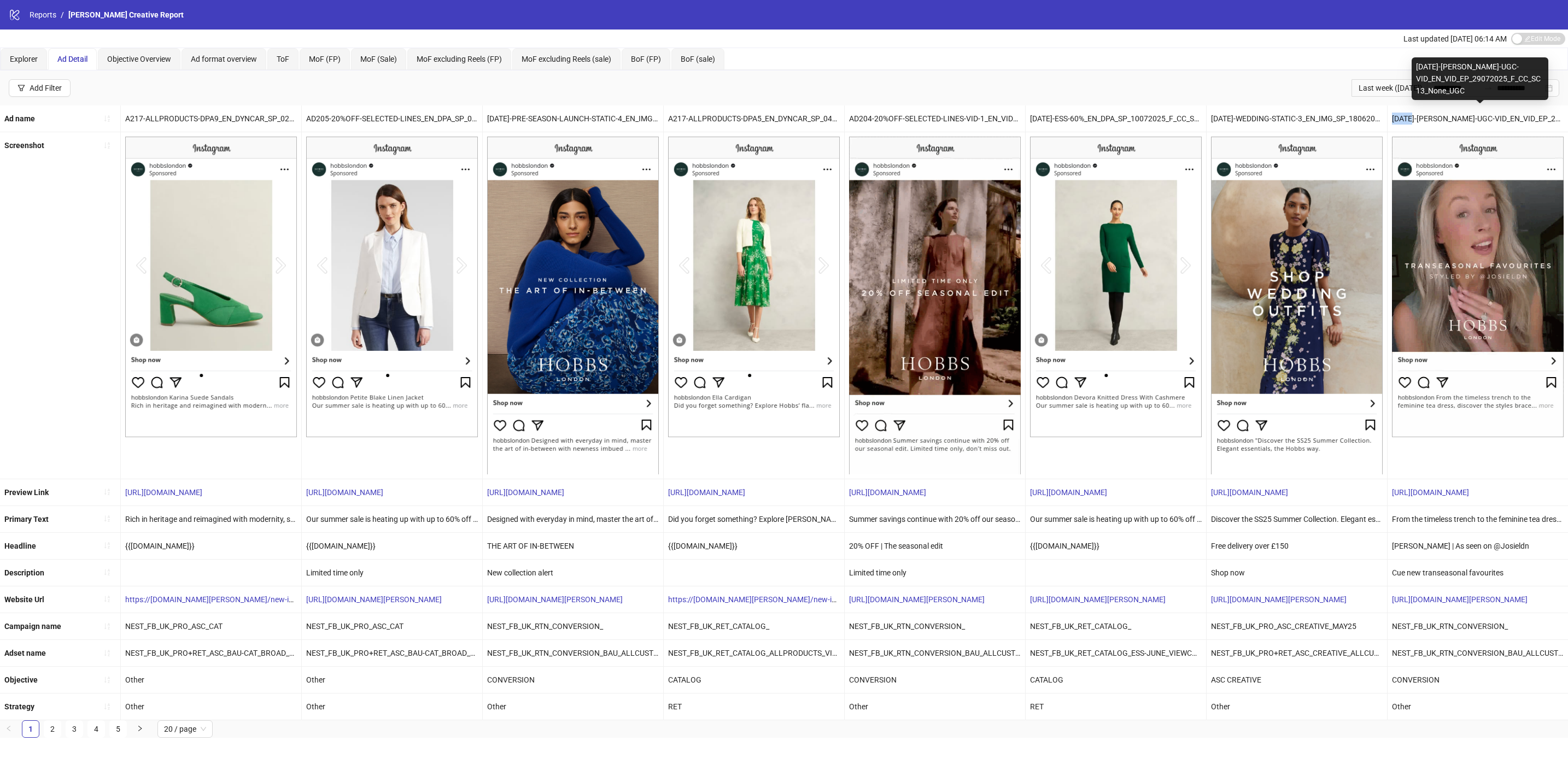
copy div "AD195"
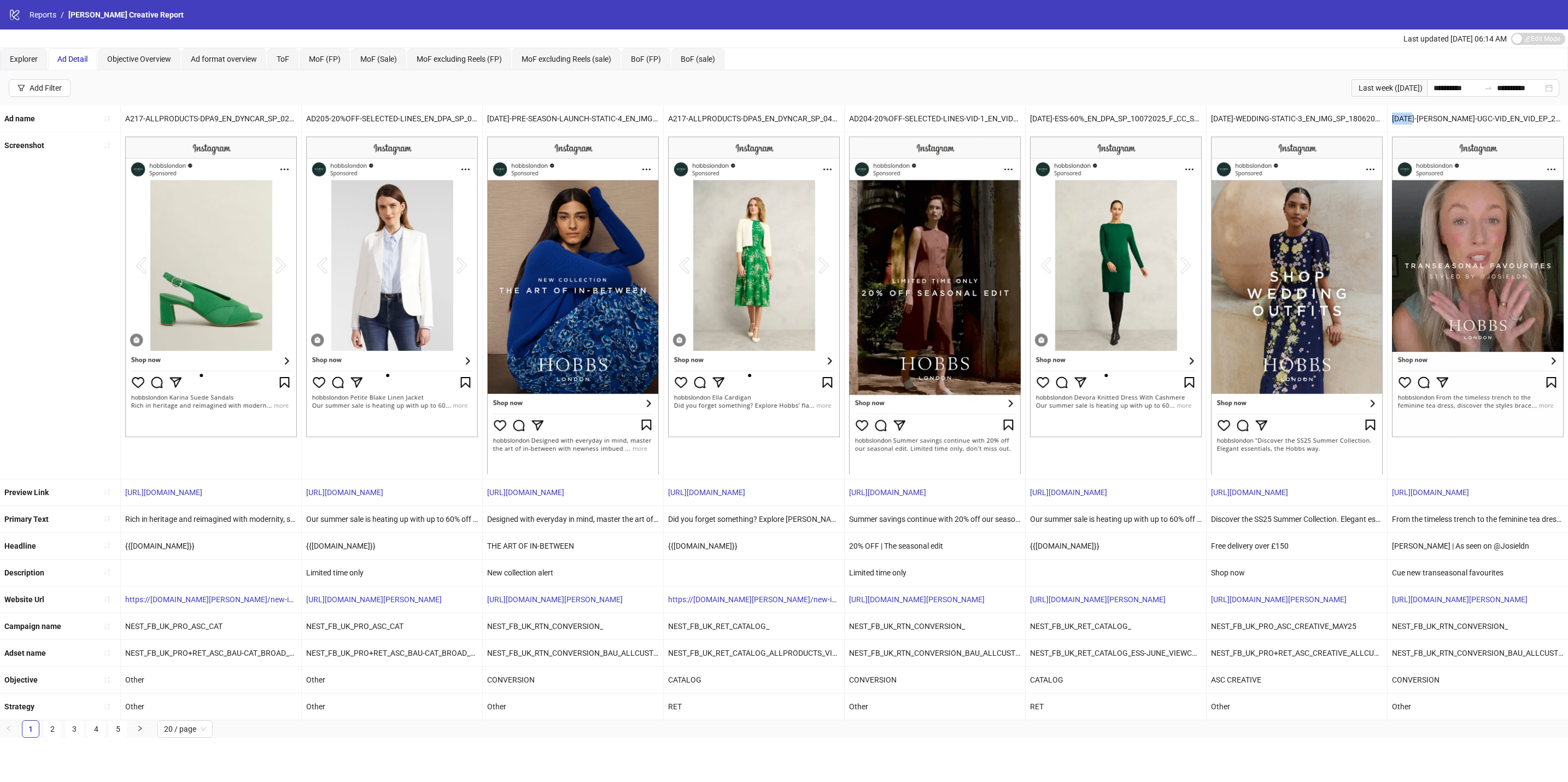
click at [1302, 79] on div "**********" at bounding box center [784, 87] width 1568 height 35
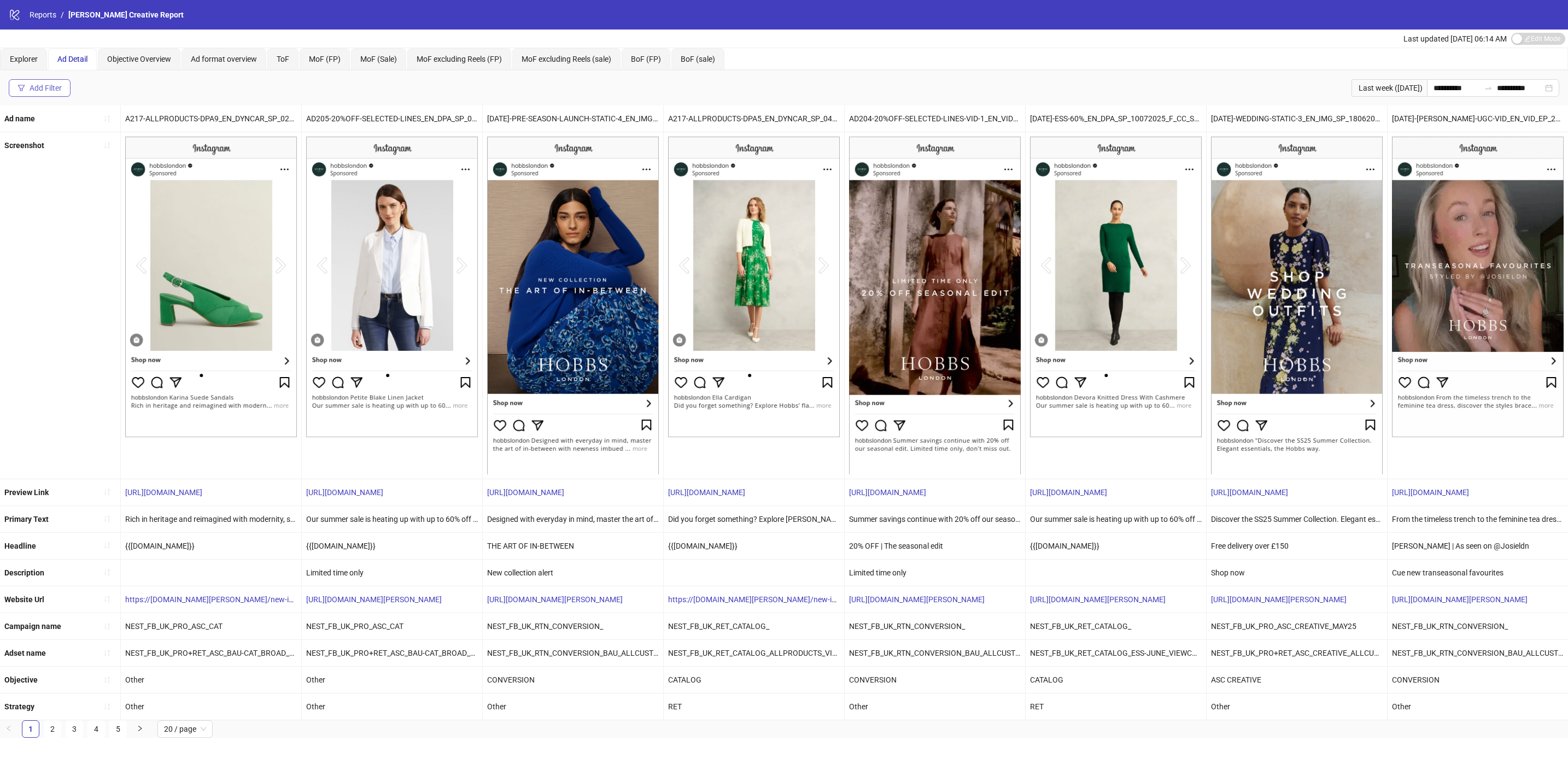
click at [48, 90] on div "Add Filter" at bounding box center [45, 88] width 33 height 9
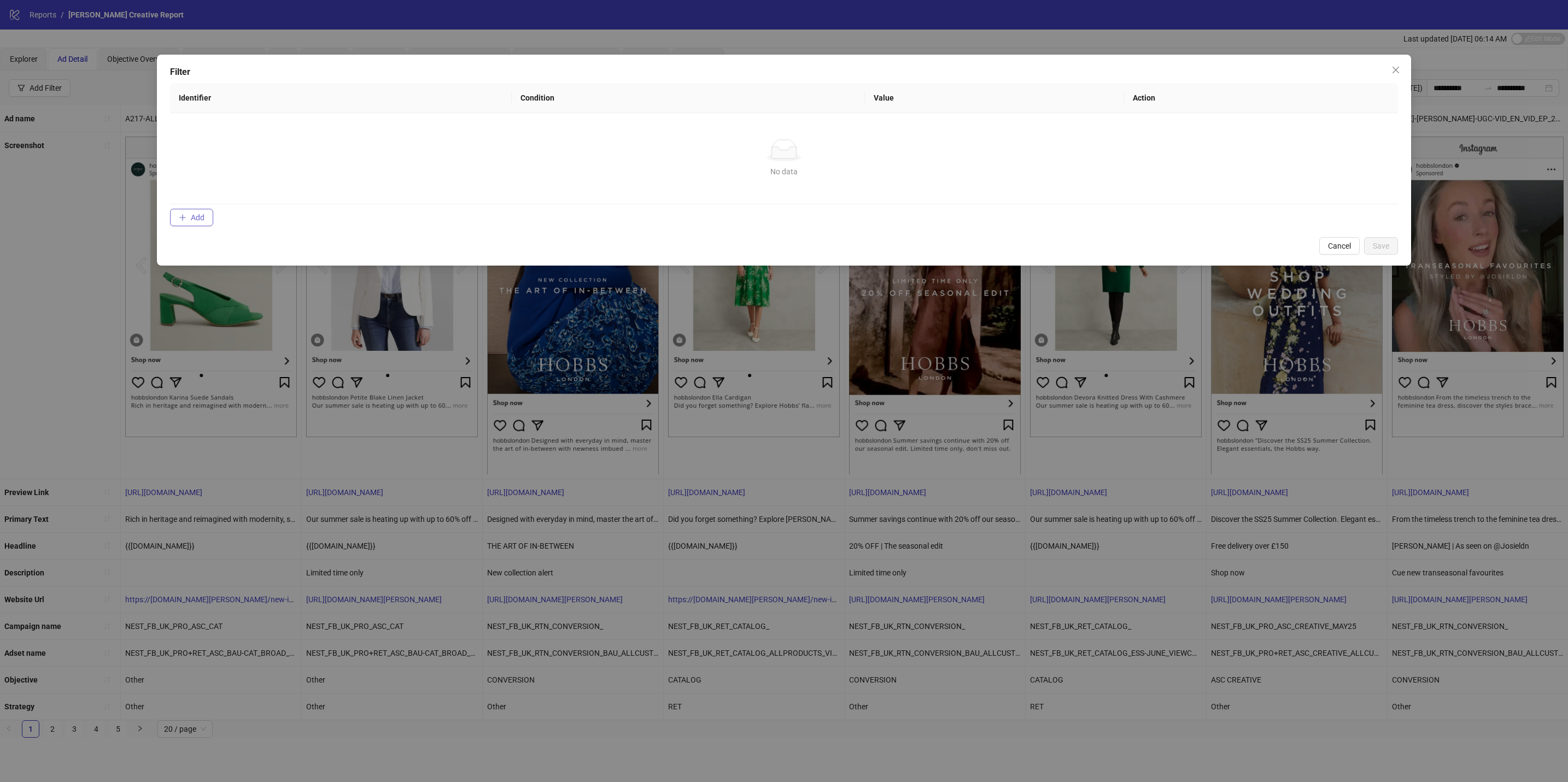
click at [180, 224] on button "Add" at bounding box center [191, 218] width 43 height 17
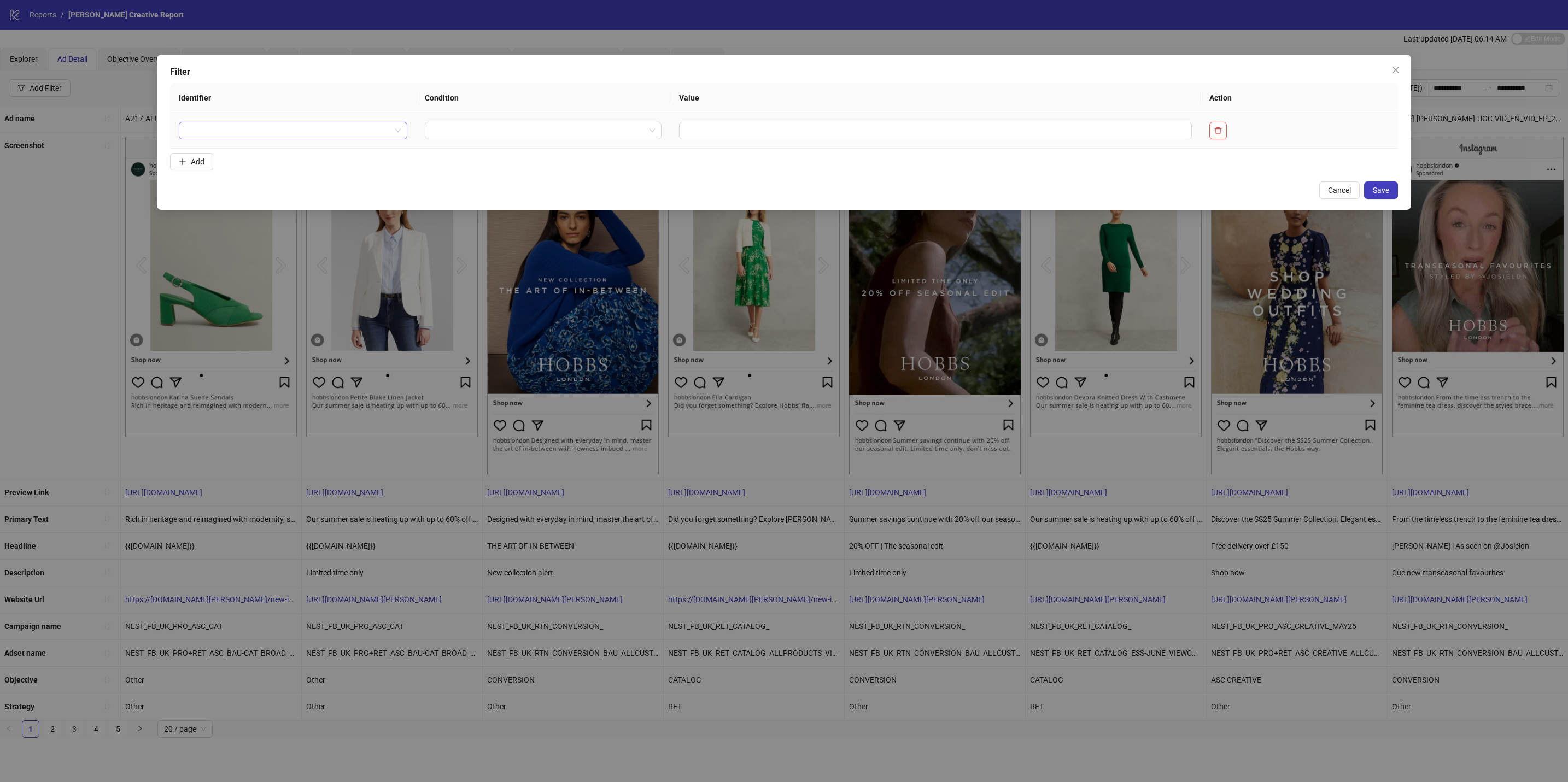
click at [298, 136] on input "search" at bounding box center [288, 130] width 206 height 16
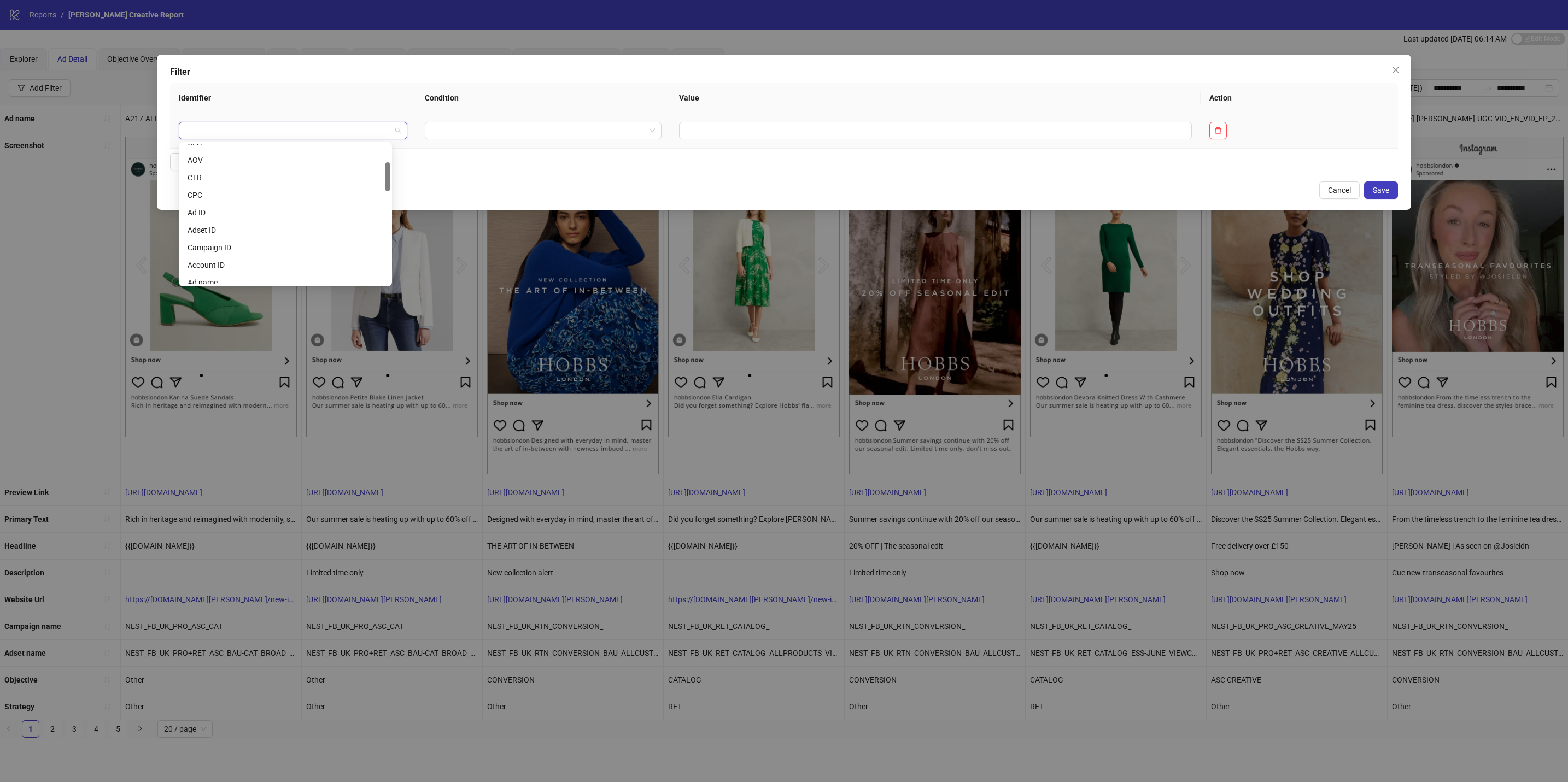
drag, startPoint x: 387, startPoint y: 164, endPoint x: 349, endPoint y: 185, distance: 43.4
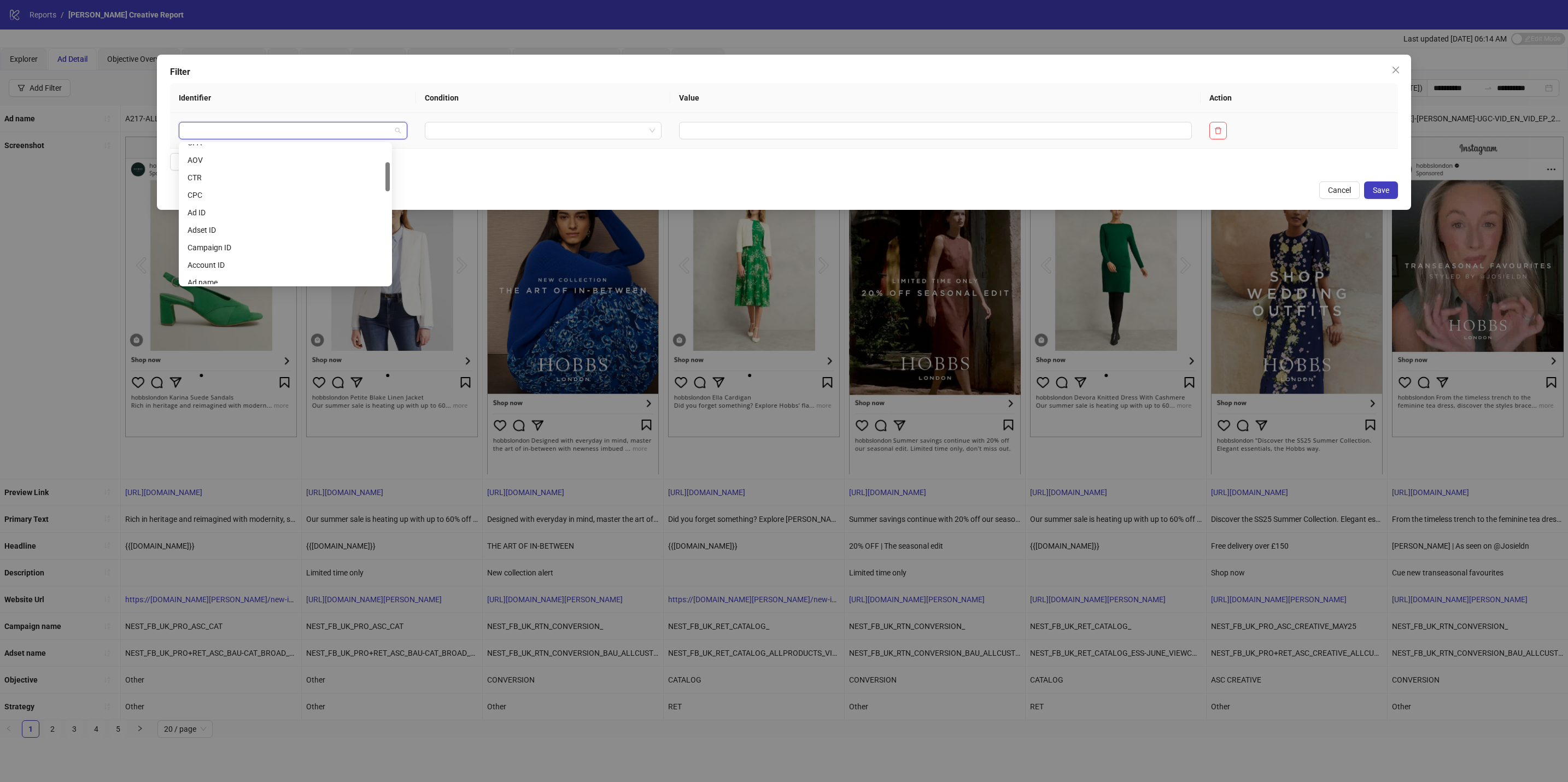
click at [387, 172] on div at bounding box center [387, 177] width 4 height 29
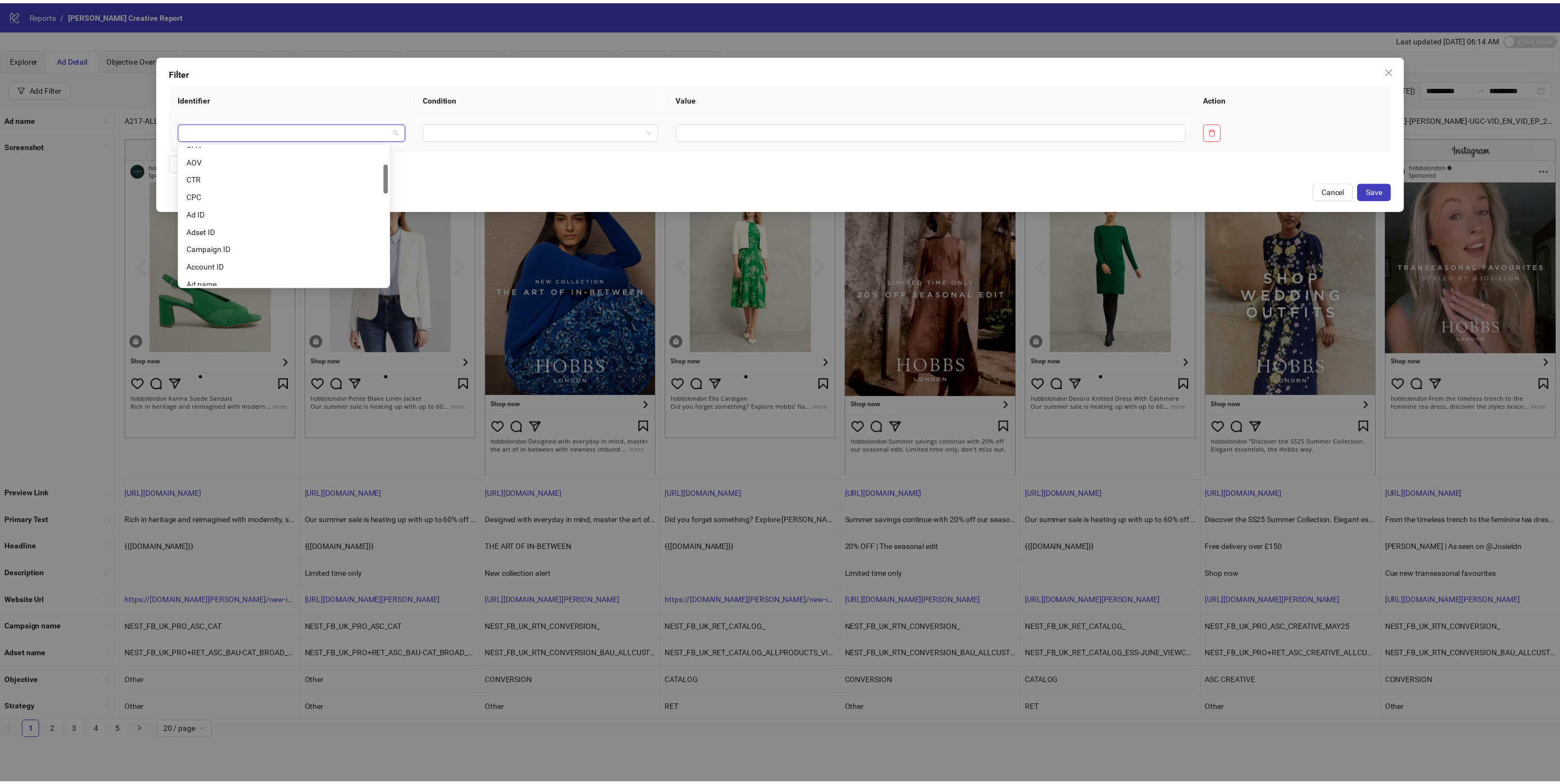
scroll to position [86, 0]
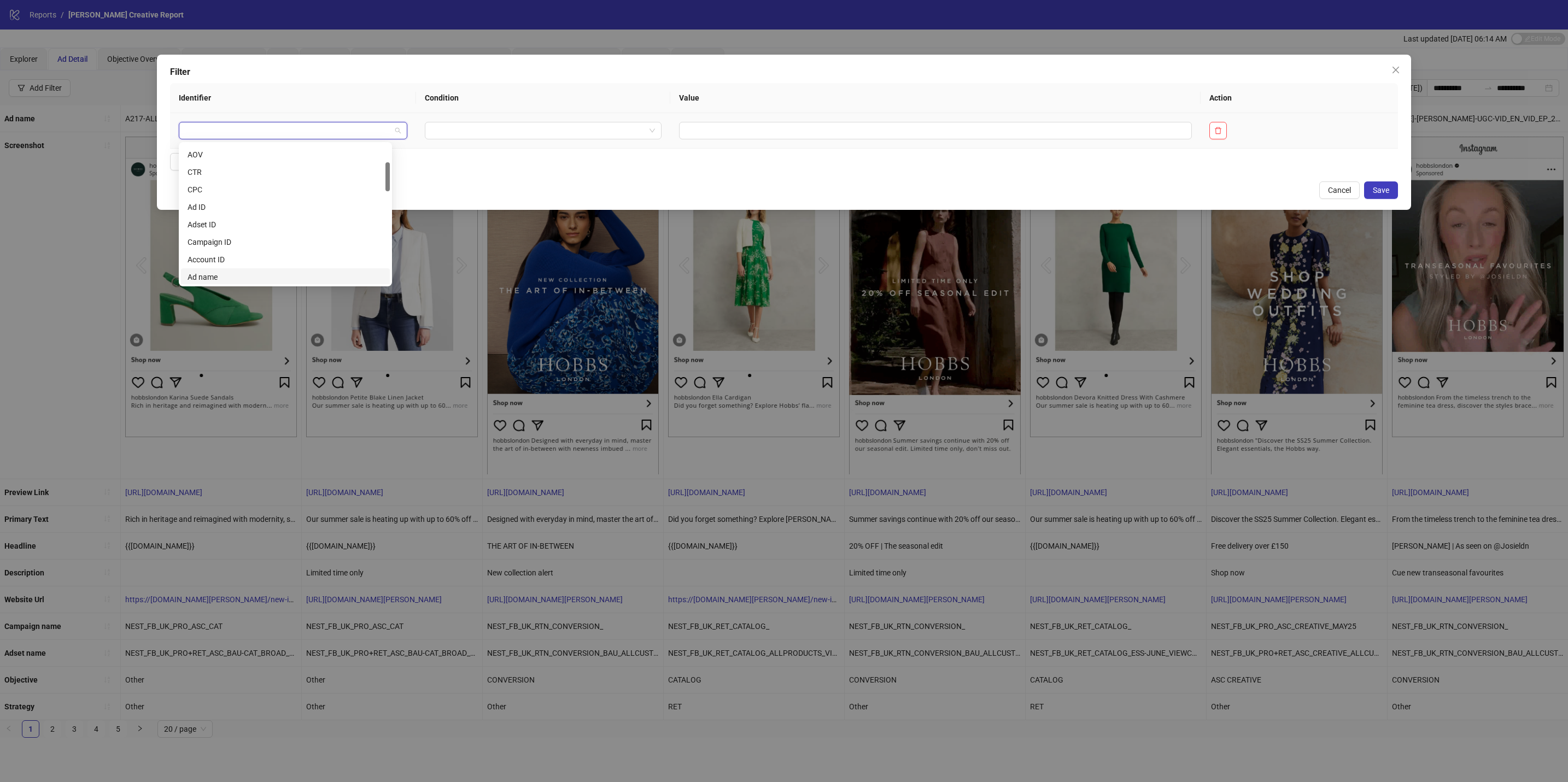
click at [322, 274] on div "Ad name" at bounding box center [285, 277] width 195 height 12
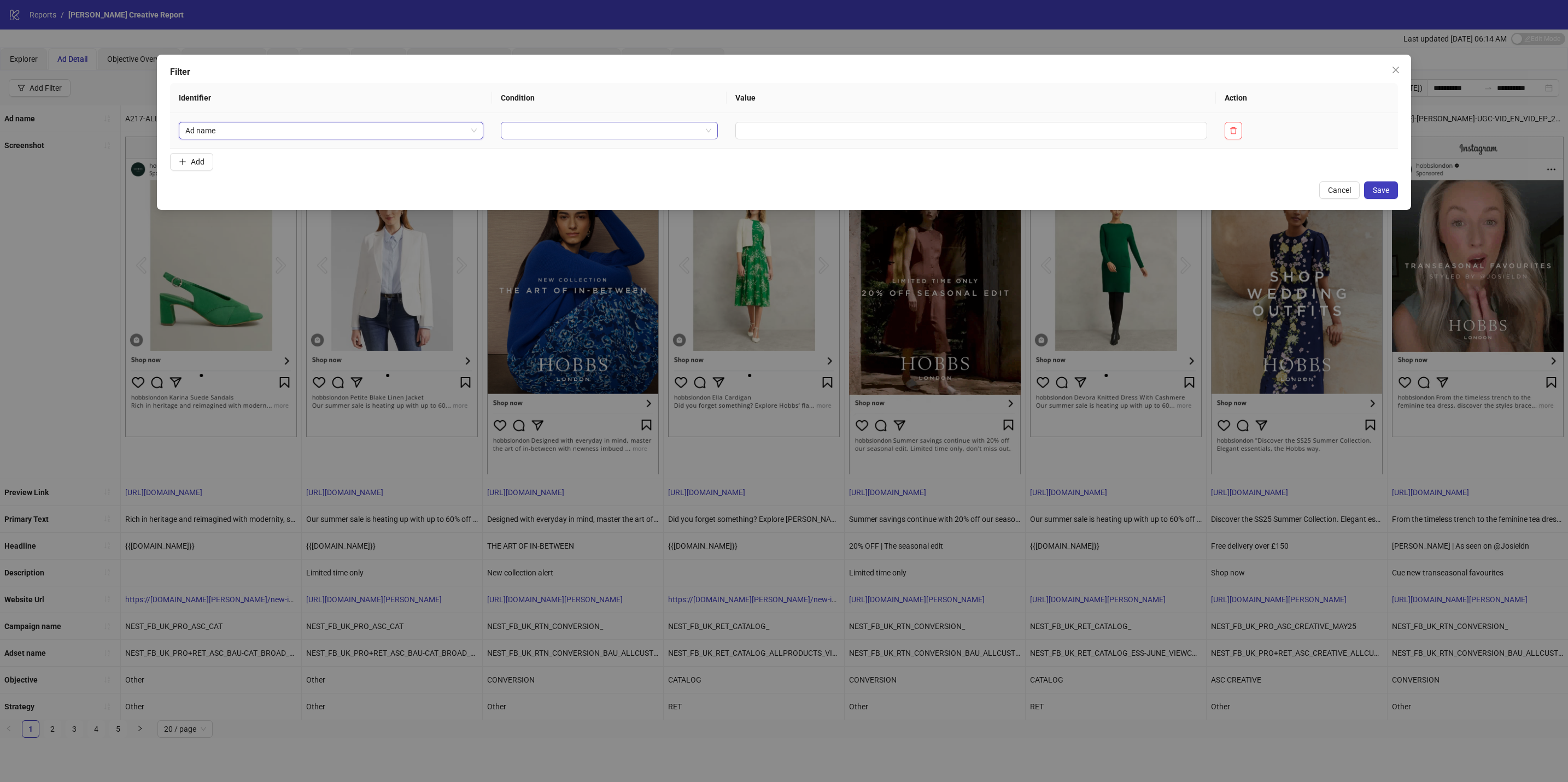
click at [584, 126] on input "search" at bounding box center [604, 130] width 194 height 16
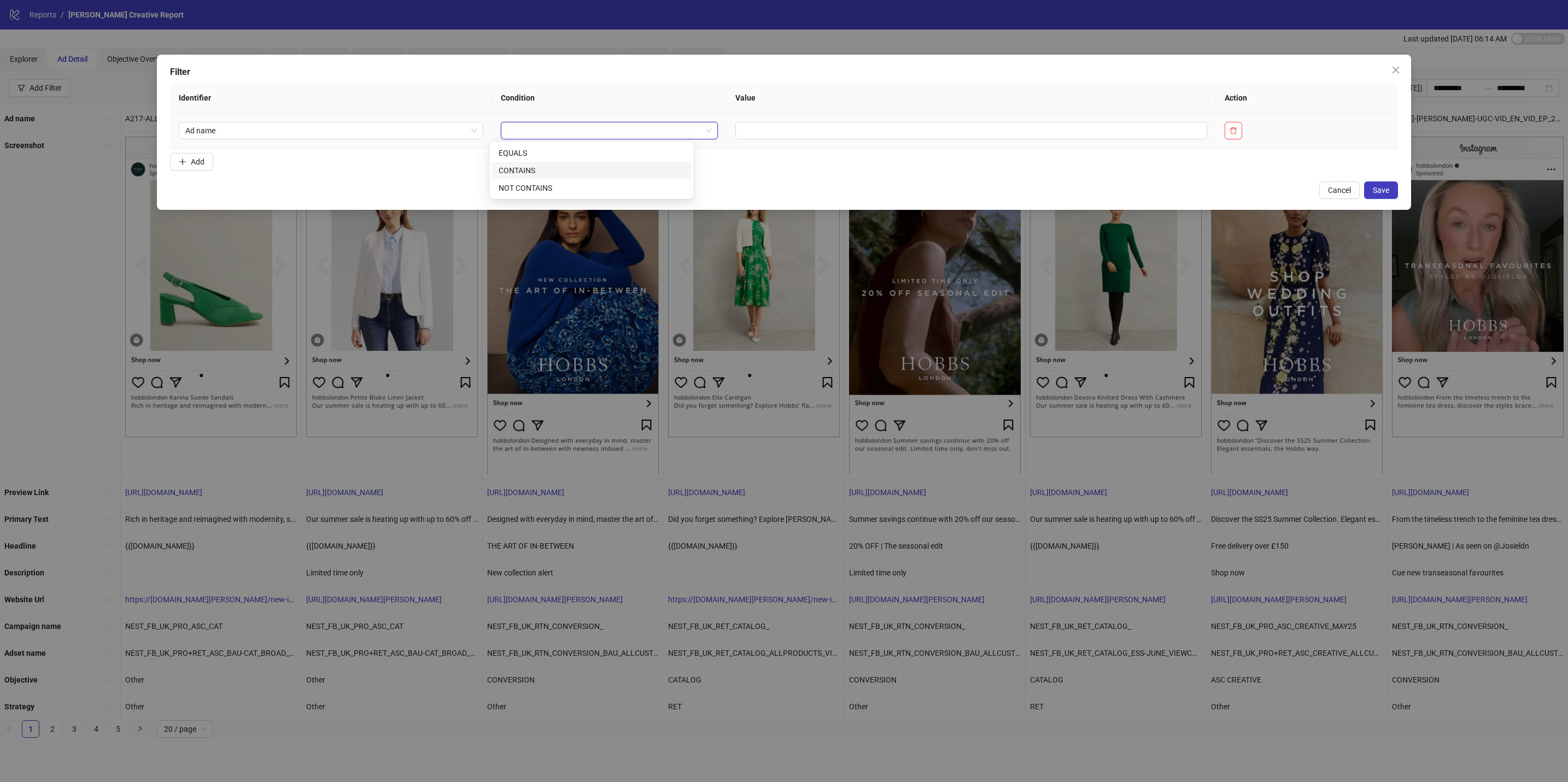
click at [585, 165] on div "CONTAINS" at bounding box center [591, 171] width 186 height 12
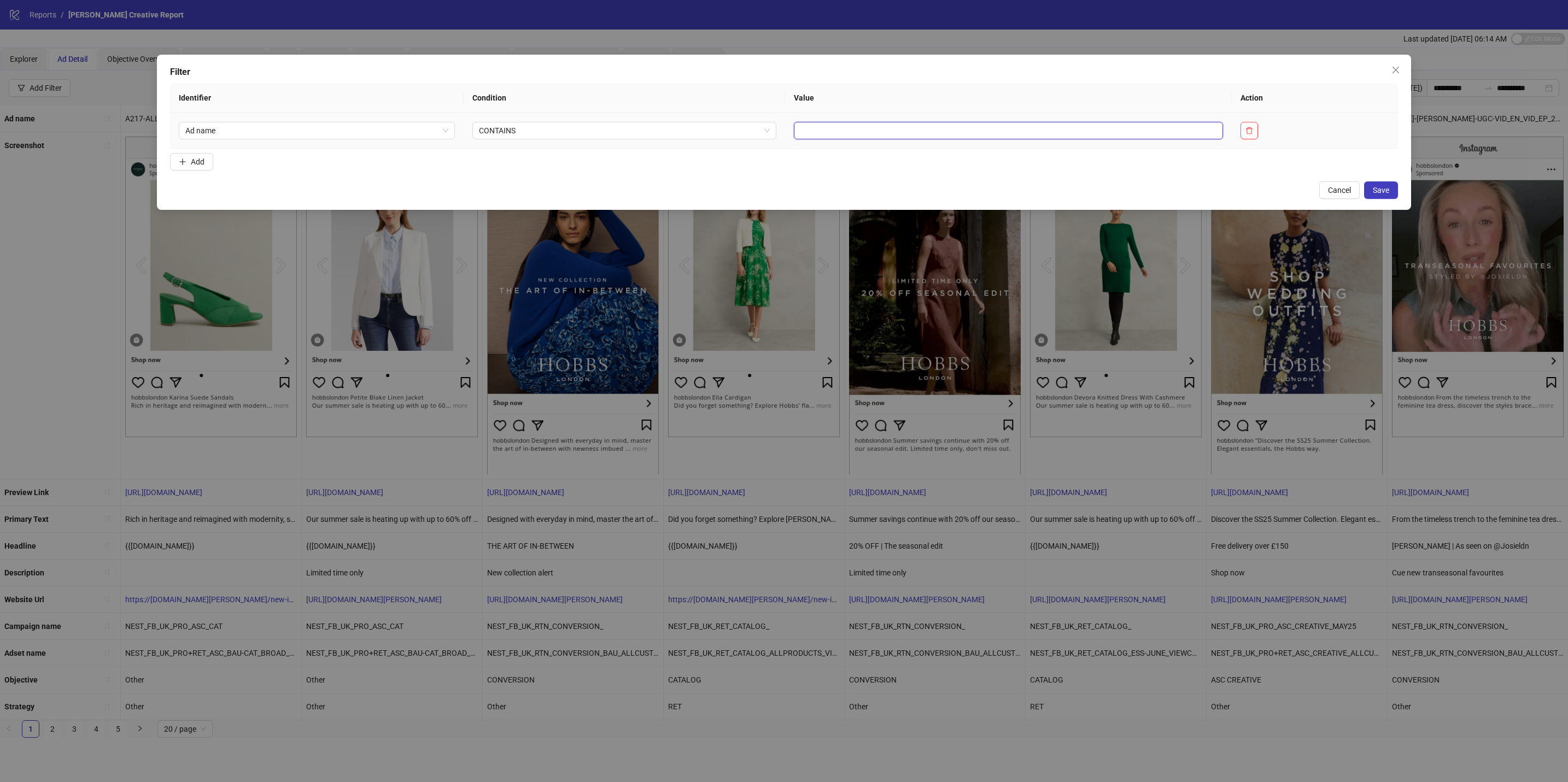
click at [806, 130] on input "text" at bounding box center [1008, 130] width 429 height 17
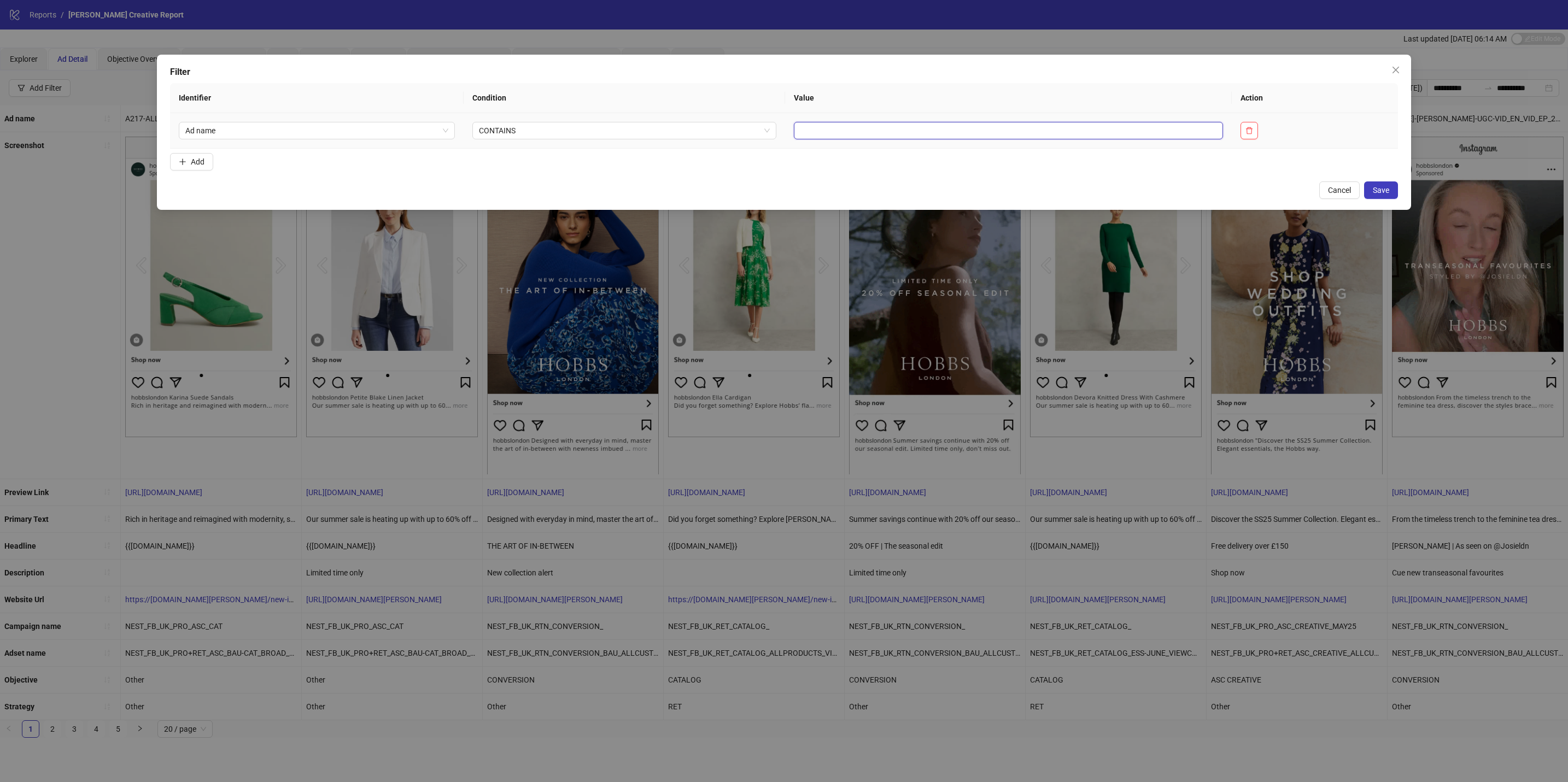
paste input "*****"
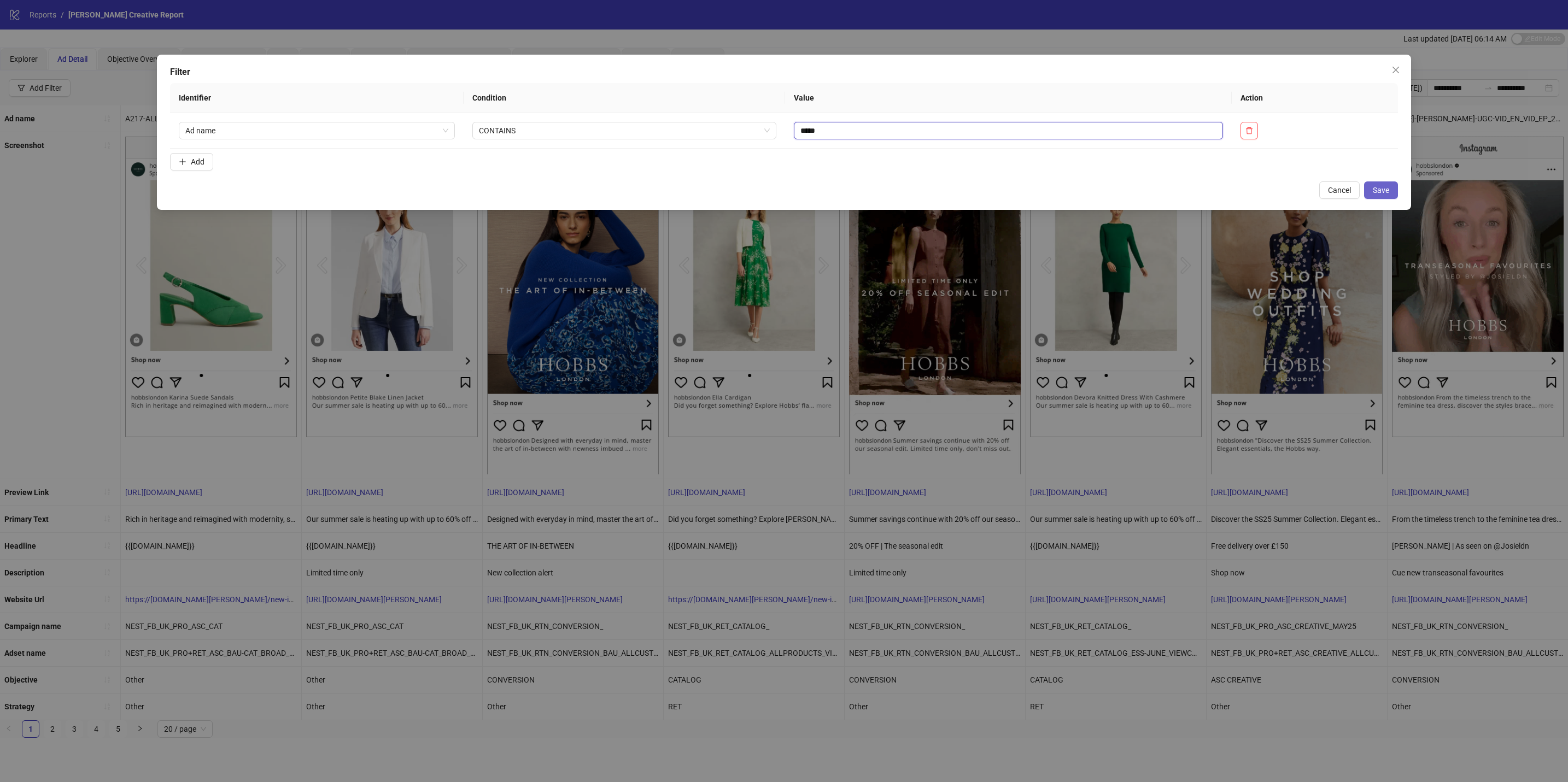
type input "*****"
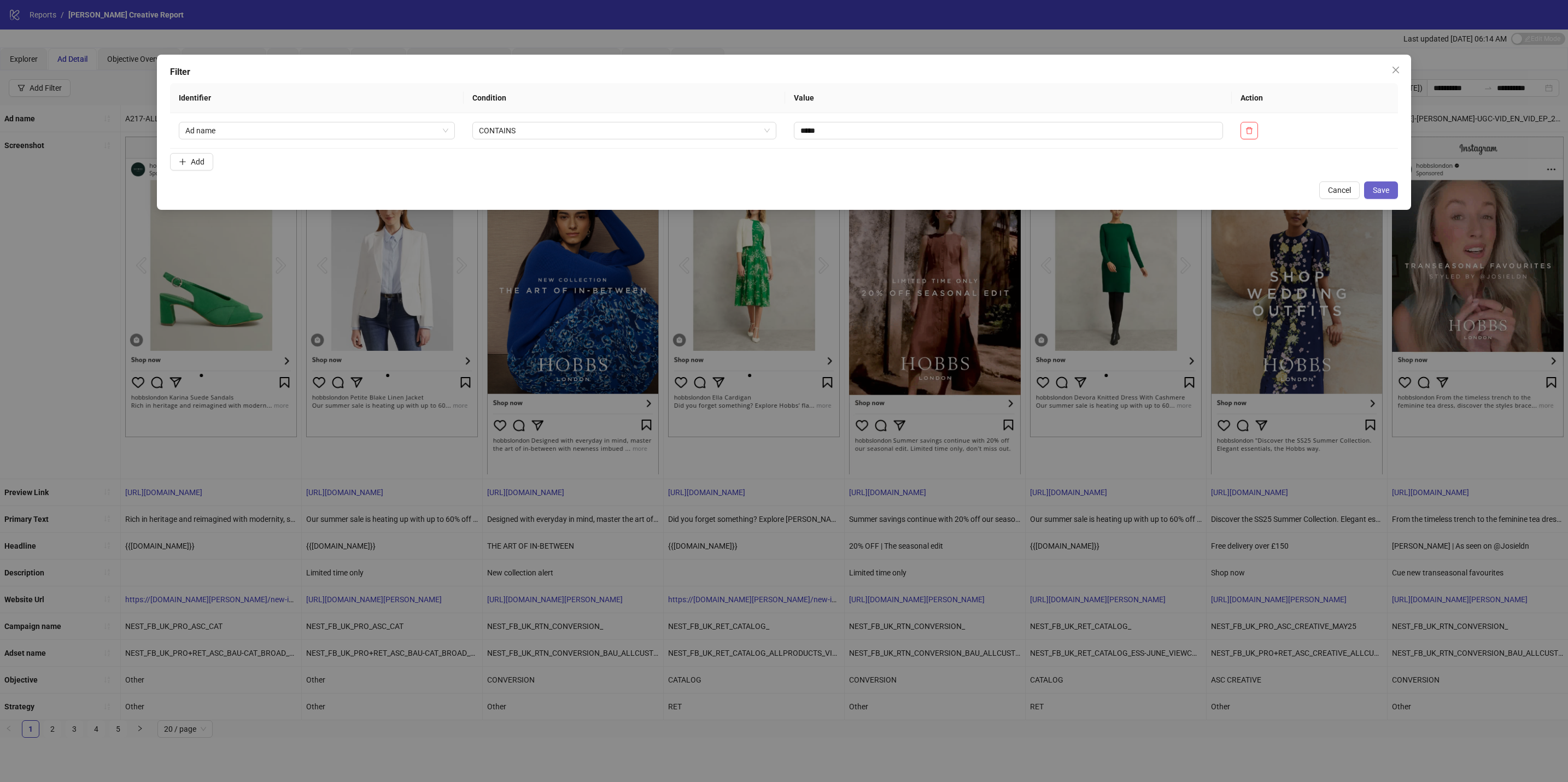
click at [1386, 192] on span "Save" at bounding box center [1380, 190] width 16 height 9
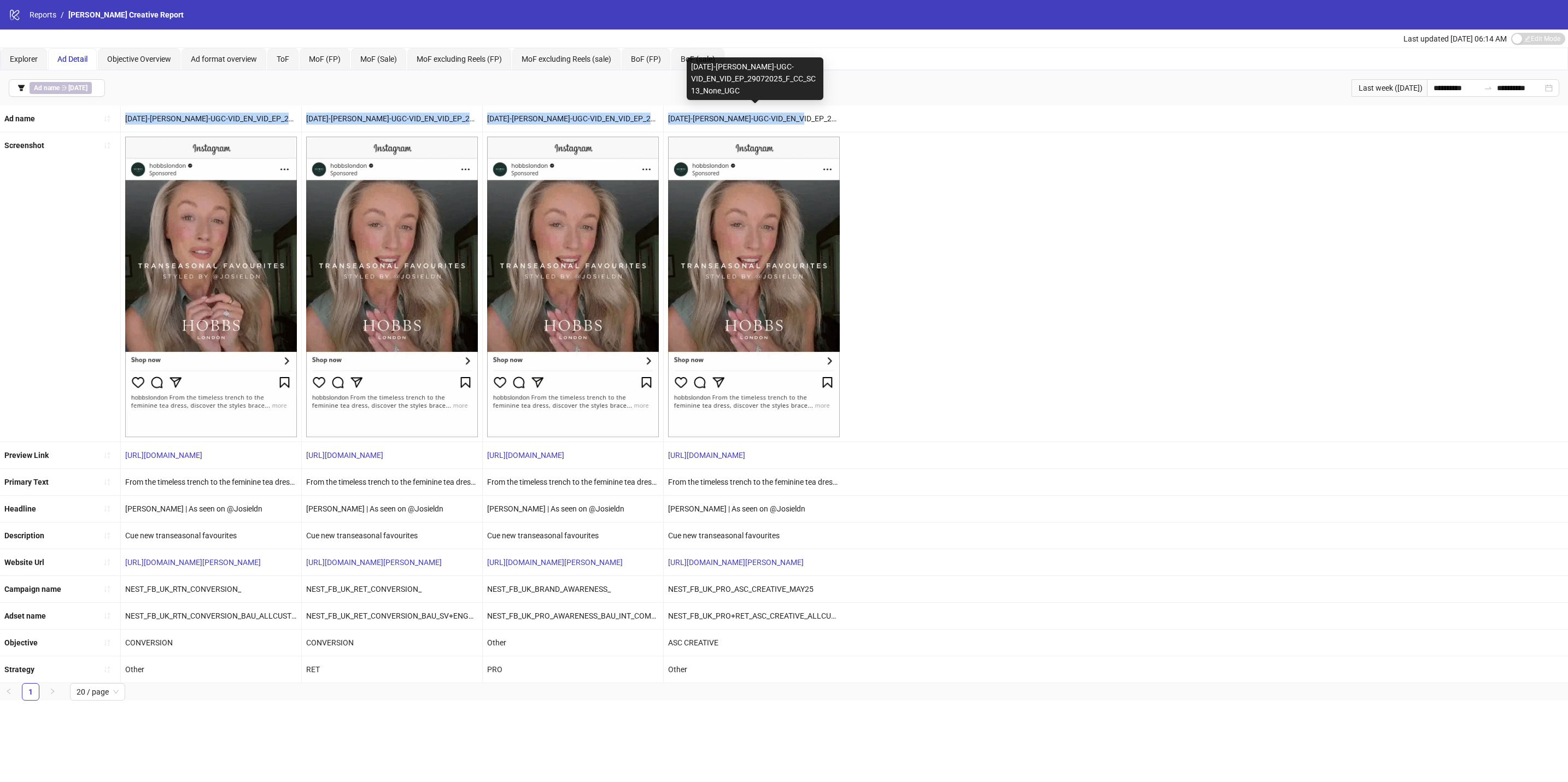
drag, startPoint x: 128, startPoint y: 116, endPoint x: 802, endPoint y: 120, distance: 674.0
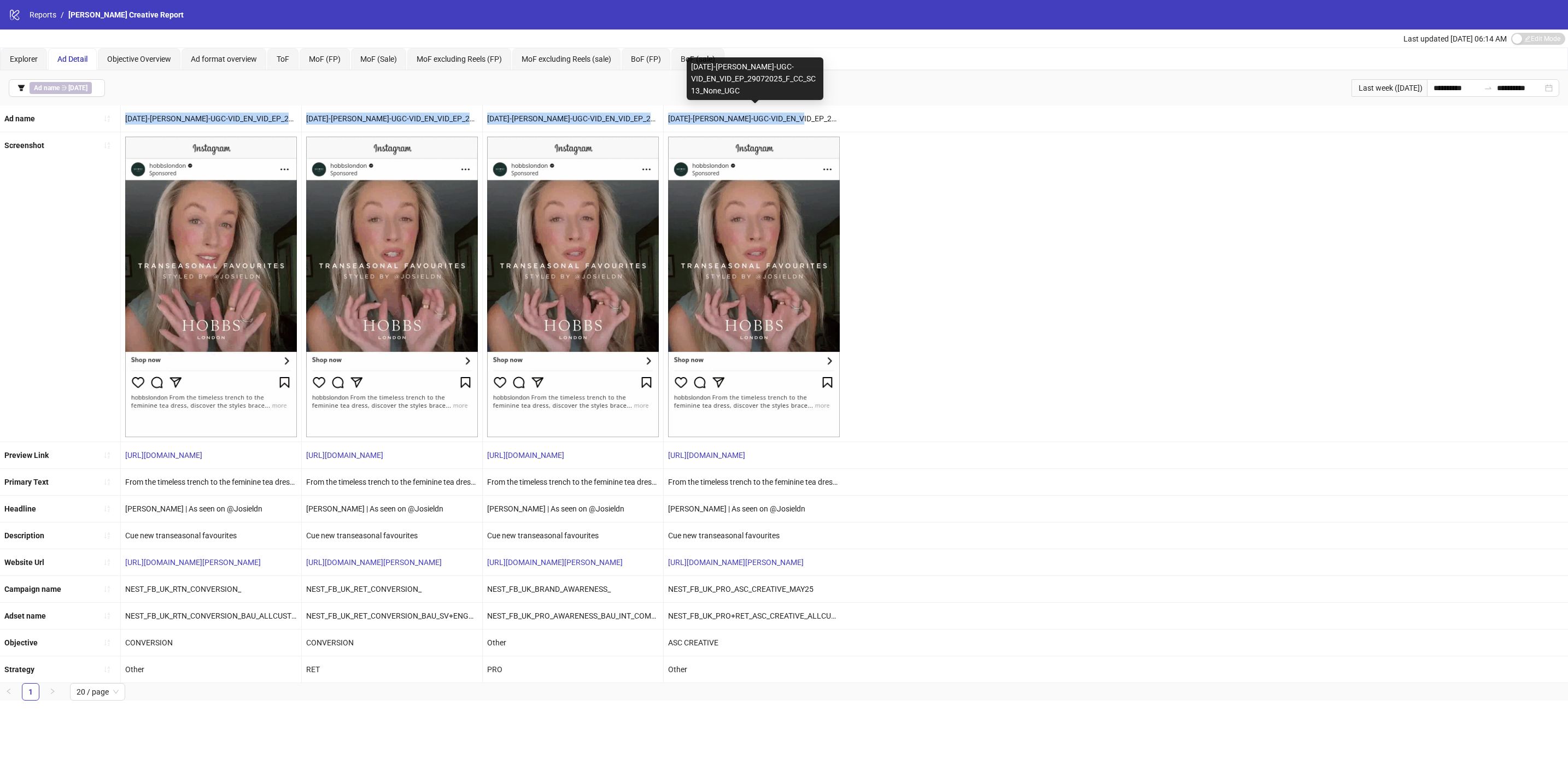
click at [802, 120] on div "Ad name AD195-Josie-UGC-VID_EN_VID_EP_29072025_F_CC_SC13_None_UGC AD195-Josie-U…" at bounding box center [784, 118] width 1568 height 27
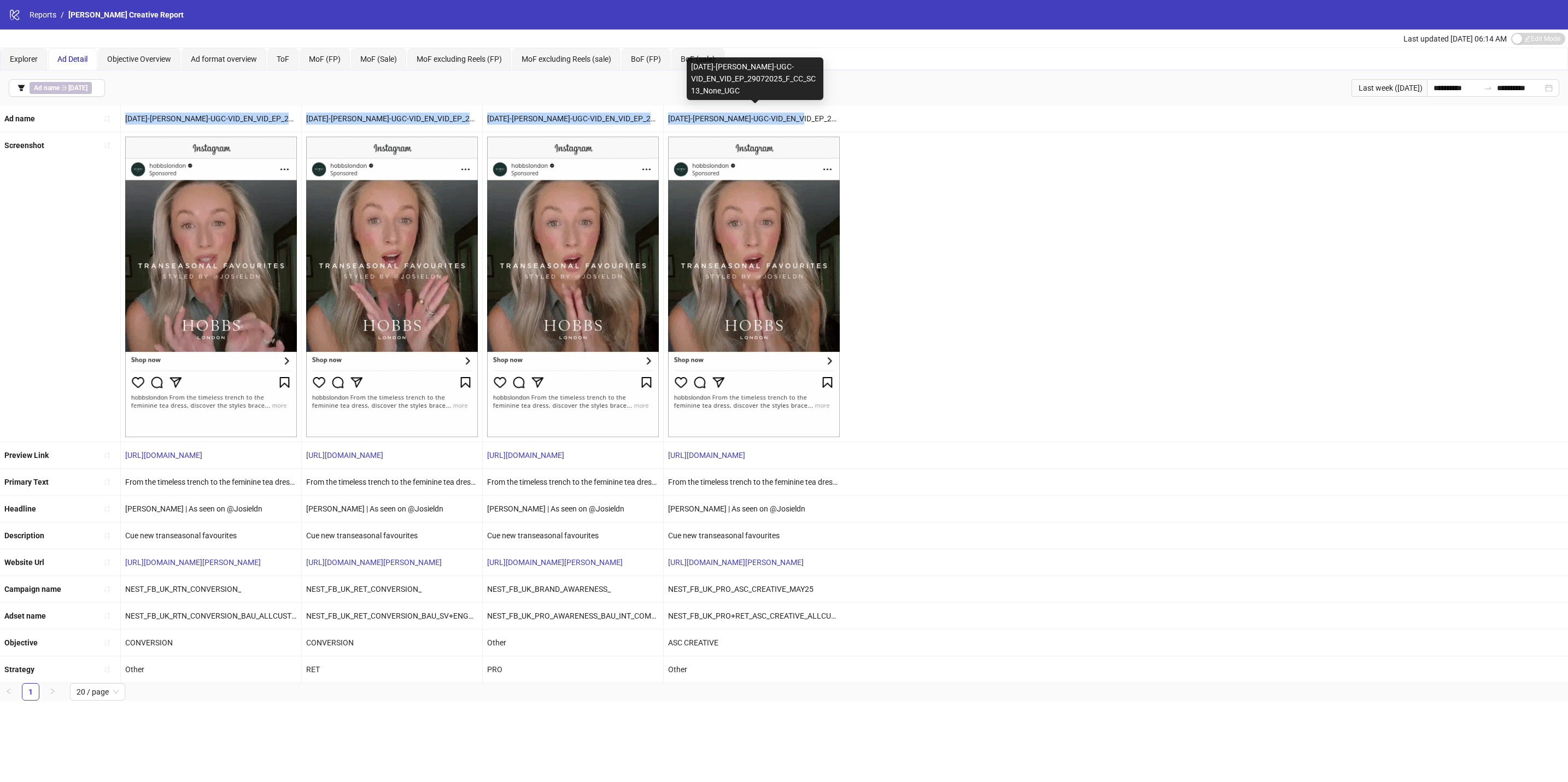
click at [802, 120] on div "AD195-Josie-UGC-VID_EN_VID_EP_29072025_F_CC_SC13_None_UGC" at bounding box center [754, 118] width 180 height 27
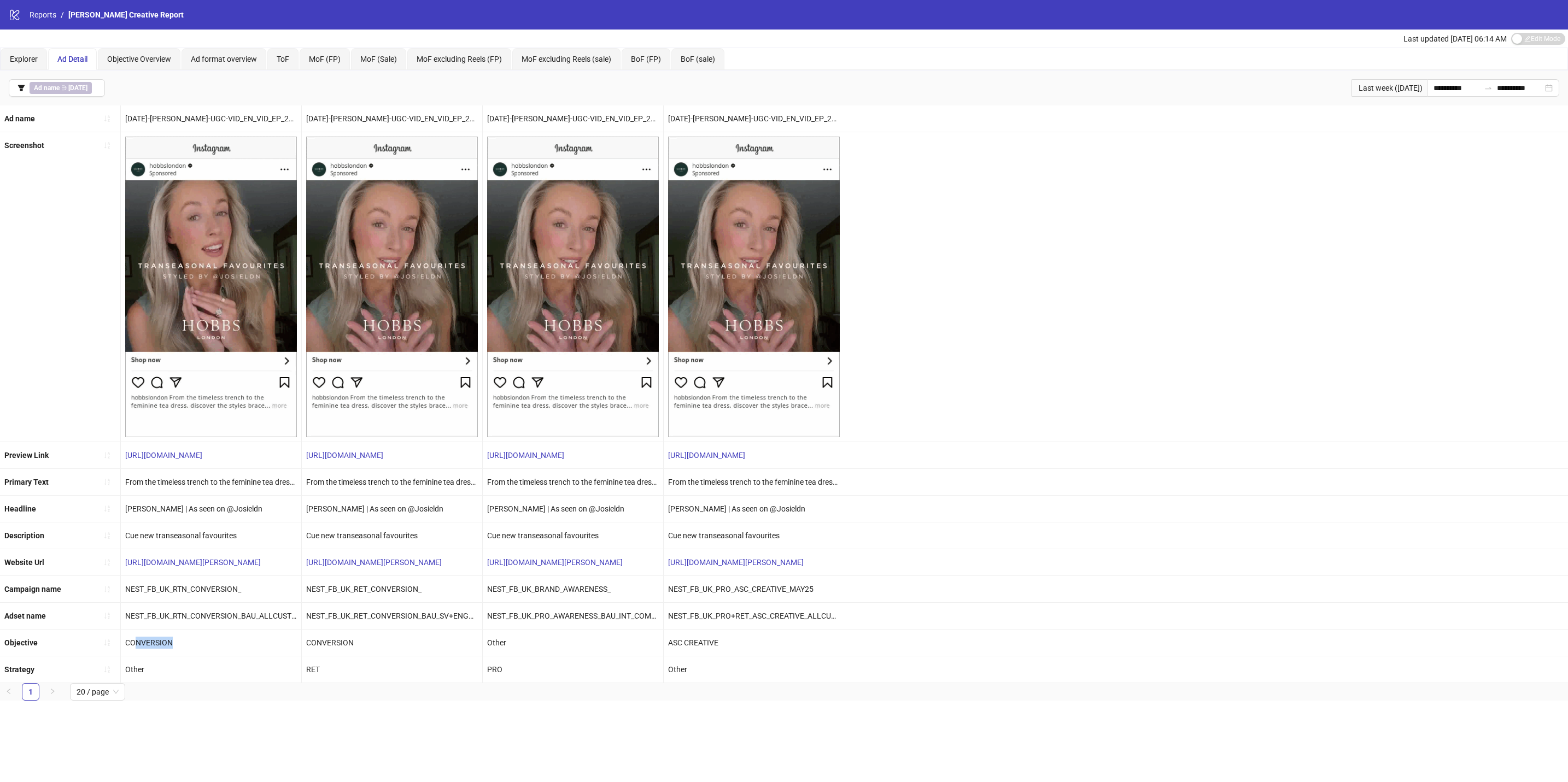
drag, startPoint x: 134, startPoint y: 648, endPoint x: 184, endPoint y: 647, distance: 50.0
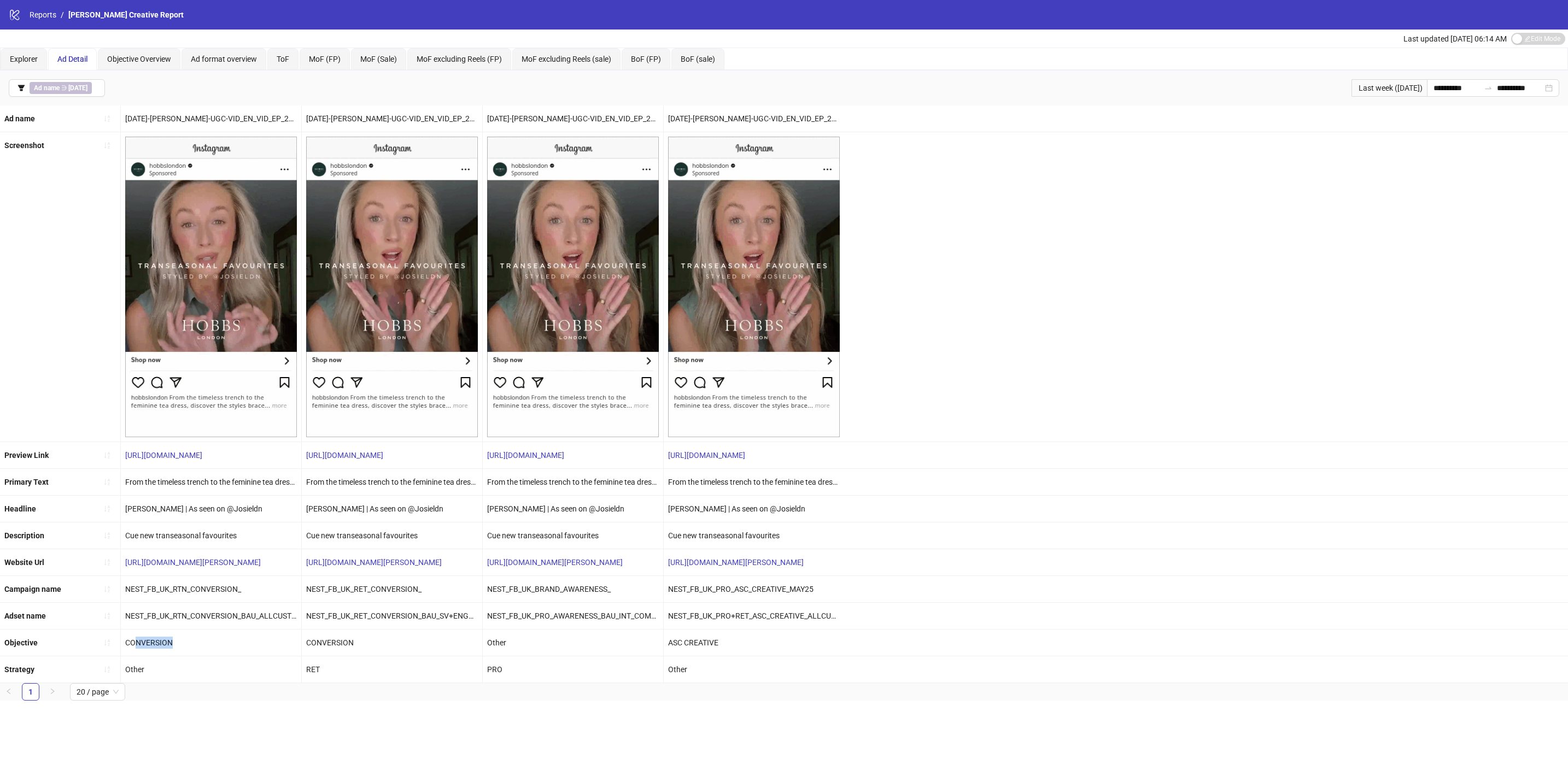
click at [184, 647] on div "CONVERSION" at bounding box center [211, 642] width 180 height 27
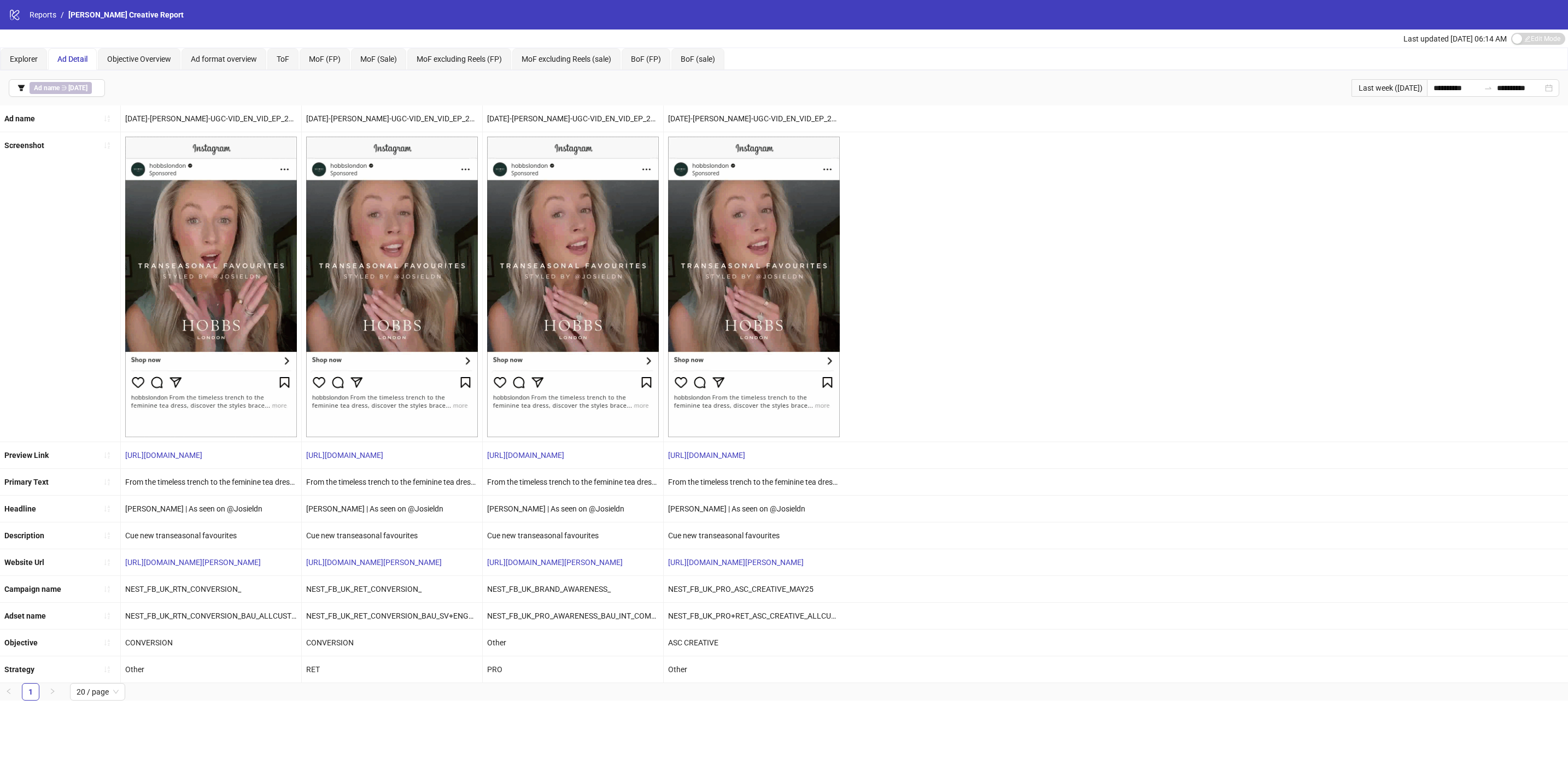
click at [418, 651] on div "CONVERSION" at bounding box center [392, 642] width 180 height 27
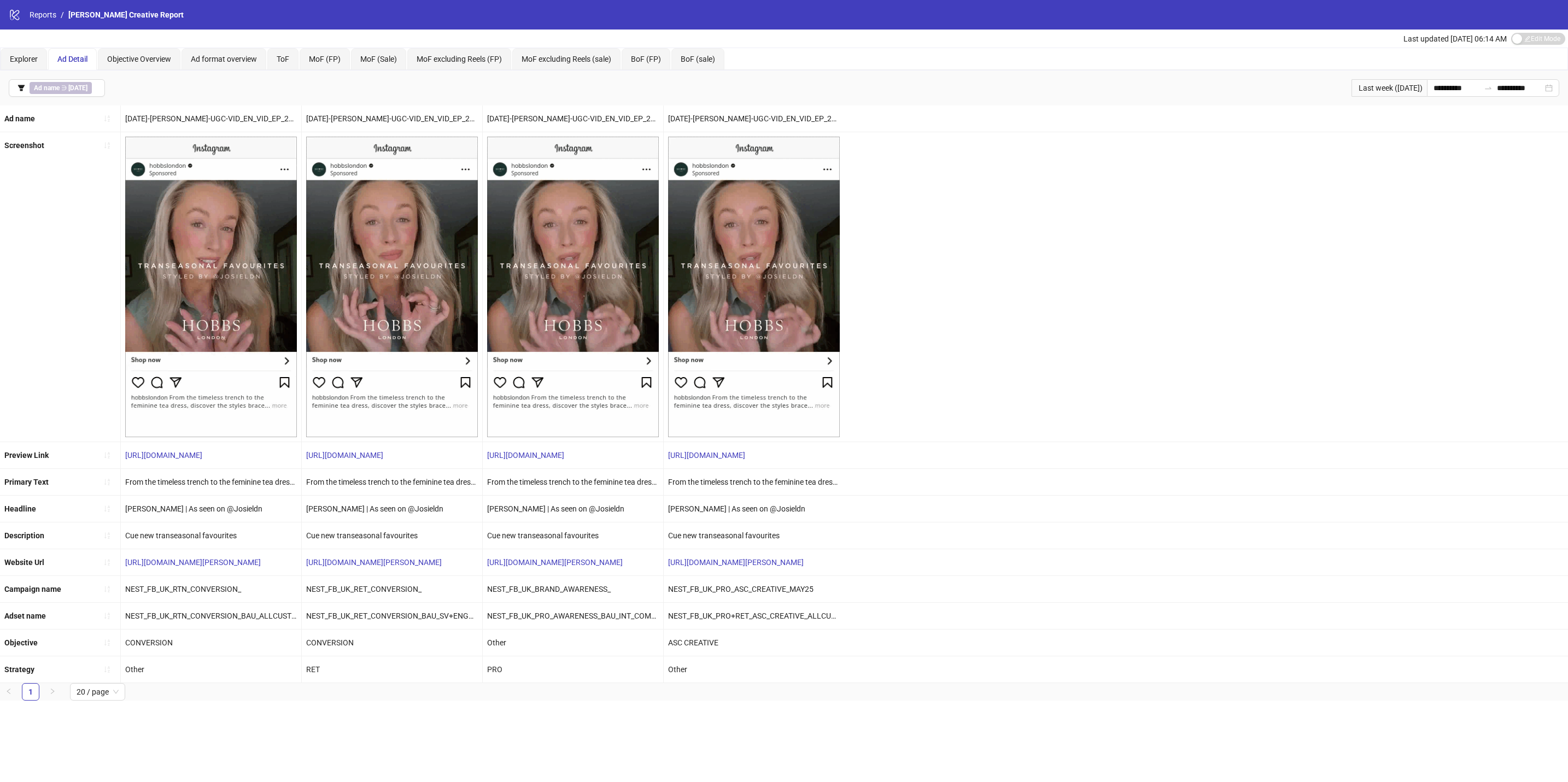
drag, startPoint x: 506, startPoint y: 649, endPoint x: 594, endPoint y: 640, distance: 88.5
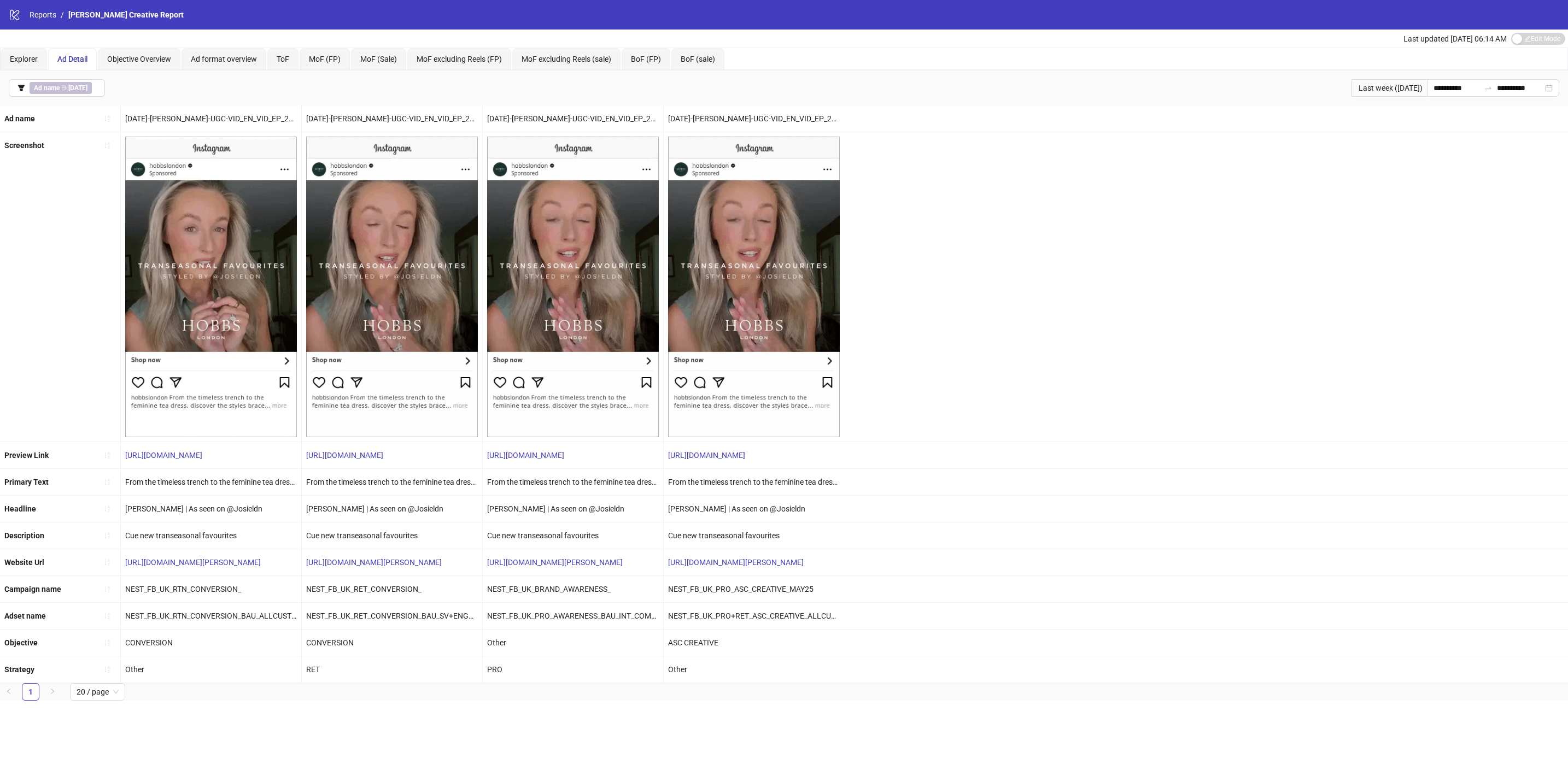
click at [525, 645] on div "Other" at bounding box center [573, 642] width 180 height 27
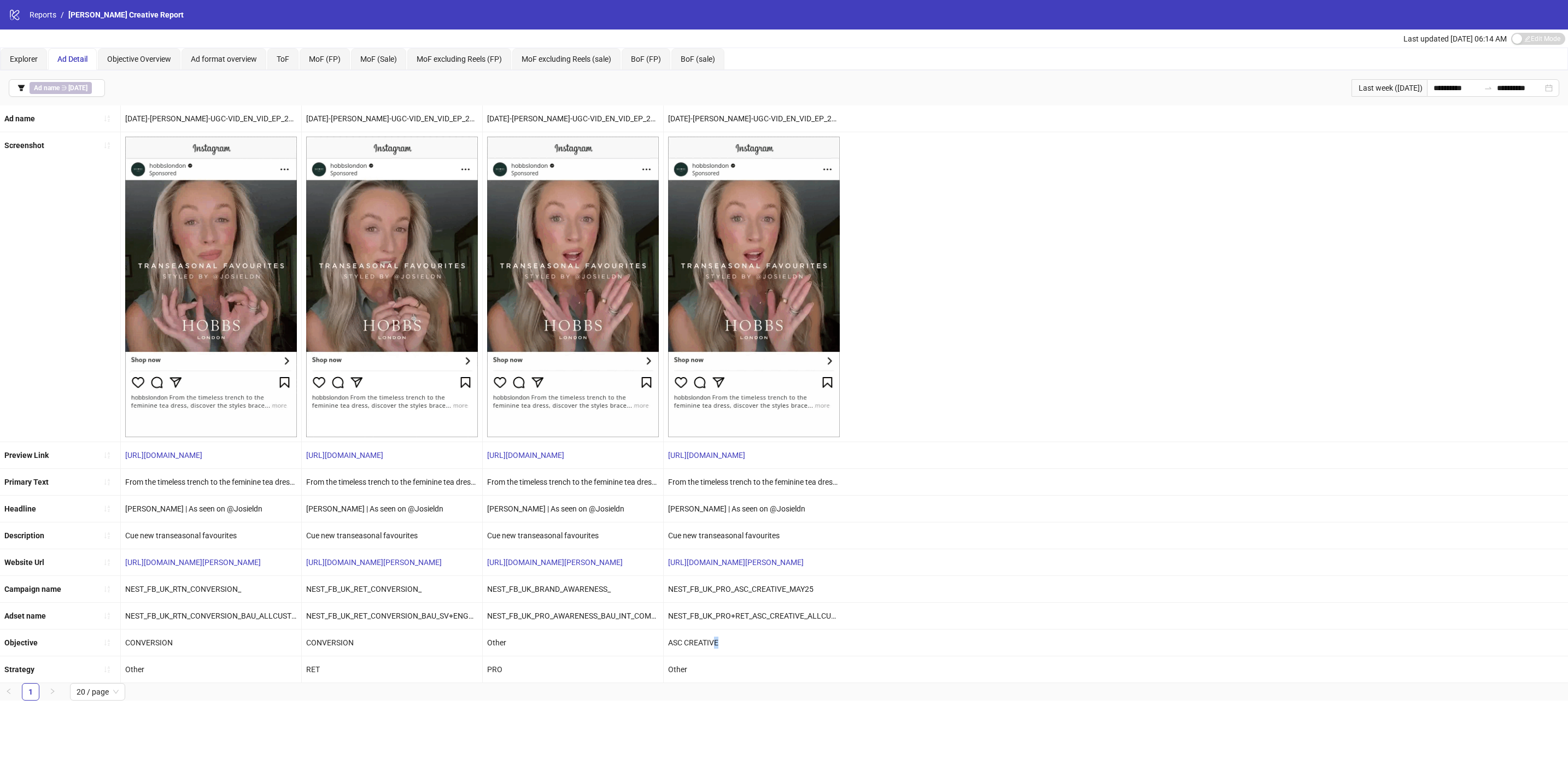
drag, startPoint x: 713, startPoint y: 653, endPoint x: 742, endPoint y: 652, distance: 29.0
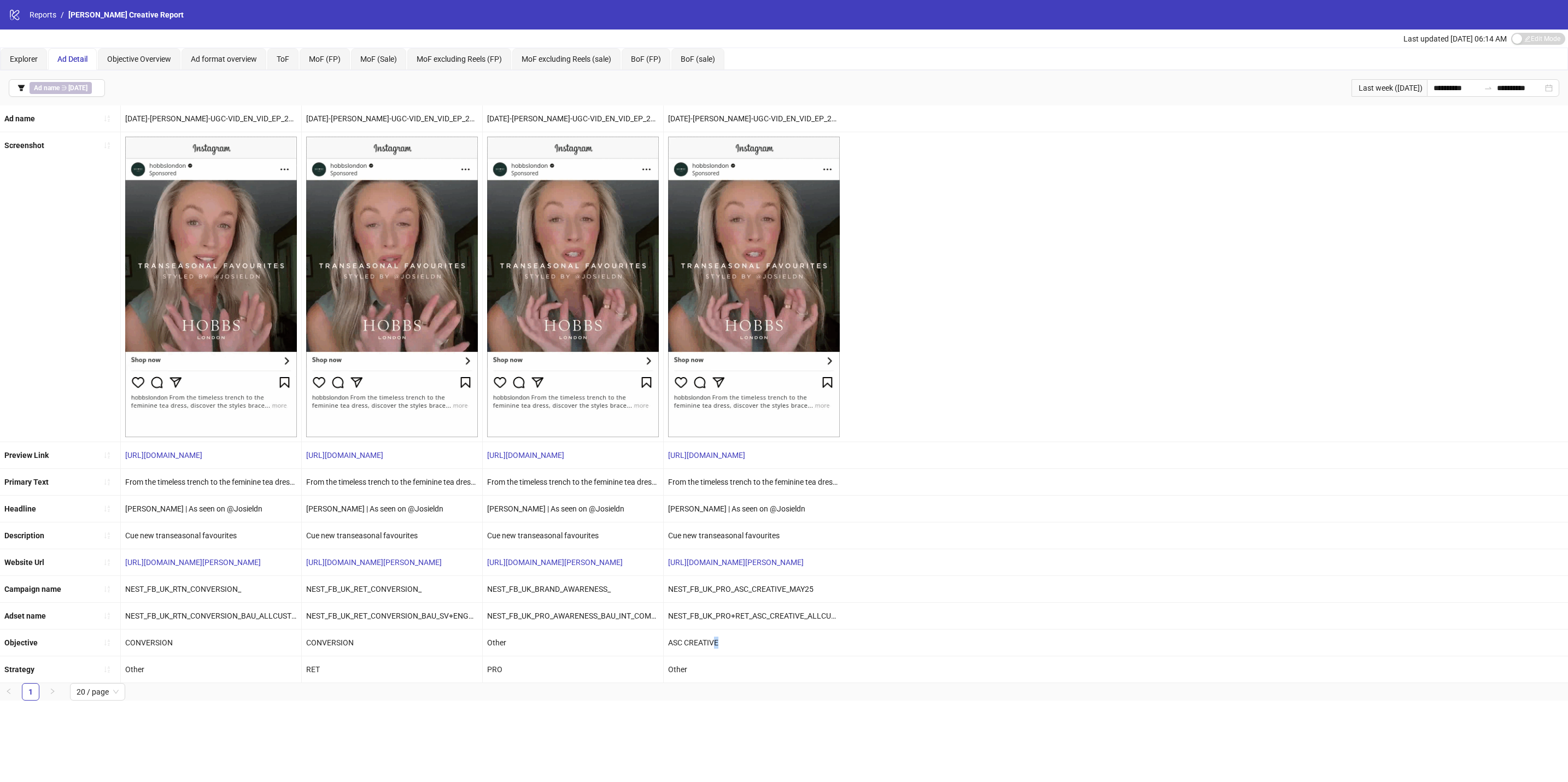
click at [742, 652] on div "ASC CREATIVE" at bounding box center [754, 642] width 180 height 27
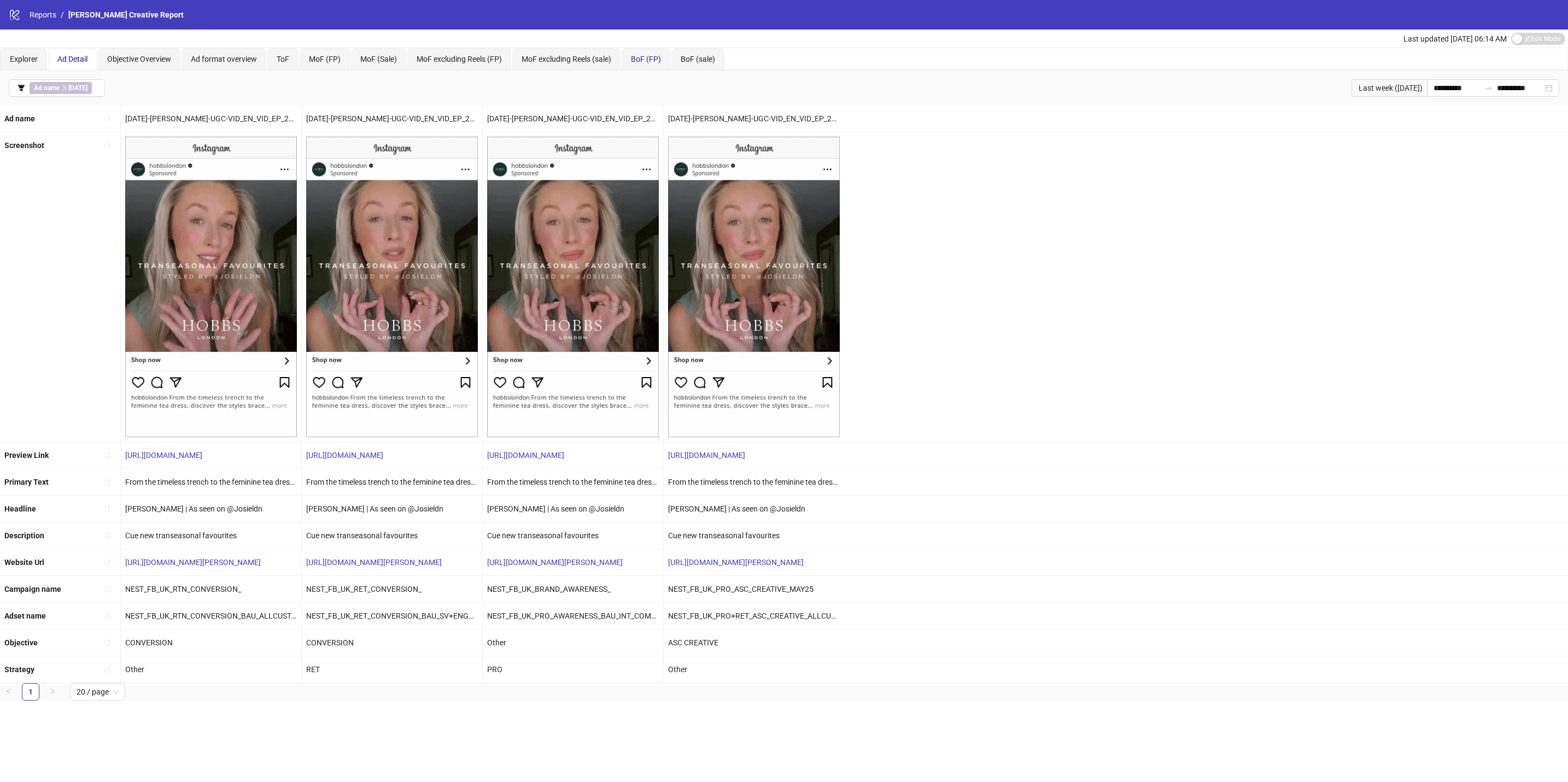
click at [642, 57] on span "BoF (FP)" at bounding box center [646, 59] width 30 height 9
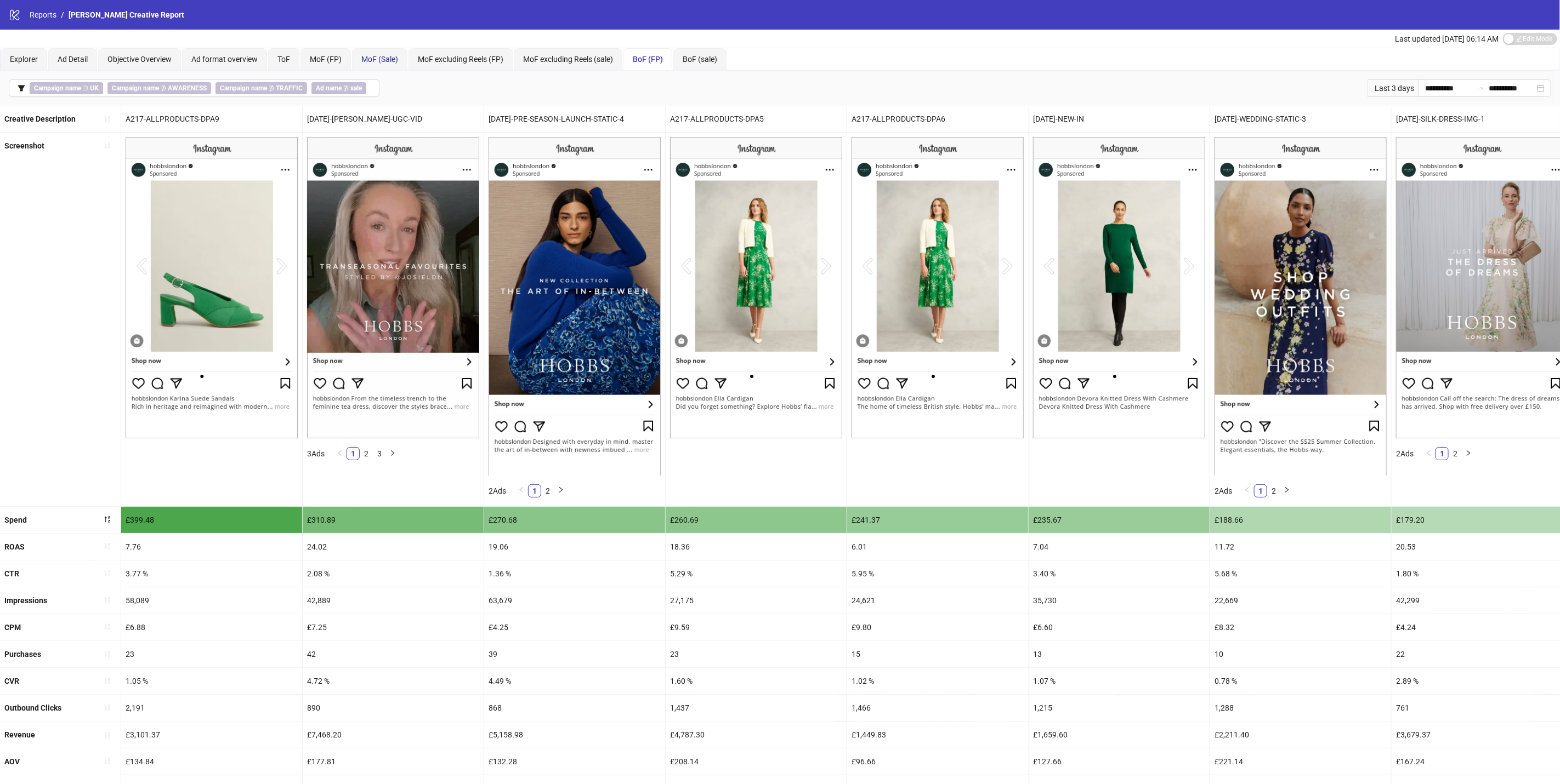
click at [384, 55] on span "MoF (Sale)" at bounding box center [379, 59] width 37 height 9
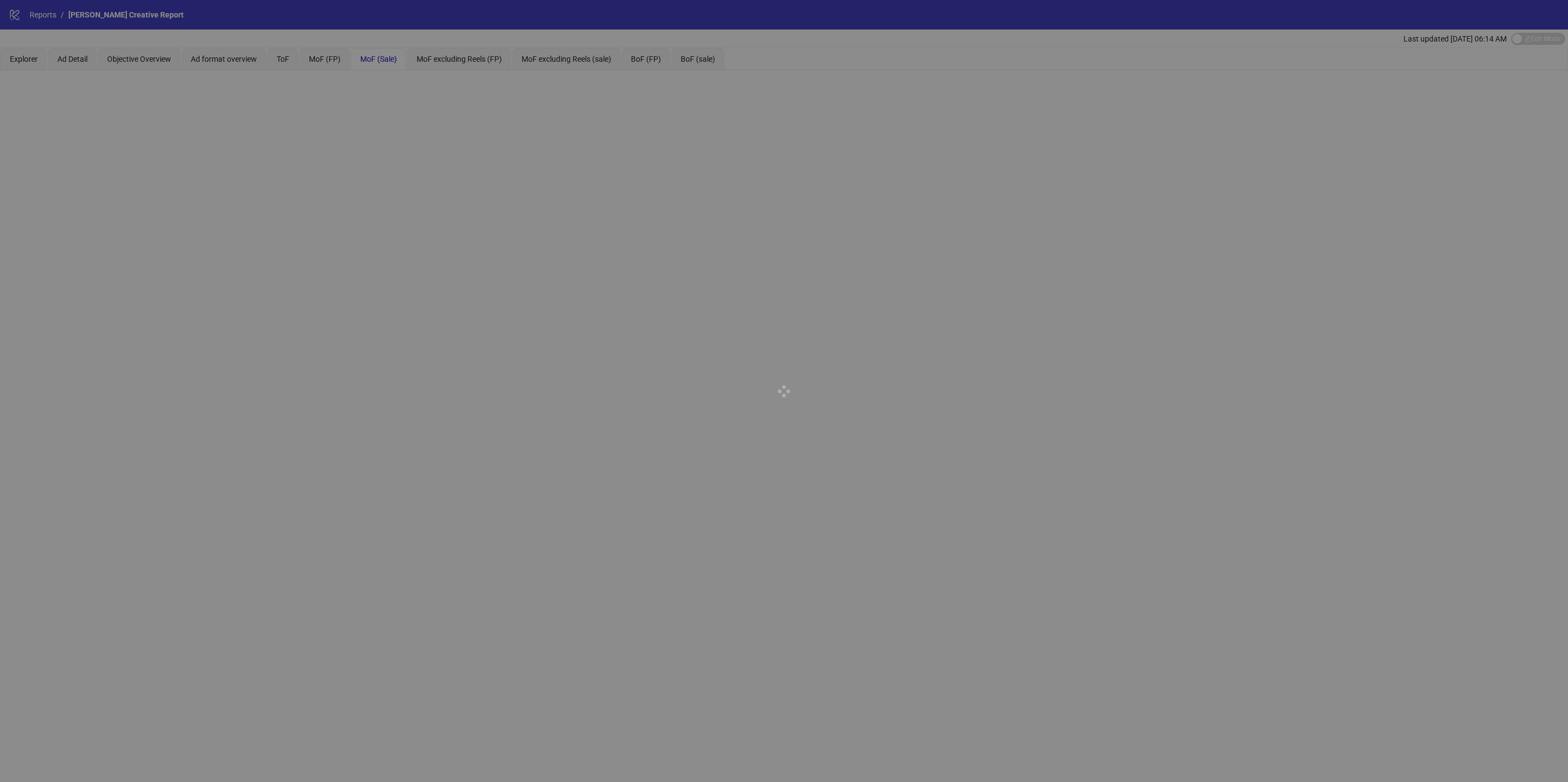
drag, startPoint x: 382, startPoint y: 53, endPoint x: 375, endPoint y: 59, distance: 9.2
click at [375, 59] on div at bounding box center [784, 391] width 1568 height 782
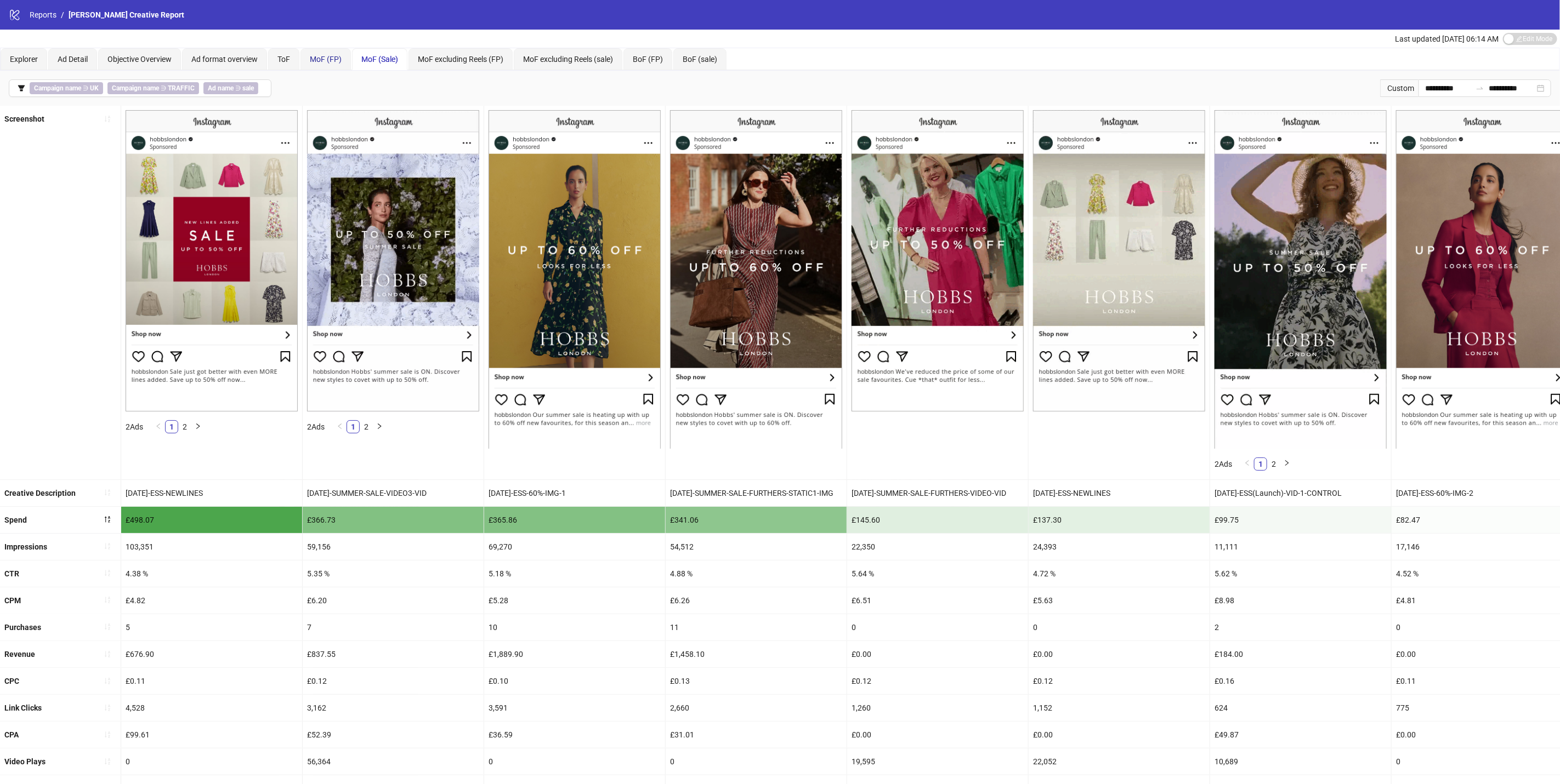
click at [335, 63] on span "MoF (FP)" at bounding box center [325, 59] width 32 height 9
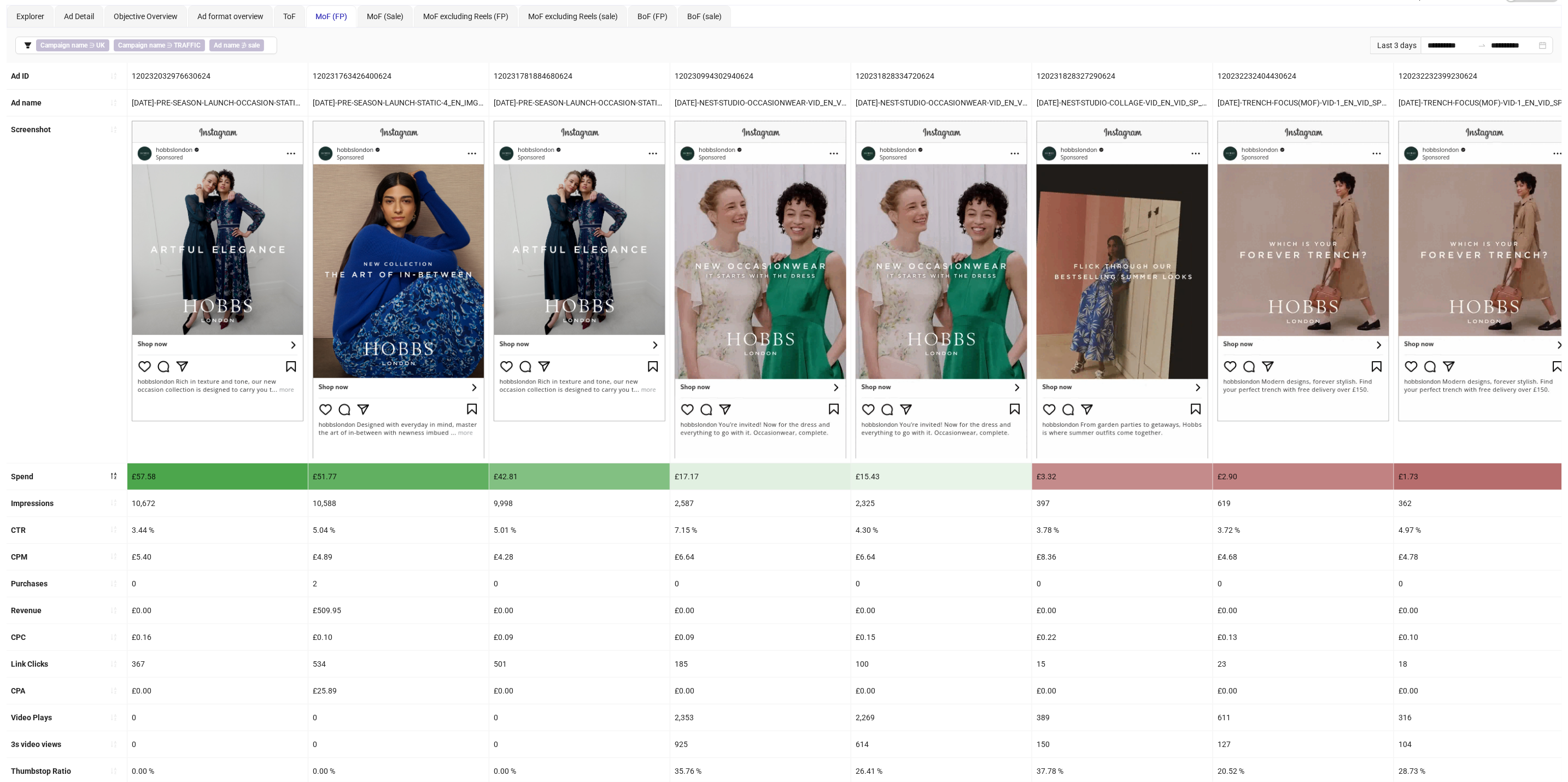
scroll to position [0, 0]
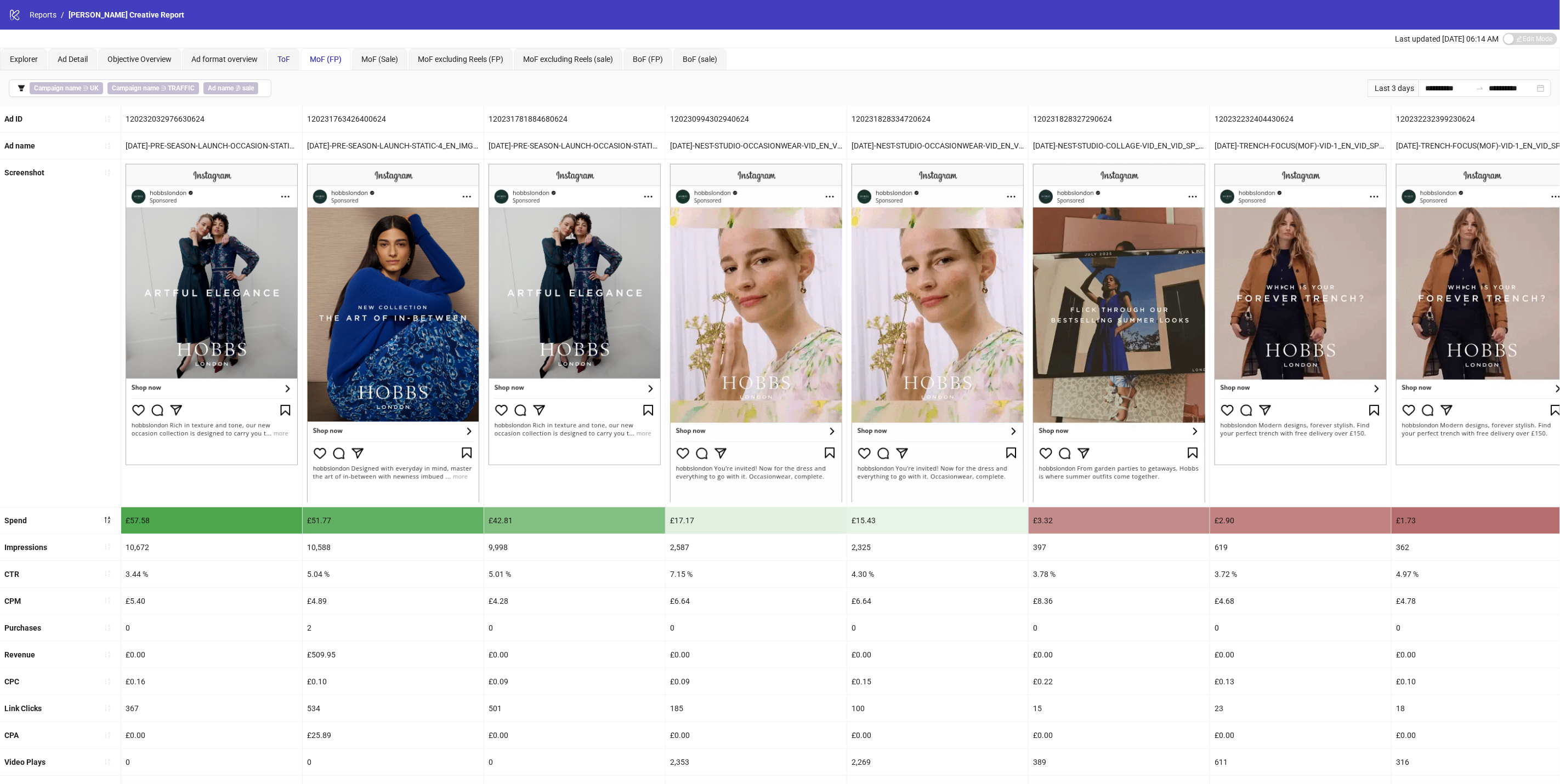
click at [285, 56] on span "ToF" at bounding box center [284, 59] width 13 height 9
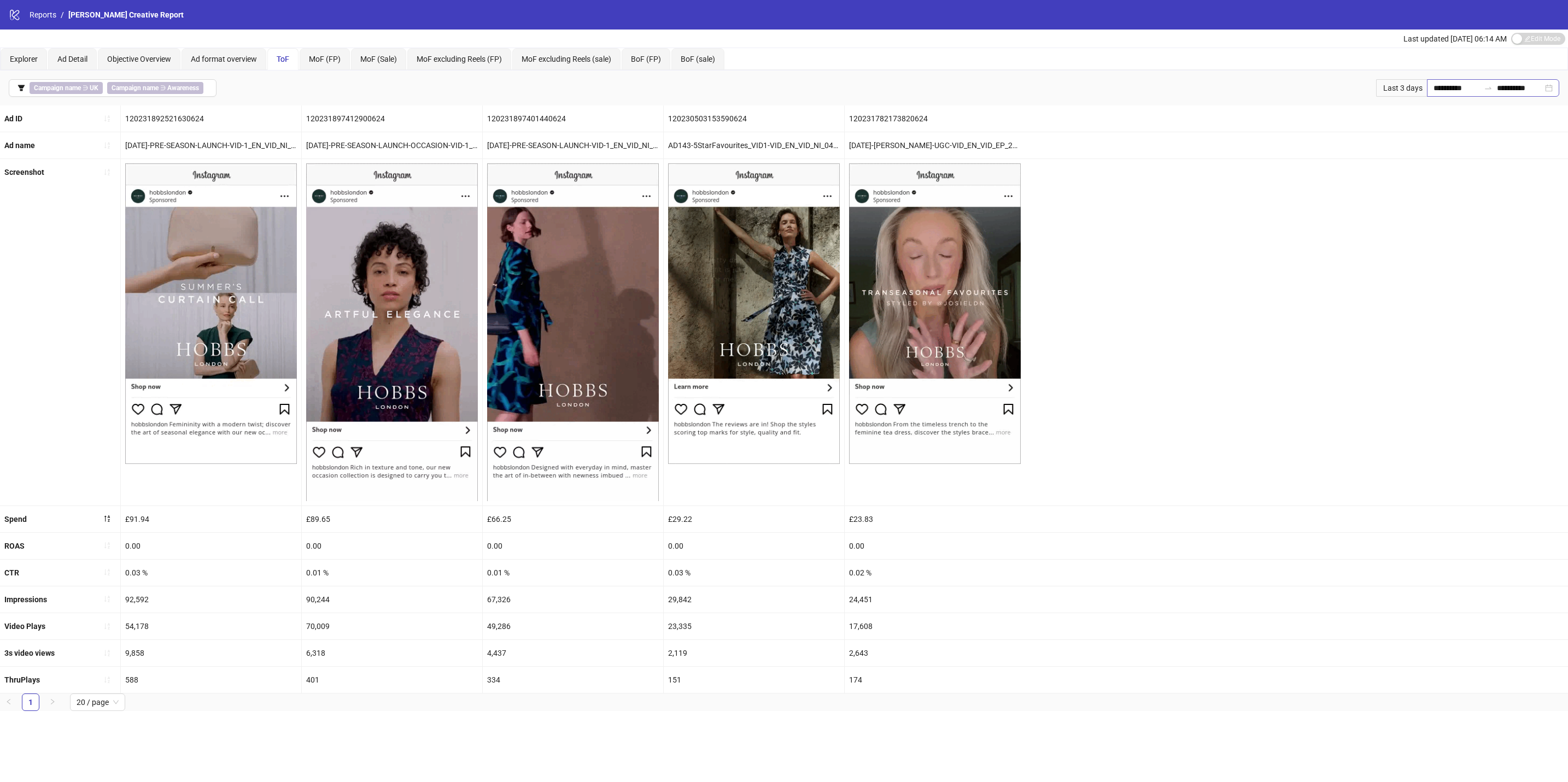
click at [1475, 94] on div "**********" at bounding box center [1493, 87] width 132 height 17
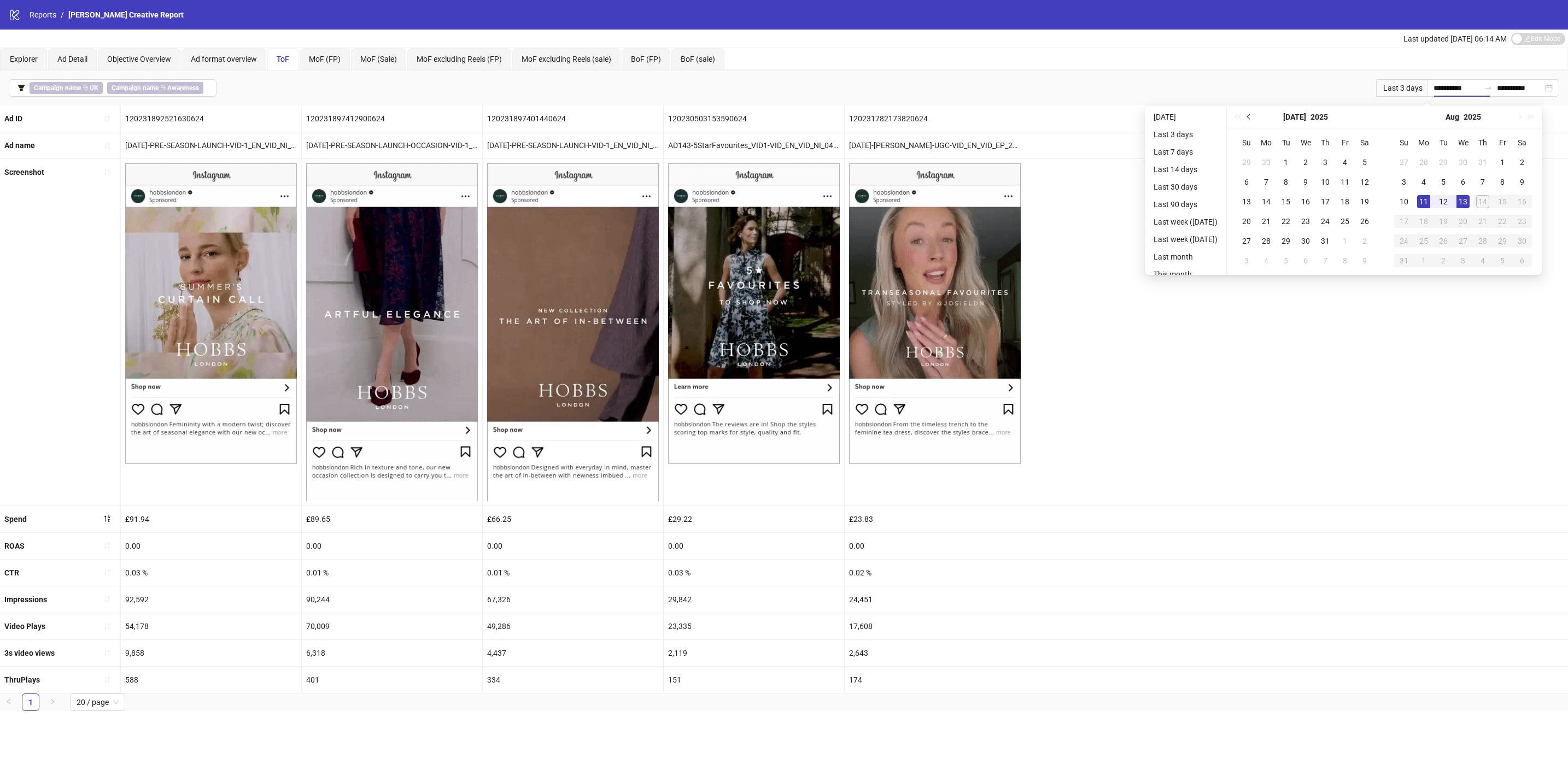
click at [1255, 117] on button "Previous month (PageUp)" at bounding box center [1249, 117] width 12 height 22
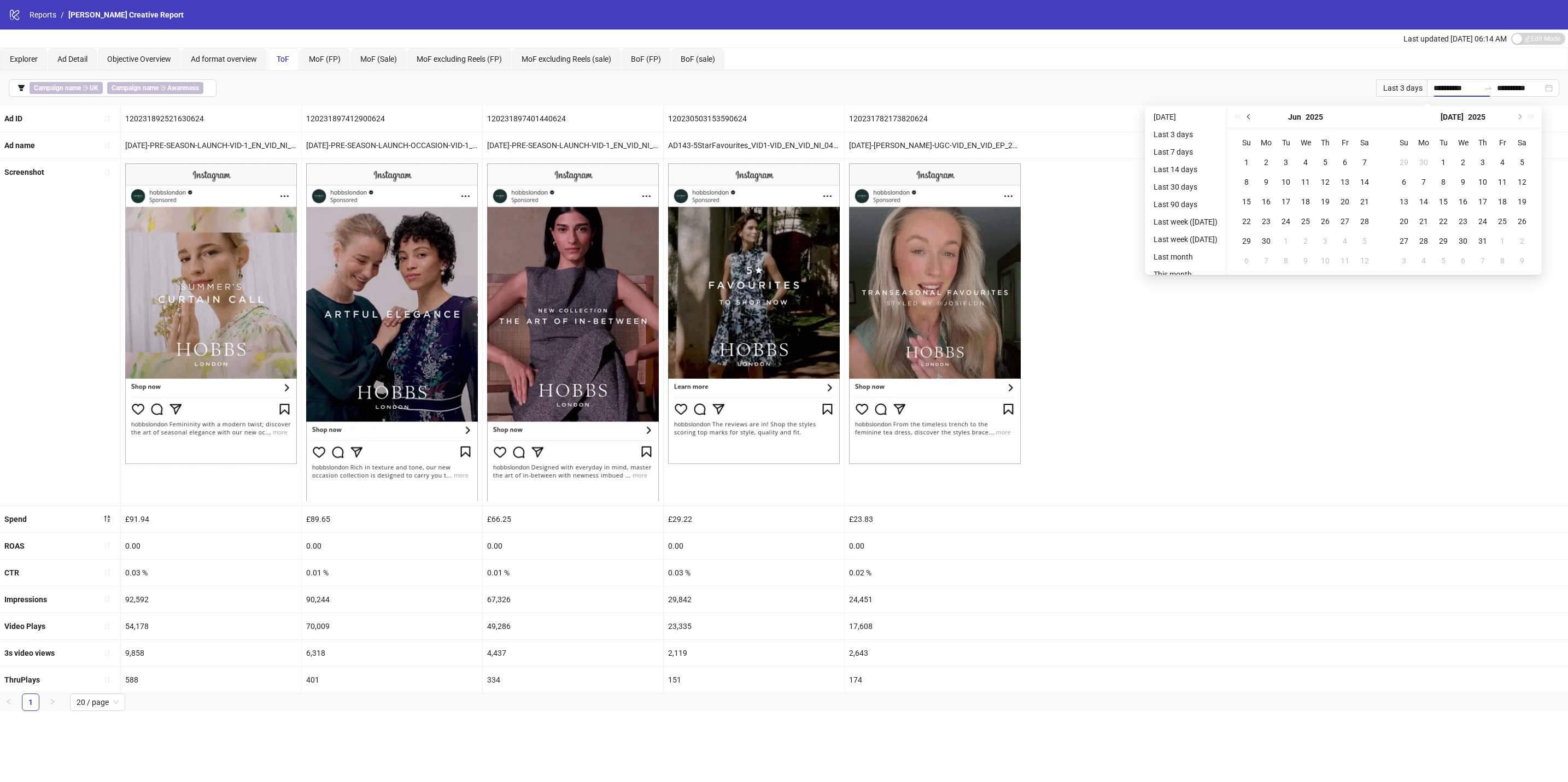
click at [1255, 117] on button "Previous month (PageUp)" at bounding box center [1249, 117] width 12 height 22
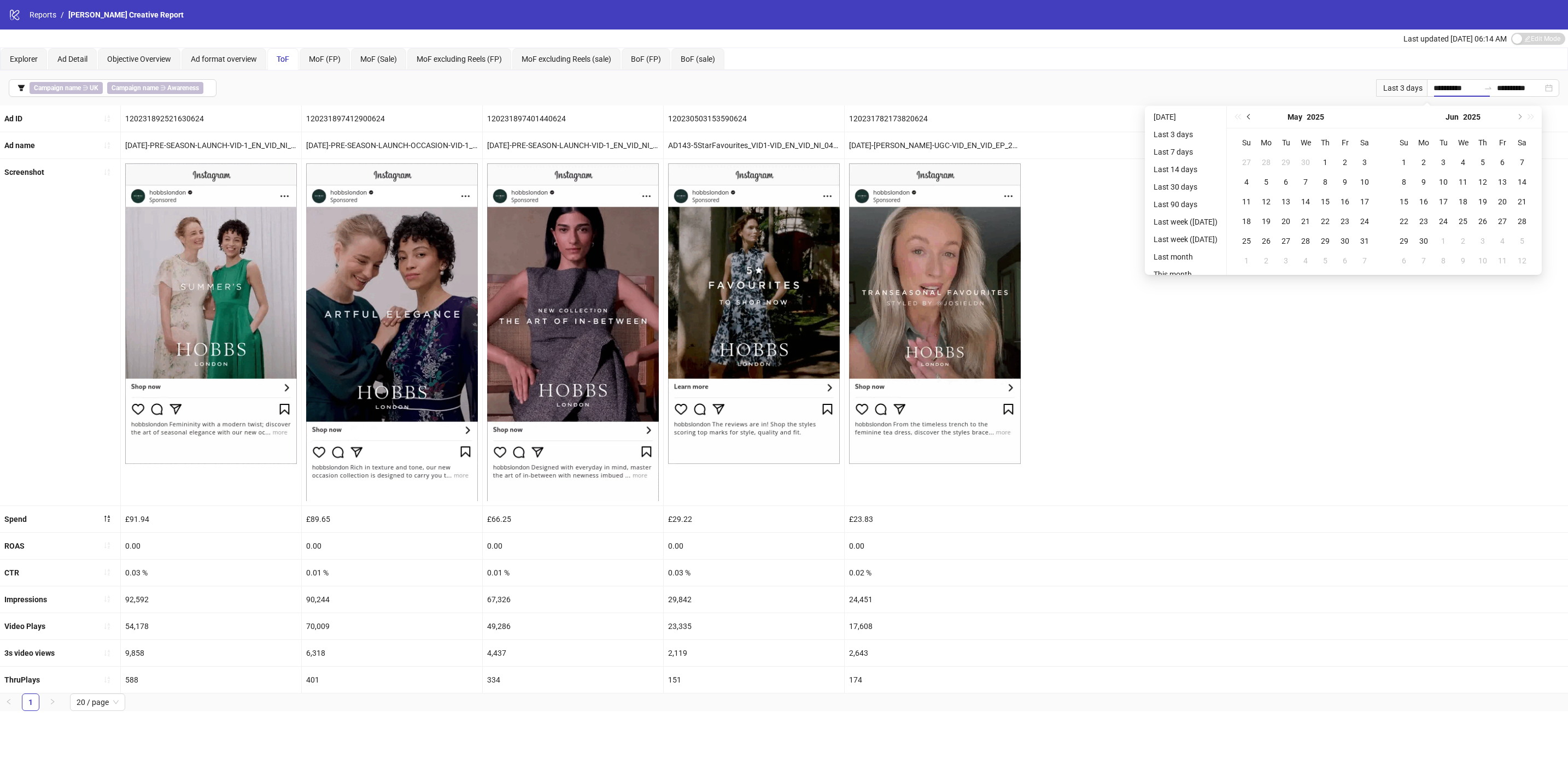
click at [1255, 117] on button "Previous month (PageUp)" at bounding box center [1249, 117] width 12 height 22
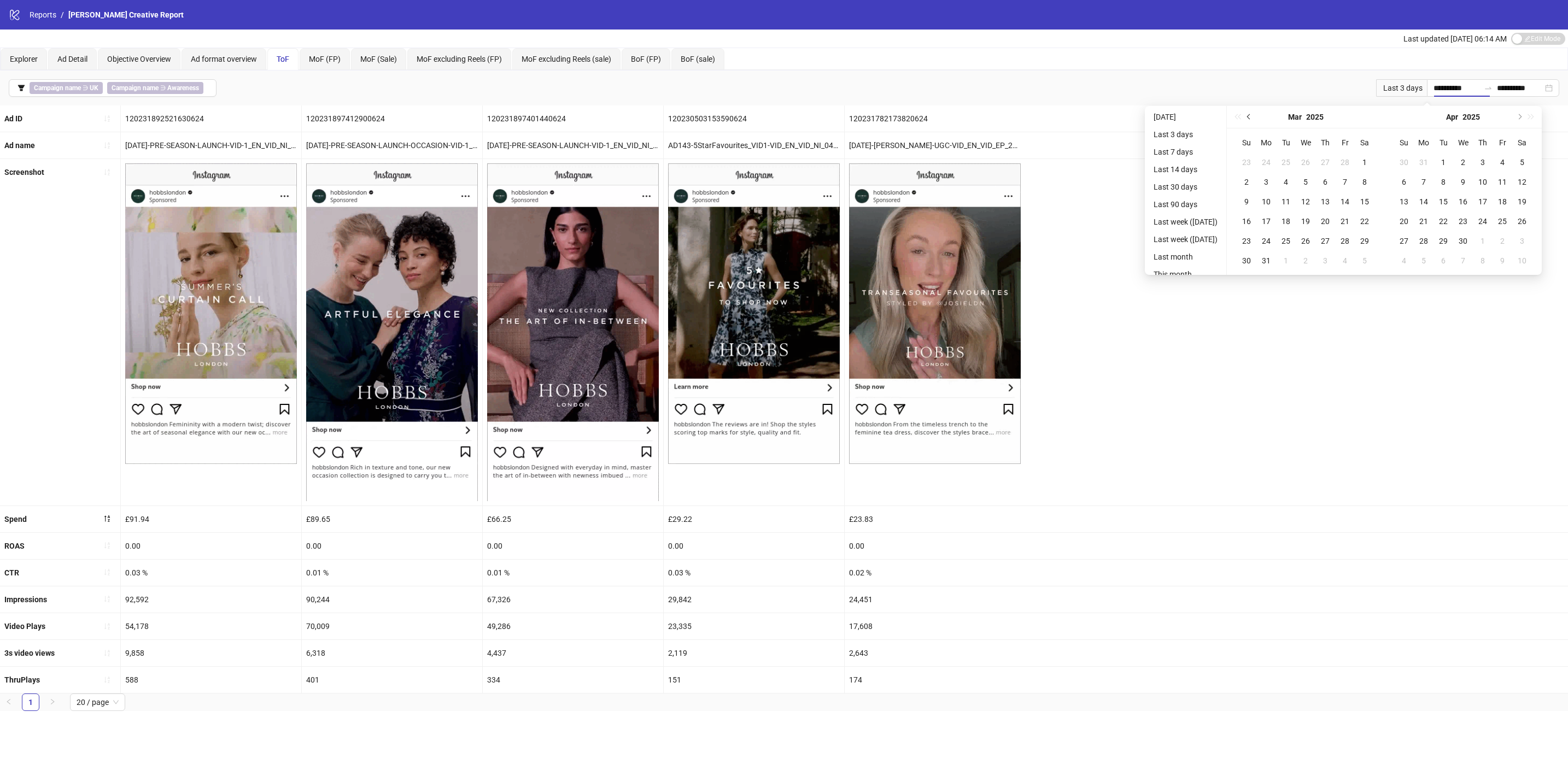
click at [1255, 117] on button "Previous month (PageUp)" at bounding box center [1249, 117] width 12 height 22
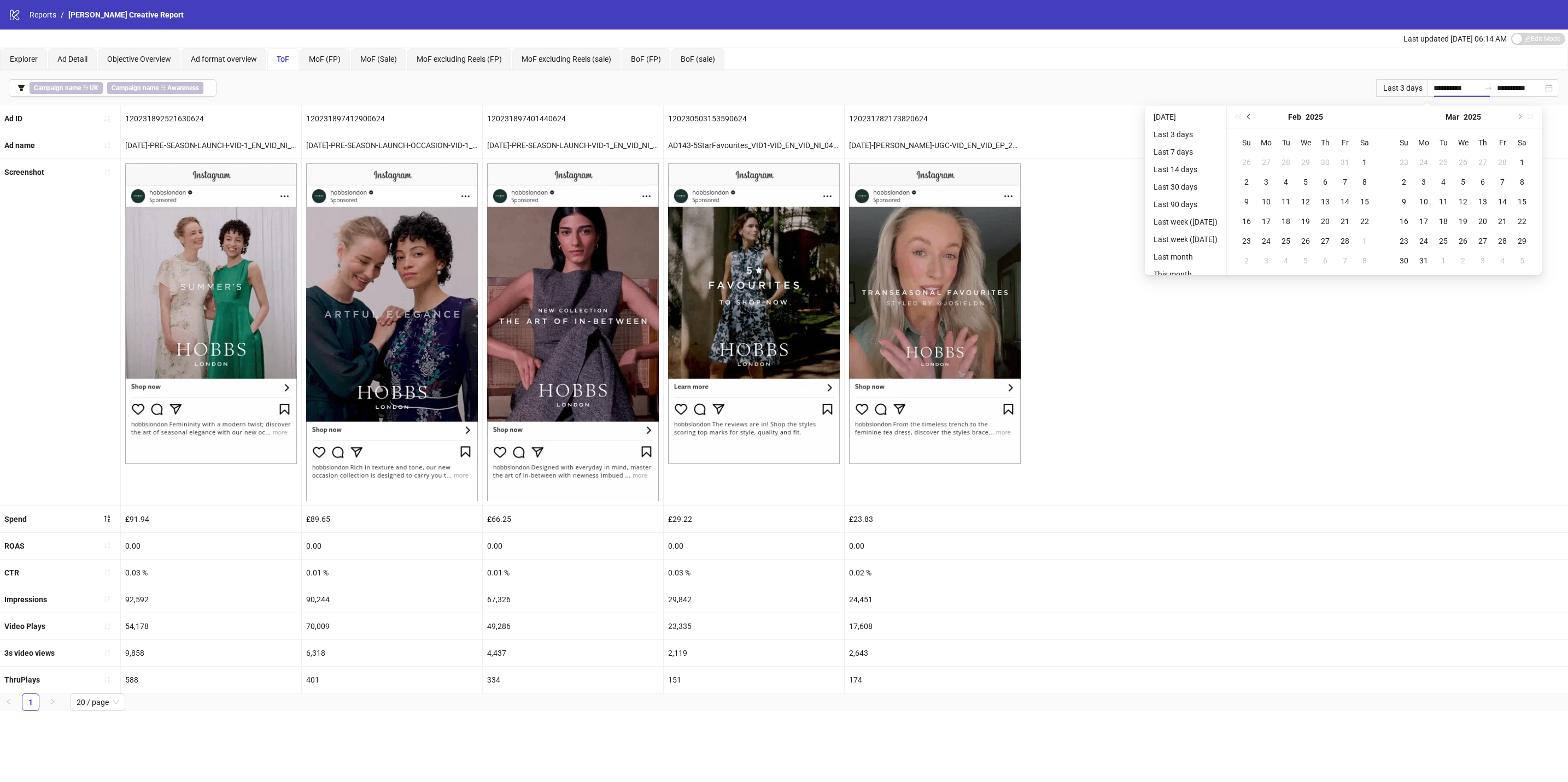
click at [1255, 117] on button "Previous month (PageUp)" at bounding box center [1249, 117] width 12 height 22
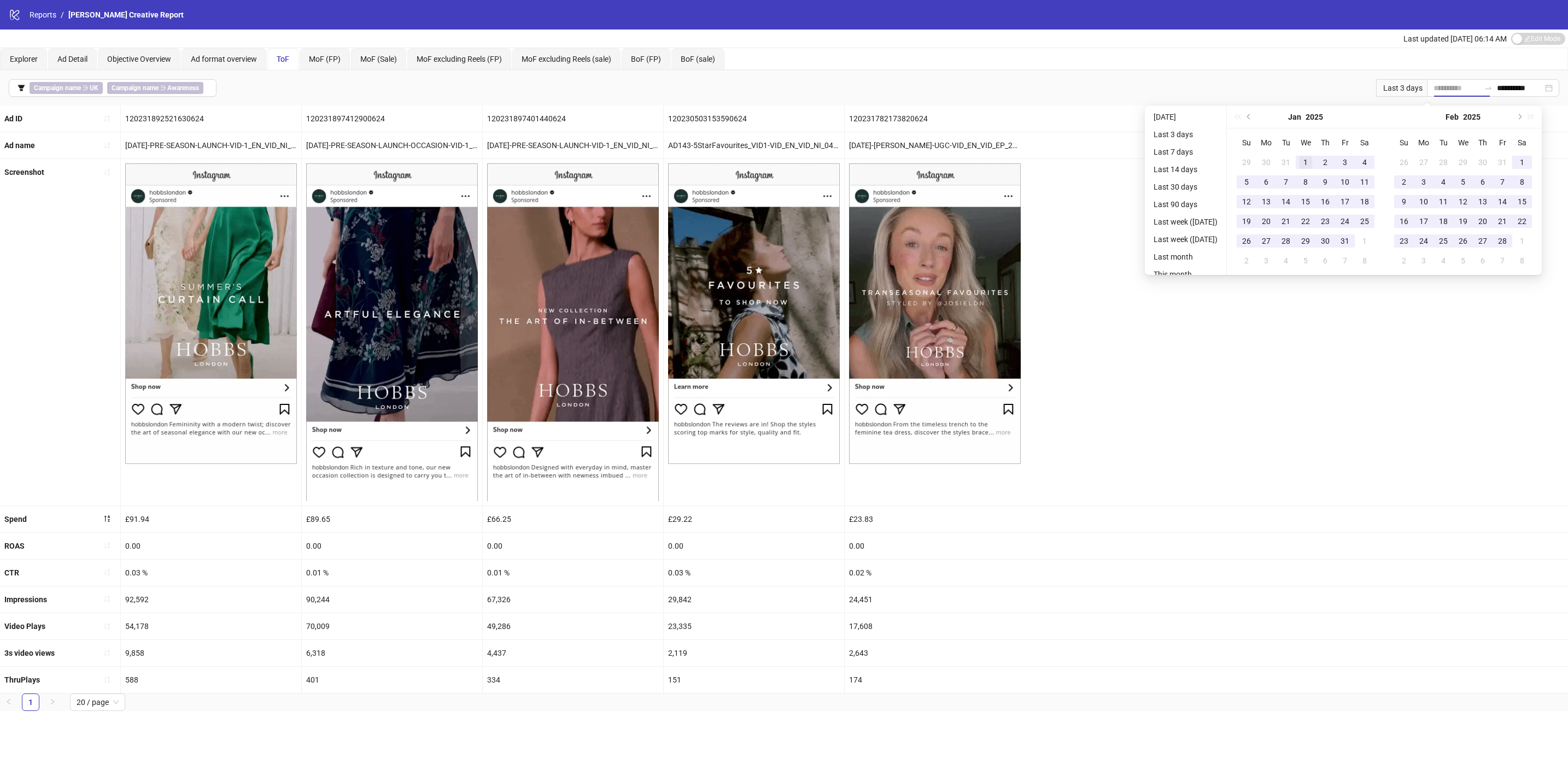
type input "**********"
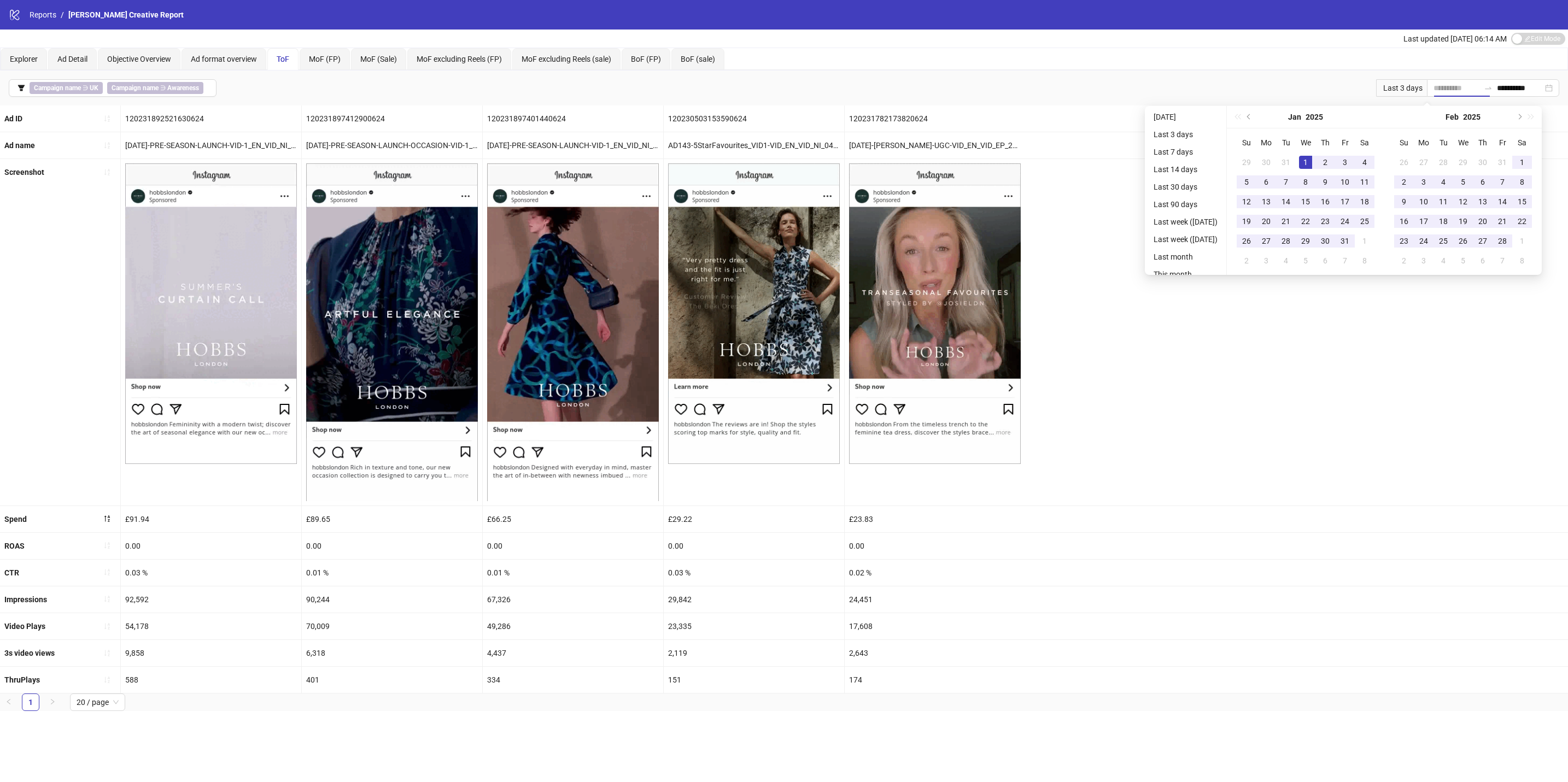
click at [1312, 161] on div "1" at bounding box center [1305, 162] width 13 height 13
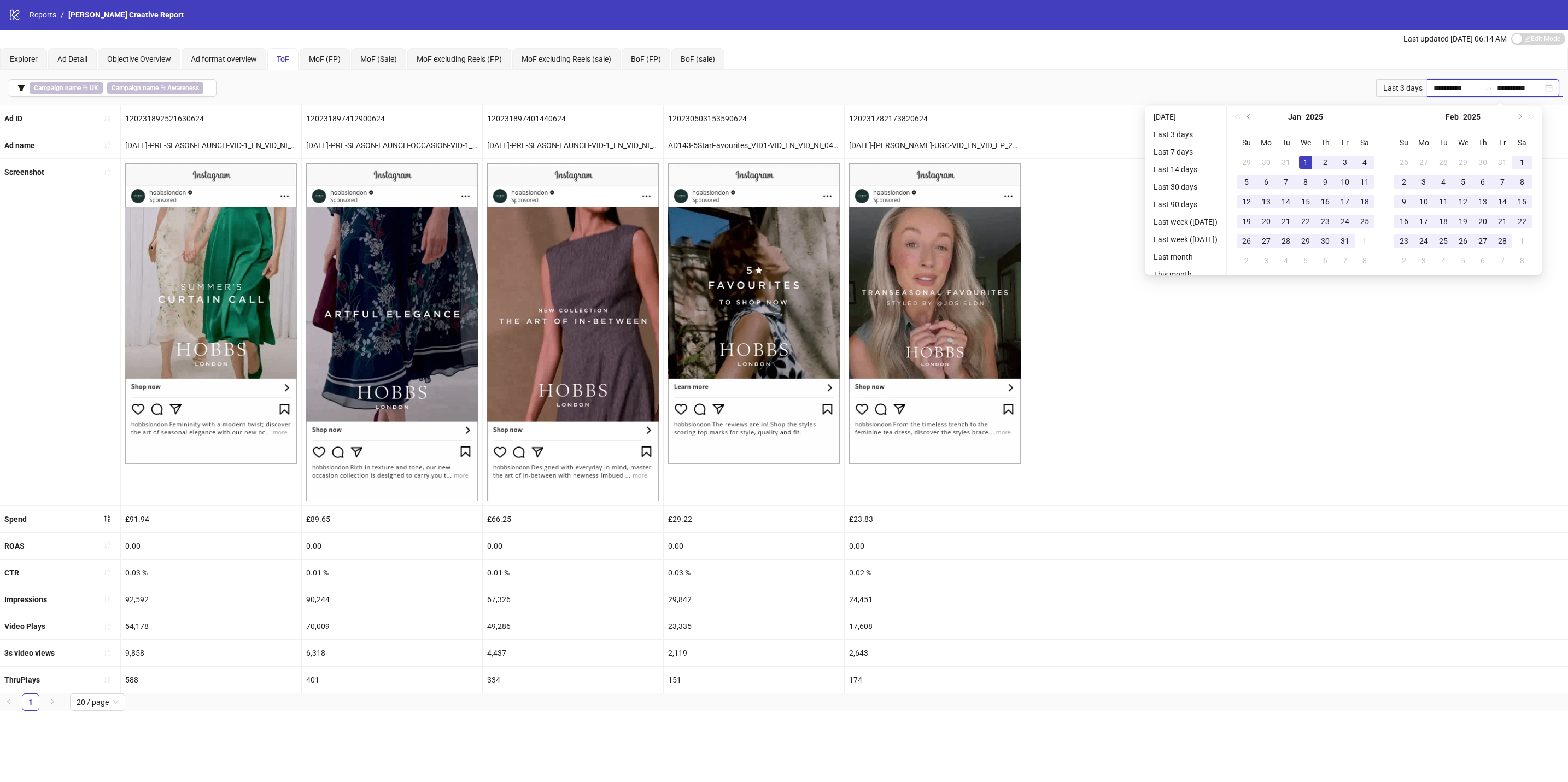
type input "**********"
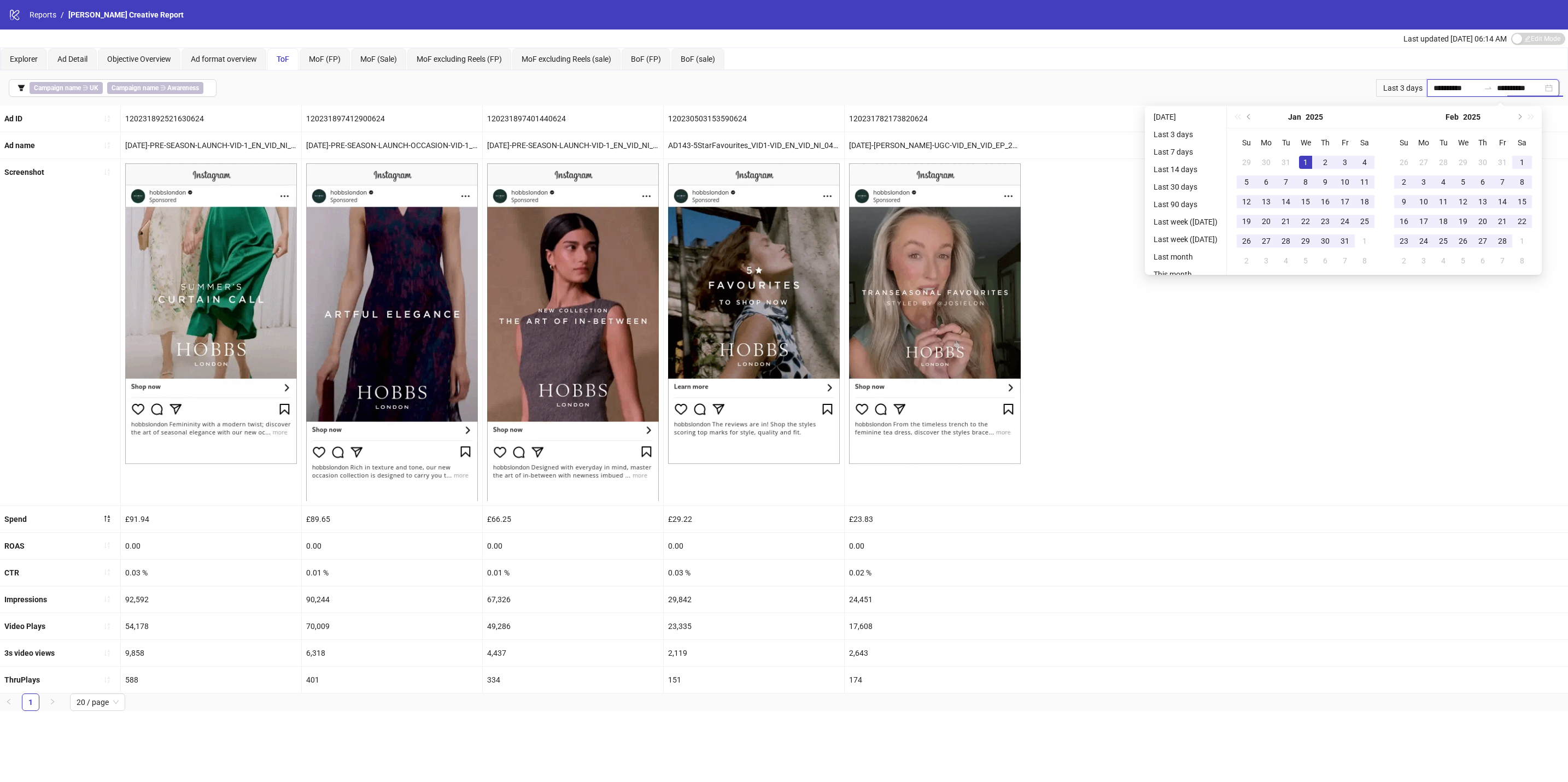
click at [1547, 84] on div "**********" at bounding box center [1493, 87] width 132 height 17
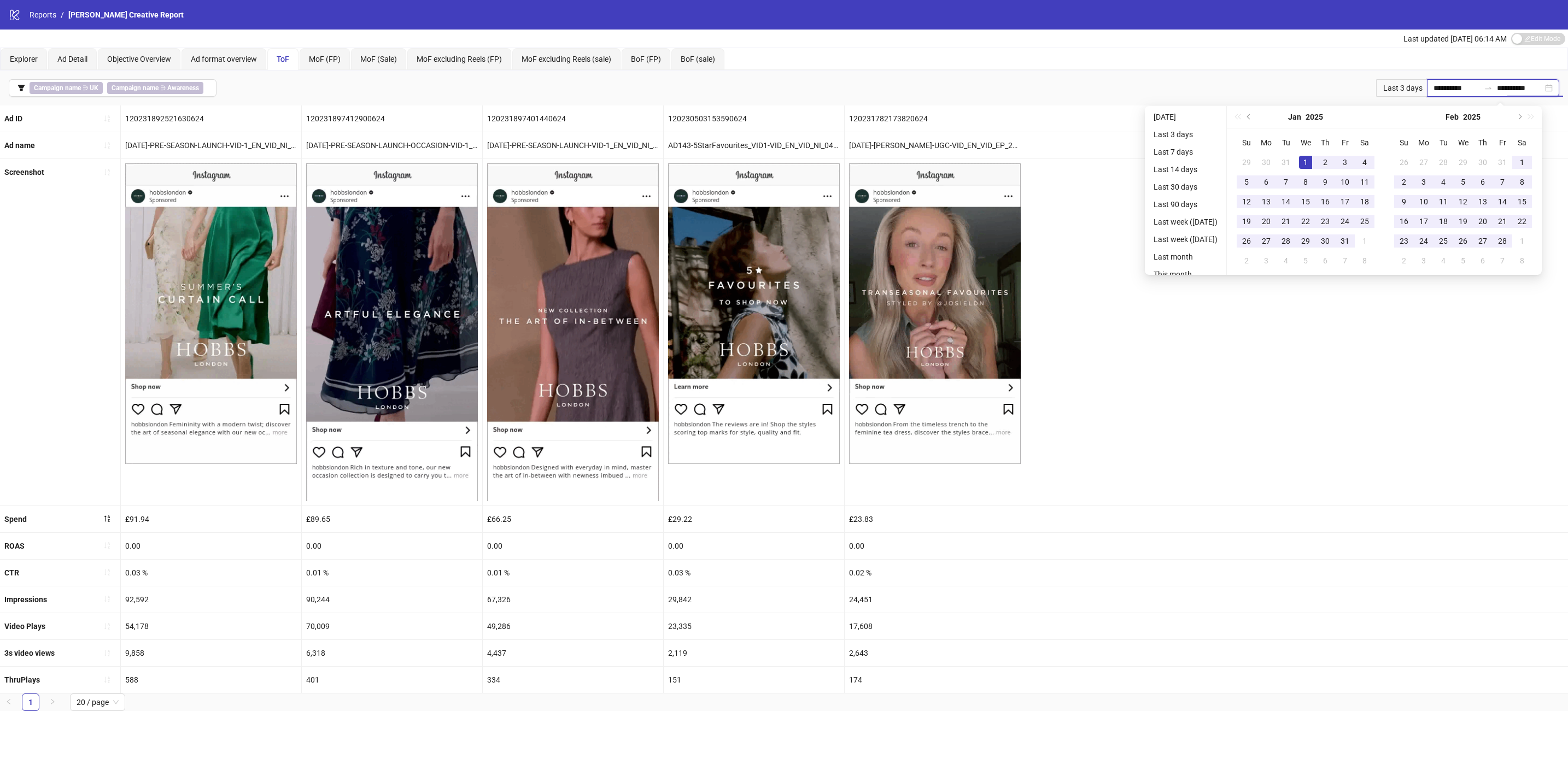
click at [1547, 87] on div "**********" at bounding box center [1493, 87] width 132 height 17
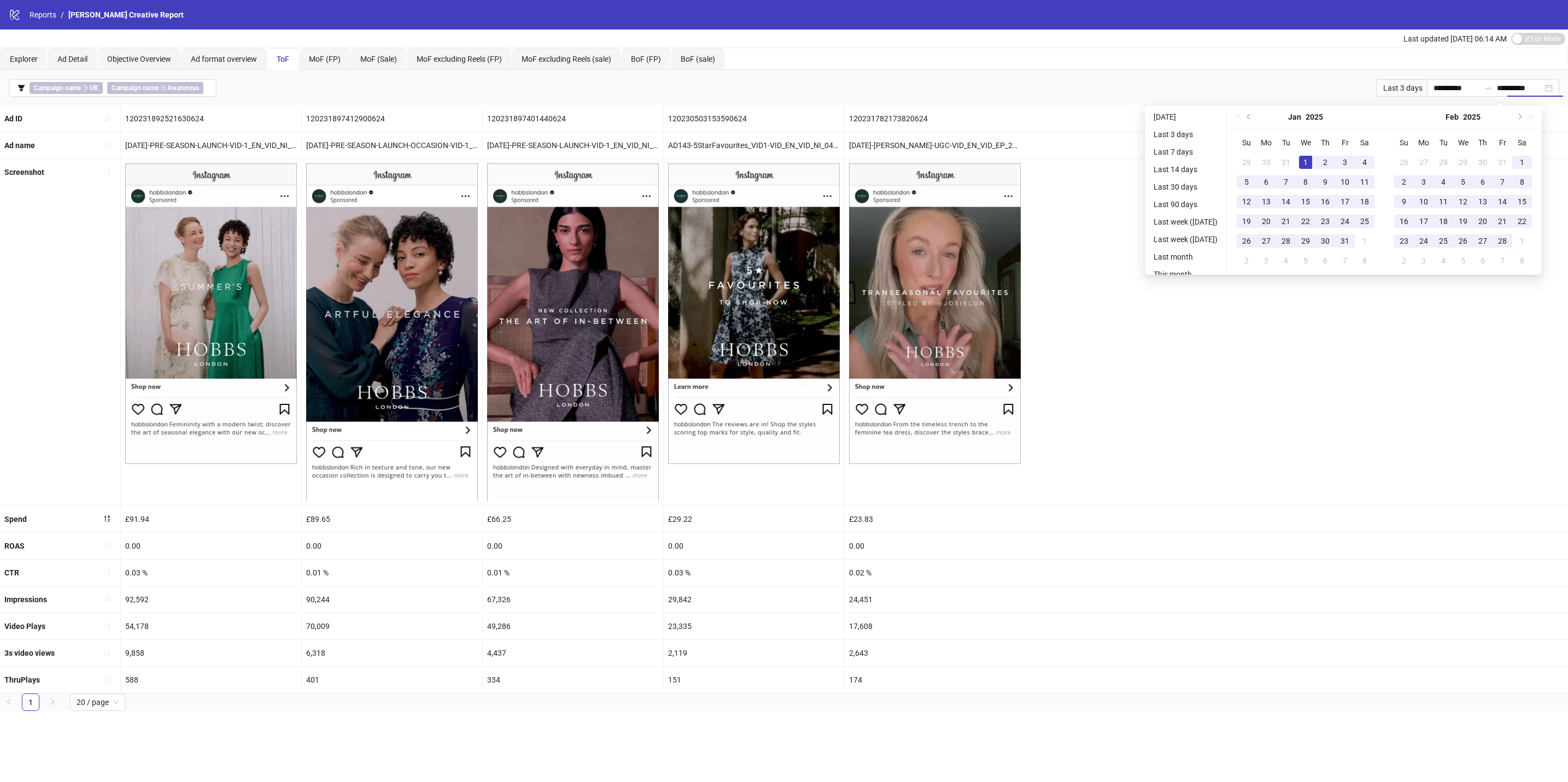
drag, startPoint x: 1212, startPoint y: 61, endPoint x: 1218, endPoint y: 68, distance: 9.2
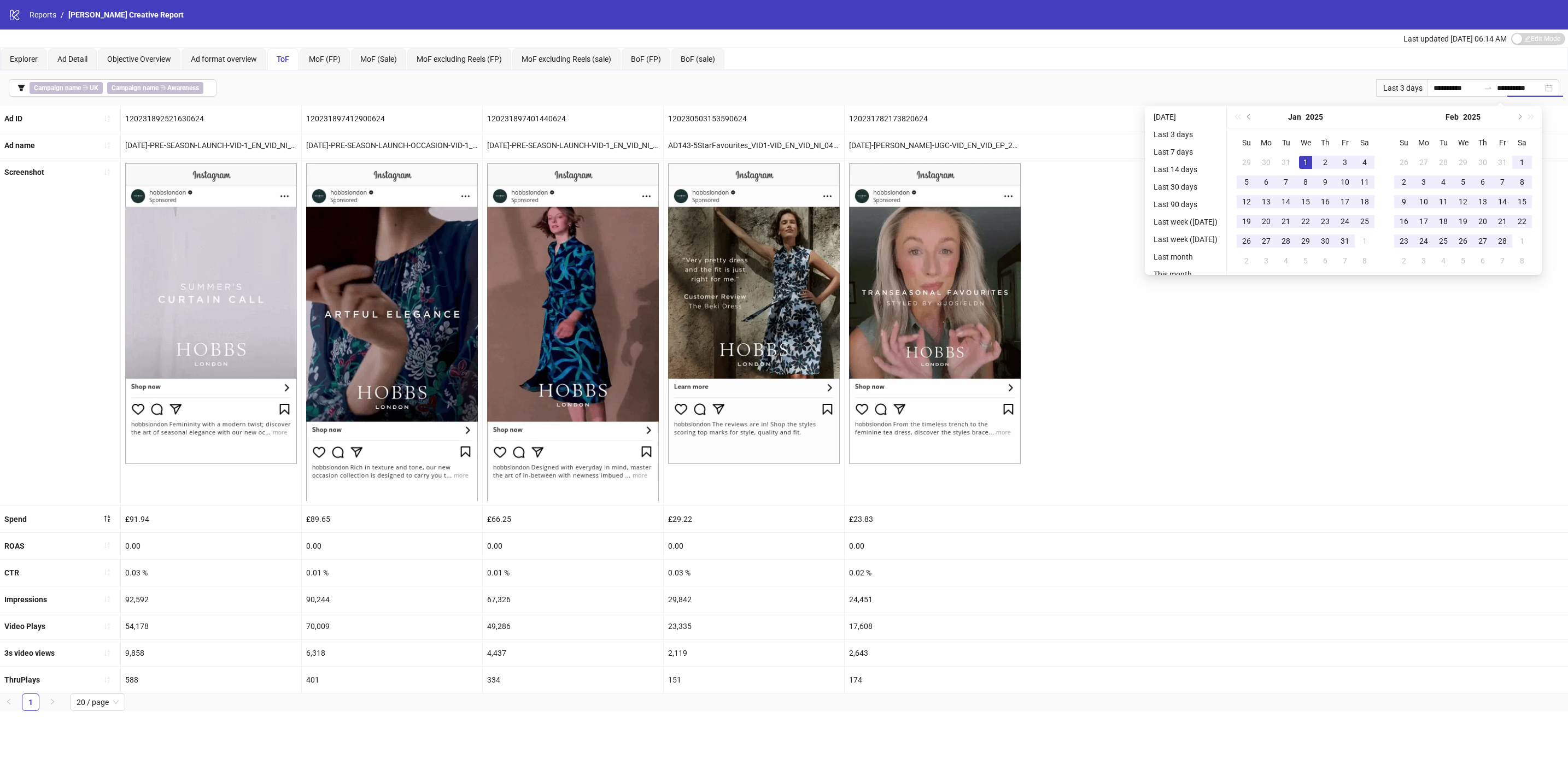
click at [1212, 63] on div "Explorer Ad Detail Objective Overview Ad format overview ToF MoF (FP) MoF (Sale…" at bounding box center [784, 59] width 1566 height 22
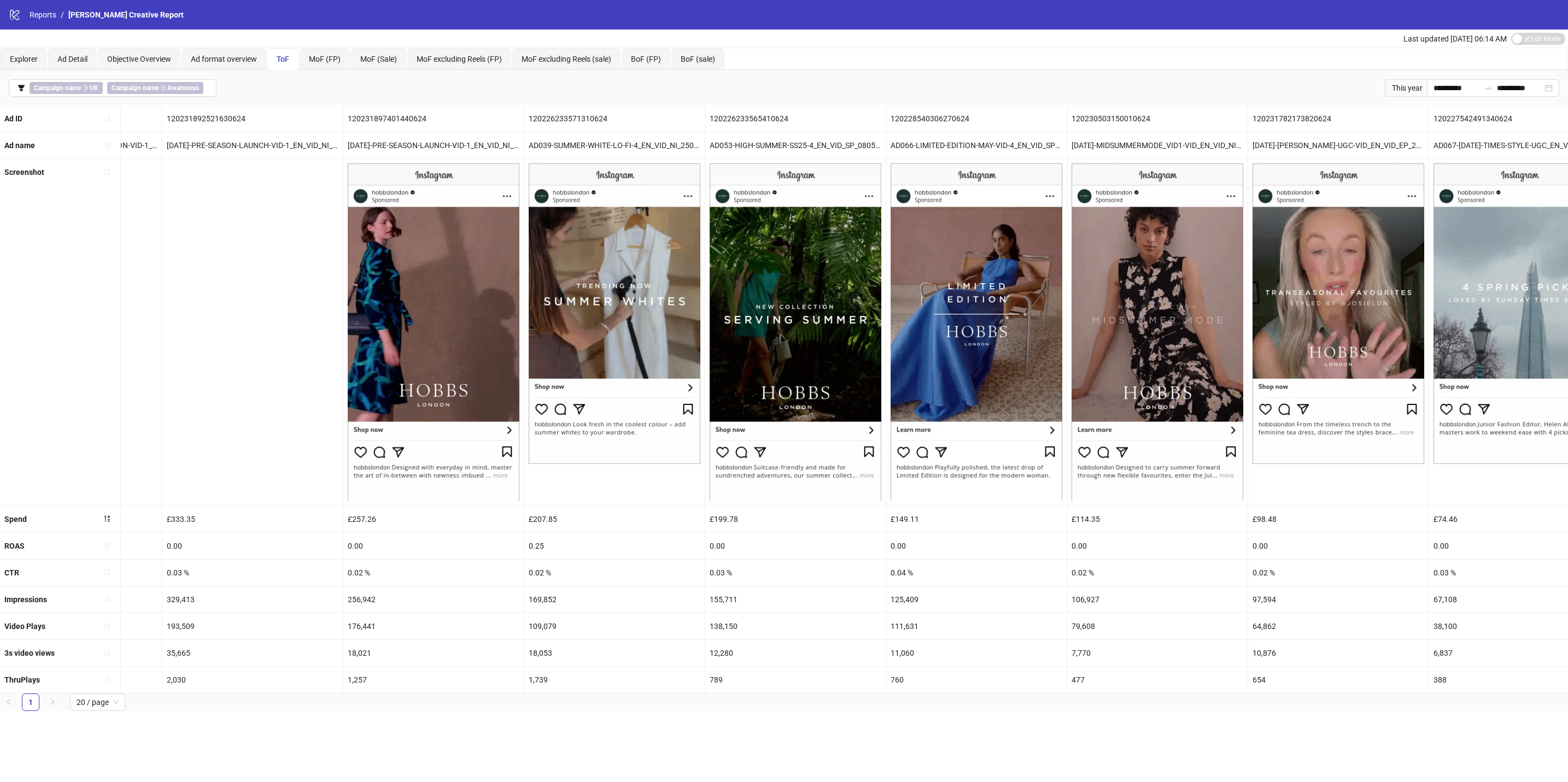
scroll to position [0, 1271]
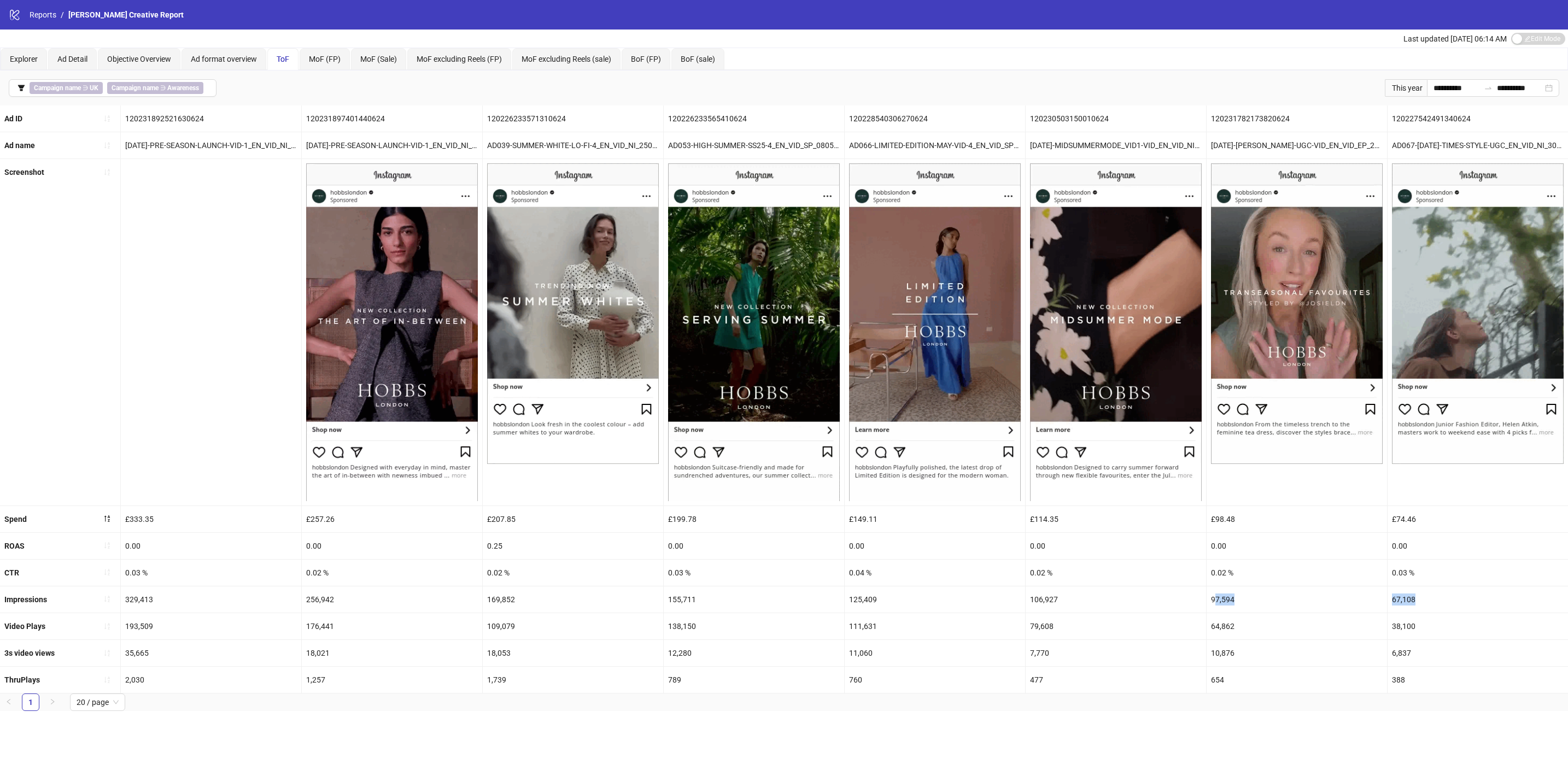
drag, startPoint x: 1249, startPoint y: 611, endPoint x: 1449, endPoint y: 602, distance: 200.2
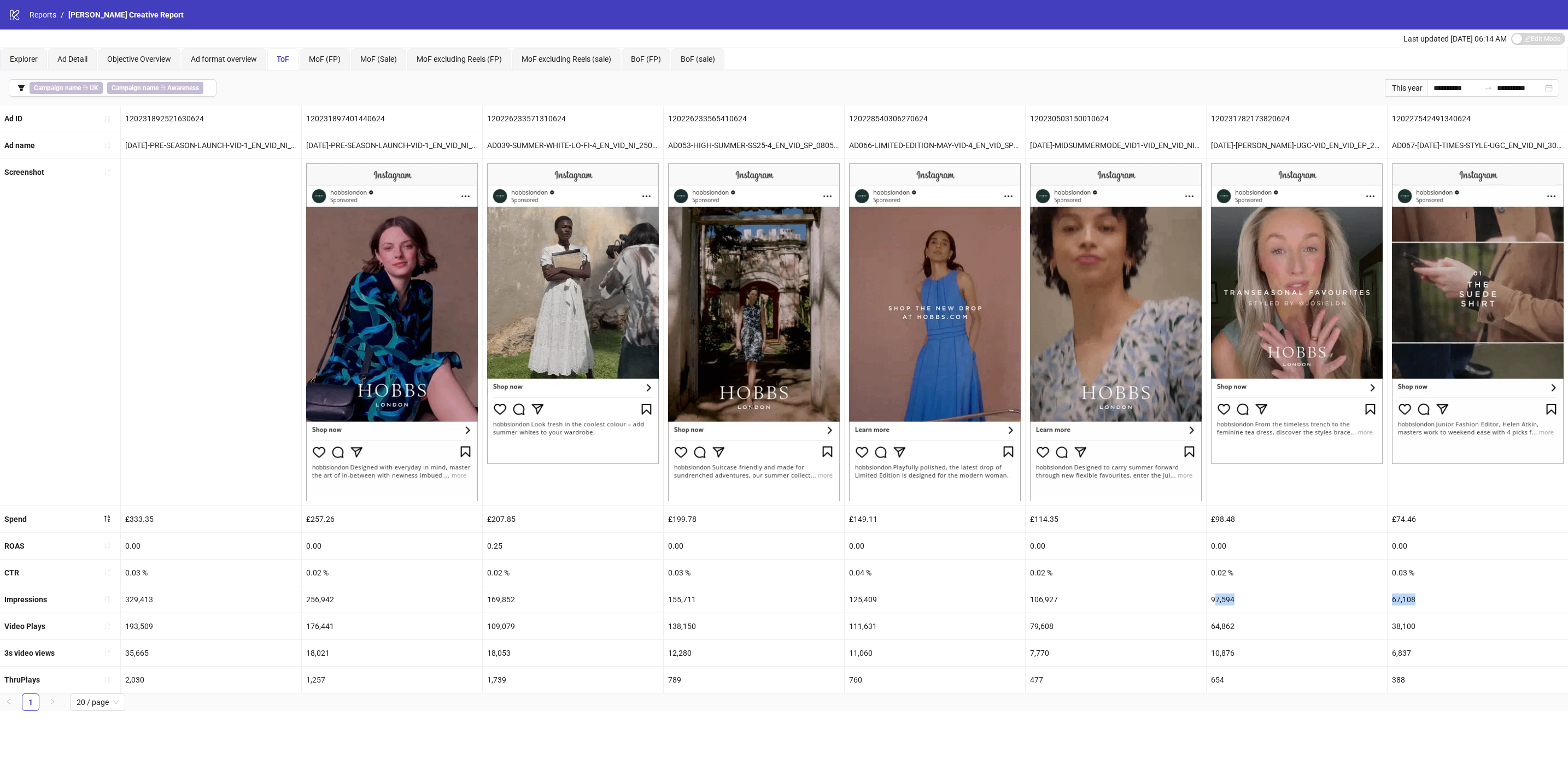
click at [1449, 602] on div "Impressions 6,475,869 2,928,572 2,161,672 2,035,458 1,805,998 966,748 363,915 3…" at bounding box center [151, 599] width 2834 height 27
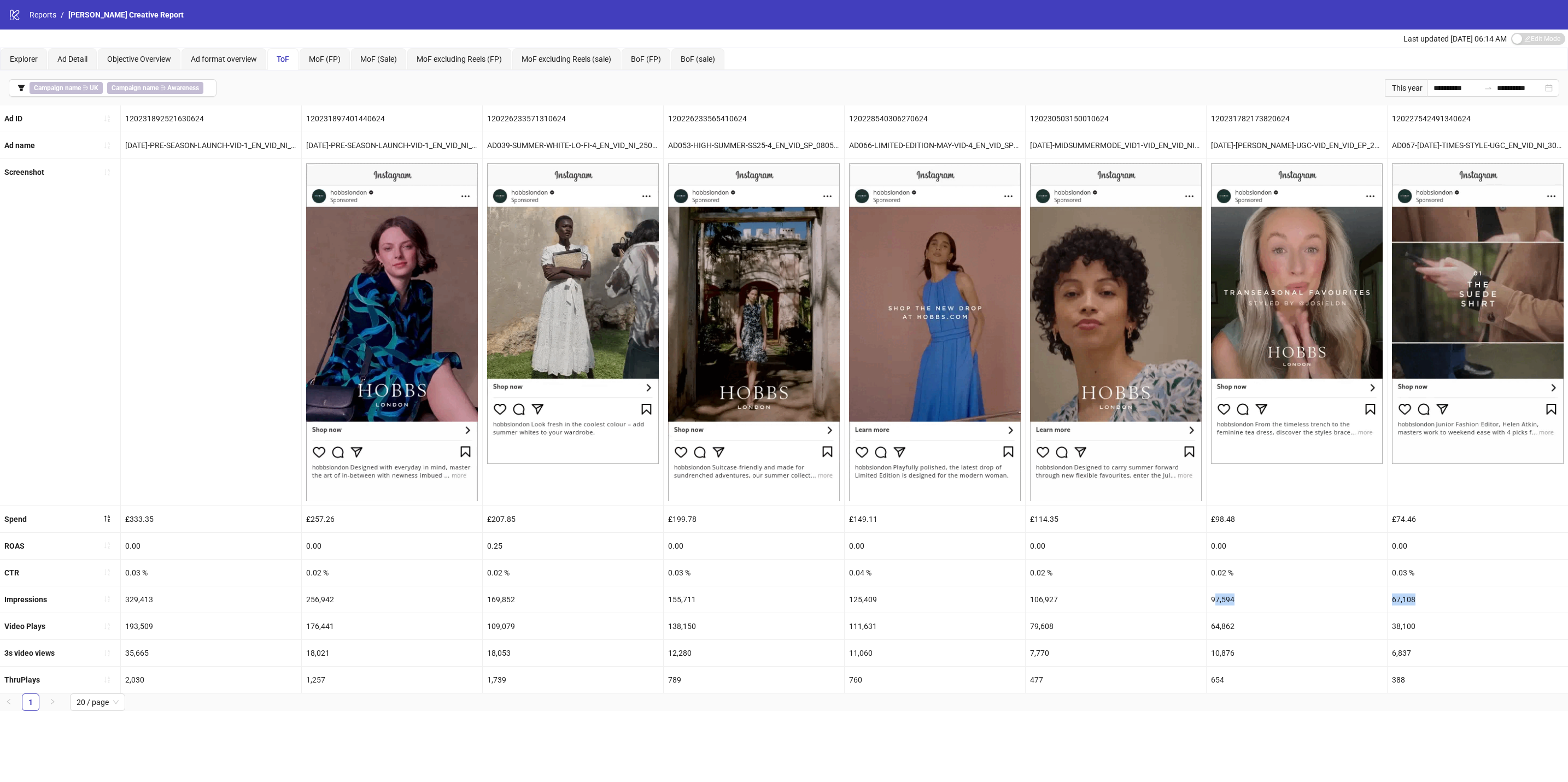
click at [1449, 605] on div "67,108" at bounding box center [1477, 599] width 180 height 27
